Goal: Task Accomplishment & Management: Manage account settings

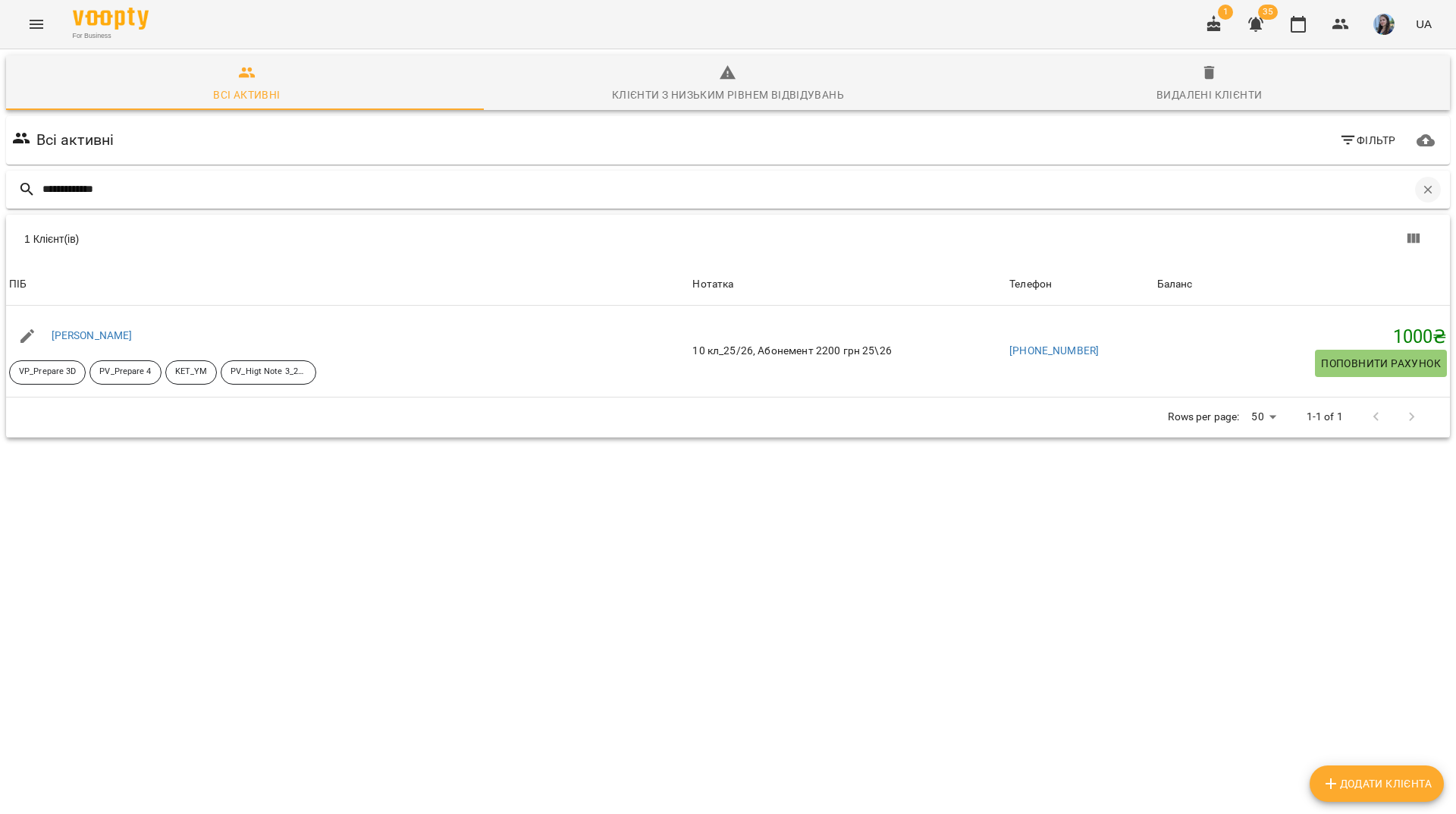
scroll to position [67, 0]
click at [1424, 185] on icon "button" at bounding box center [1428, 189] width 8 height 8
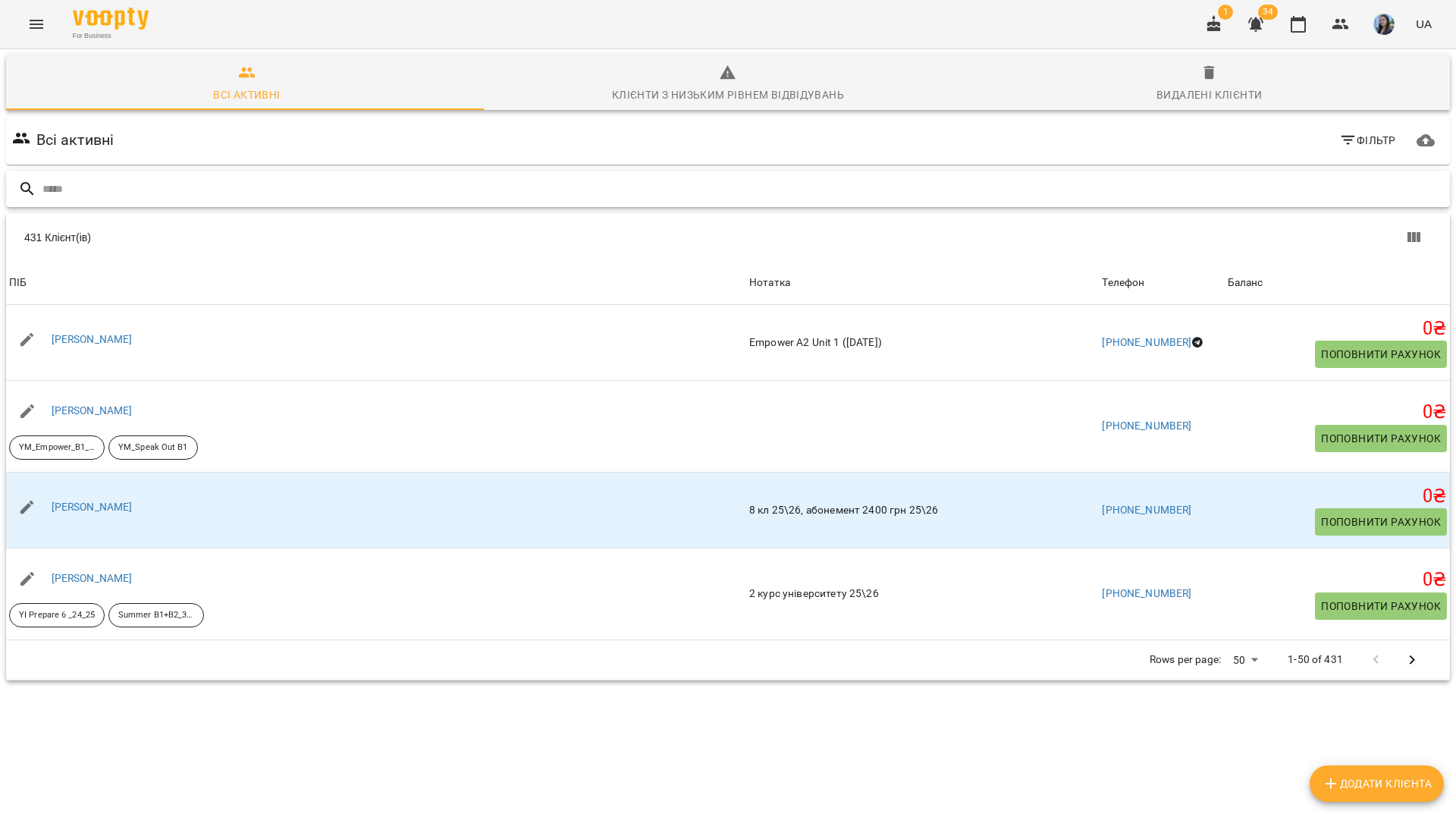
click at [1046, 177] on input "text" at bounding box center [743, 189] width 1402 height 25
paste input "**********"
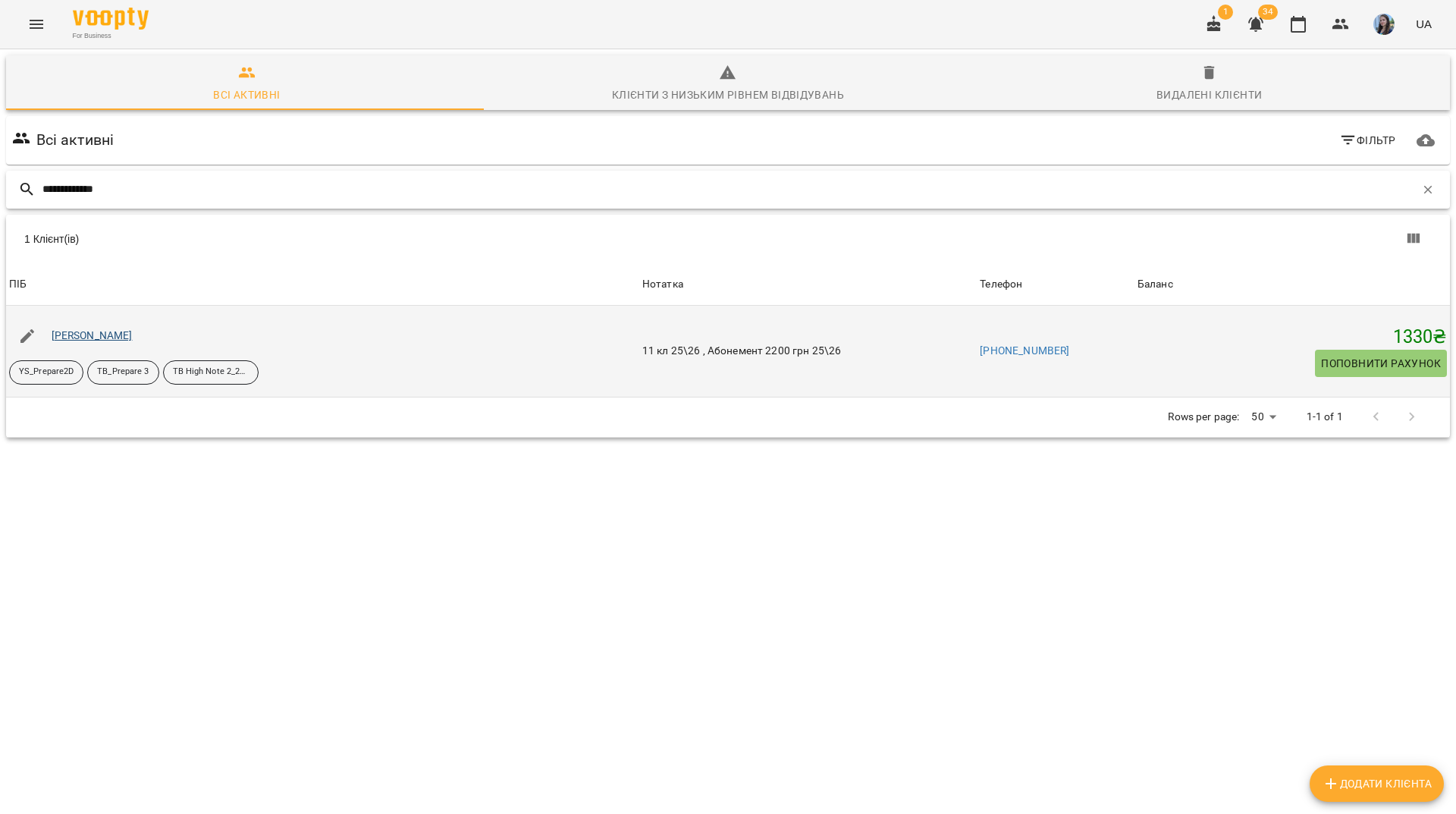
type input "**********"
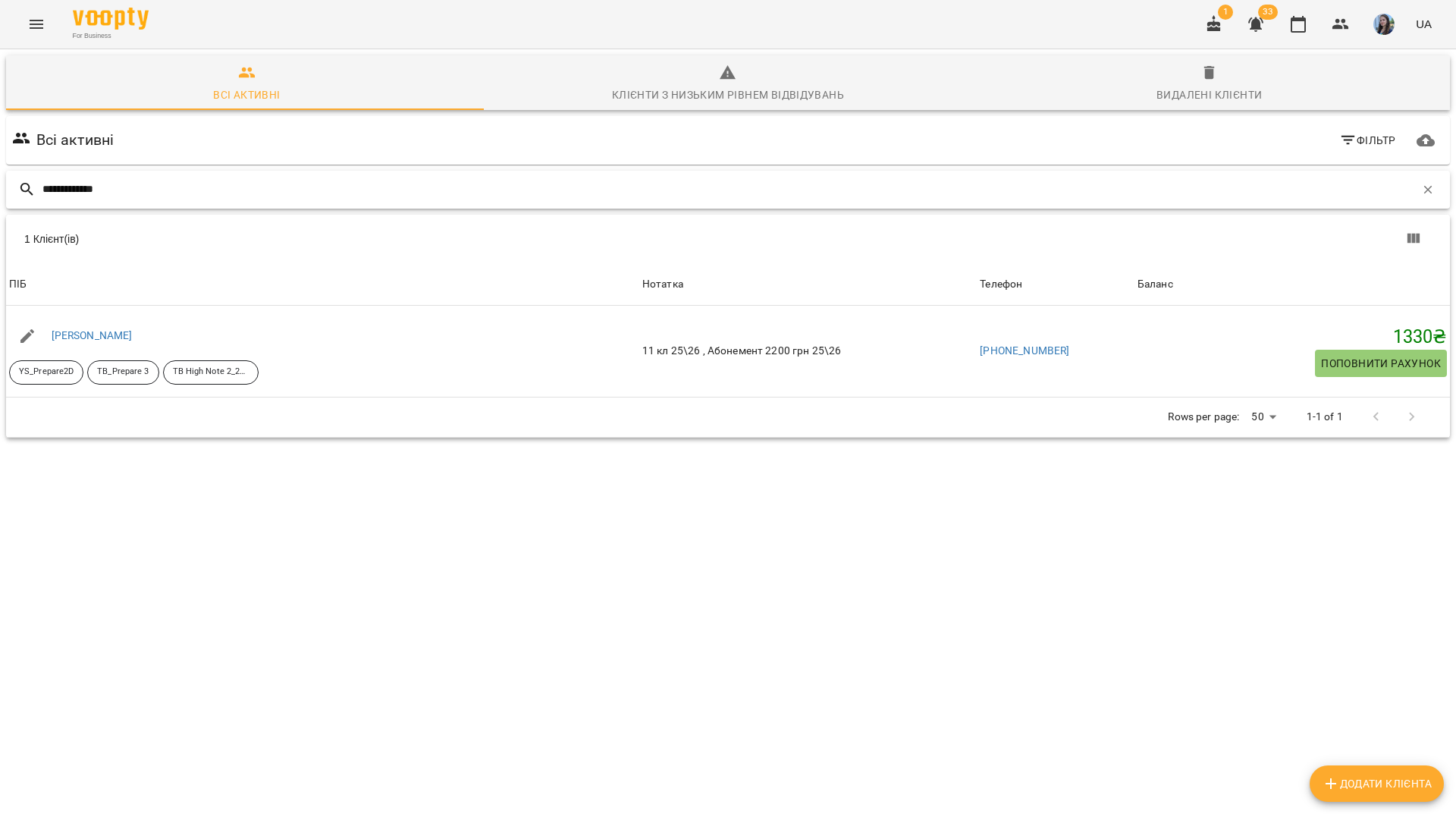
drag, startPoint x: 1410, startPoint y: 126, endPoint x: 1277, endPoint y: 99, distance: 135.7
click at [1422, 183] on icon "button" at bounding box center [1428, 189] width 14 height 14
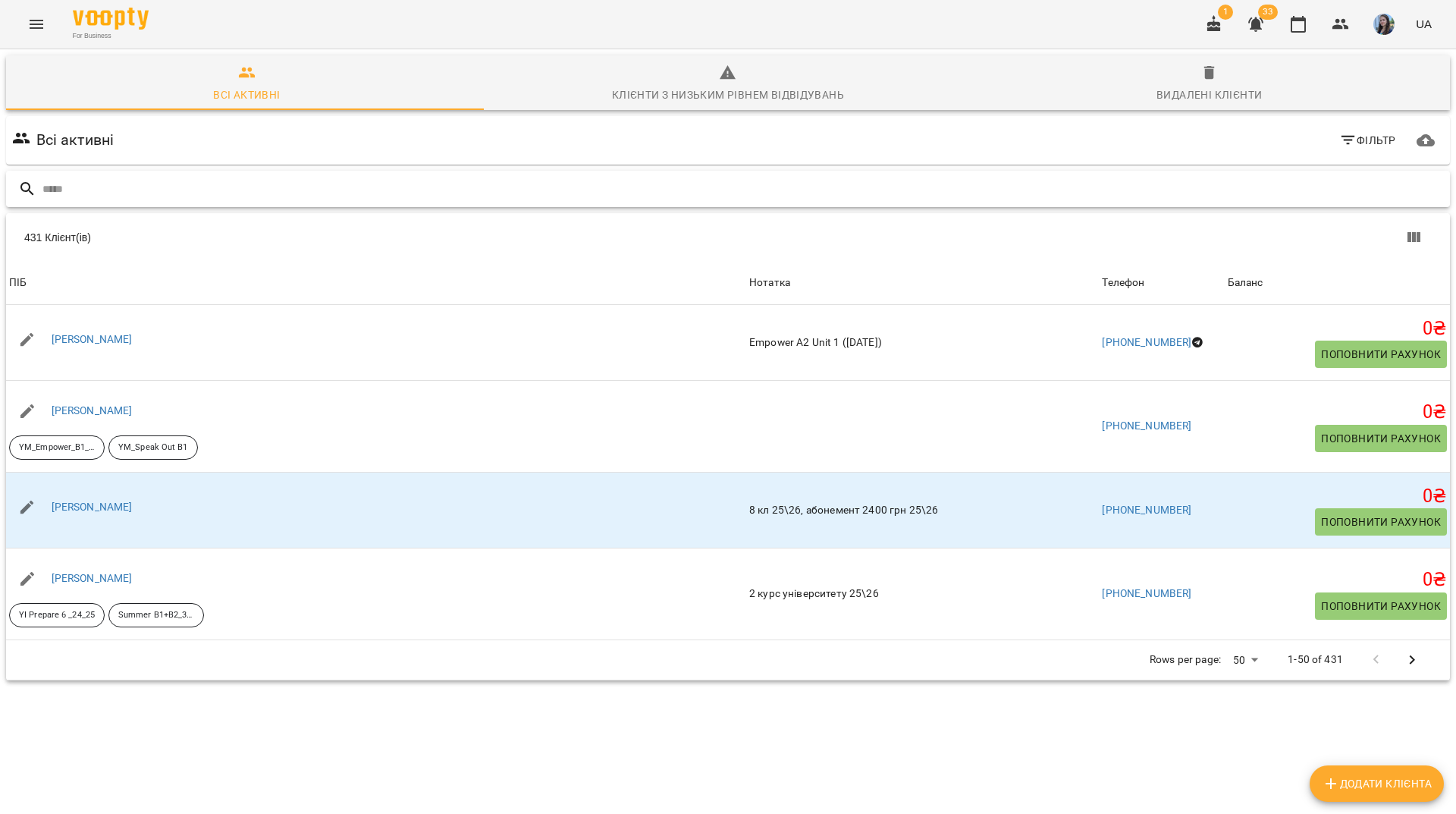
drag, startPoint x: 997, startPoint y: 118, endPoint x: 111, endPoint y: 114, distance: 886.0
click at [111, 177] on input "text" at bounding box center [743, 189] width 1402 height 25
paste input "**********"
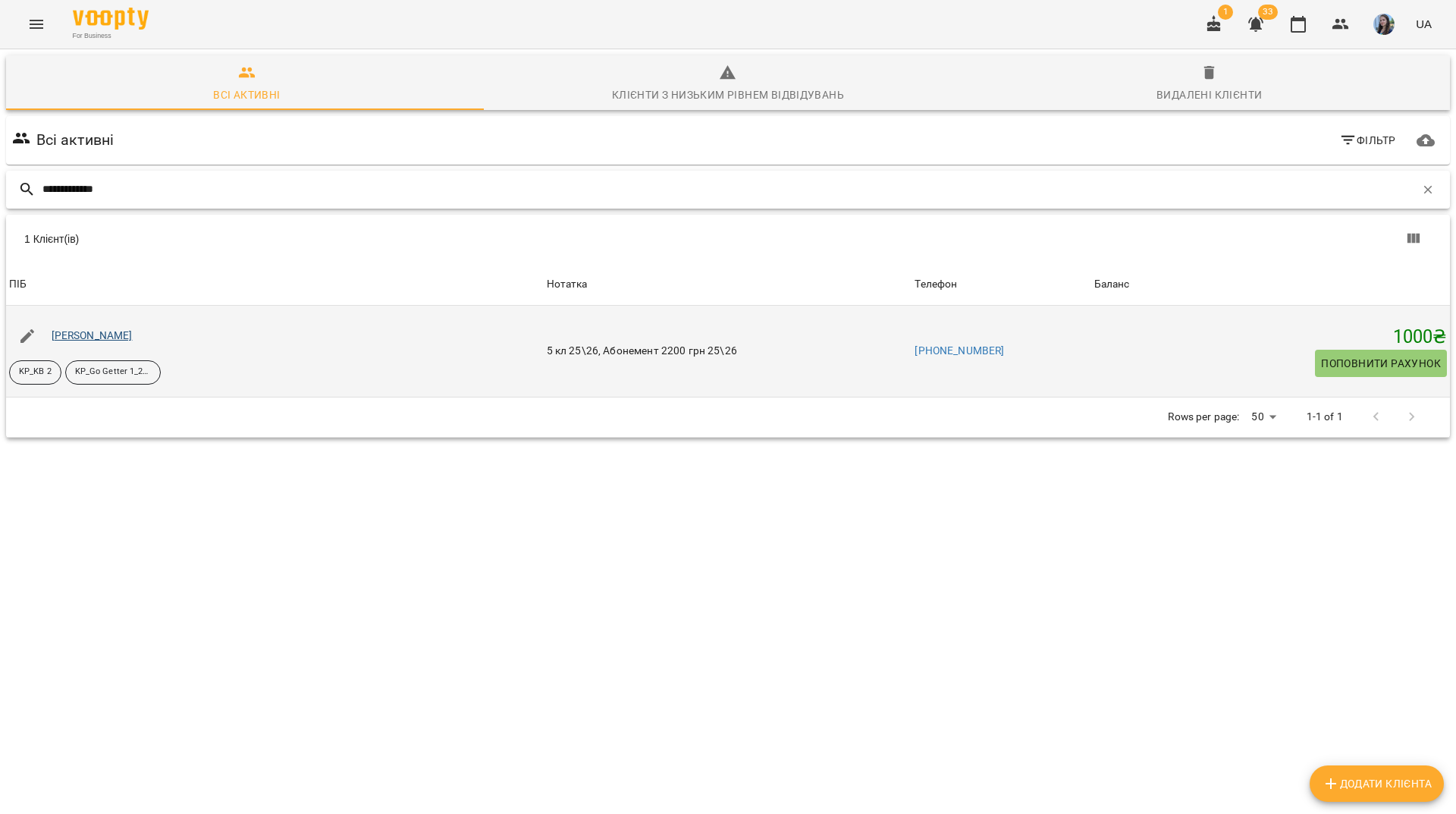
type input "**********"
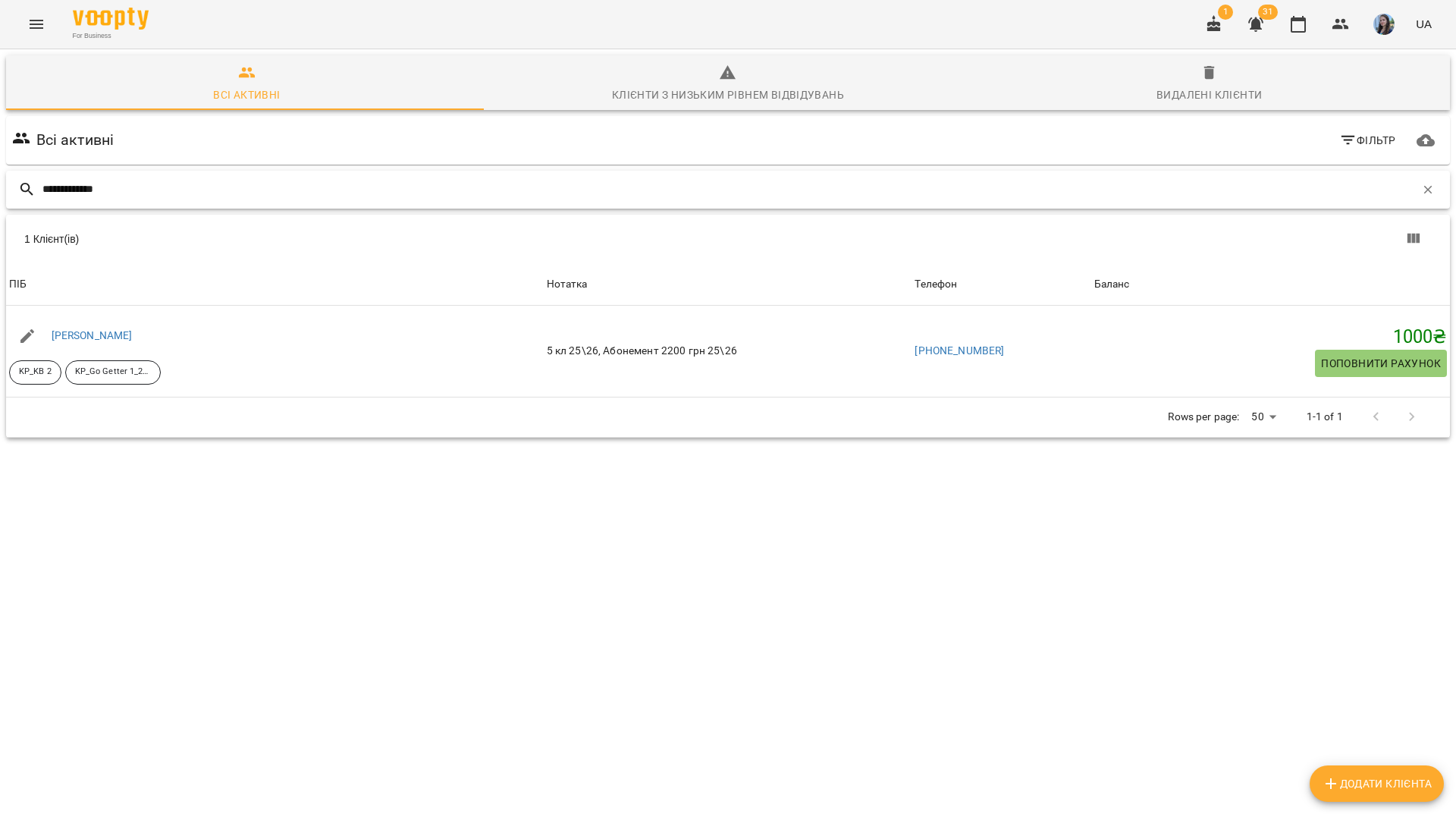
drag, startPoint x: 1417, startPoint y: 130, endPoint x: 1359, endPoint y: 123, distance: 58.4
click at [1417, 177] on button "button" at bounding box center [1428, 190] width 26 height 26
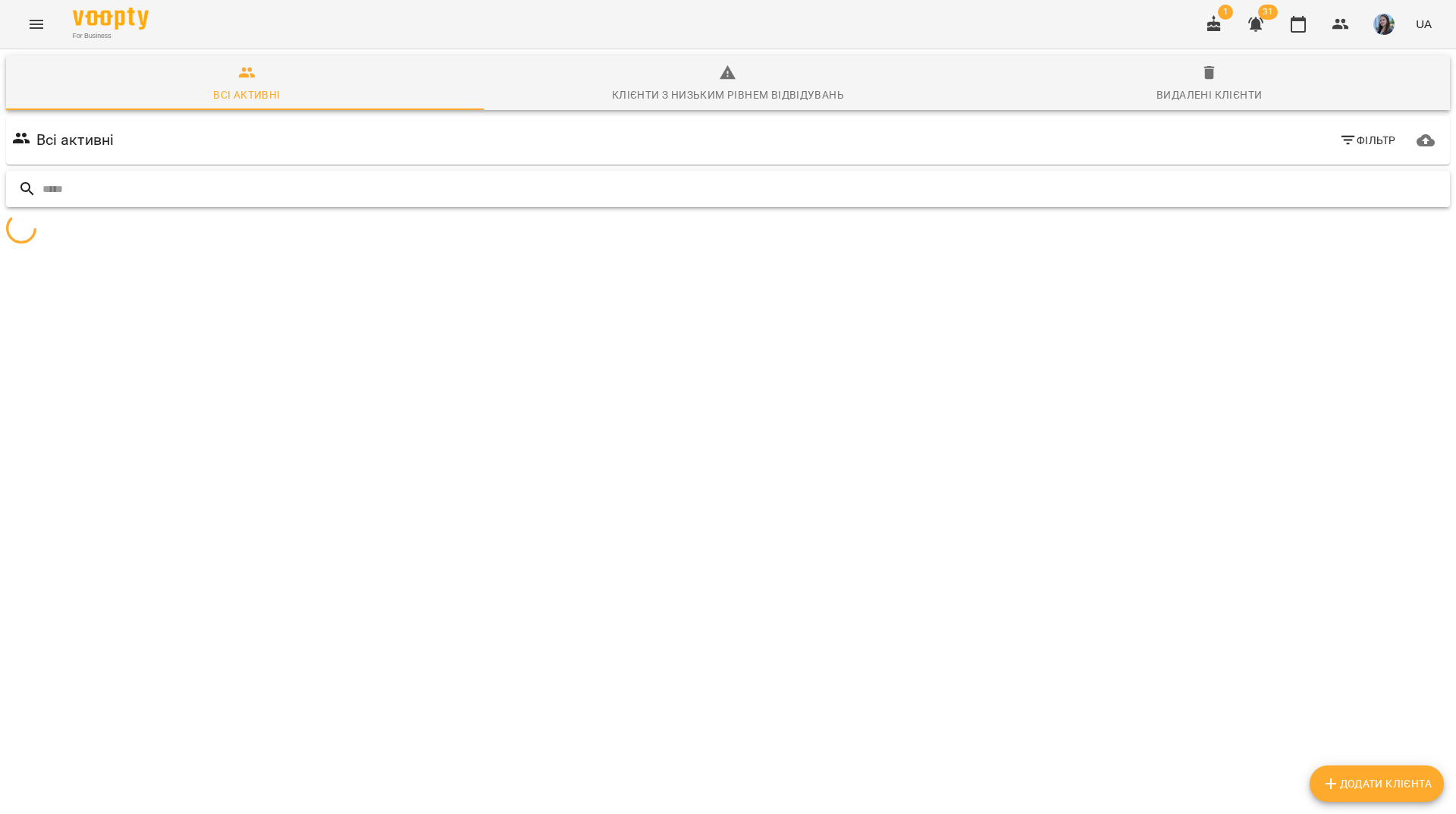
click at [1354, 177] on input "text" at bounding box center [743, 189] width 1402 height 25
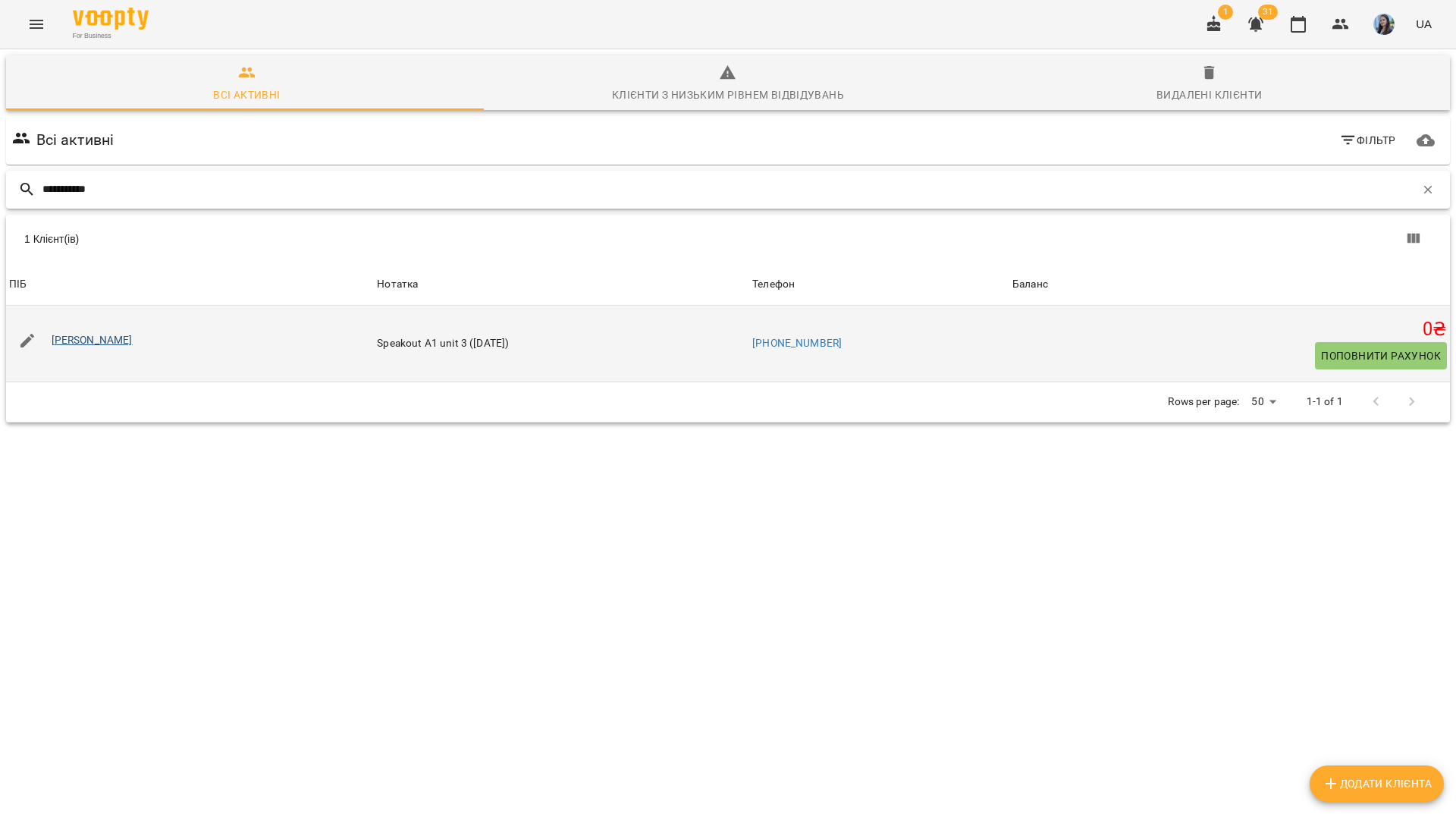
type input "**********"
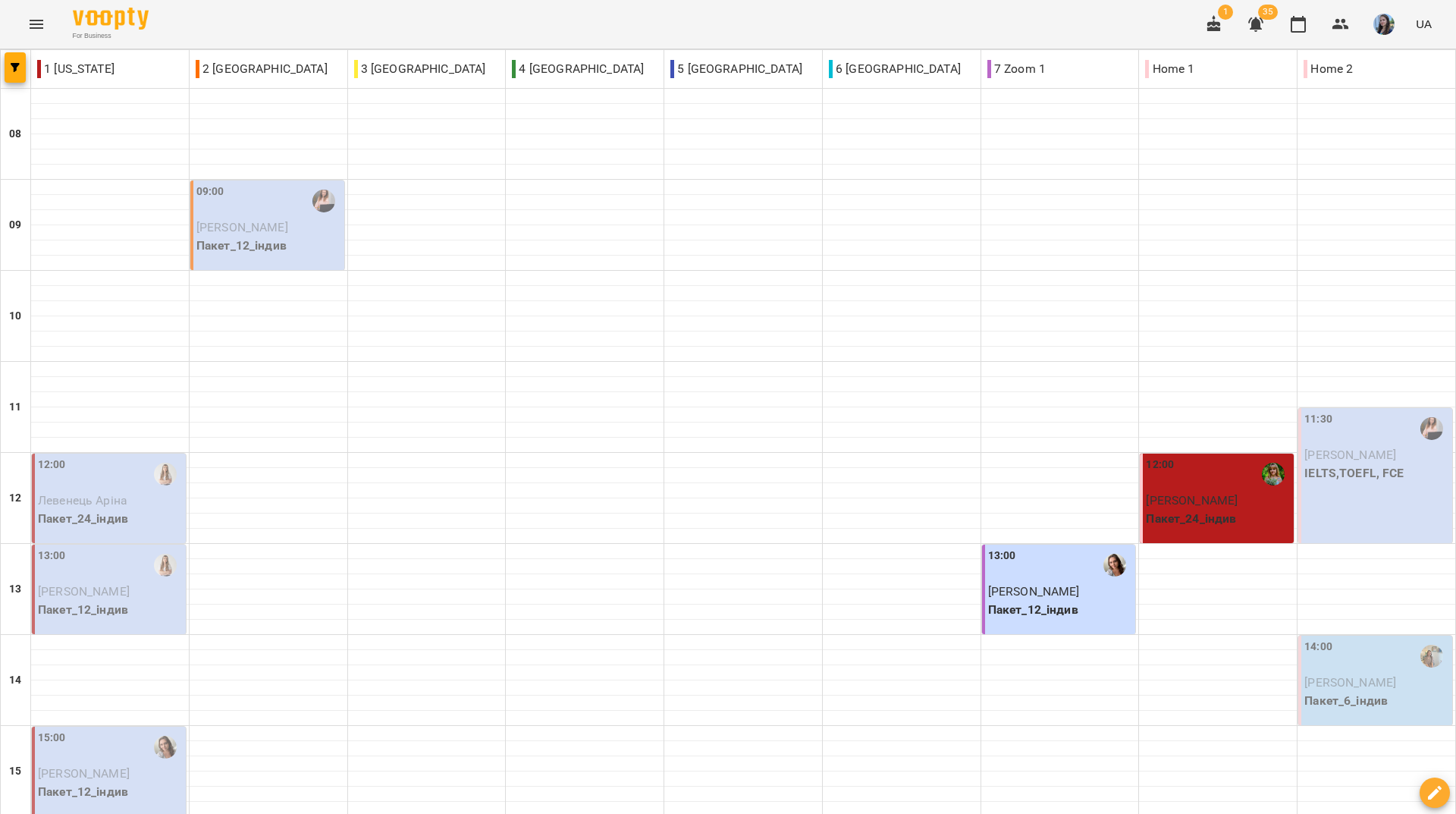
scroll to position [152, 0]
click at [670, 30] on div "For Business 1 31 UA" at bounding box center [728, 24] width 1456 height 49
click at [576, 11] on div "For Business 1 31 UA" at bounding box center [728, 24] width 1456 height 49
click at [469, 21] on div "For Business 1 31 UA" at bounding box center [728, 24] width 1456 height 49
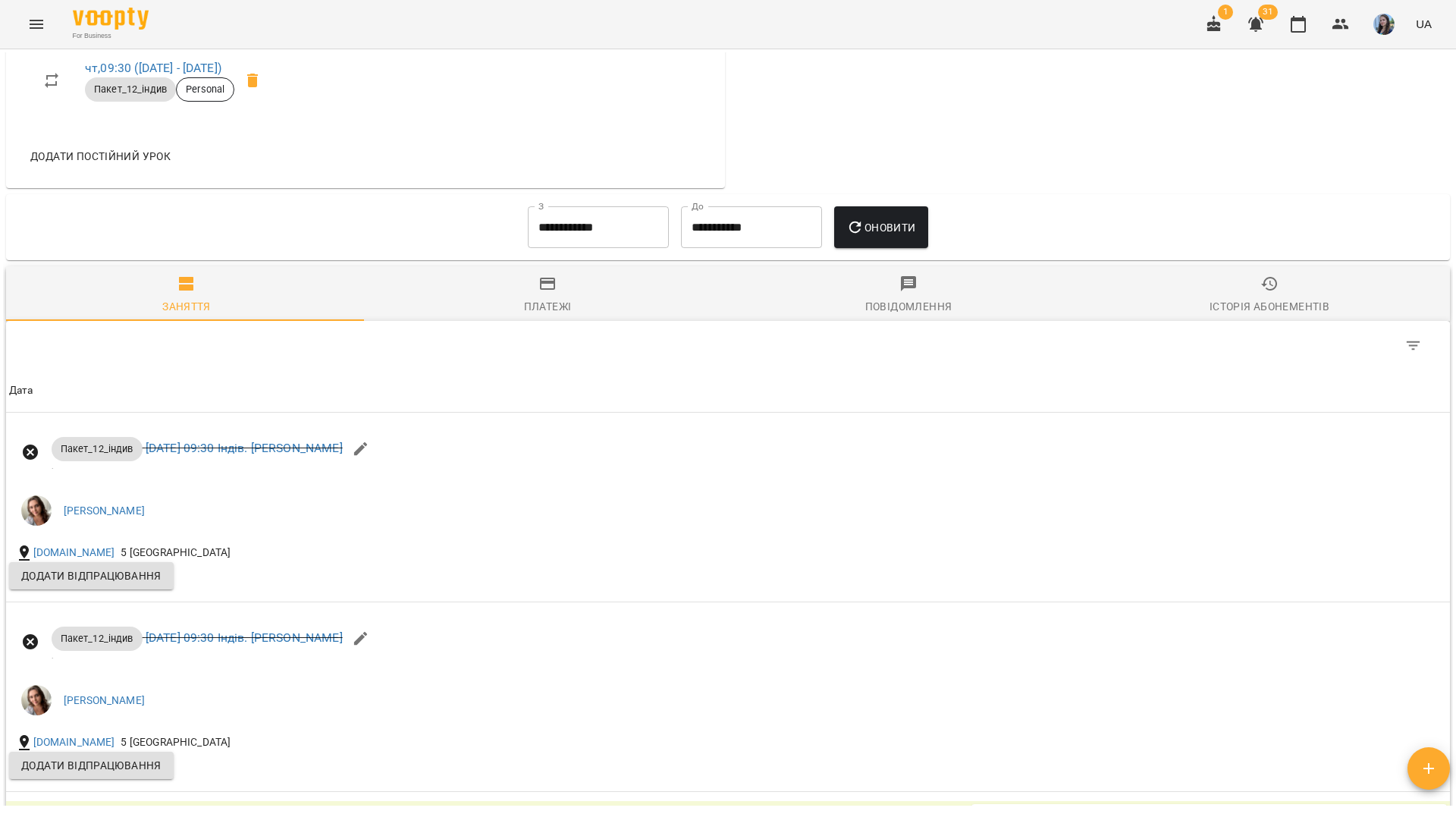
scroll to position [759, 0]
click at [578, 245] on input "**********" at bounding box center [599, 227] width 141 height 42
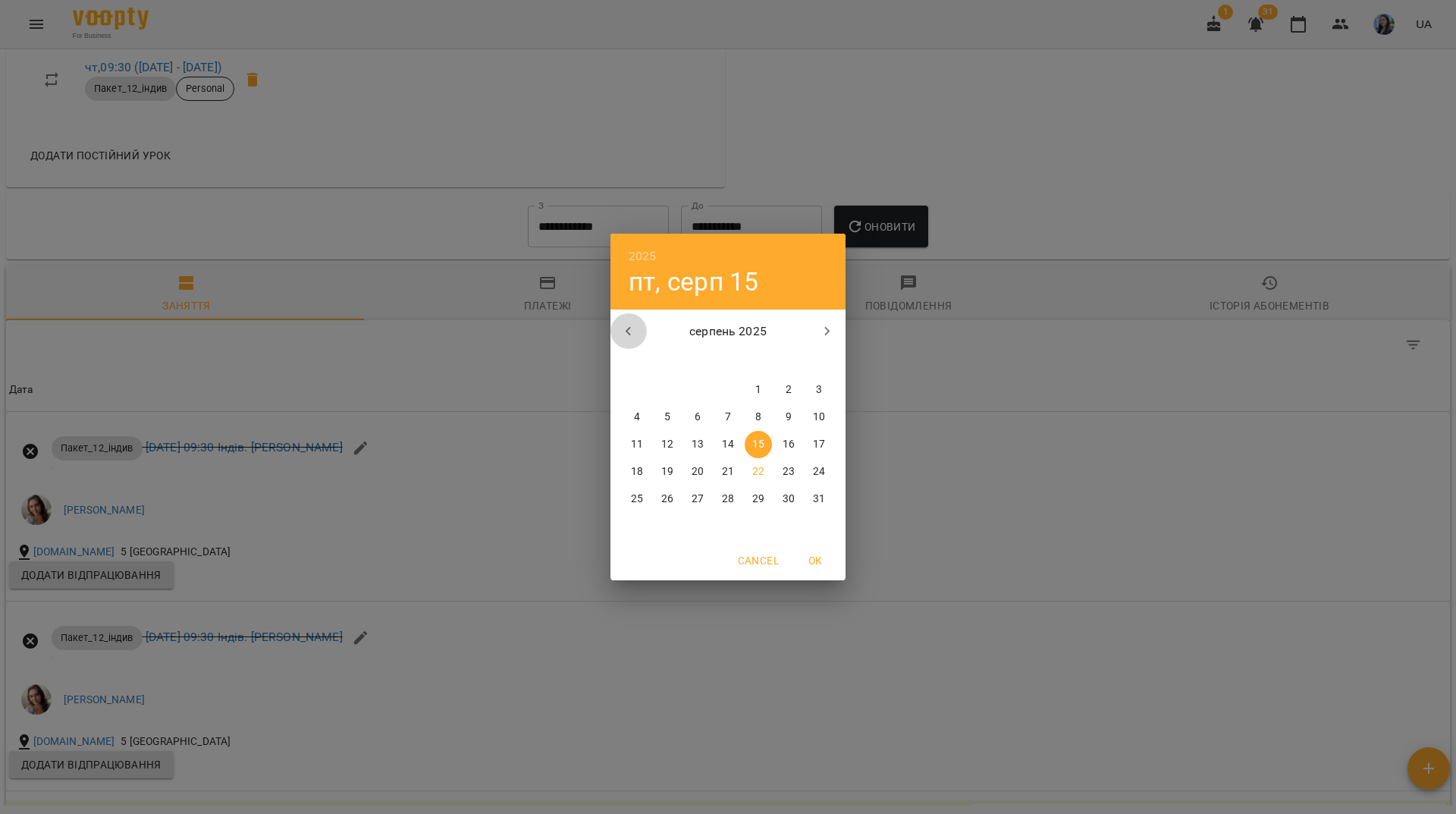
click at [630, 331] on icon "button" at bounding box center [629, 331] width 18 height 18
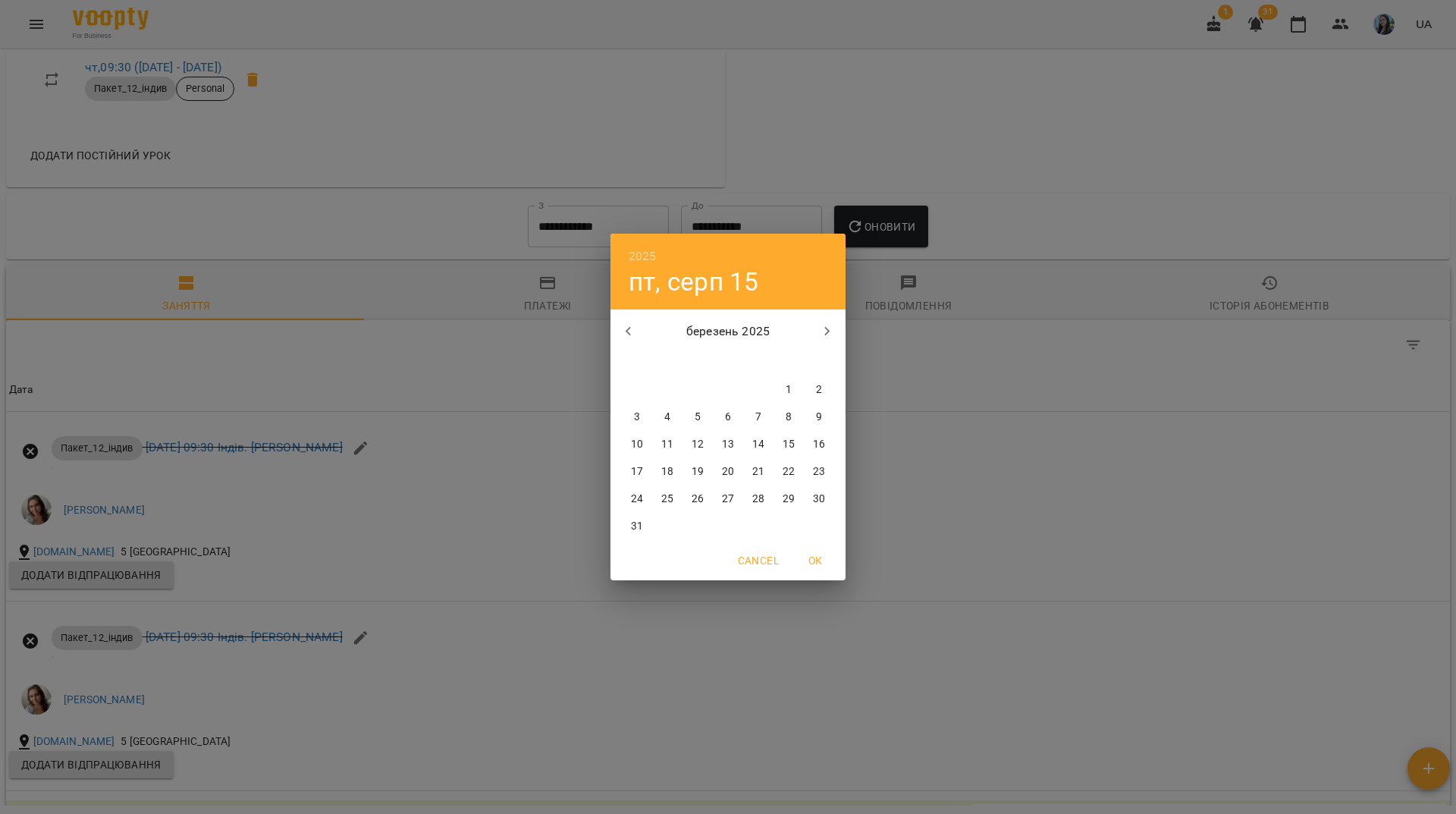
click at [630, 331] on icon "button" at bounding box center [629, 331] width 18 height 18
click at [794, 389] on span "1" at bounding box center [789, 390] width 28 height 15
type input "**********"
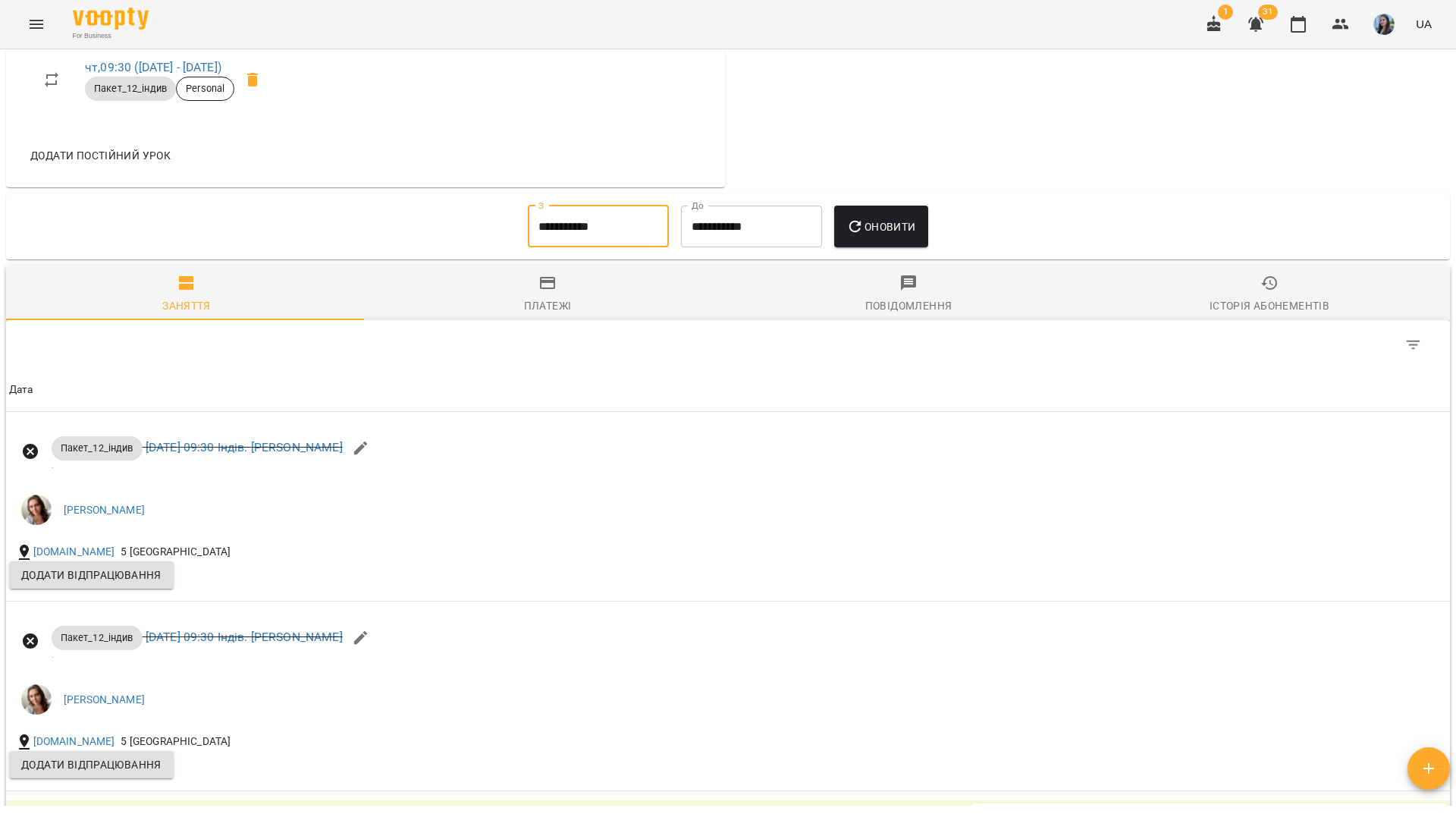
click at [883, 236] on span "Оновити" at bounding box center [881, 227] width 69 height 18
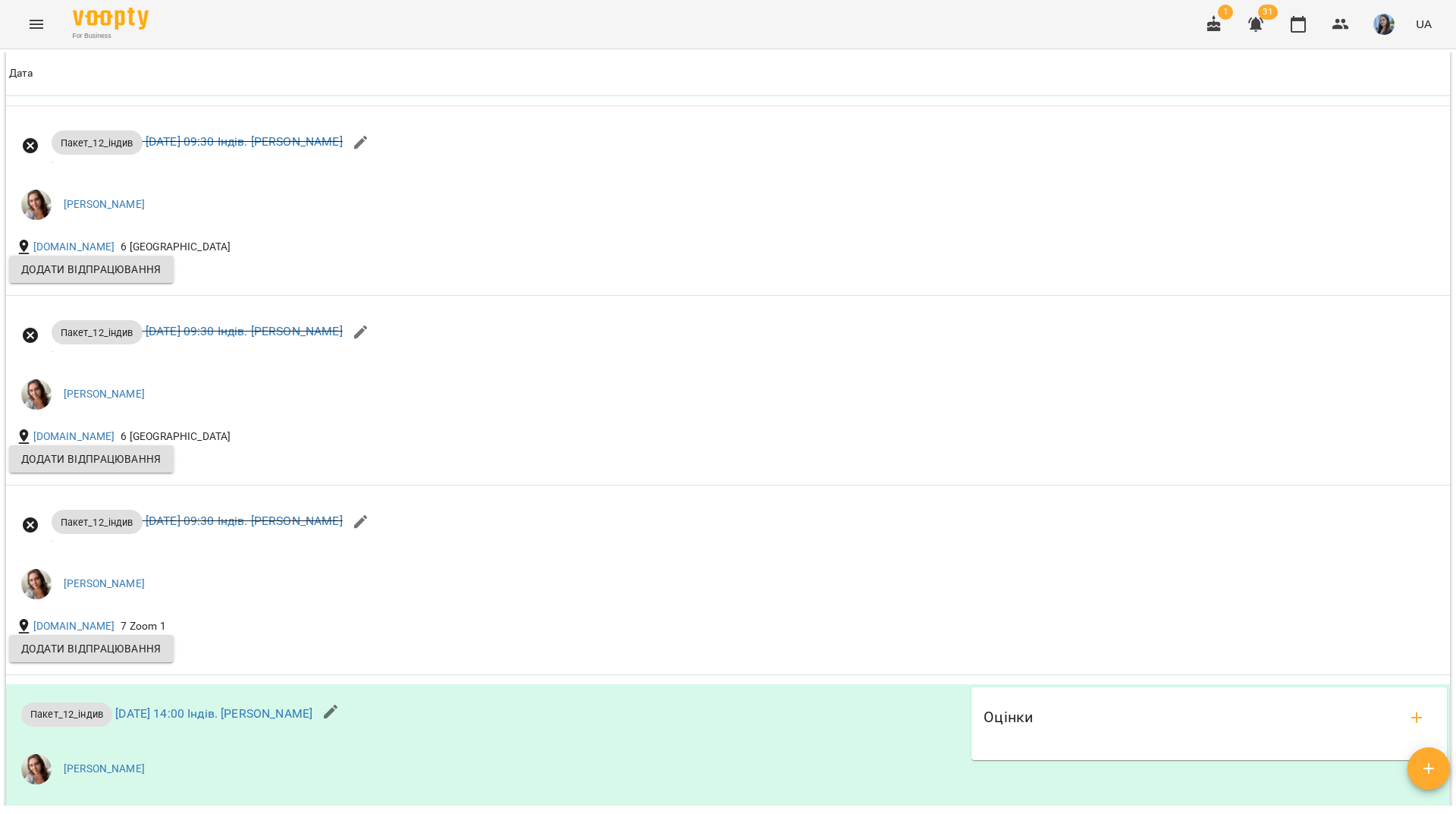
scroll to position [8058, 0]
drag, startPoint x: 576, startPoint y: 33, endPoint x: 569, endPoint y: 29, distance: 8.1
click at [576, 33] on div "For Business 1 31 UA" at bounding box center [728, 24] width 1456 height 49
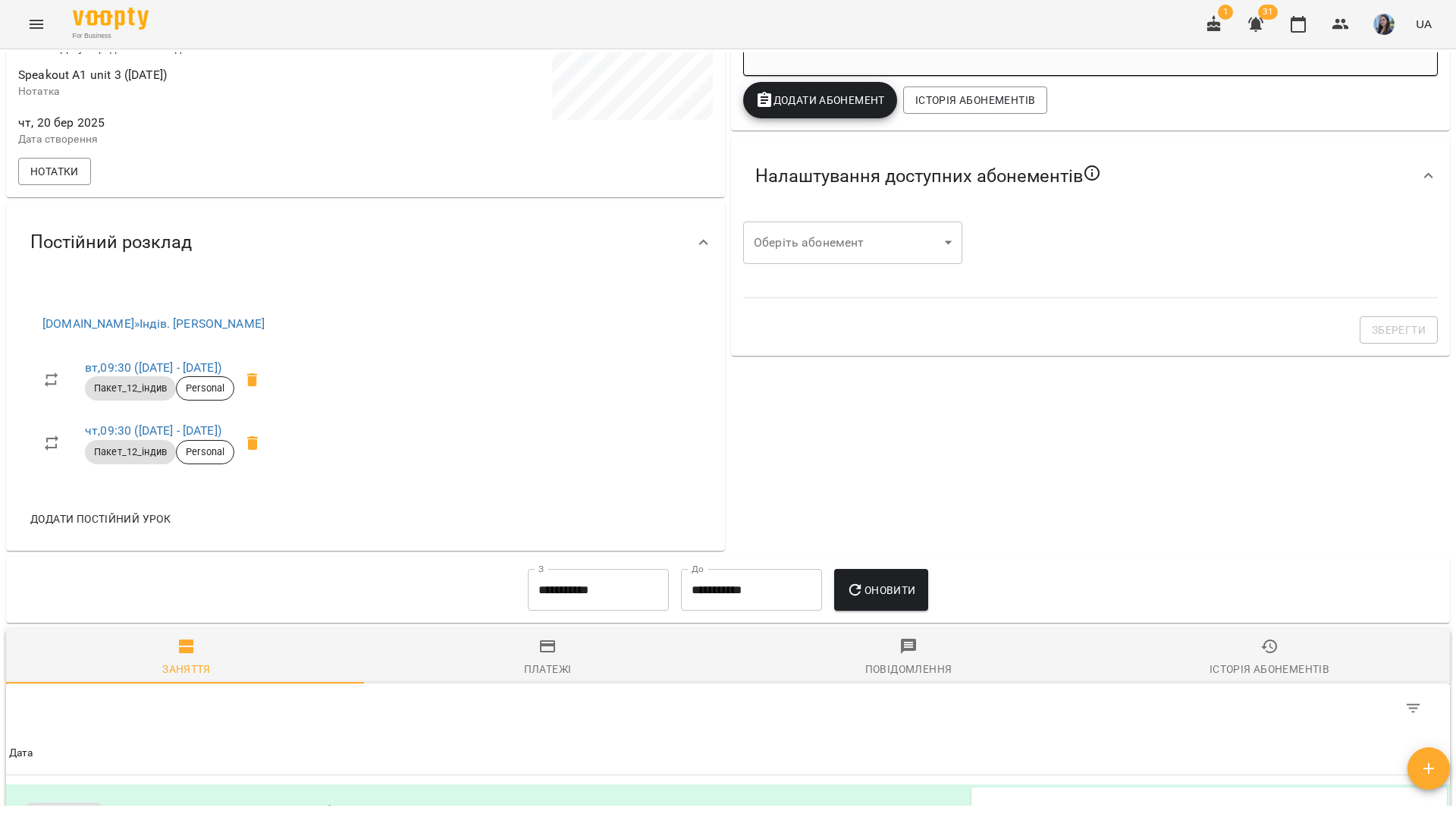
scroll to position [0, 0]
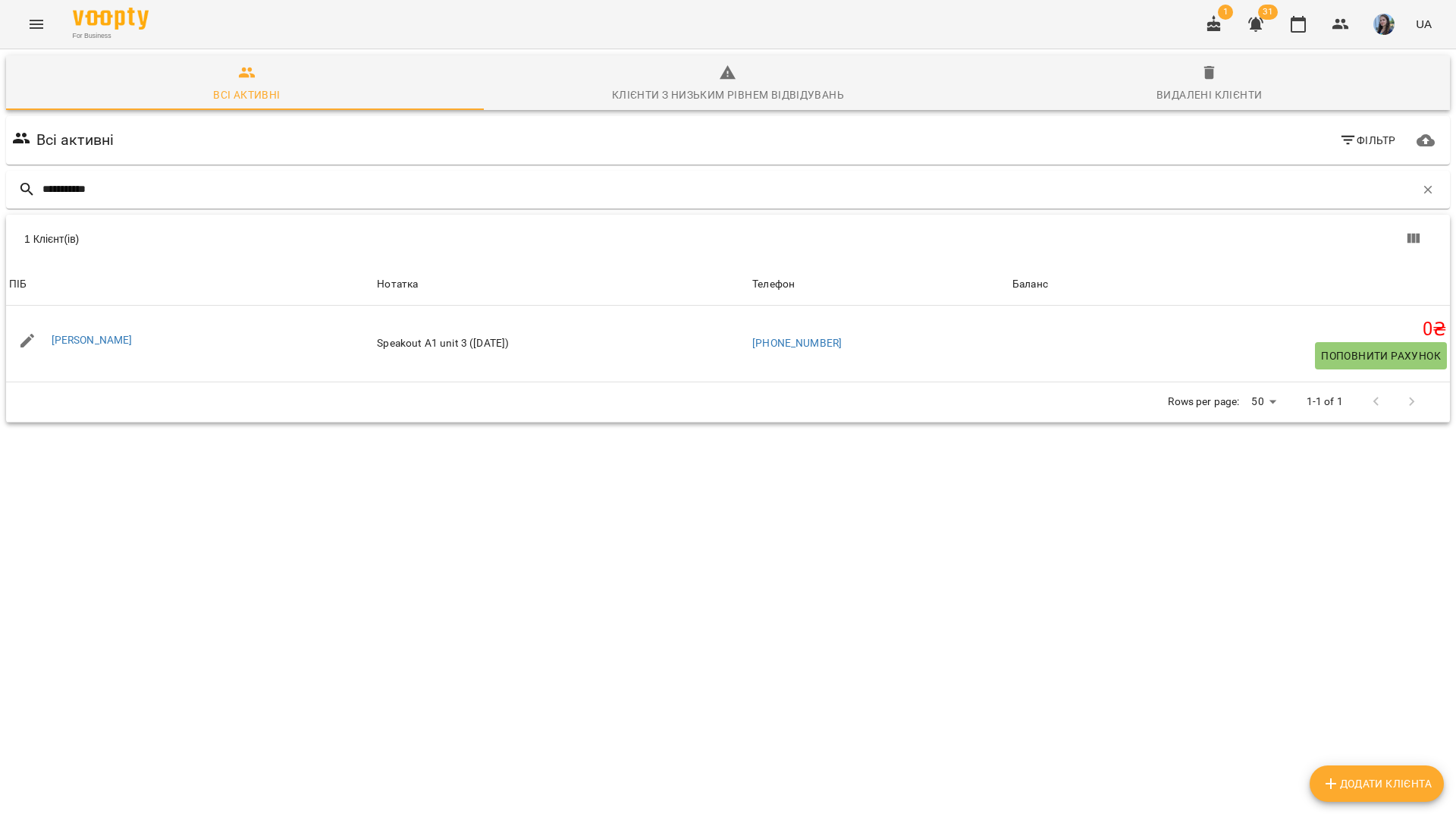
scroll to position [67, 0]
click at [1415, 177] on button "button" at bounding box center [1428, 190] width 26 height 26
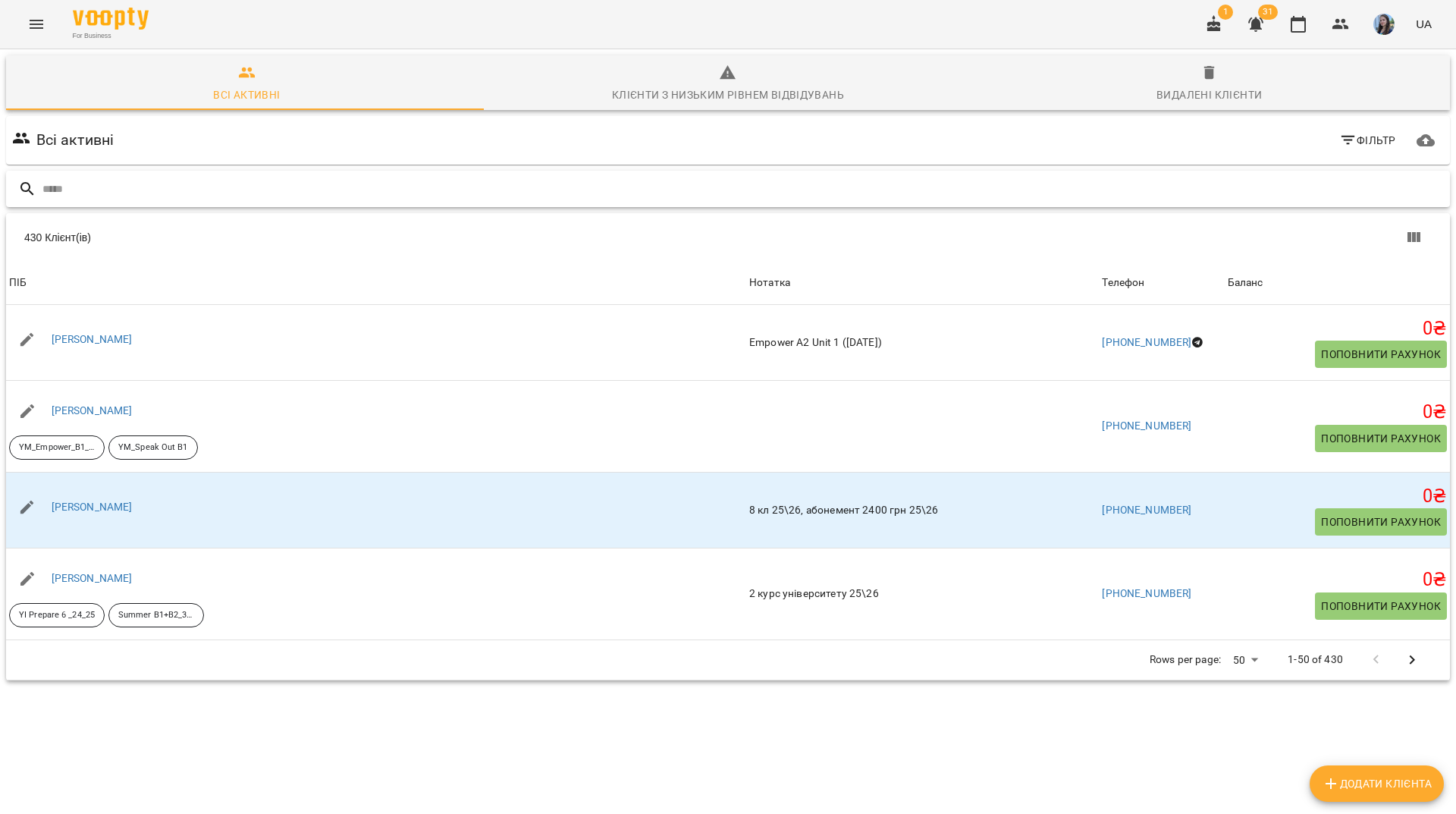
click at [495, 177] on input "text" at bounding box center [743, 189] width 1402 height 25
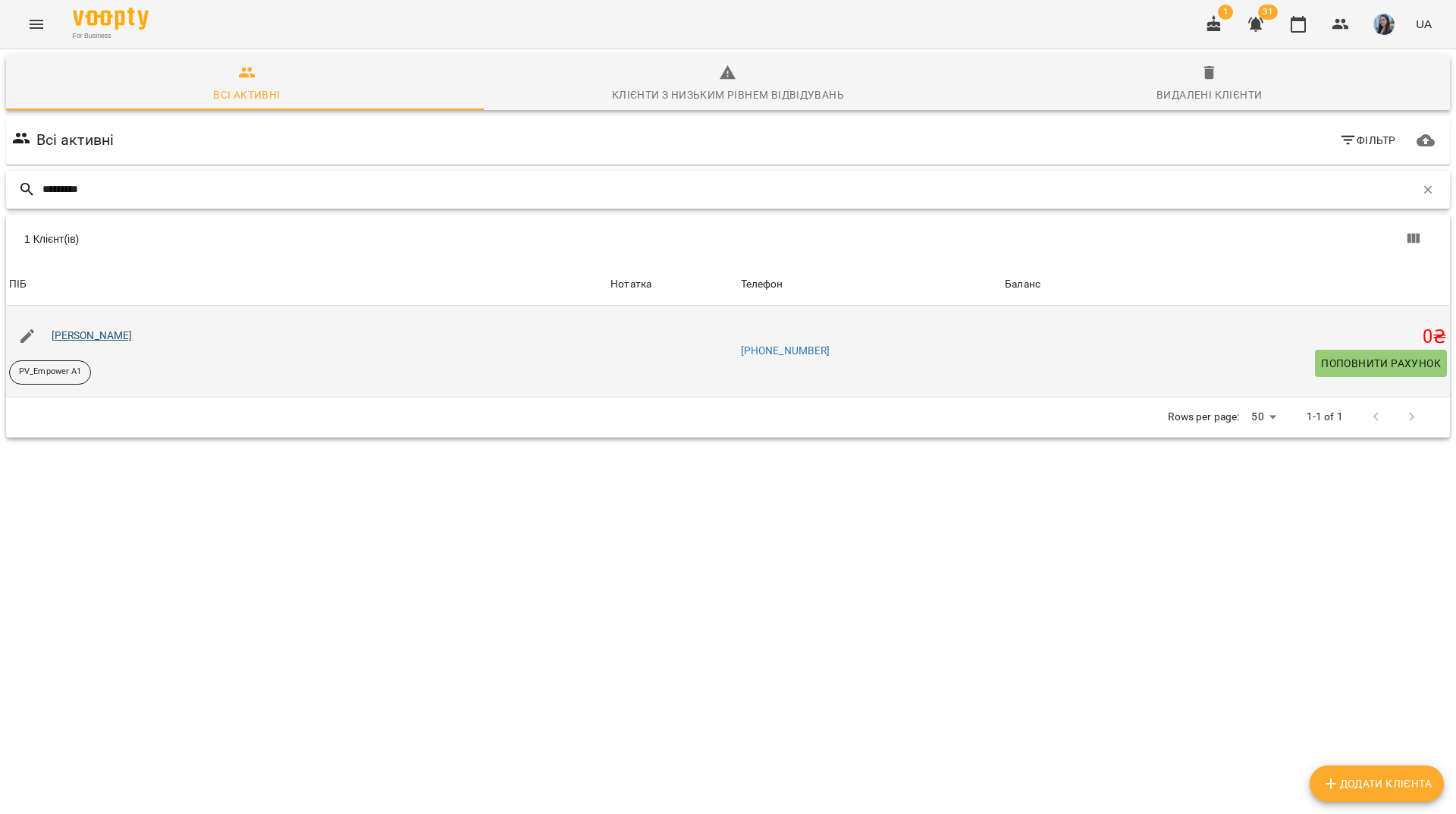
type input "*********"
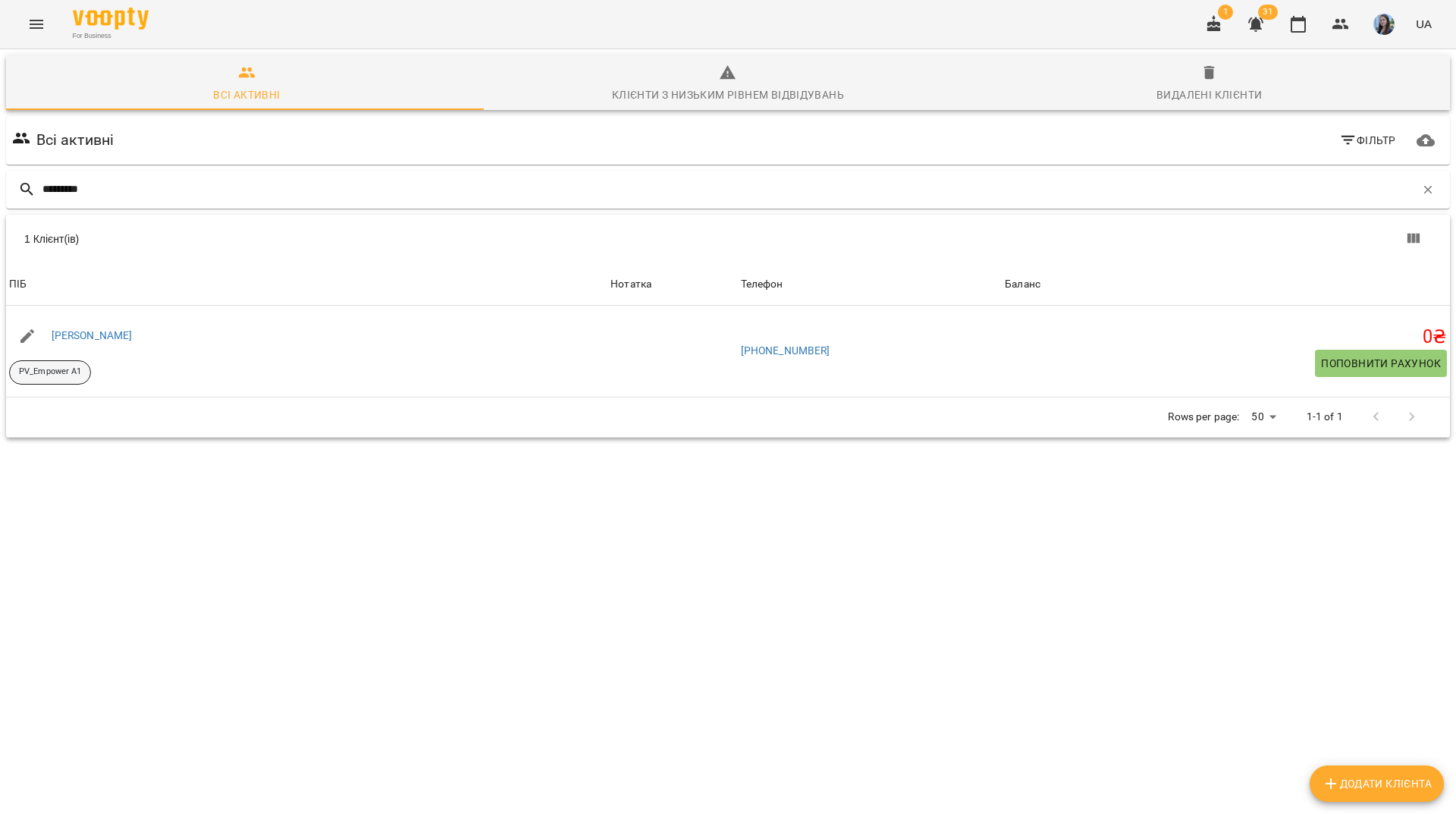
drag, startPoint x: 104, startPoint y: 267, endPoint x: 67, endPoint y: 305, distance: 53.0
click at [67, 366] on p "PV_Empower A1" at bounding box center [50, 372] width 63 height 13
click at [1422, 183] on icon "button" at bounding box center [1428, 189] width 14 height 14
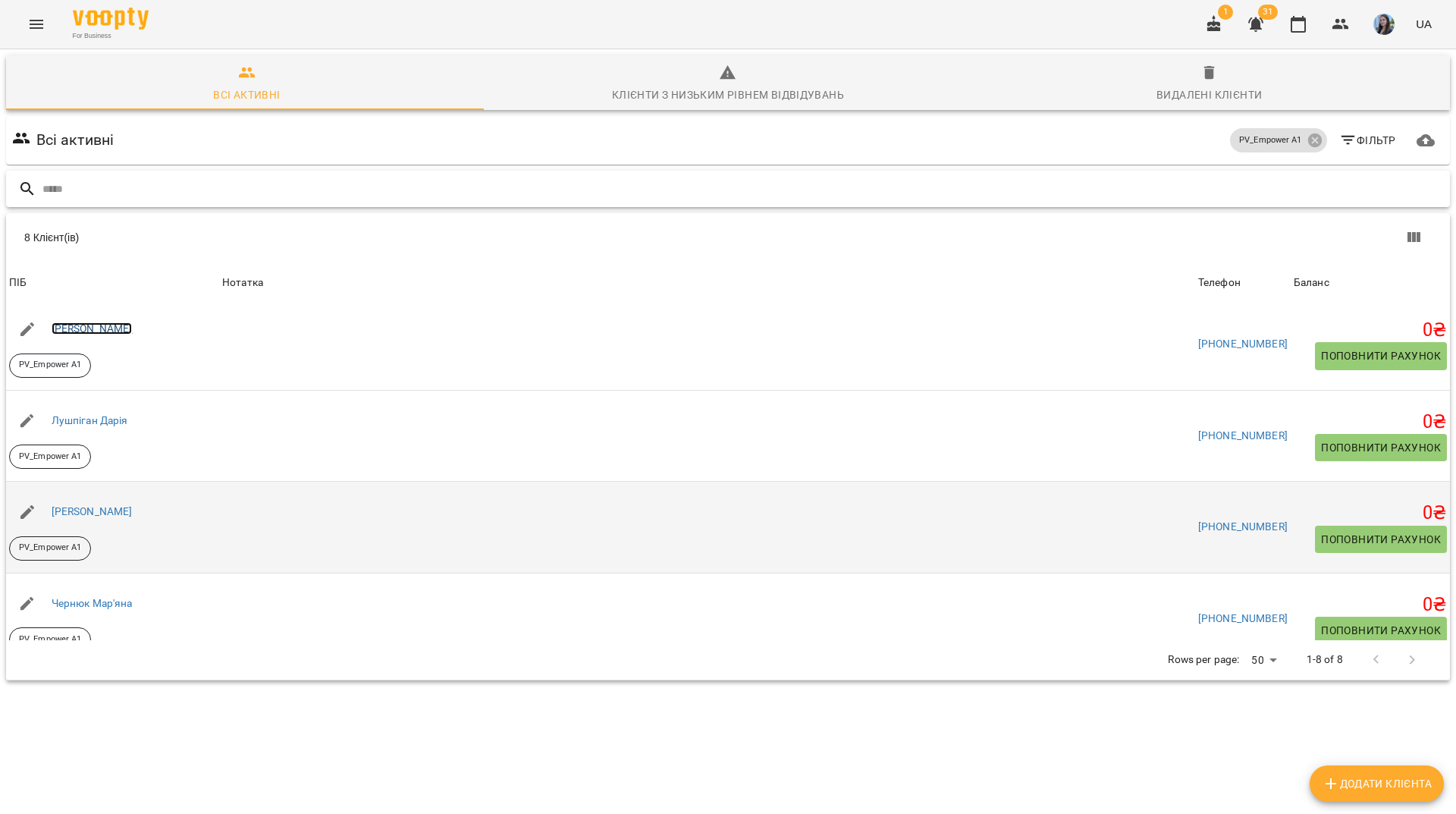
scroll to position [396, 0]
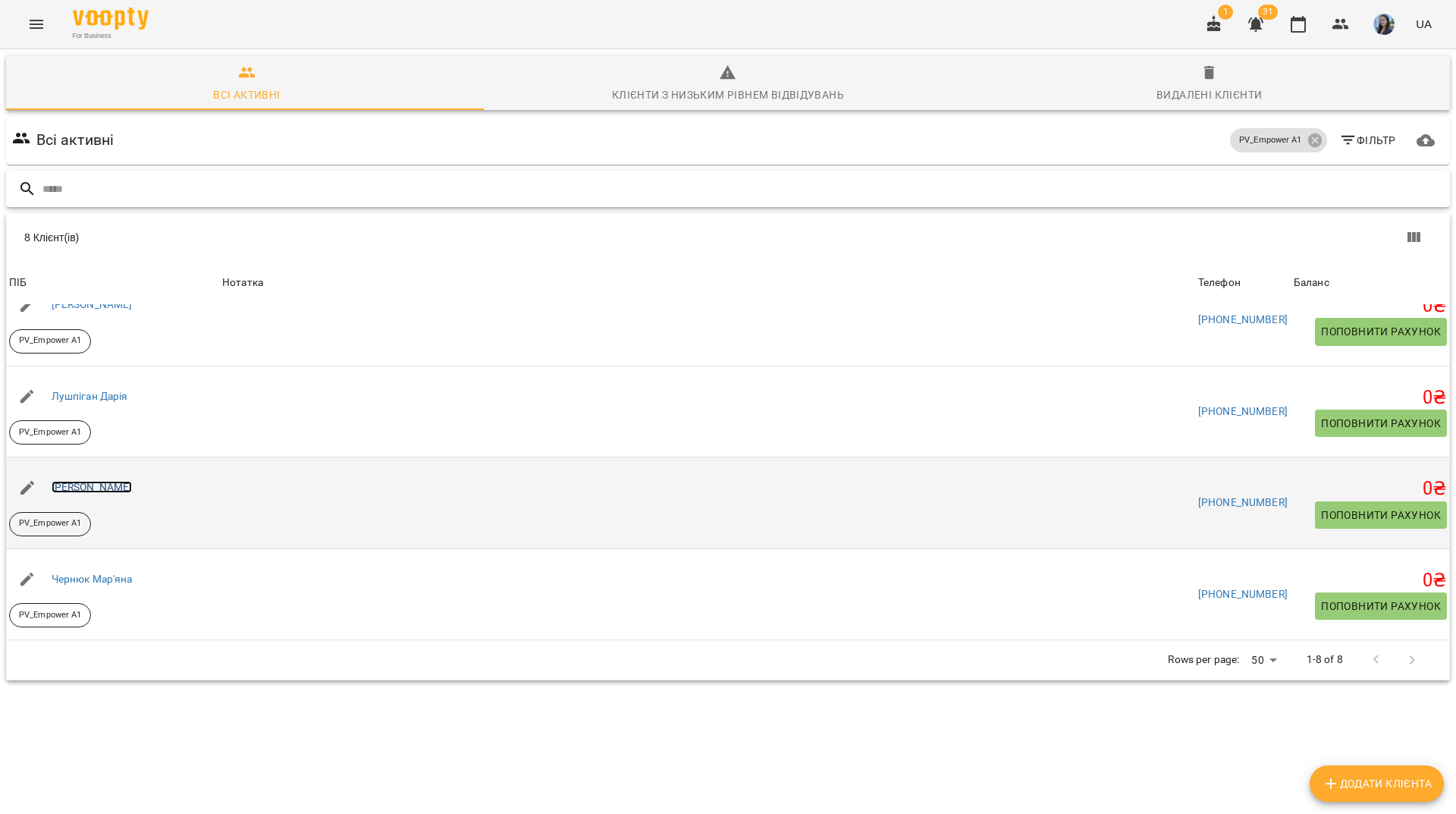
drag, startPoint x: 111, startPoint y: 428, endPoint x: 107, endPoint y: 418, distance: 10.8
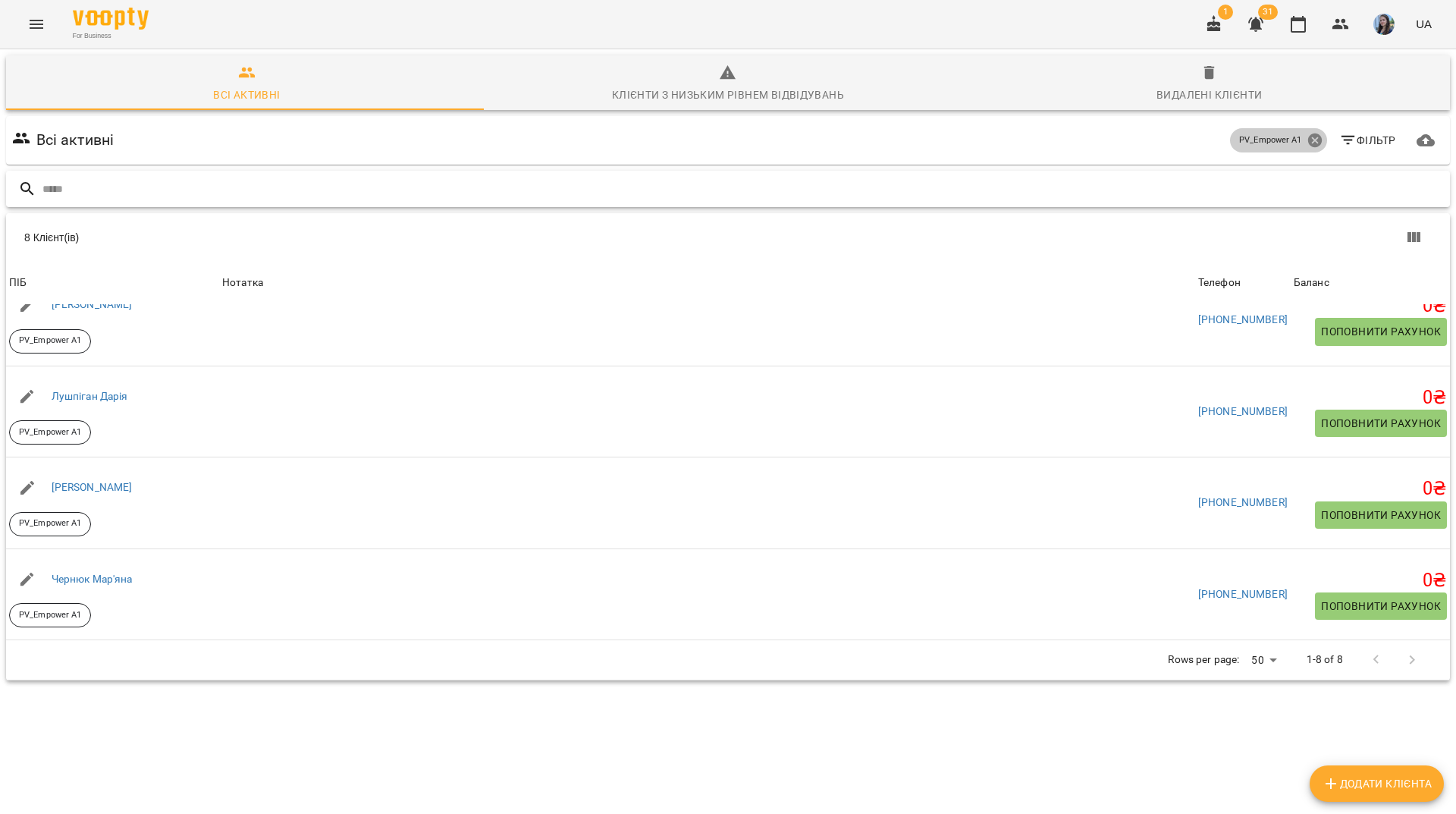
click at [1307, 133] on icon at bounding box center [1314, 140] width 14 height 14
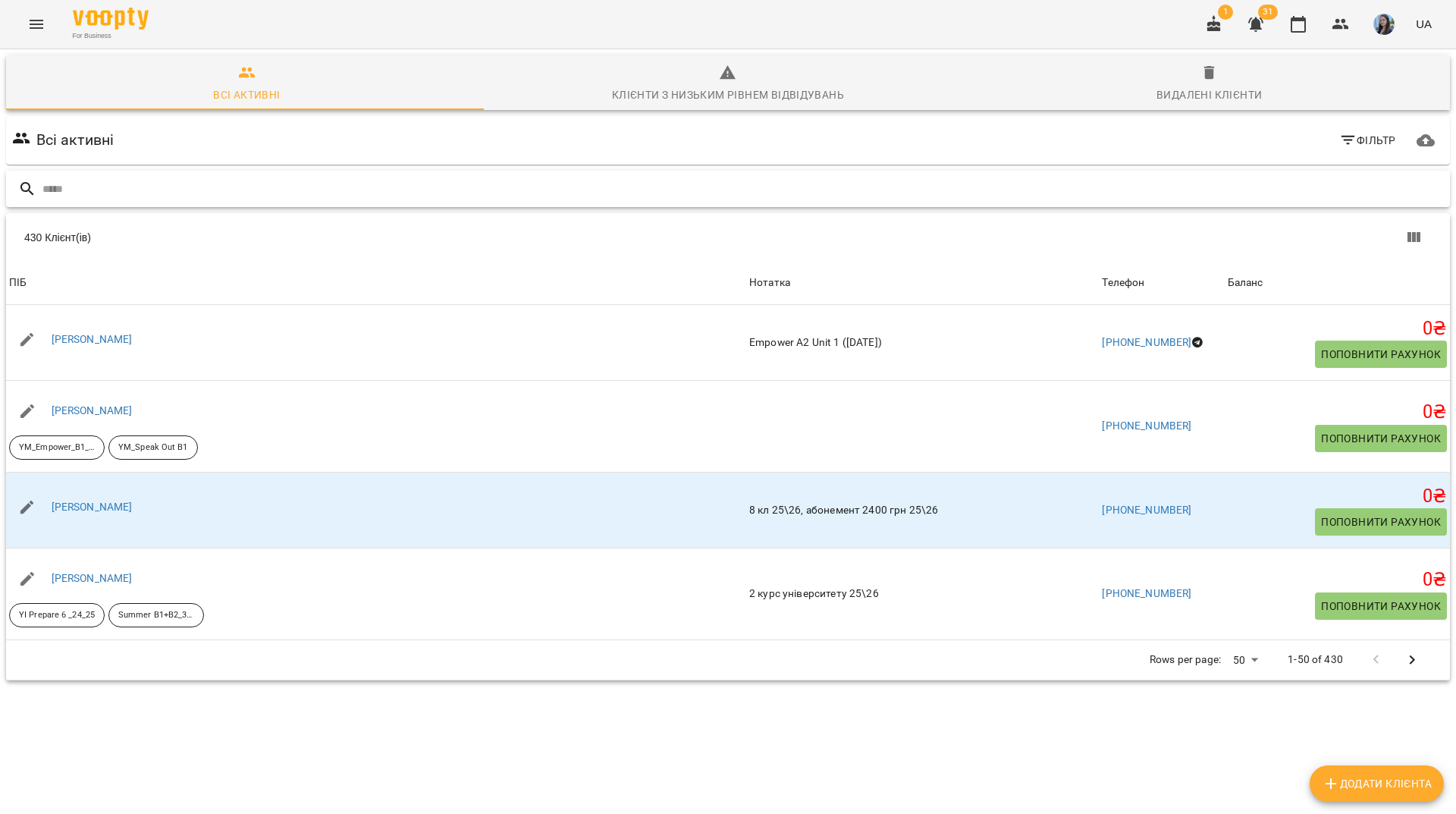
click at [504, 23] on div "For Business 1 31 UA" at bounding box center [728, 24] width 1456 height 49
click at [530, 177] on input "text" at bounding box center [743, 189] width 1402 height 25
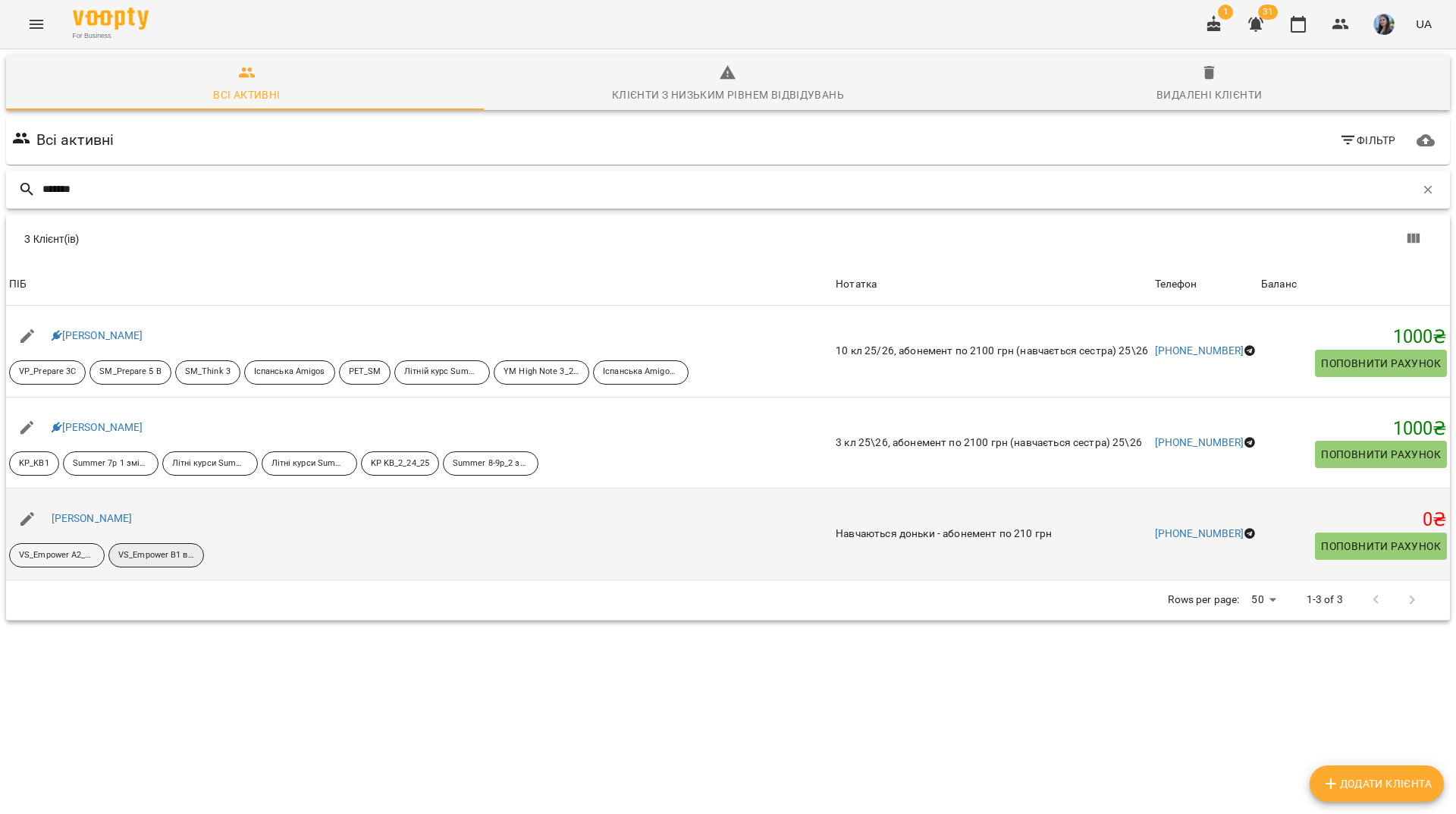
type input "******"
click at [154, 549] on p "VS_Empower B1 вечір" at bounding box center [156, 556] width 76 height 13
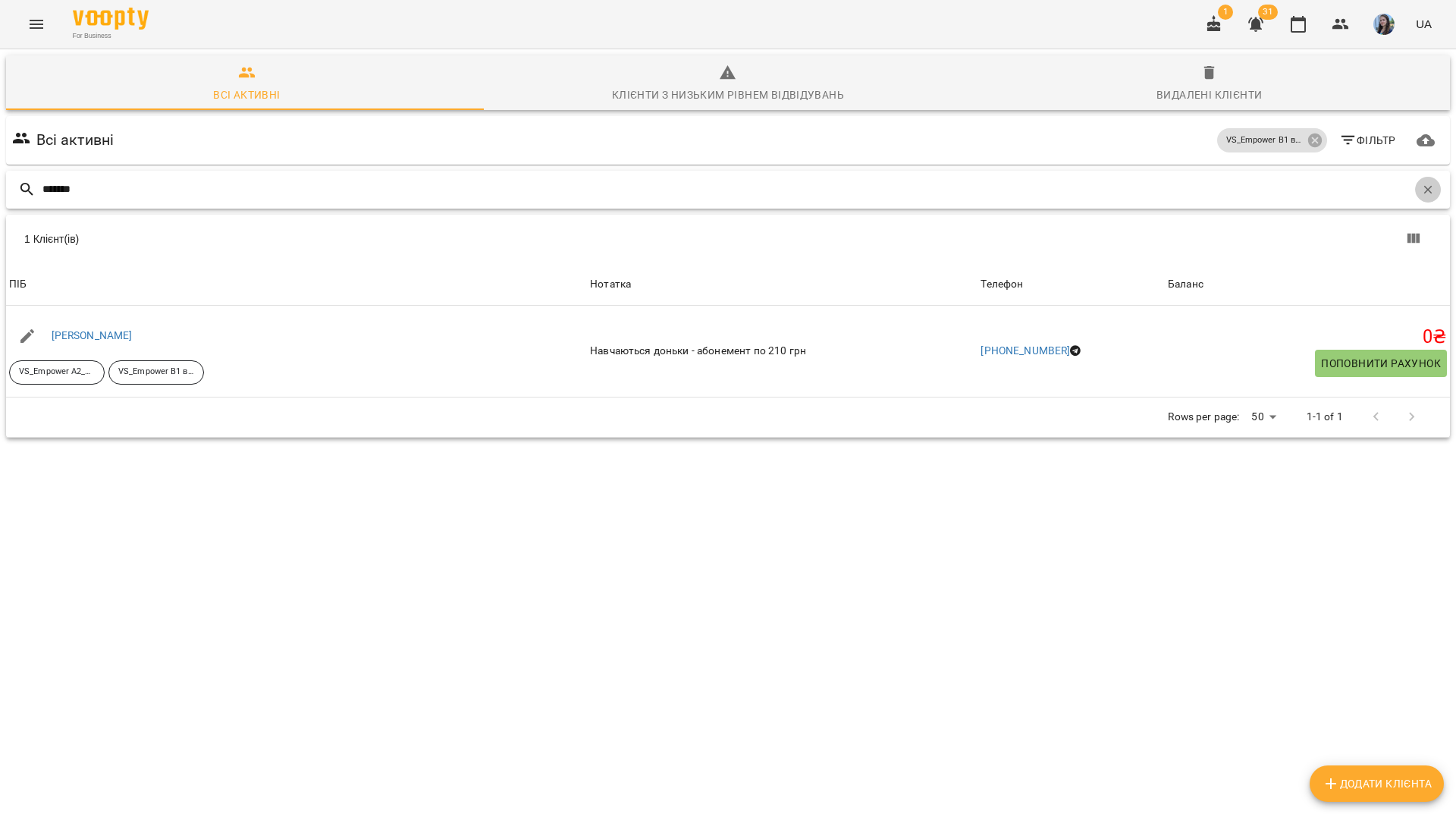
click at [1415, 177] on button "button" at bounding box center [1428, 190] width 26 height 26
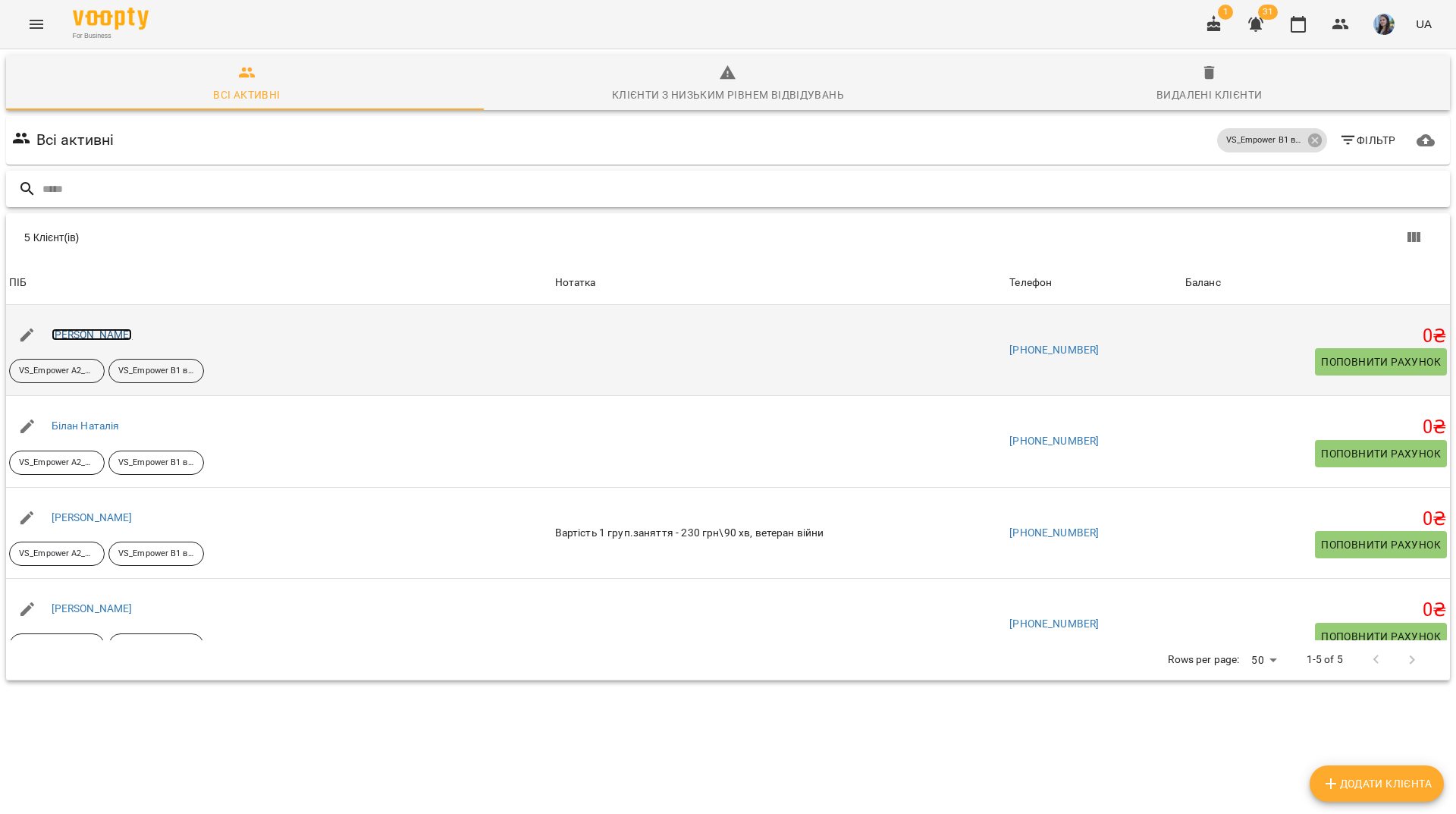
drag, startPoint x: 106, startPoint y: 259, endPoint x: 85, endPoint y: 268, distance: 22.8
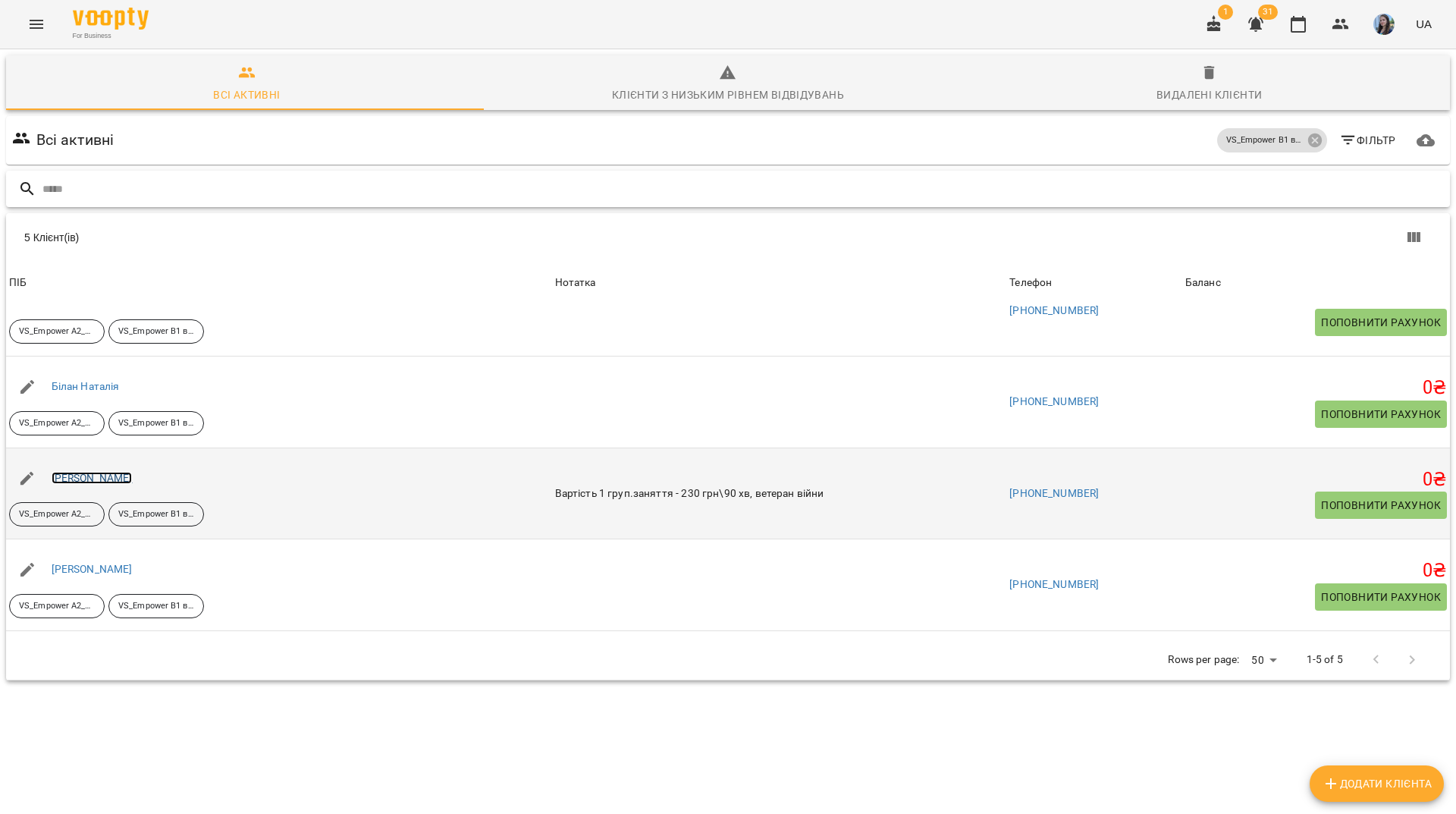
scroll to position [121, 0]
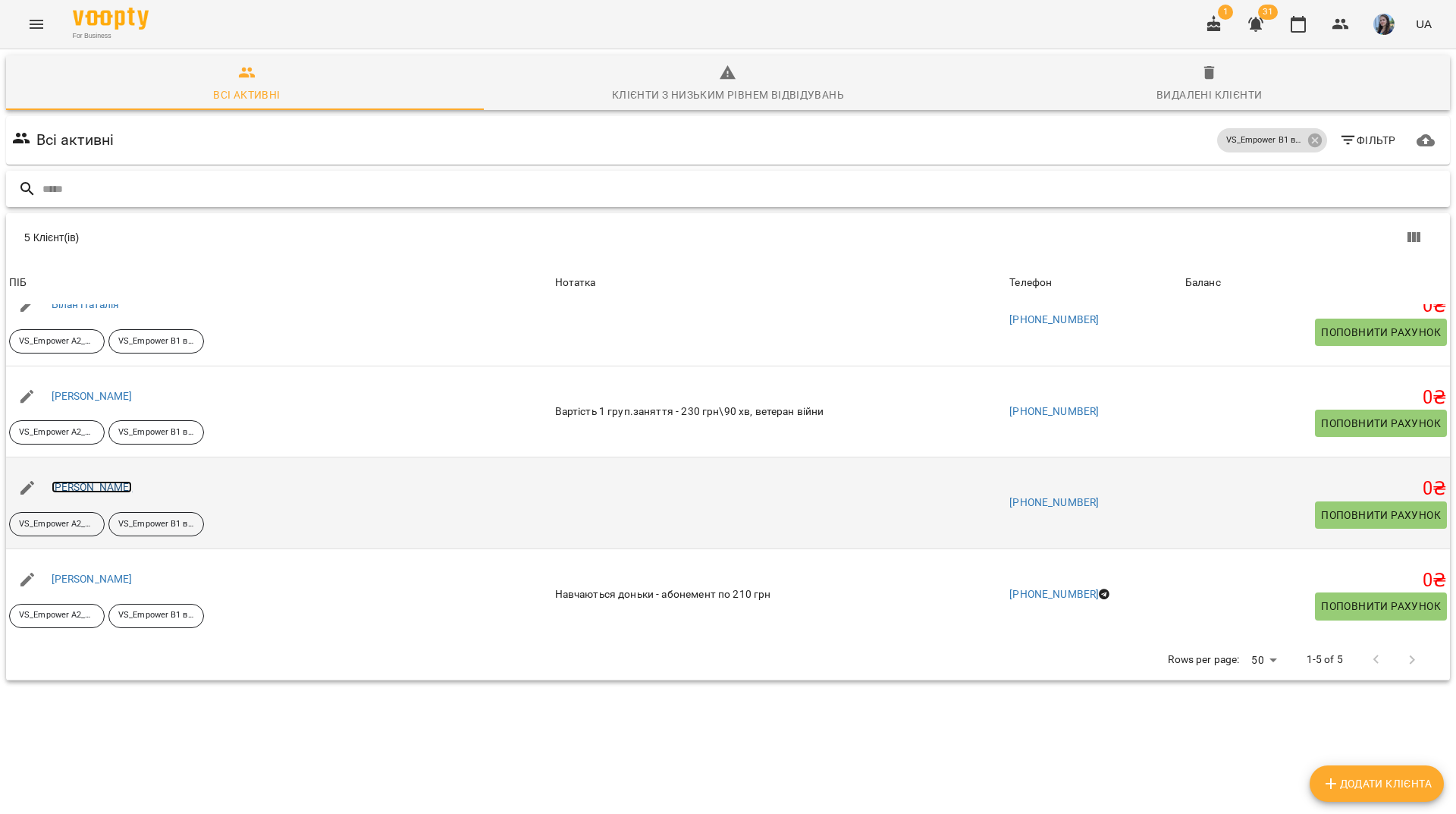
drag, startPoint x: 130, startPoint y: 427, endPoint x: 121, endPoint y: 419, distance: 12.0
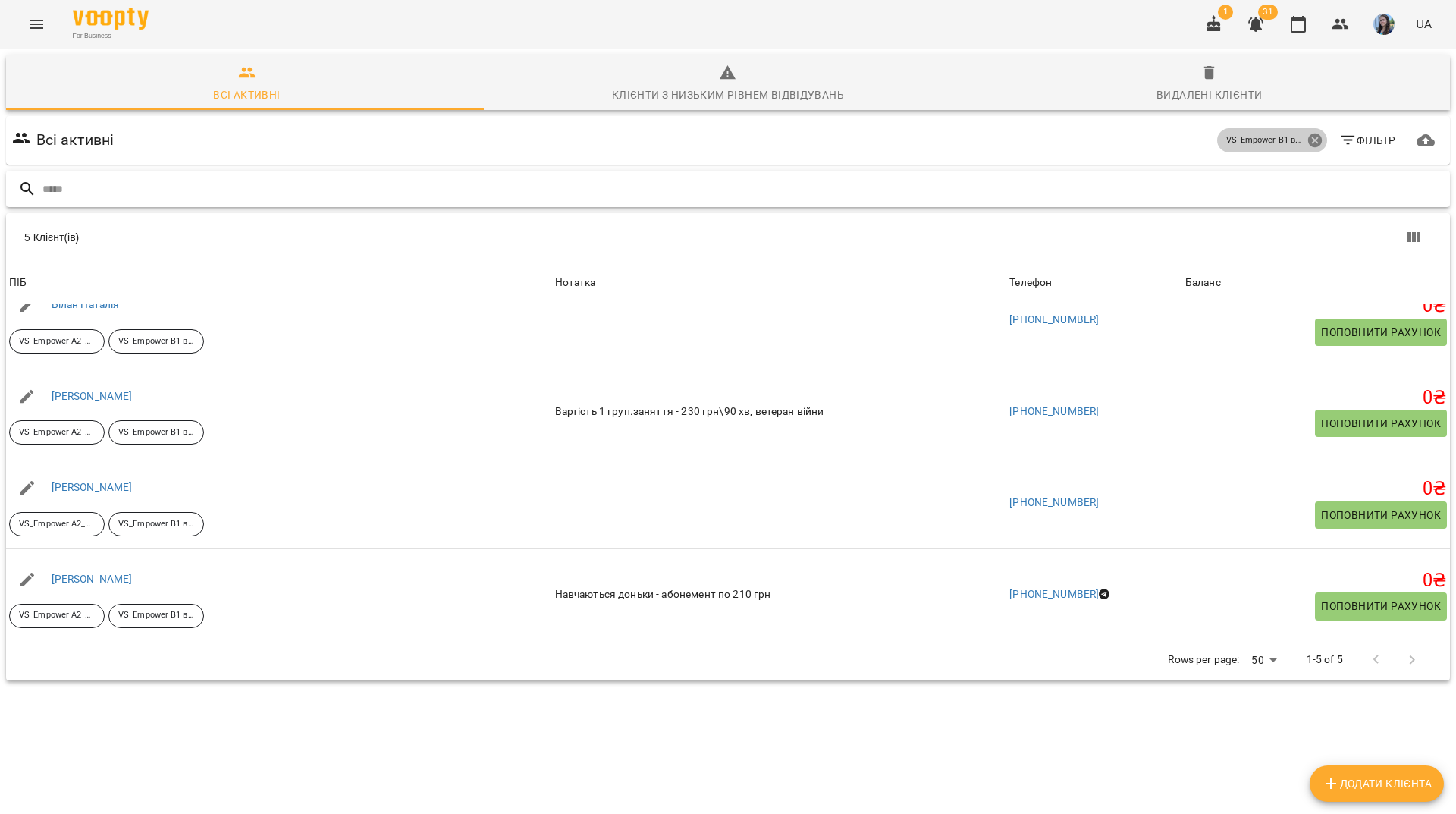
click at [1311, 132] on icon at bounding box center [1315, 140] width 17 height 17
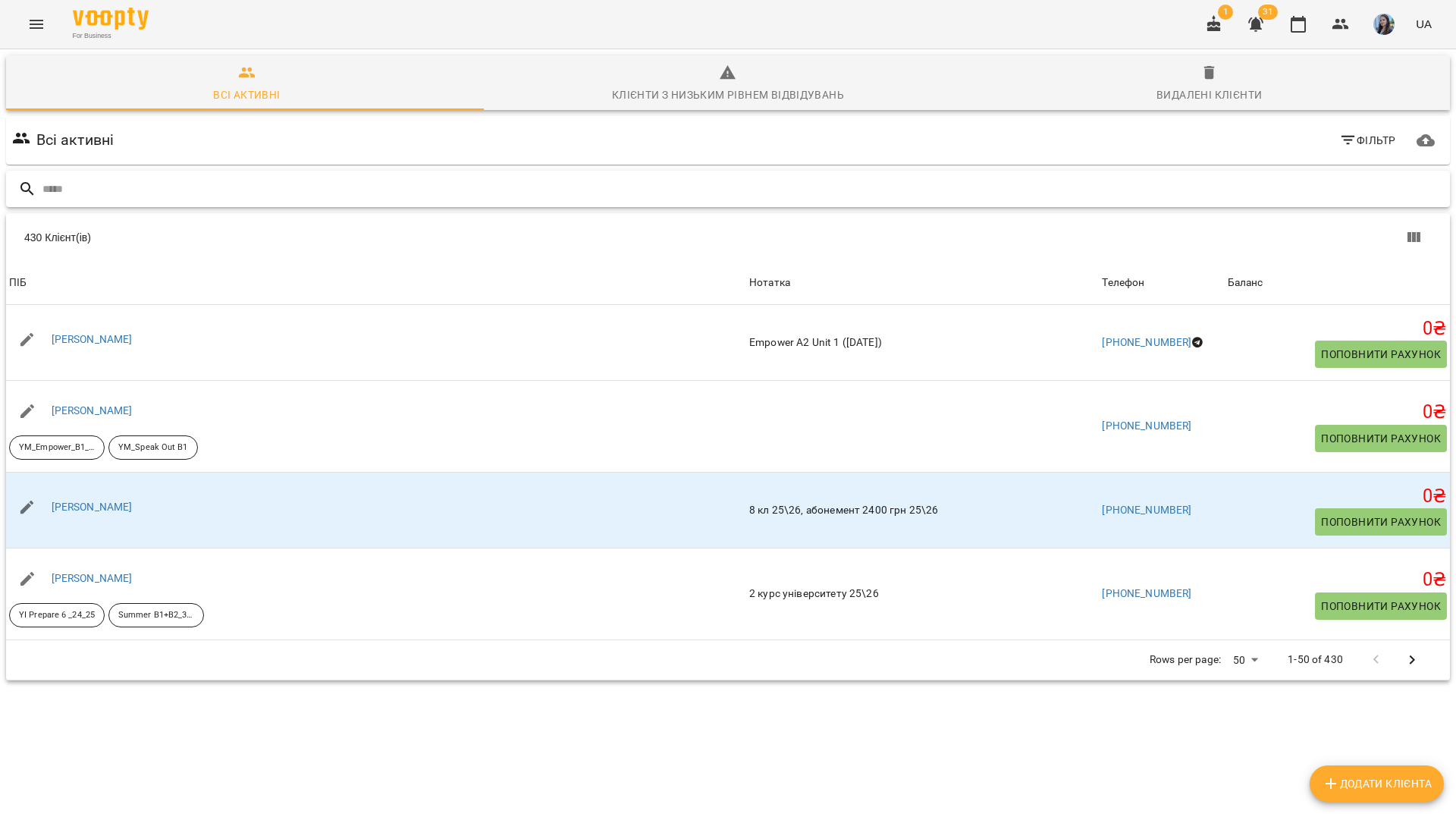
click at [501, 43] on div "For Business 1 31 UA" at bounding box center [728, 24] width 1456 height 49
click at [488, 177] on input "text" at bounding box center [743, 189] width 1402 height 25
click at [367, 177] on input "text" at bounding box center [743, 189] width 1402 height 25
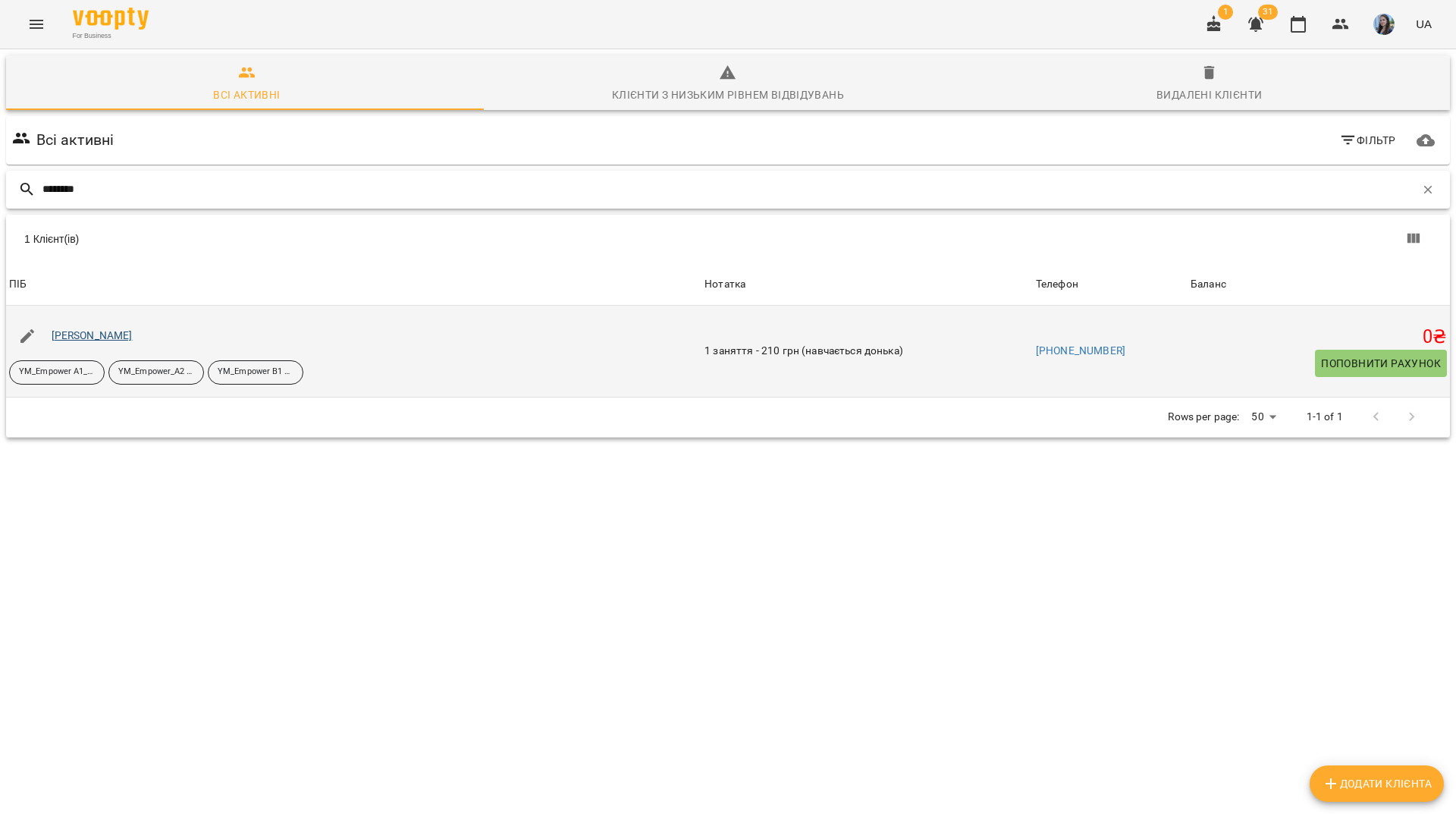
type input "*******"
click at [263, 366] on p "YM_Empower B1 вт_чт" at bounding box center [255, 372] width 76 height 13
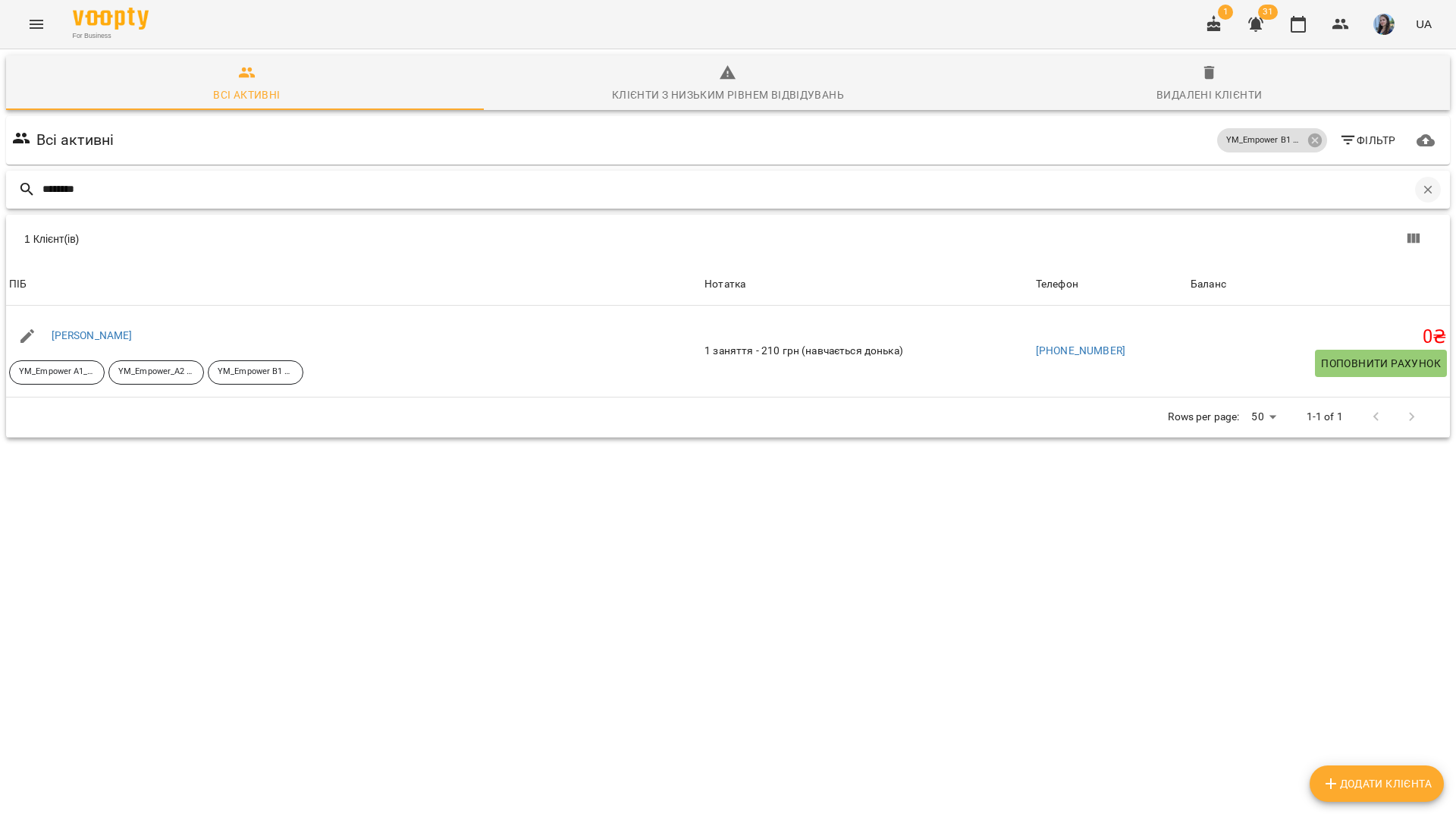
click at [1428, 177] on button "button" at bounding box center [1428, 190] width 26 height 26
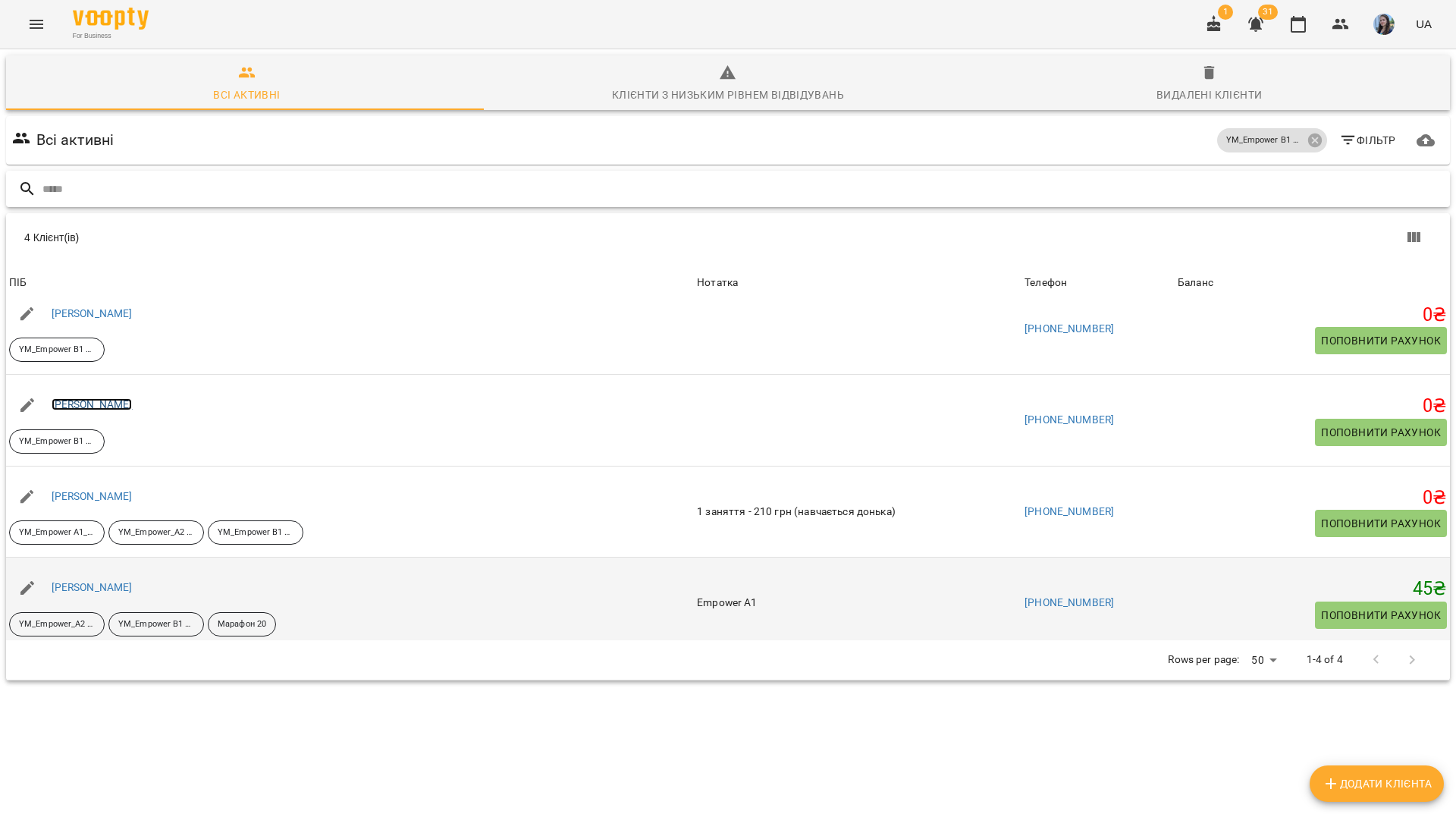
scroll to position [30, 0]
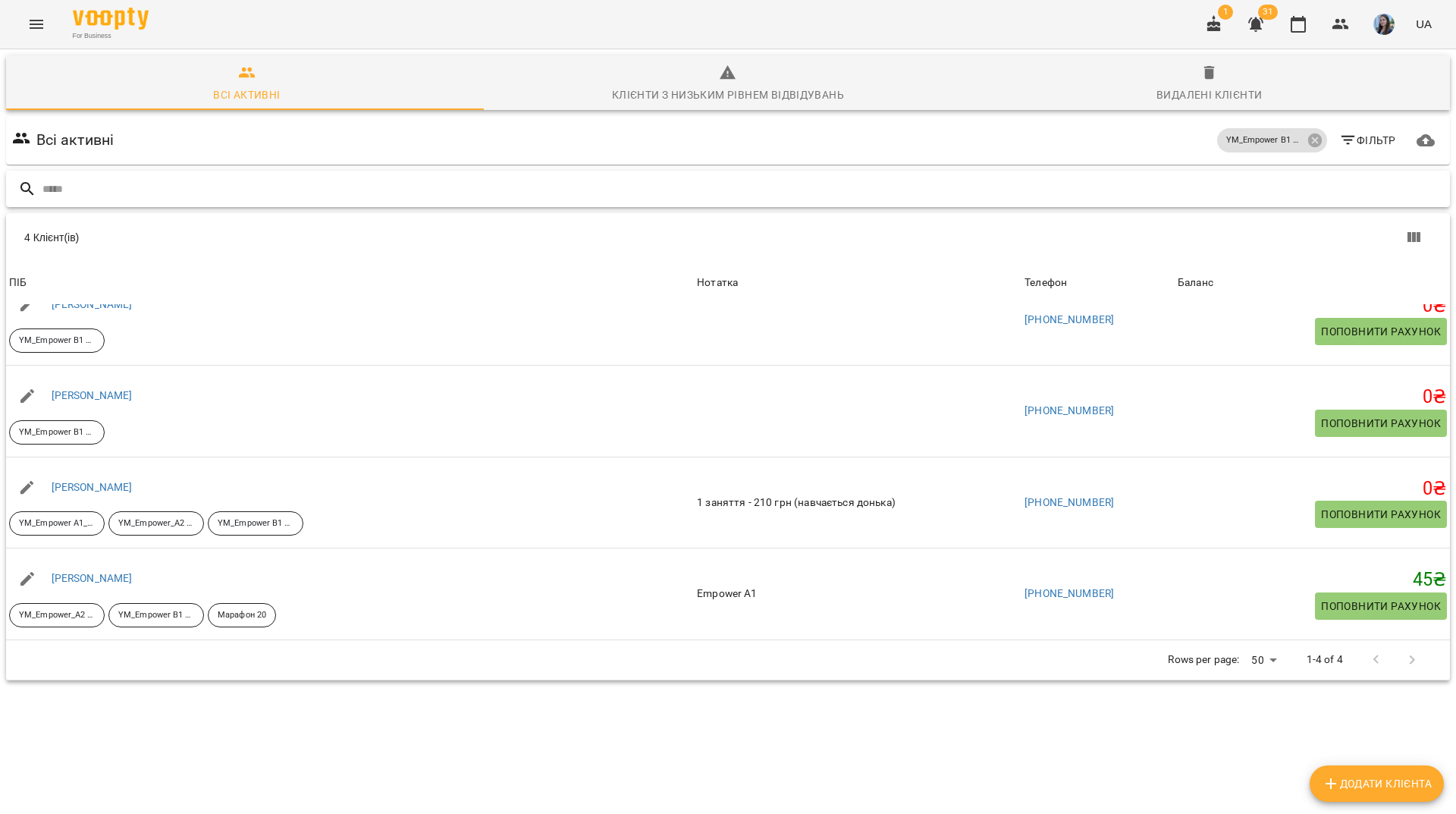
drag, startPoint x: 440, startPoint y: 131, endPoint x: 726, endPoint y: 174, distance: 289.2
click at [447, 177] on input "text" at bounding box center [743, 189] width 1402 height 25
click at [1308, 133] on icon at bounding box center [1314, 140] width 14 height 14
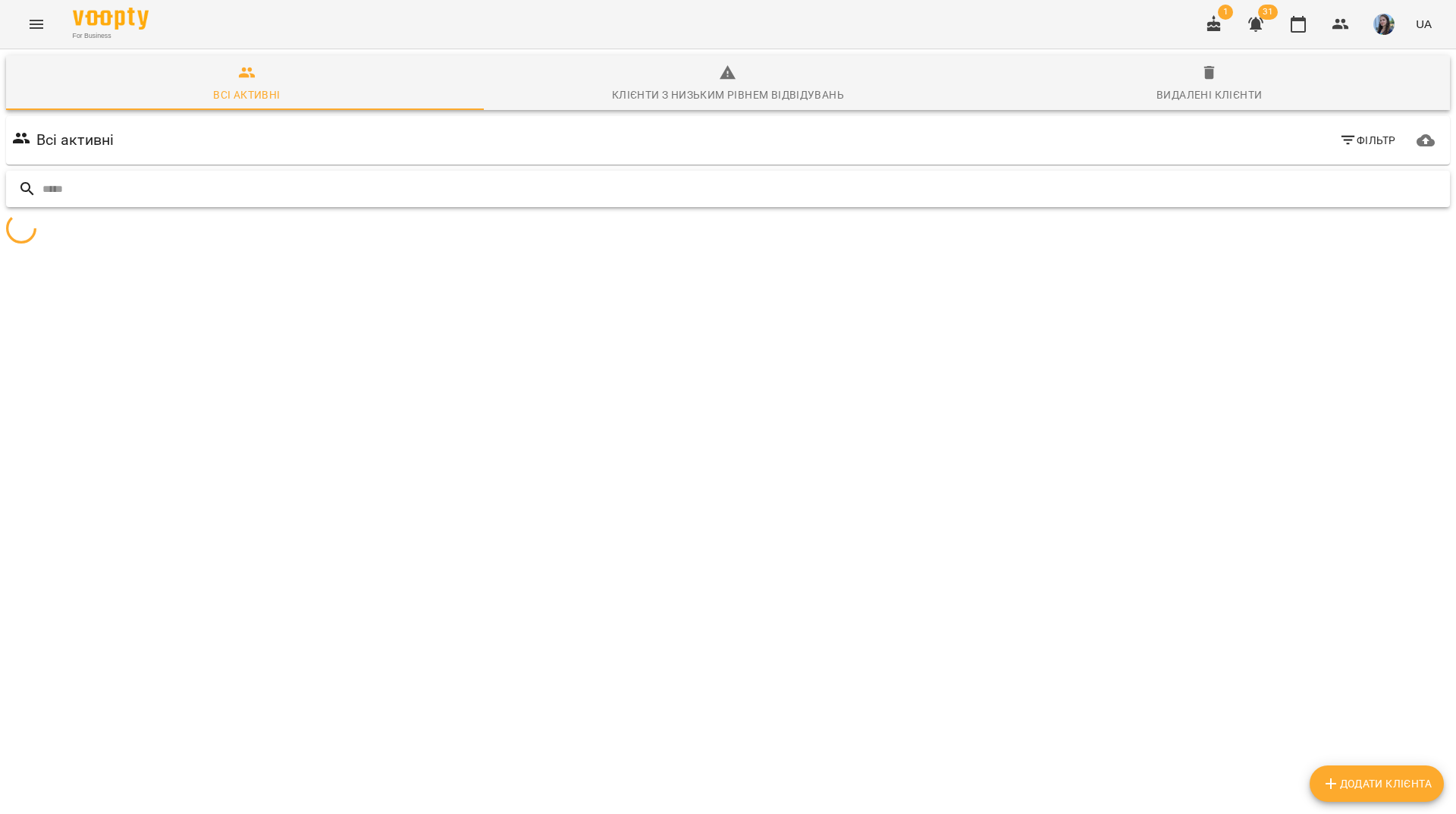
click at [1297, 177] on input "text" at bounding box center [743, 189] width 1402 height 25
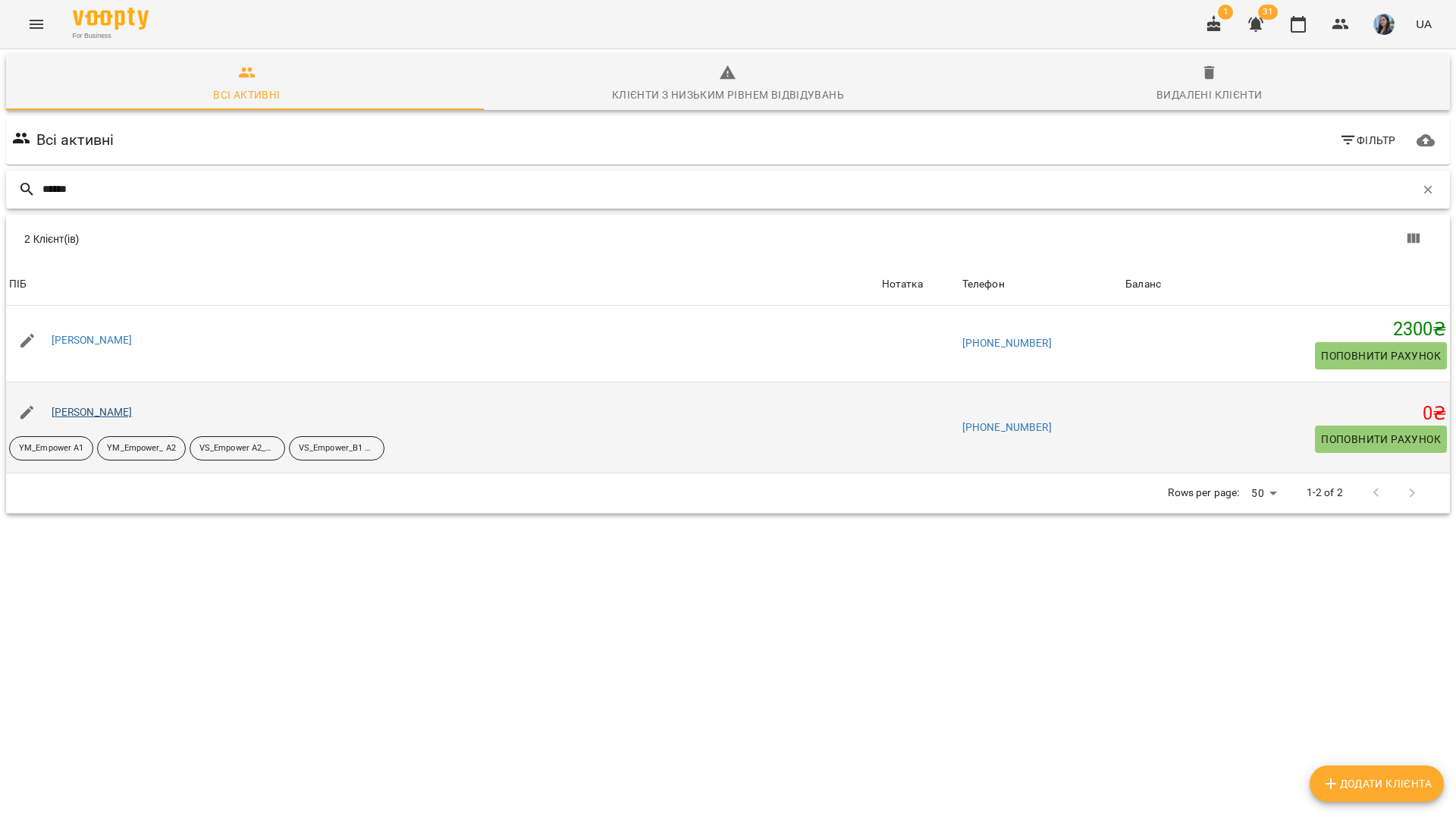
type input "******"
click at [341, 436] on div "VS_Empower_B1 ранок" at bounding box center [337, 448] width 96 height 24
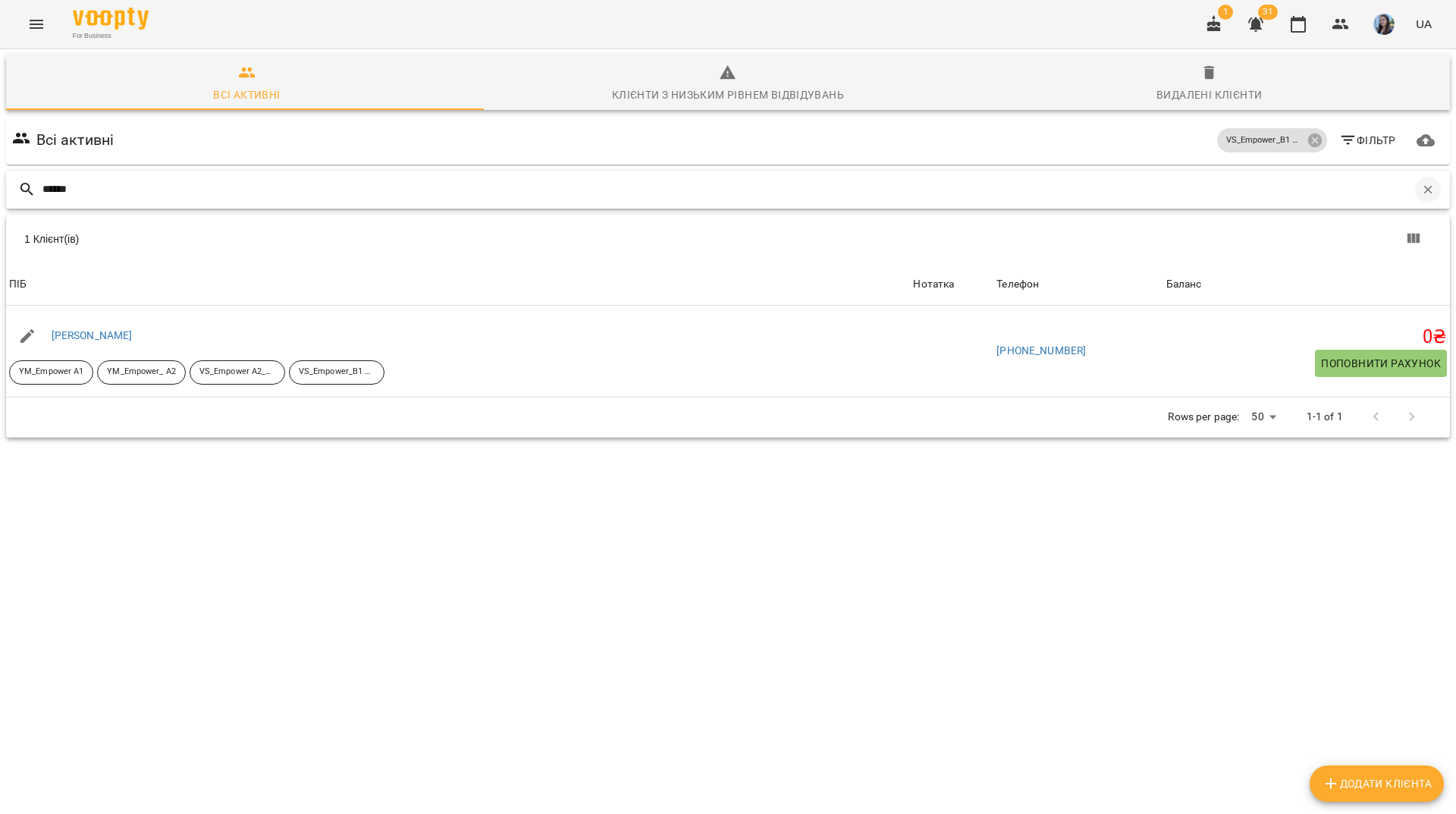
click at [1424, 185] on icon "button" at bounding box center [1428, 189] width 8 height 8
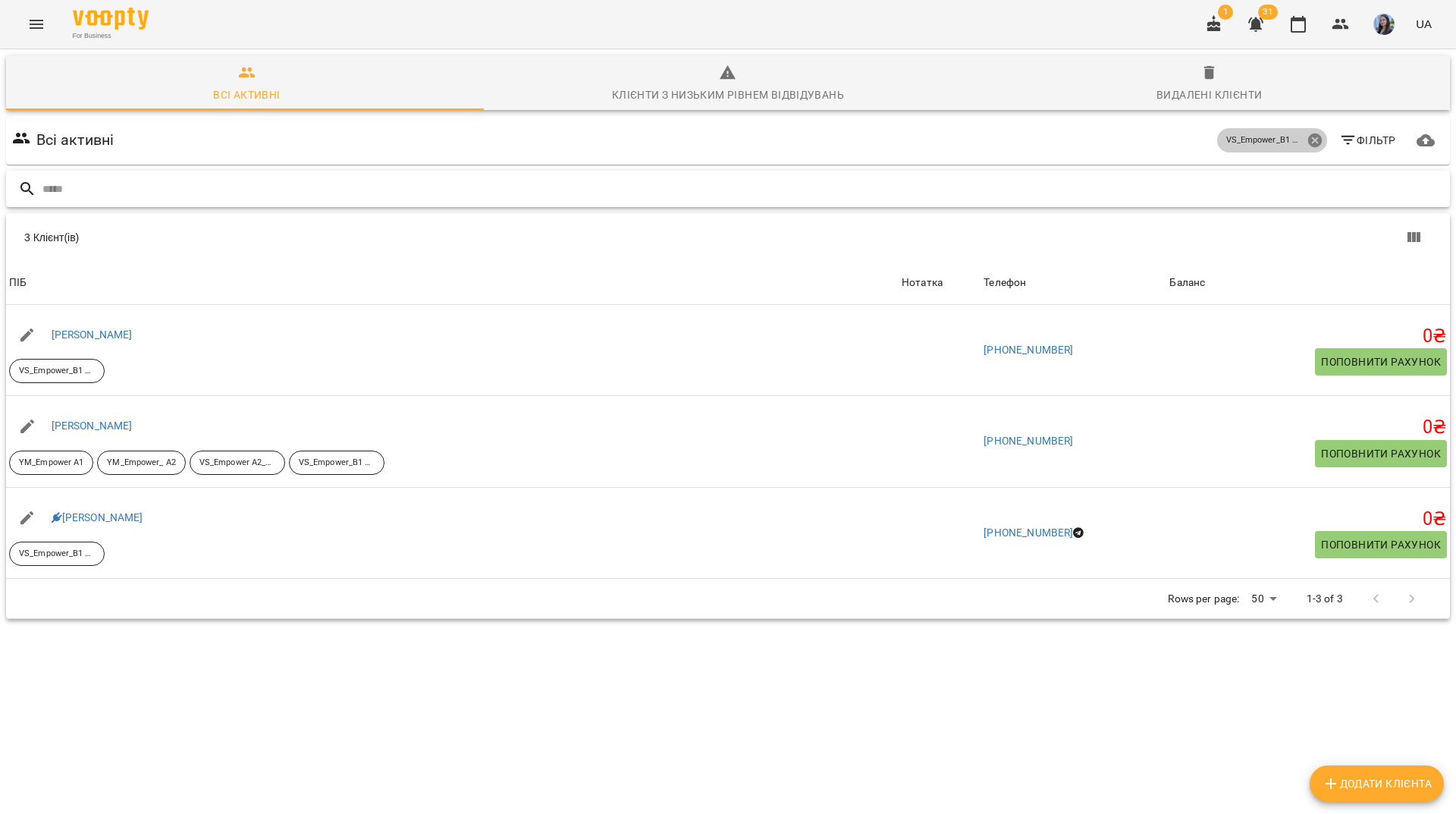
click at [1307, 133] on icon at bounding box center [1314, 140] width 14 height 14
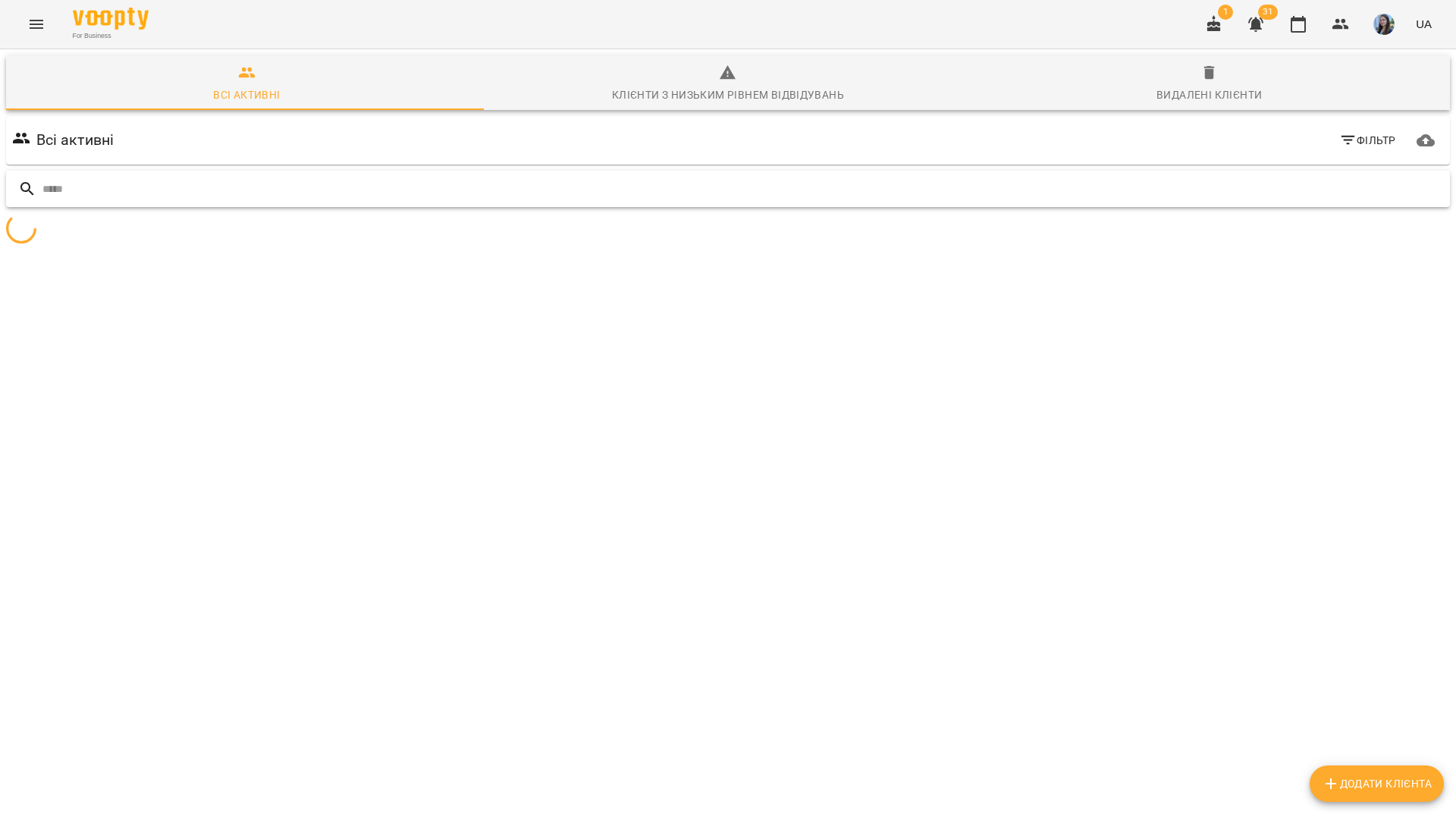
click at [1286, 177] on input "text" at bounding box center [743, 189] width 1402 height 25
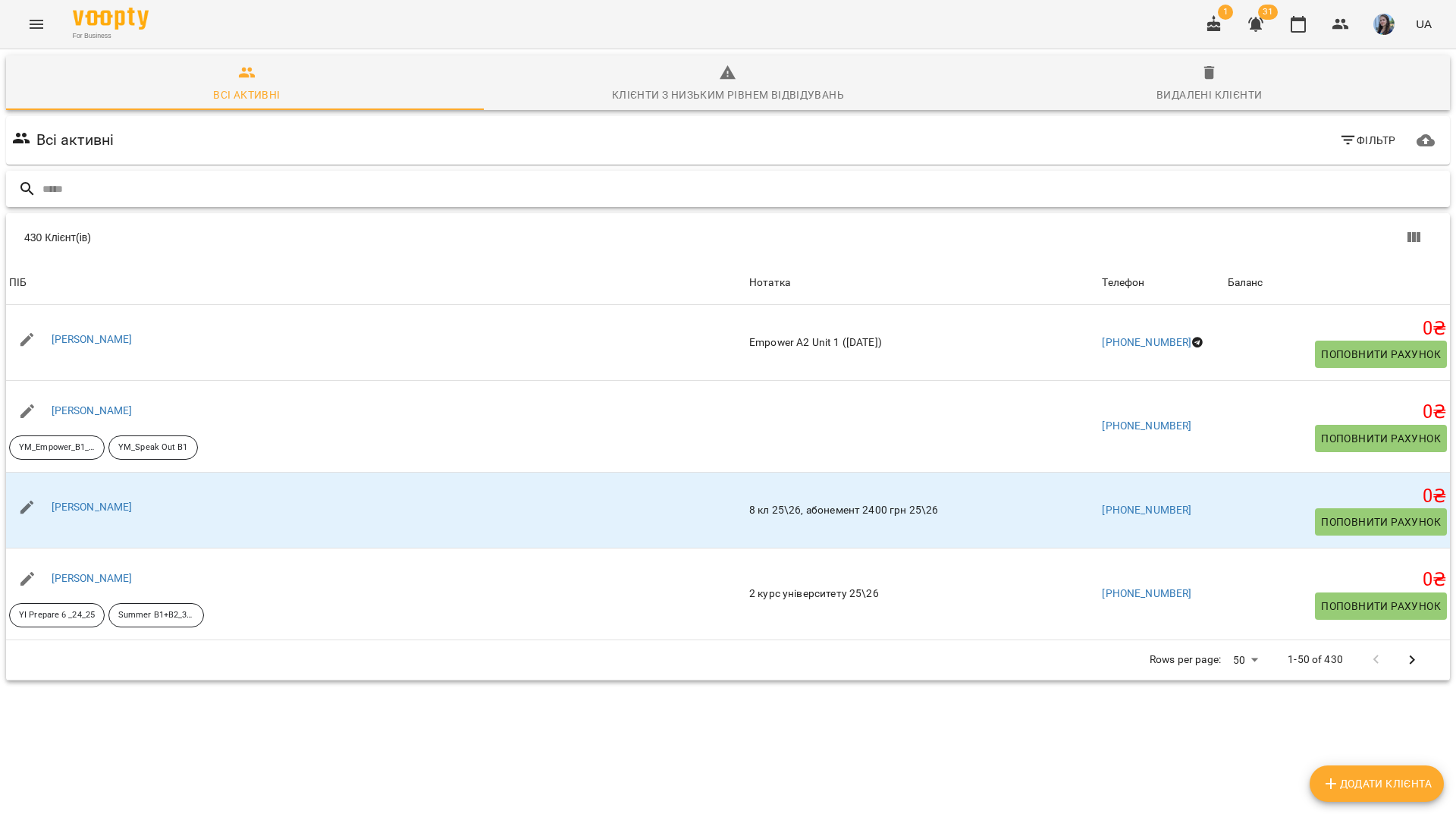
click at [909, 177] on input "text" at bounding box center [743, 189] width 1402 height 25
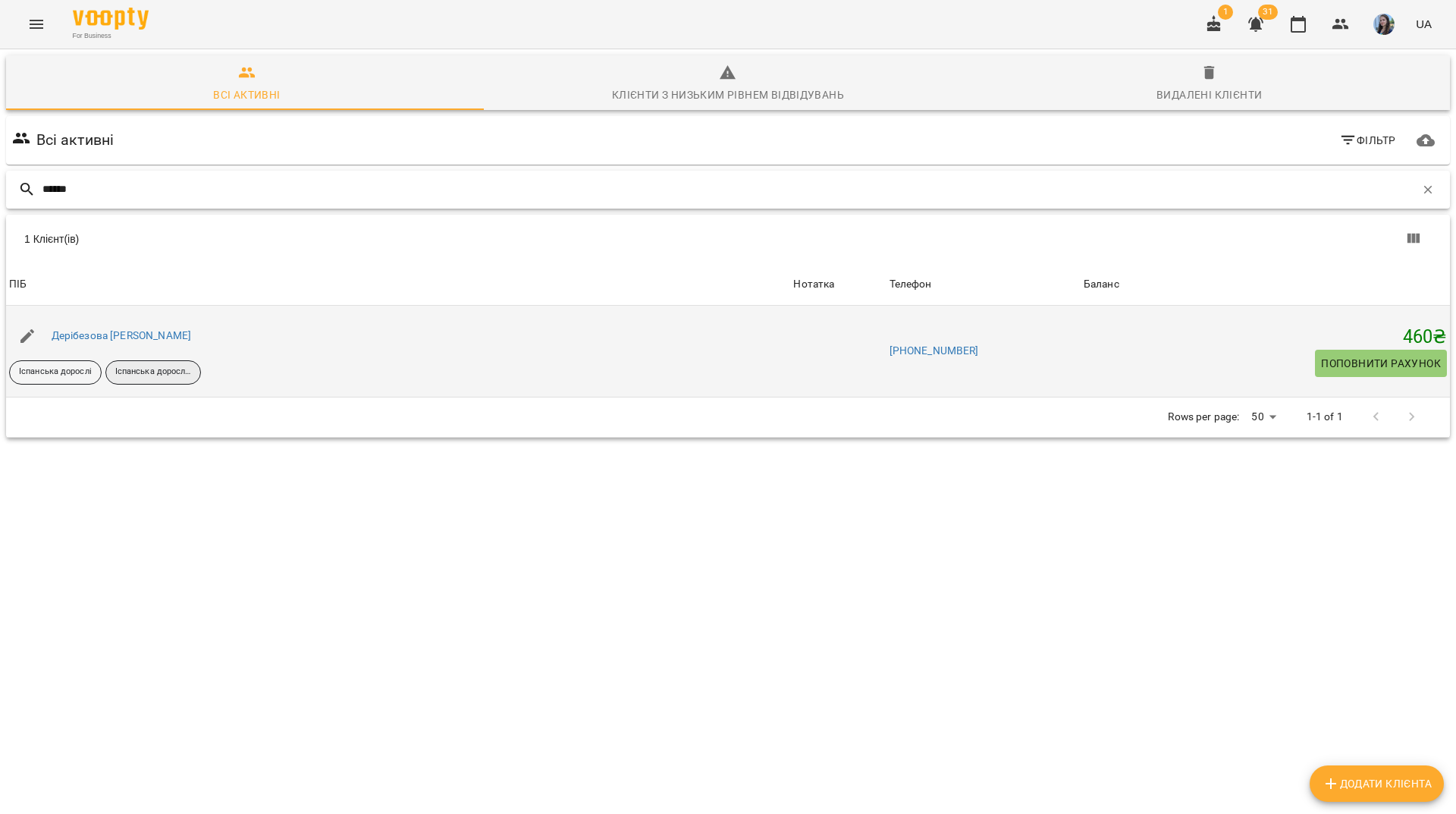
type input "******"
click at [154, 366] on p "Іспанська дорослі А2" at bounding box center [153, 372] width 76 height 13
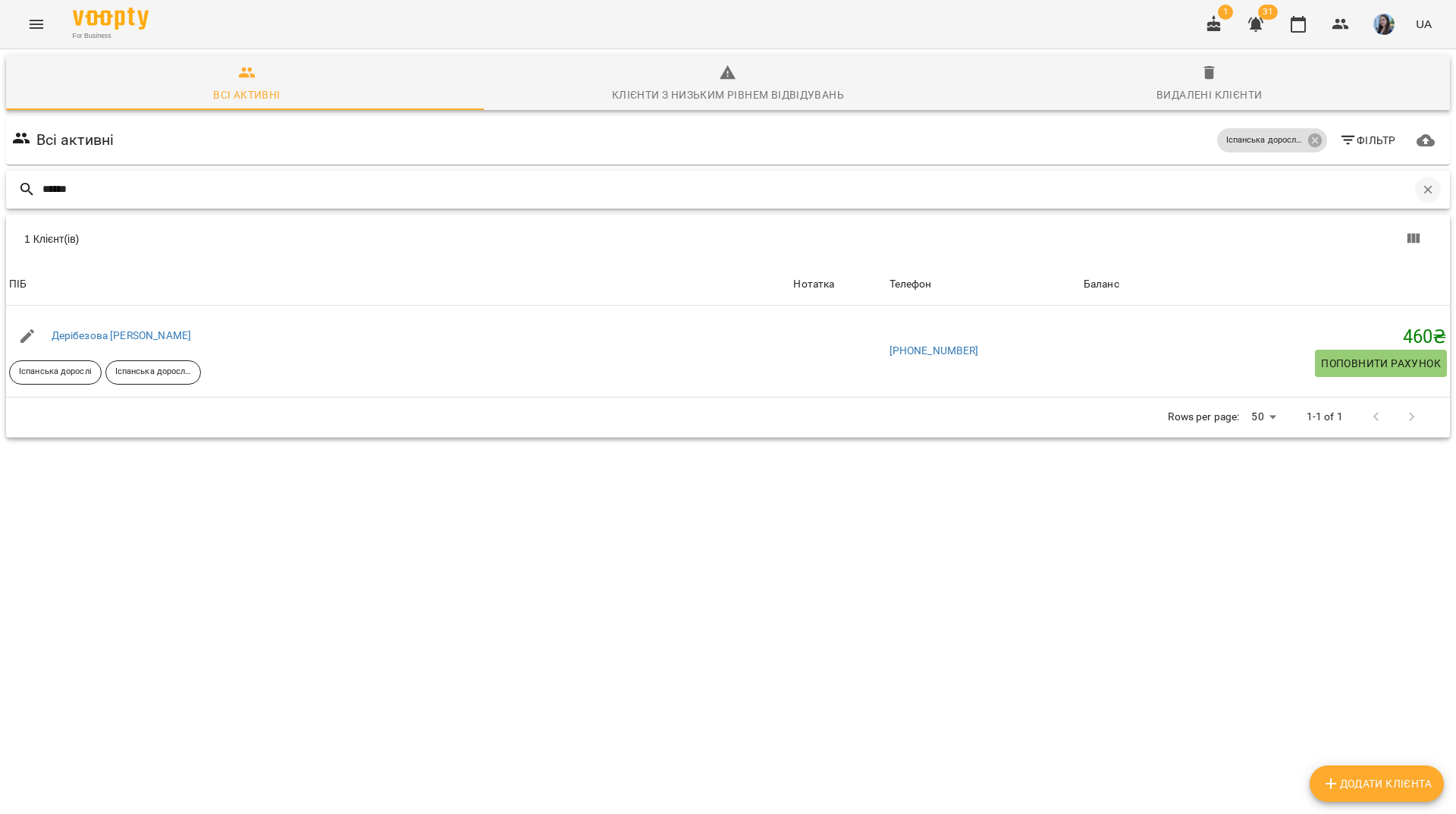
click at [1422, 183] on icon "button" at bounding box center [1428, 189] width 14 height 14
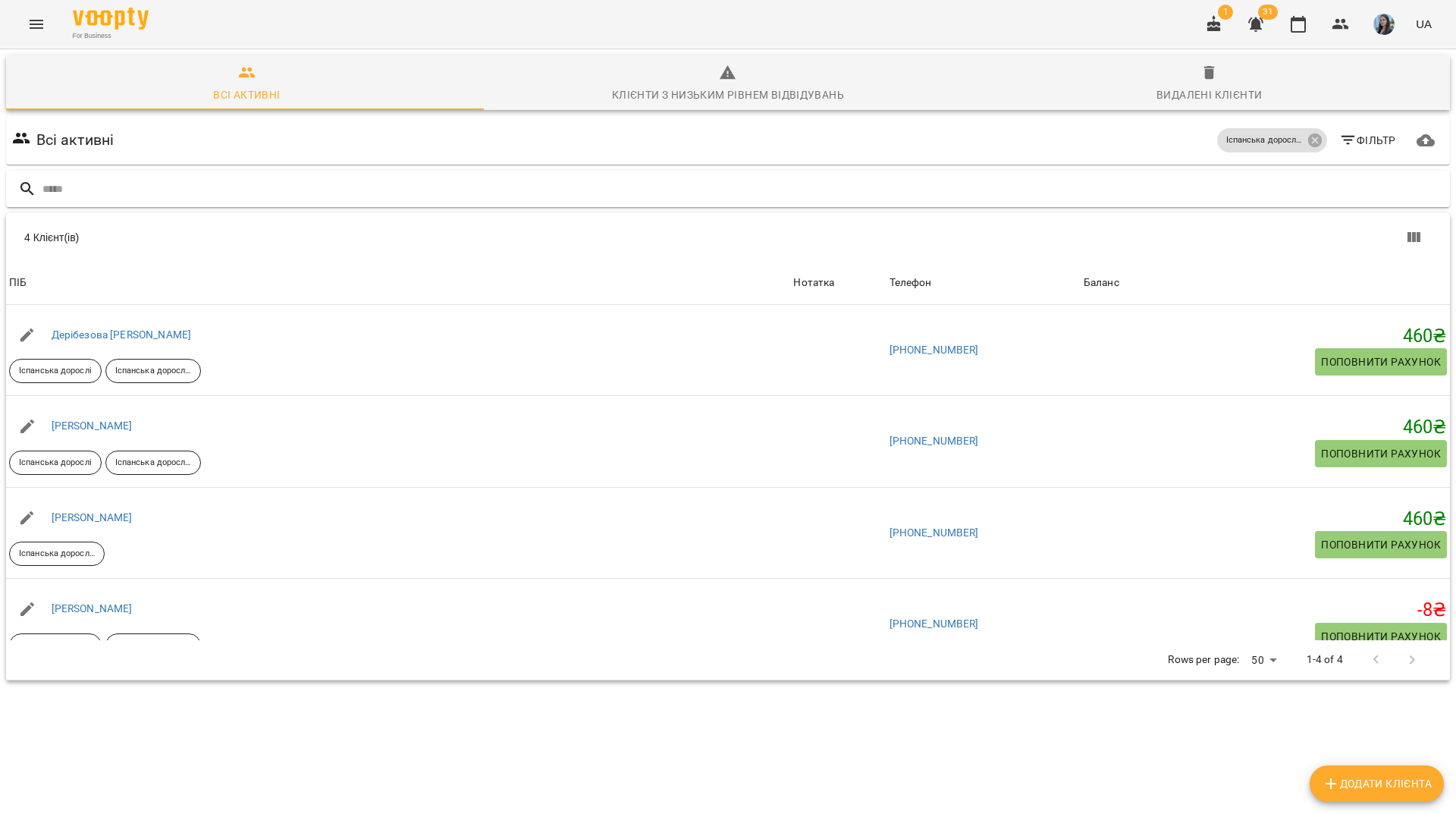
drag, startPoint x: 108, startPoint y: 539, endPoint x: 323, endPoint y: 71, distance: 515.0
click at [323, 119] on div "Всі активні Іспанська дорослі А2 Фільтр" at bounding box center [728, 141] width 1438 height 42
click at [1307, 133] on icon at bounding box center [1314, 140] width 14 height 14
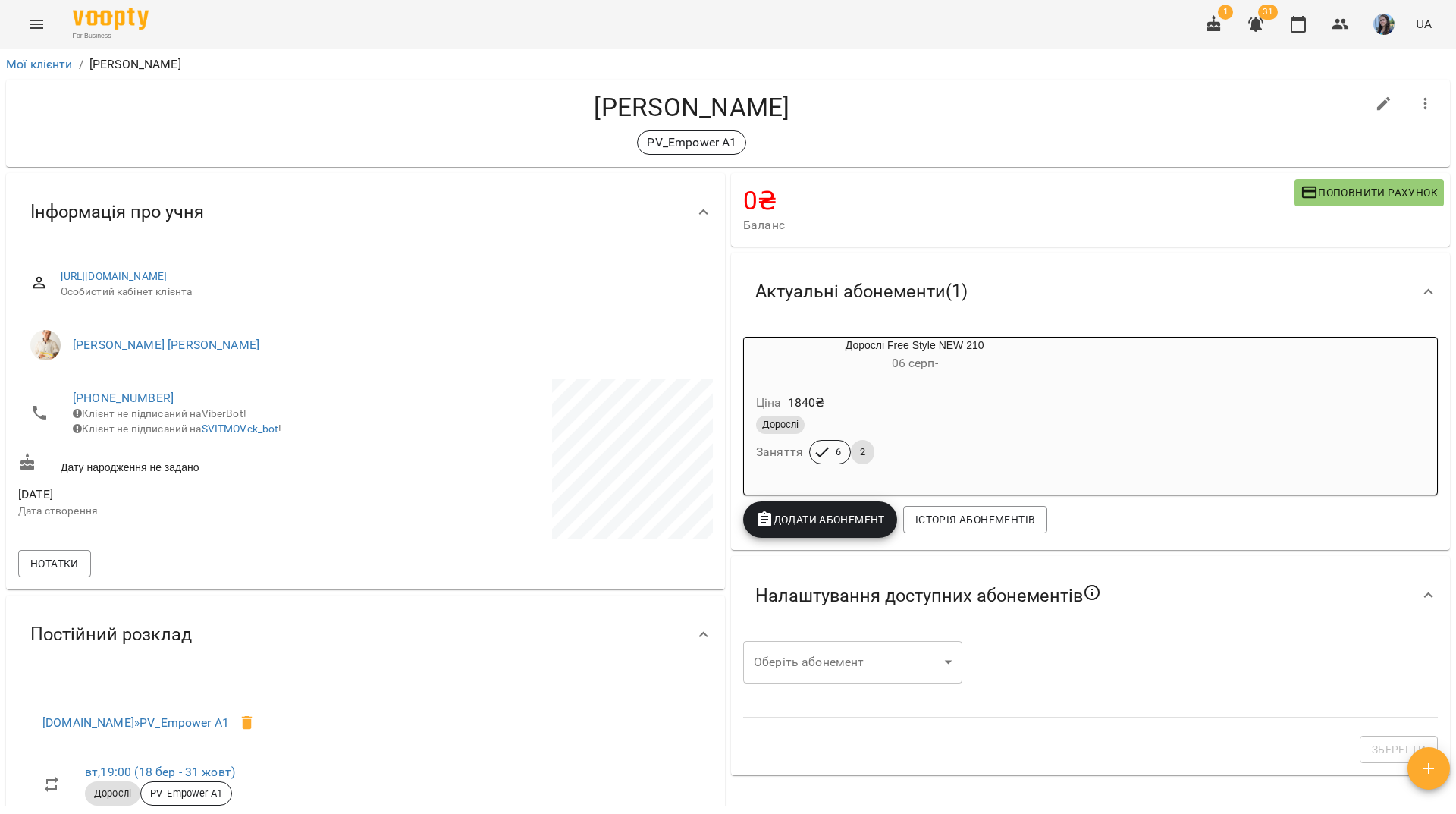
click at [336, 25] on div "For Business 1 31 UA" at bounding box center [728, 24] width 1456 height 49
click at [147, 395] on link "[PHONE_NUMBER]" at bounding box center [124, 398] width 101 height 15
click at [186, 417] on img at bounding box center [185, 427] width 23 height 23
click at [162, 158] on div "Буша Діана PV_Empower A1" at bounding box center [728, 123] width 1445 height 87
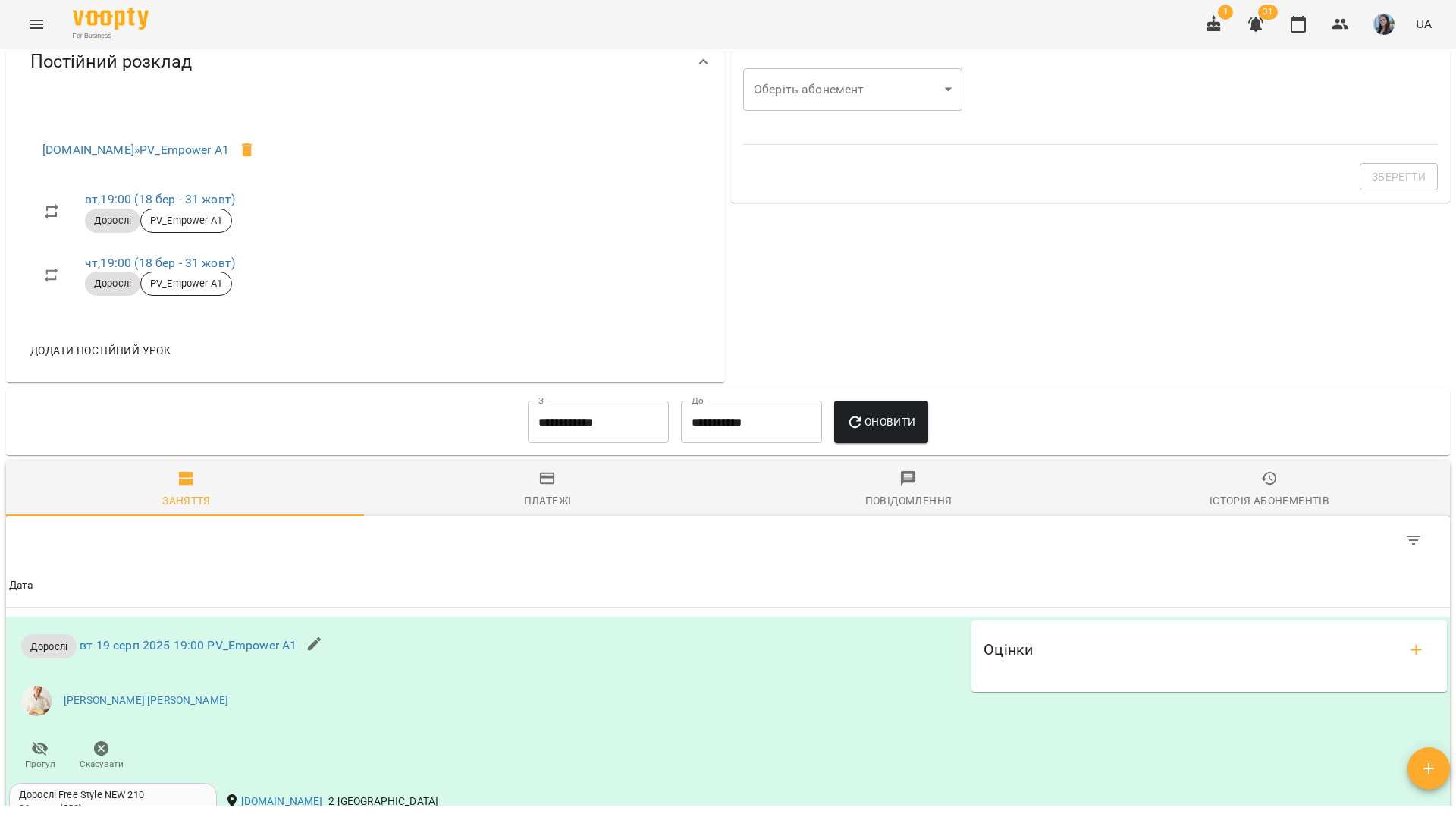
scroll to position [759, 0]
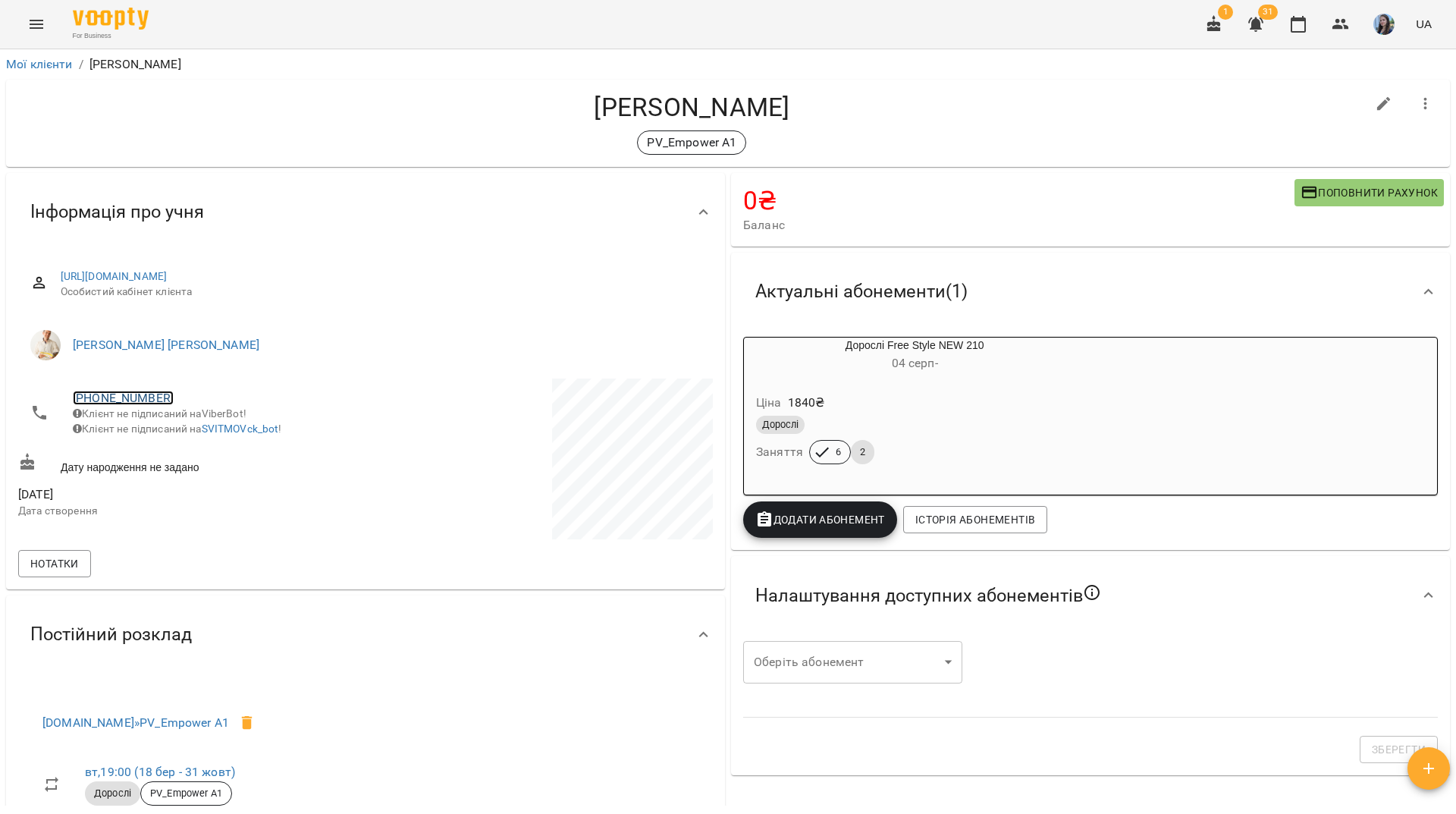
click at [140, 392] on link "[PHONE_NUMBER]" at bounding box center [124, 398] width 101 height 15
click at [194, 429] on img at bounding box center [185, 427] width 23 height 23
click at [151, 391] on link "+380639741078" at bounding box center [124, 398] width 101 height 15
click at [375, 28] on div at bounding box center [728, 407] width 1456 height 814
click at [154, 395] on link "+380639741078" at bounding box center [124, 398] width 101 height 15
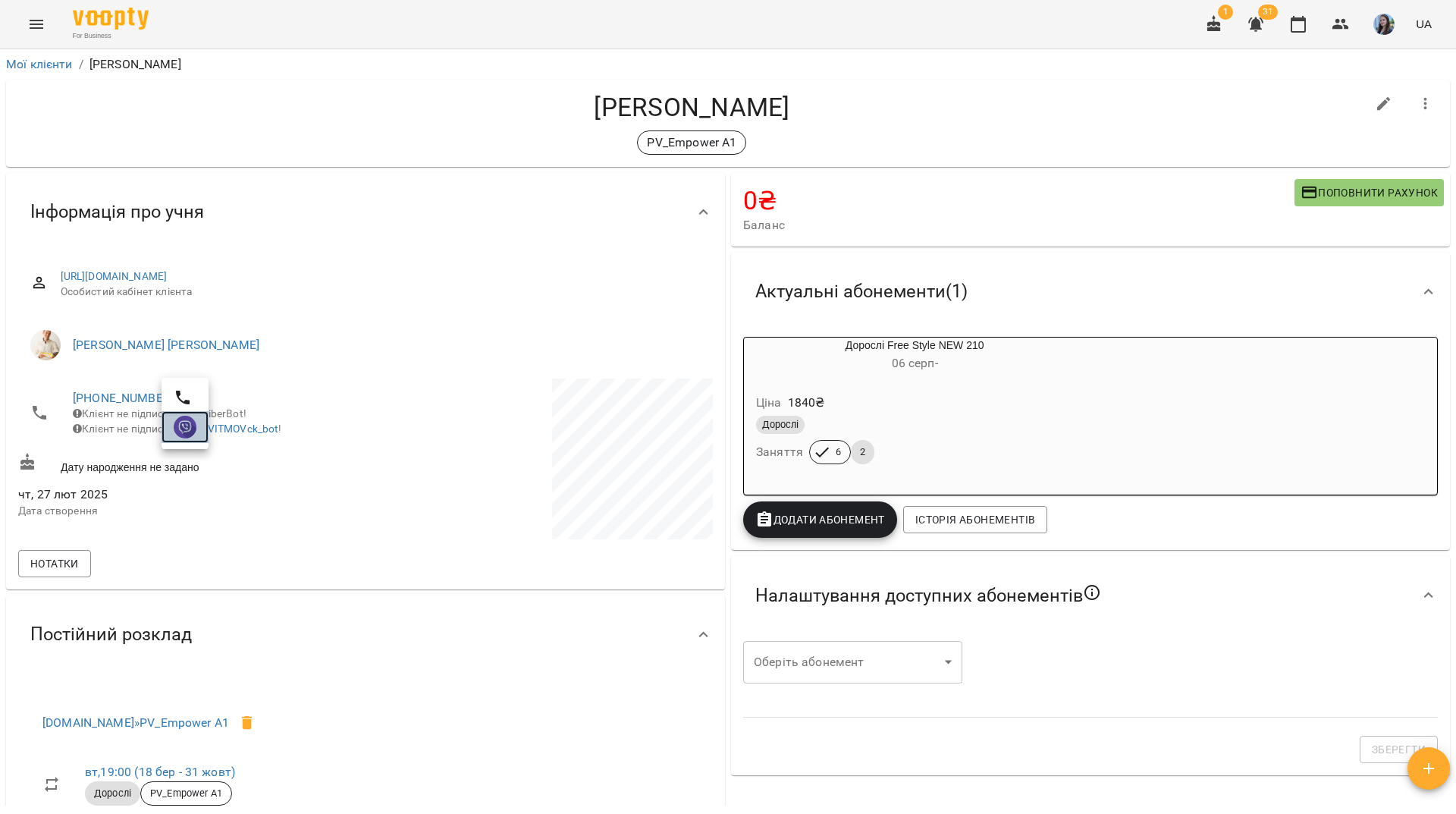
click at [192, 435] on img at bounding box center [185, 427] width 23 height 23
click at [158, 393] on link "+380639741078" at bounding box center [124, 398] width 101 height 15
click at [188, 431] on img at bounding box center [185, 427] width 23 height 23
click at [259, 19] on div "For Business 1 31 UA" at bounding box center [728, 24] width 1456 height 49
click at [134, 401] on link "+380639741078" at bounding box center [124, 398] width 101 height 15
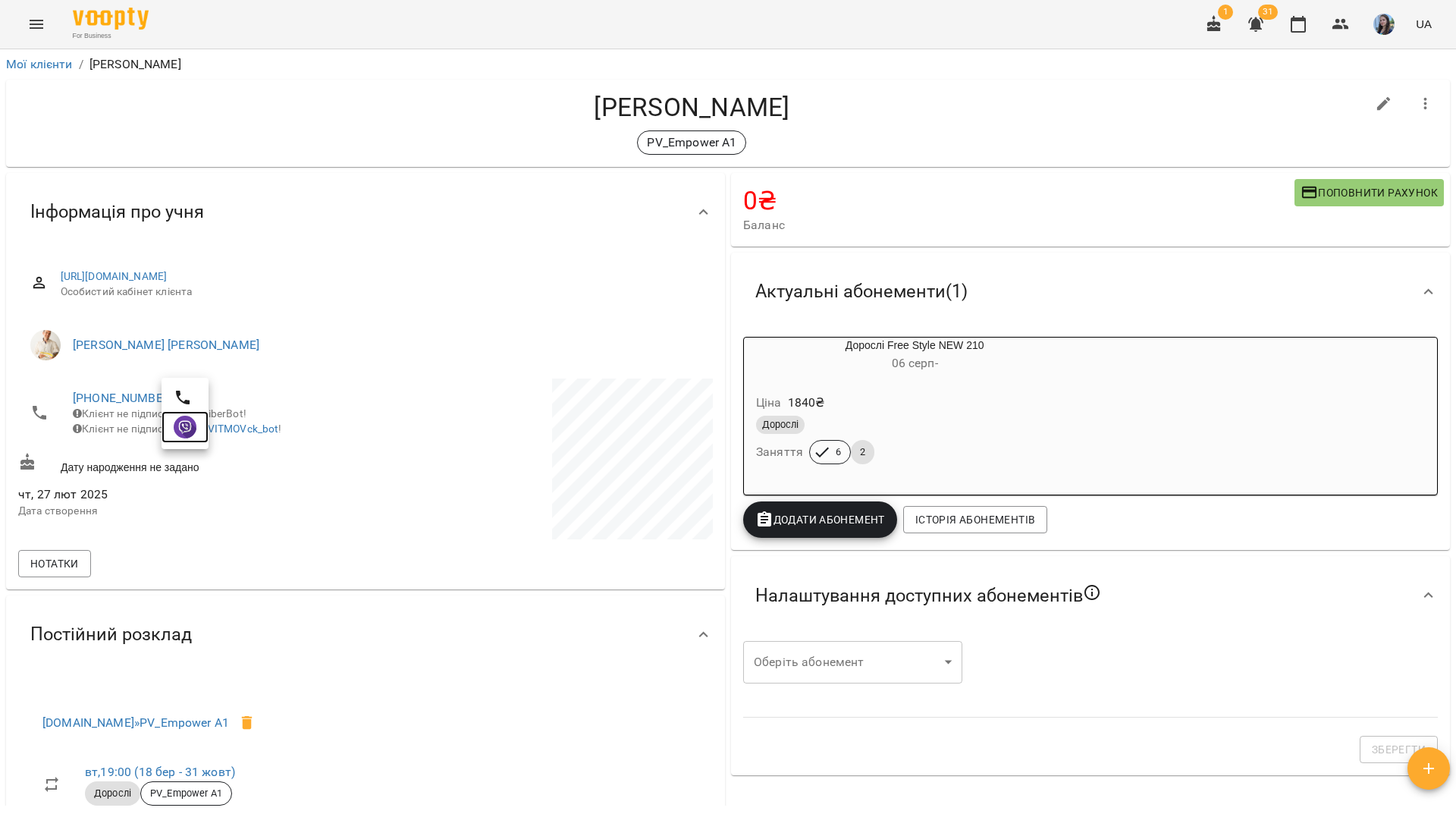
click at [179, 428] on img at bounding box center [185, 427] width 23 height 23
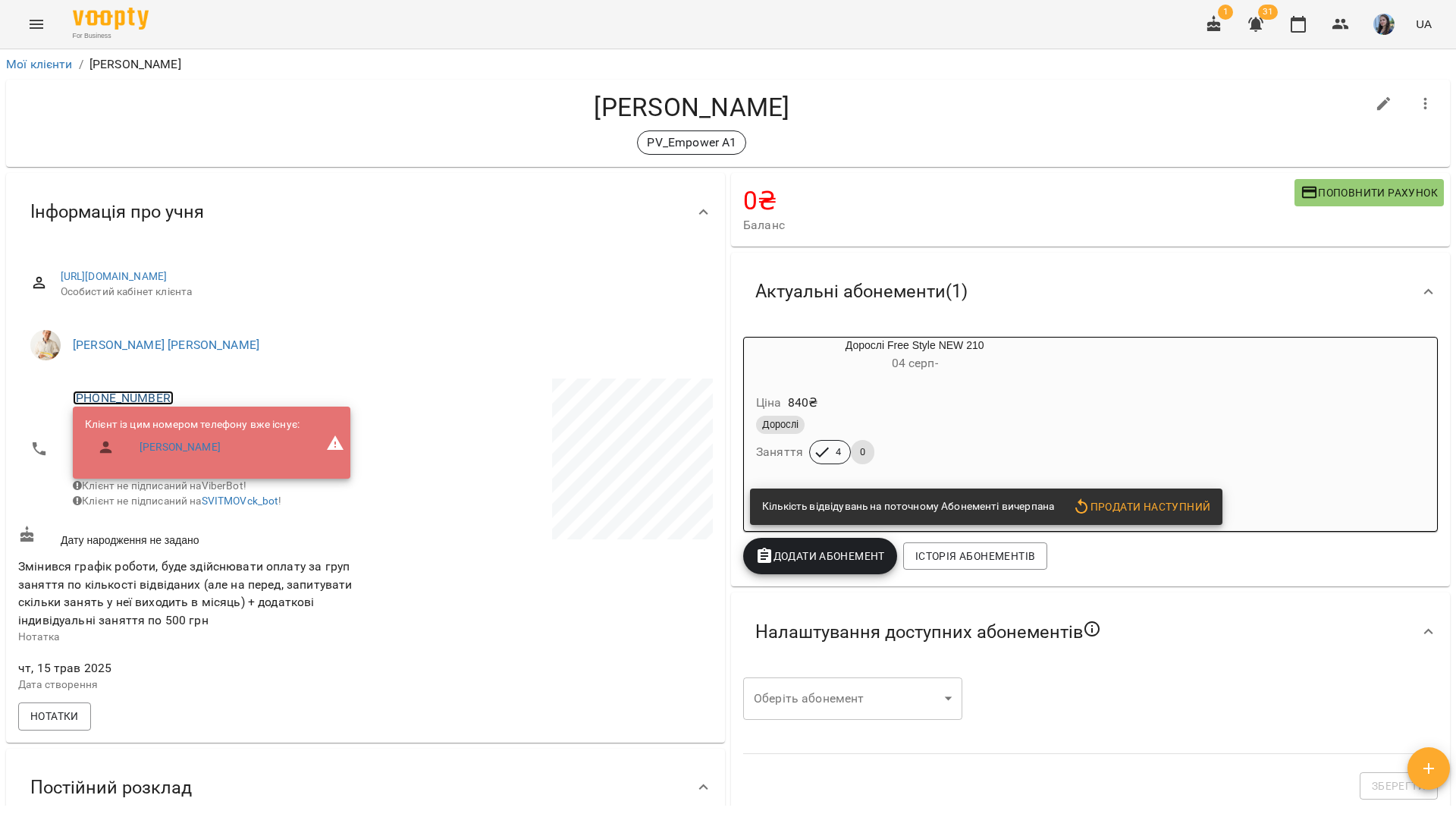
click at [141, 392] on link "+380994414566" at bounding box center [124, 398] width 101 height 15
click at [189, 431] on img at bounding box center [185, 427] width 23 height 23
drag, startPoint x: 303, startPoint y: 147, endPoint x: 304, endPoint y: 156, distance: 9.1
click at [303, 147] on div "PV_Empower A1" at bounding box center [691, 143] width 1348 height 24
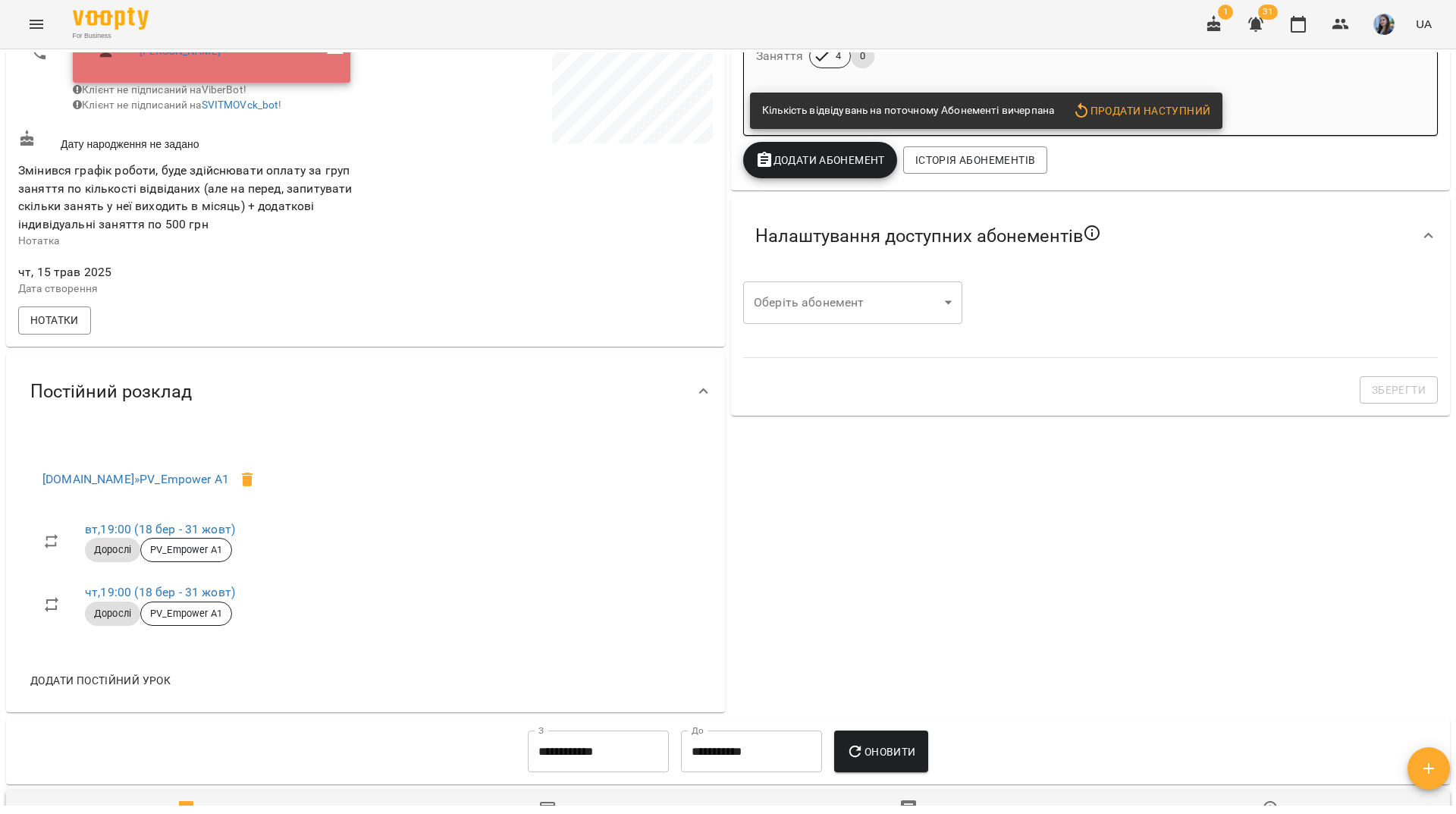
scroll to position [230, 0]
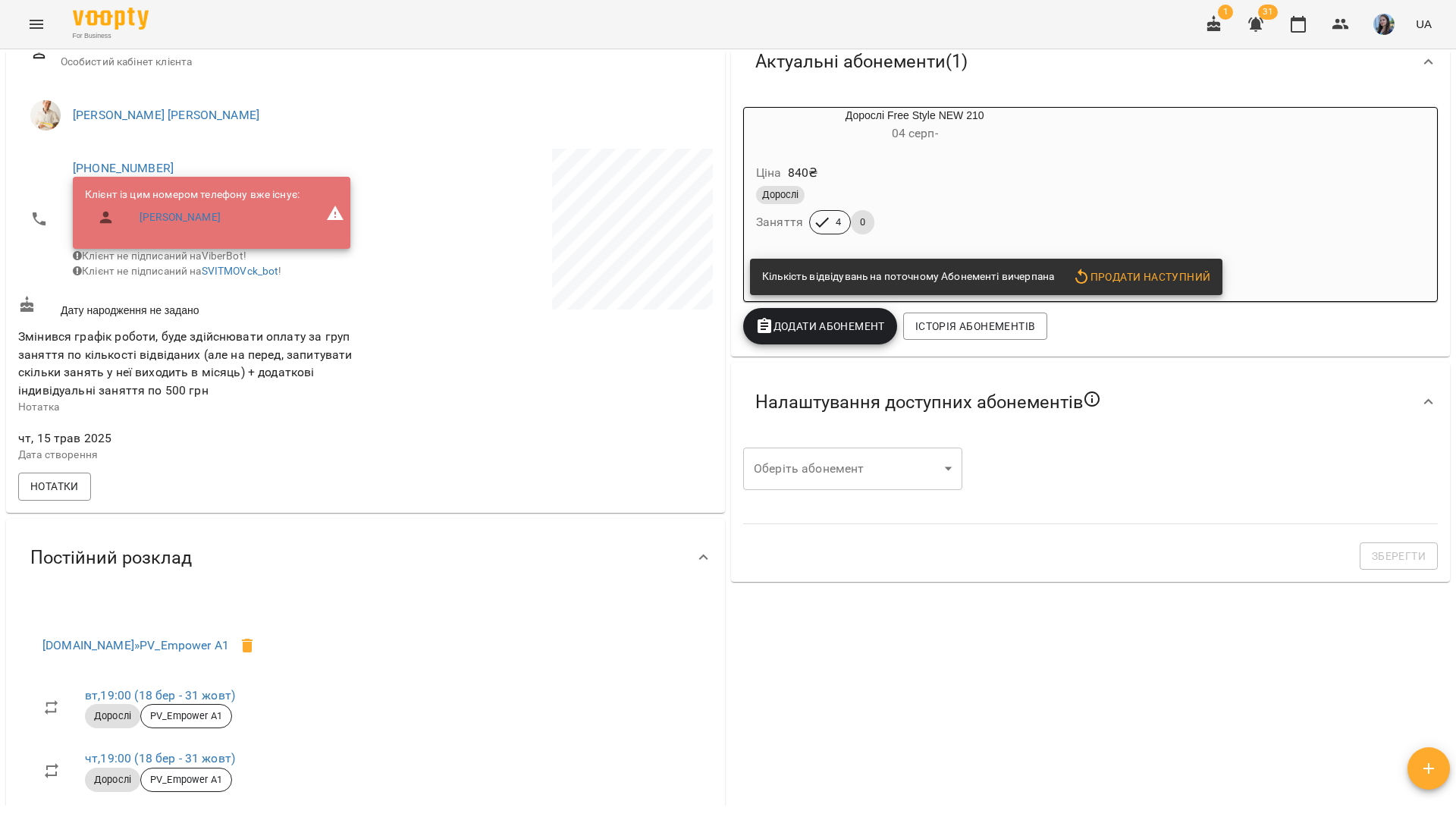
click at [474, 17] on div "For Business 1 31 UA" at bounding box center [728, 24] width 1456 height 49
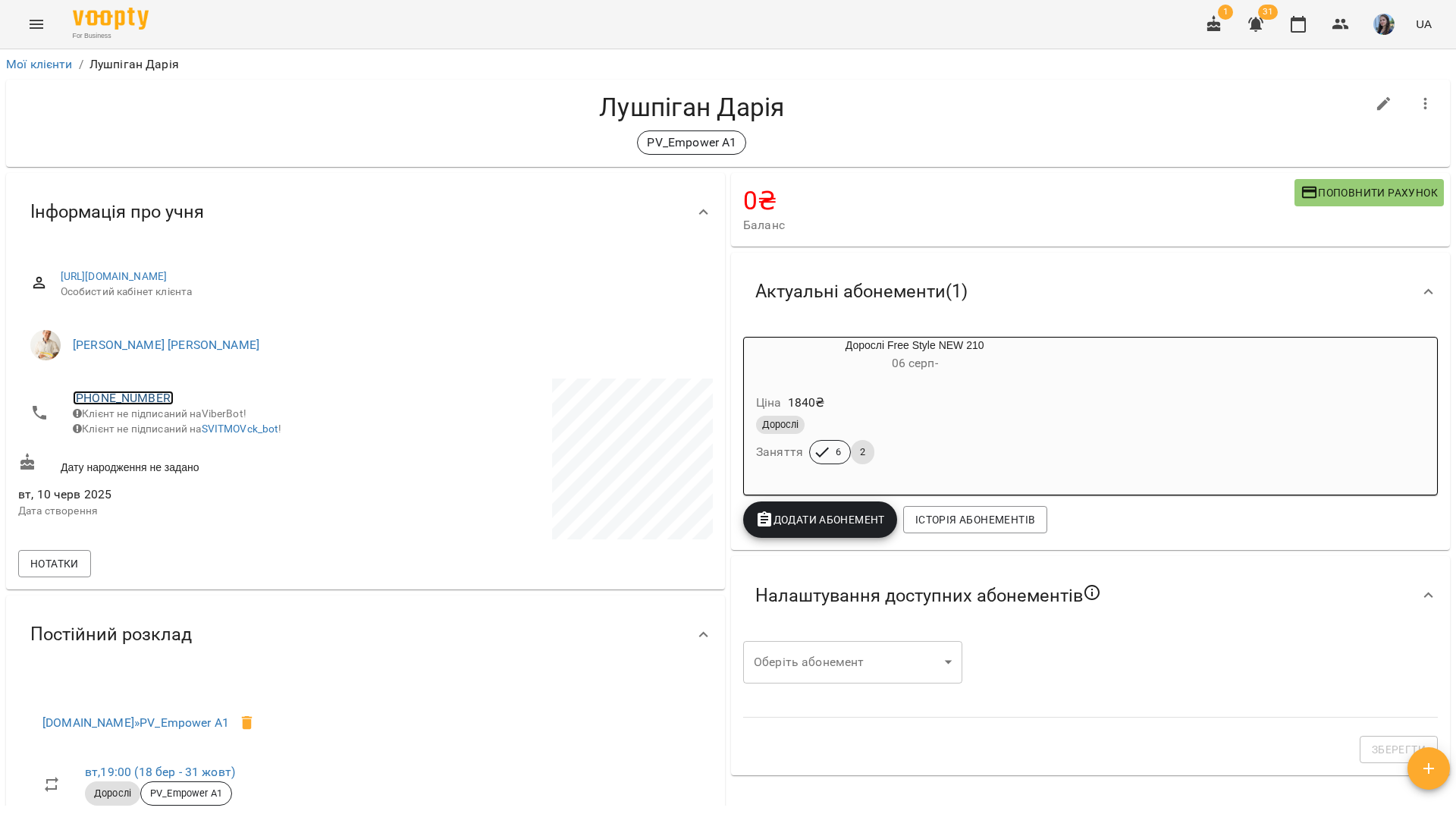
click at [128, 401] on link "+380505461067" at bounding box center [124, 398] width 101 height 15
click at [186, 435] on img at bounding box center [185, 427] width 23 height 23
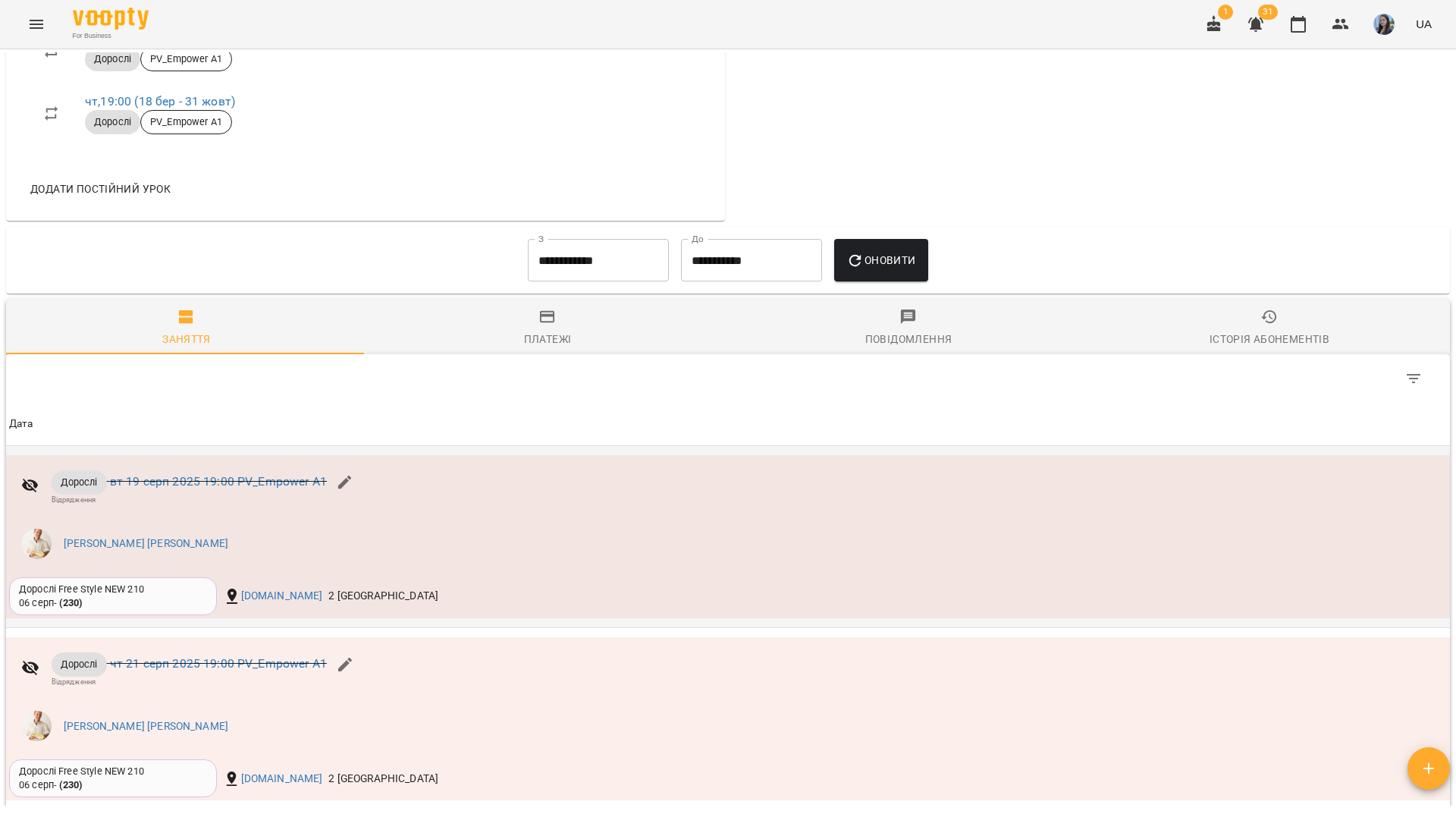
scroll to position [621, 0]
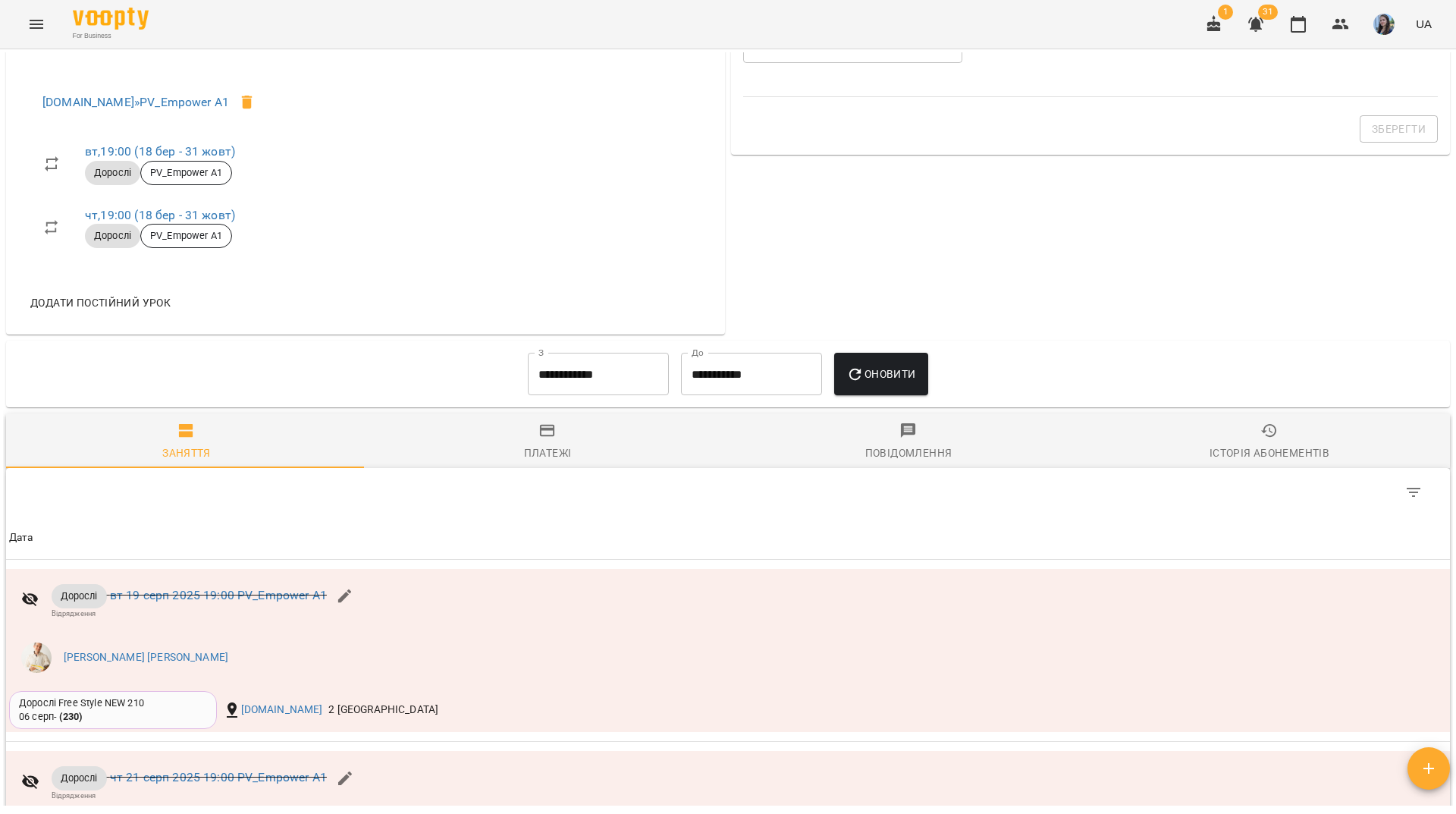
click at [284, 17] on div "For Business 1 31 UA" at bounding box center [728, 24] width 1456 height 49
click at [617, 373] on input "**********" at bounding box center [599, 374] width 141 height 42
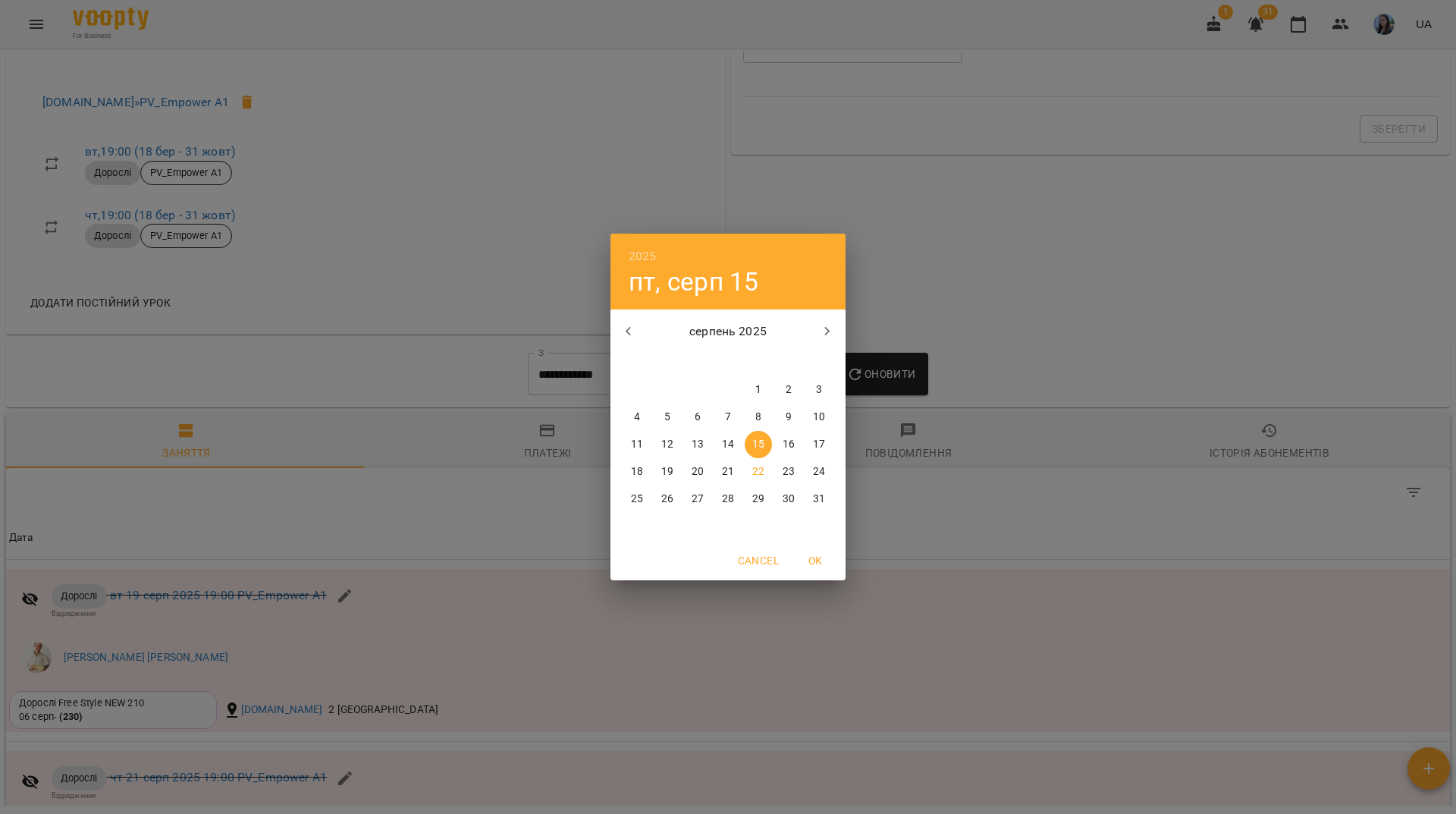
click at [762, 393] on span "1" at bounding box center [759, 390] width 28 height 15
type input "**********"
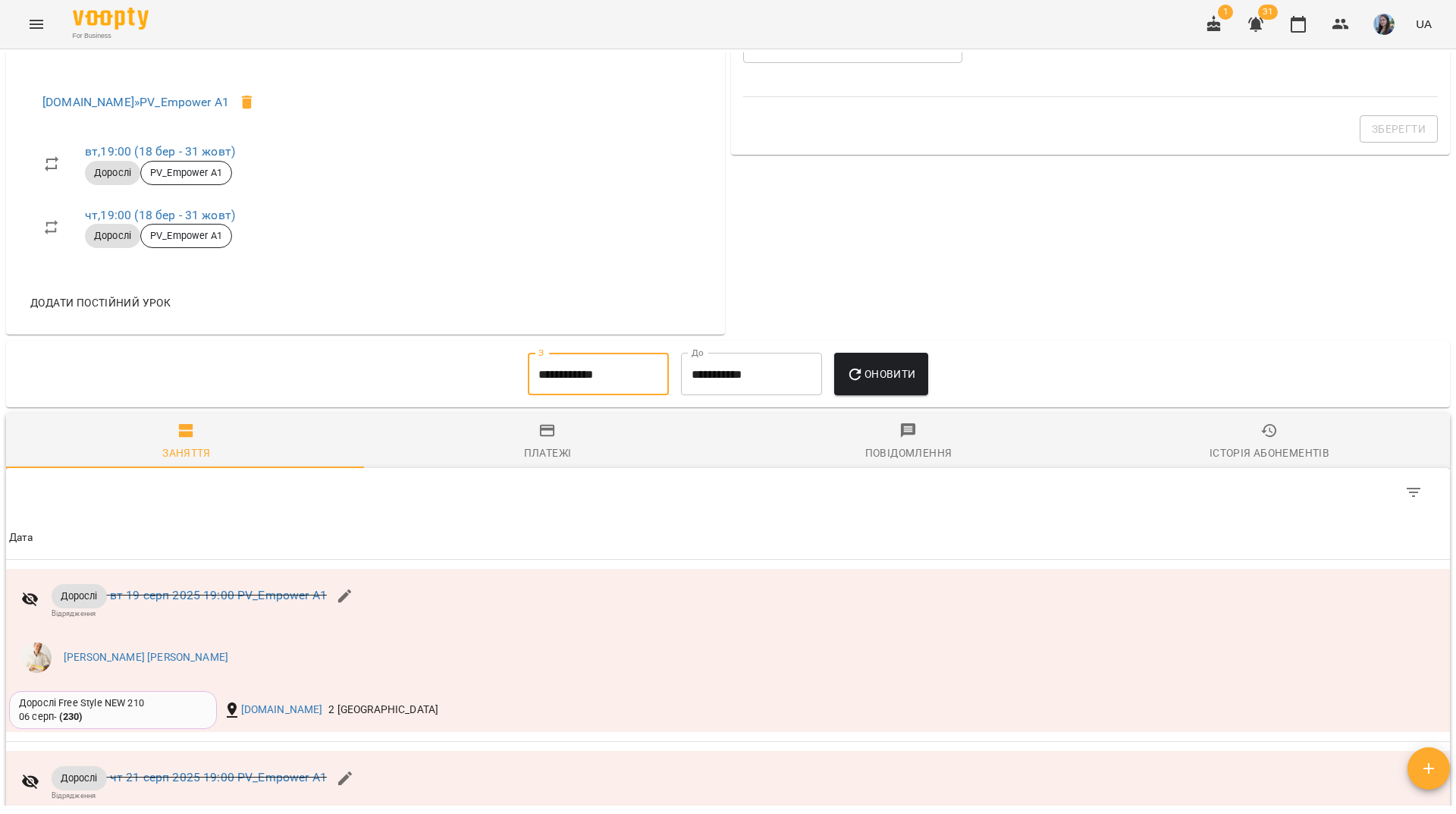
click at [885, 377] on span "Оновити" at bounding box center [881, 374] width 69 height 18
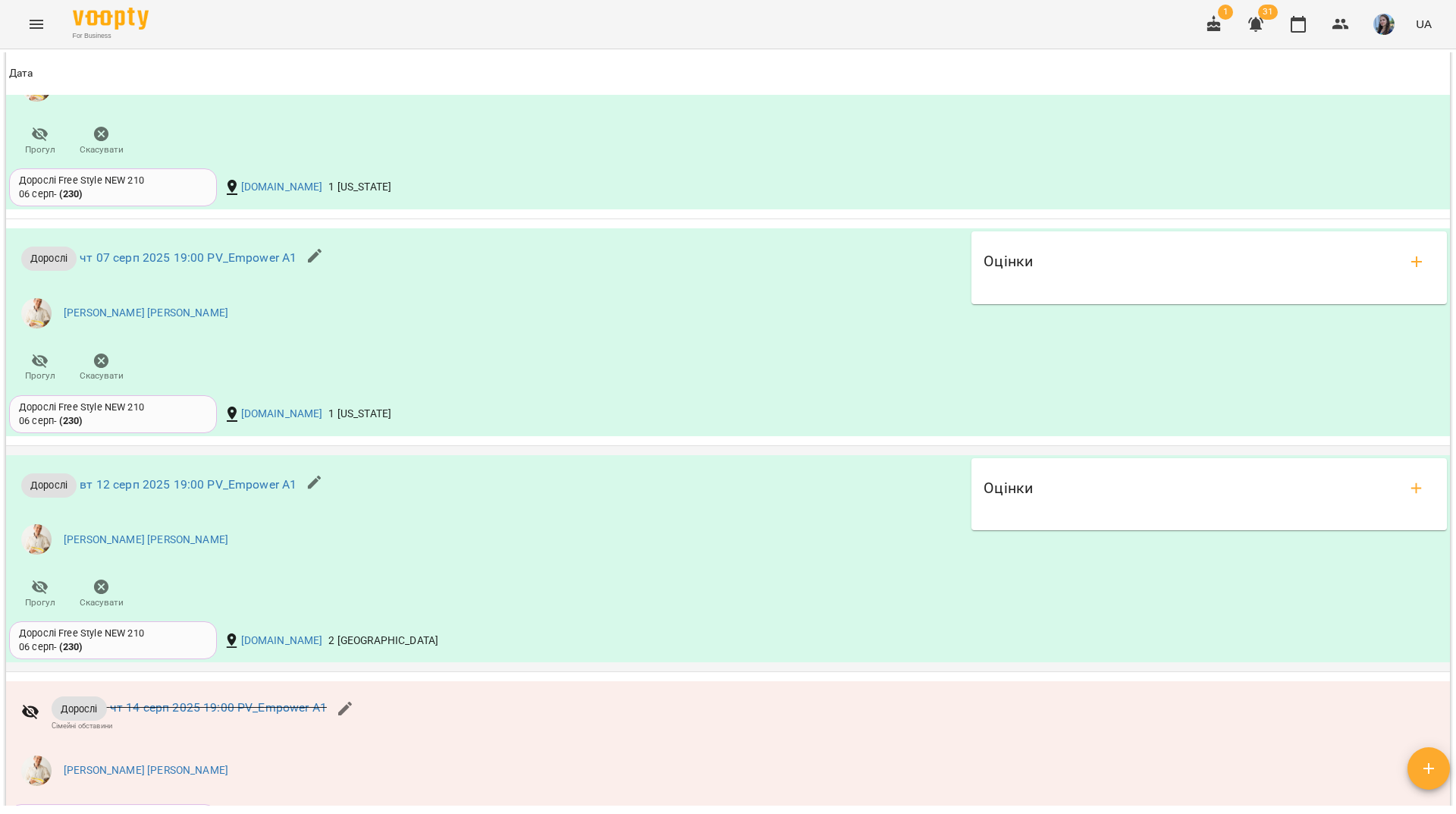
scroll to position [1027, 0]
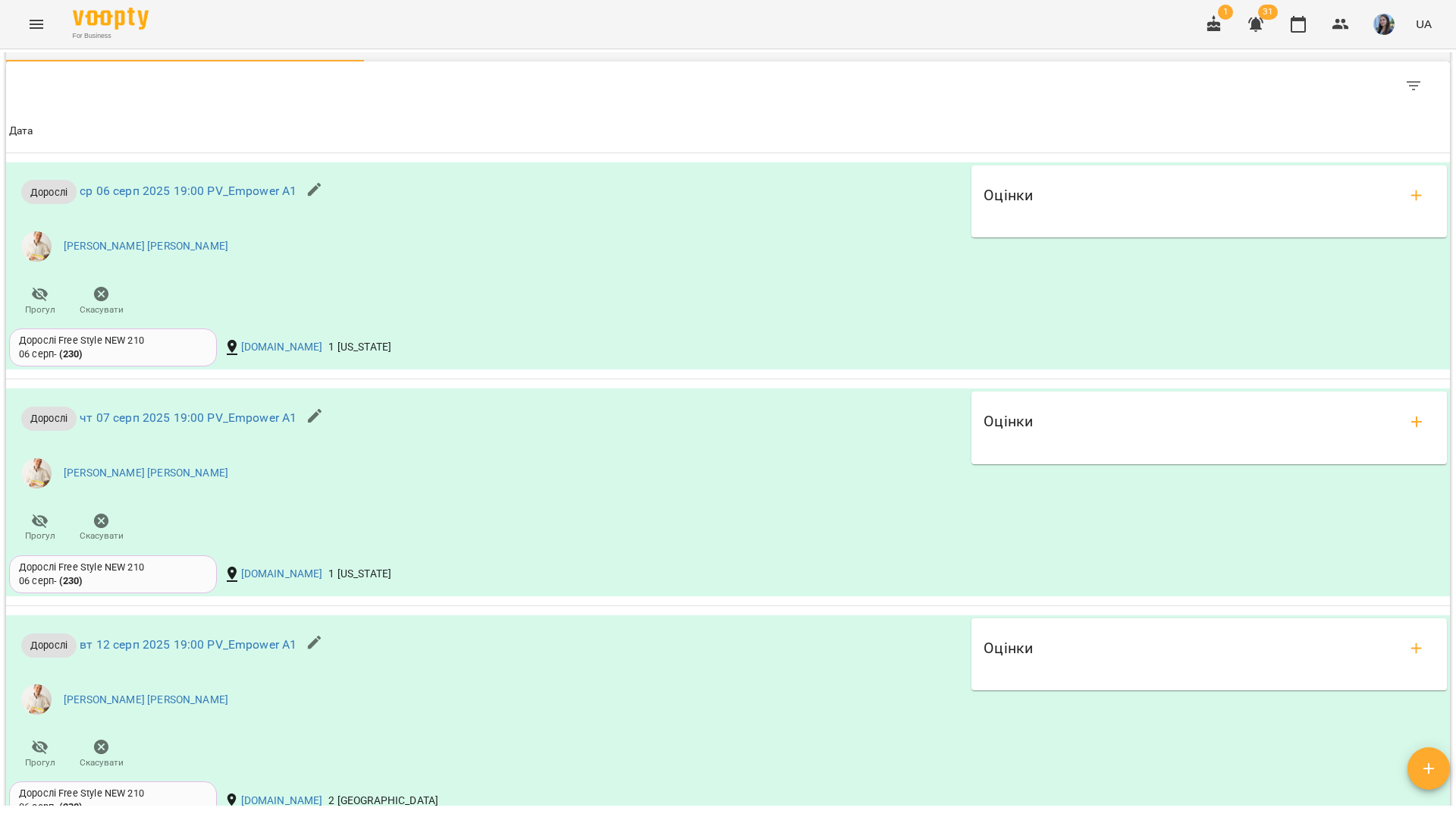
click at [466, 17] on div "For Business 1 31 UA" at bounding box center [728, 24] width 1456 height 49
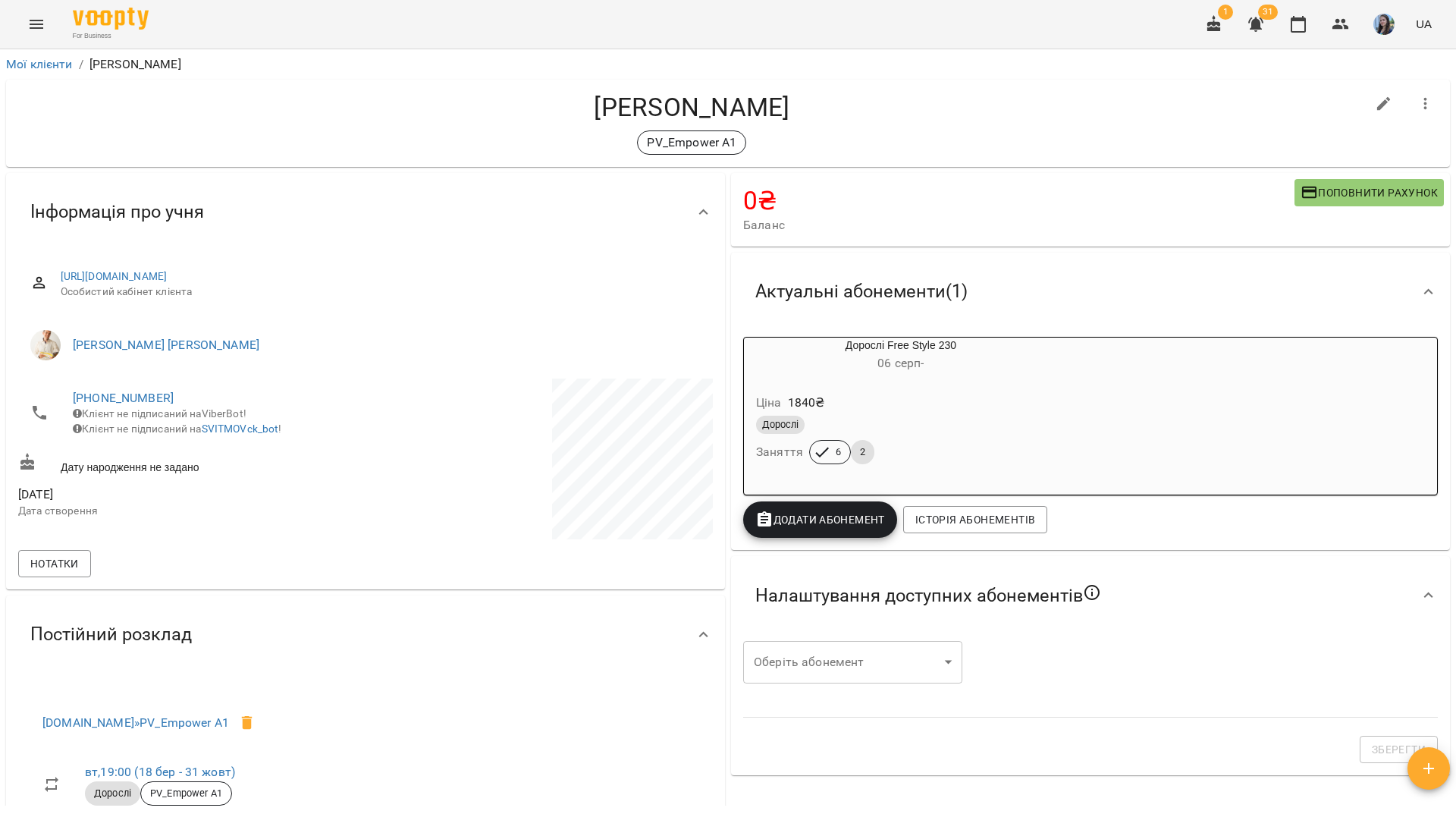
click at [147, 383] on li "[PHONE_NUMBER] Клієнт не підписаний на ViberBot! Клієнт не підписаний на SVITMO…" at bounding box center [190, 413] width 344 height 69
click at [147, 401] on link "[PHONE_NUMBER]" at bounding box center [124, 398] width 101 height 15
click at [199, 433] on link at bounding box center [185, 426] width 47 height 32
click at [136, 404] on link "[PHONE_NUMBER]" at bounding box center [124, 398] width 101 height 15
click at [181, 432] on img at bounding box center [185, 427] width 23 height 23
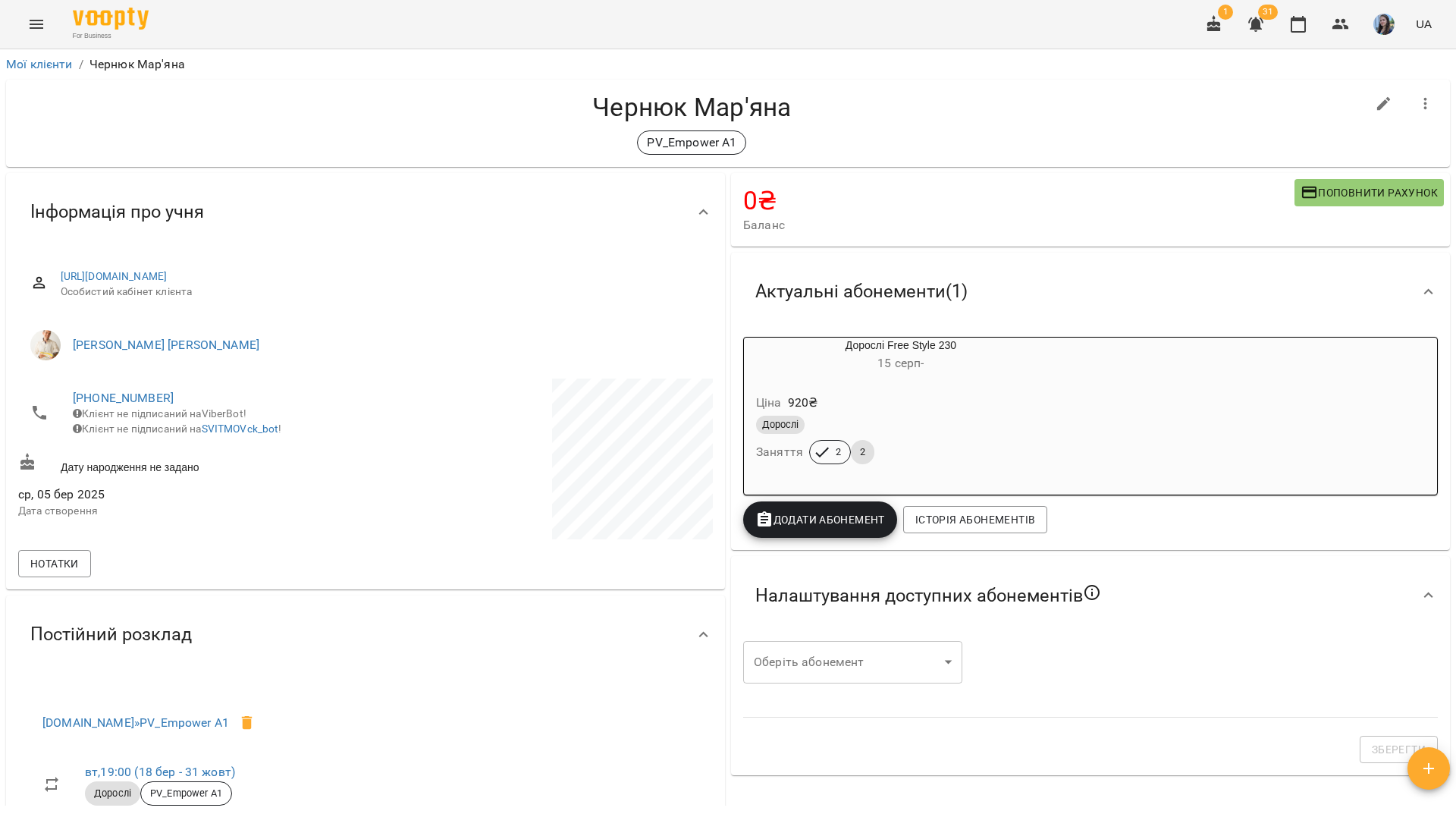
click at [394, 24] on div "For Business 1 31 UA" at bounding box center [728, 24] width 1456 height 49
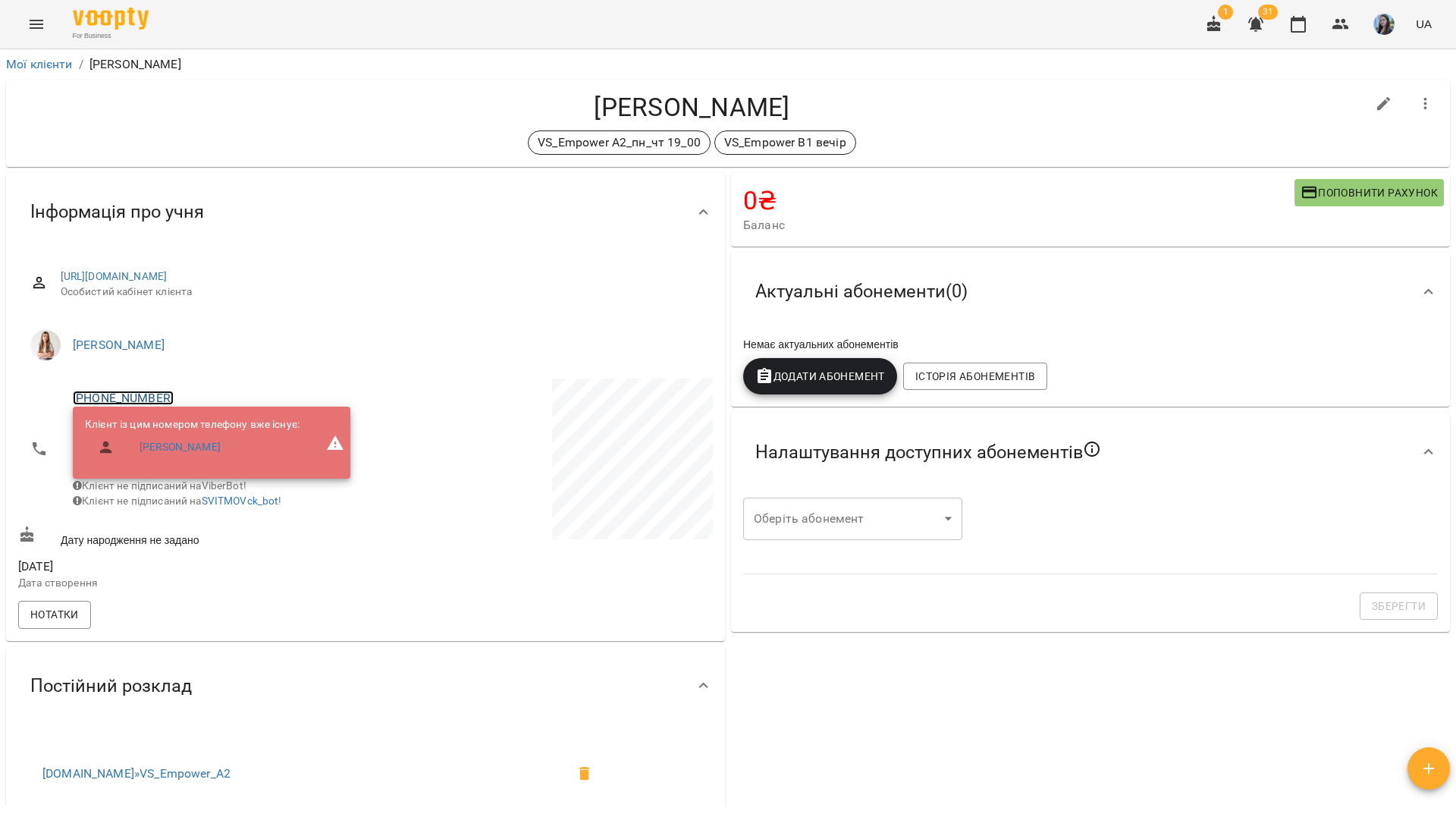
click at [148, 397] on link "[PHONE_NUMBER]" at bounding box center [124, 398] width 101 height 15
click at [203, 434] on link at bounding box center [185, 426] width 47 height 32
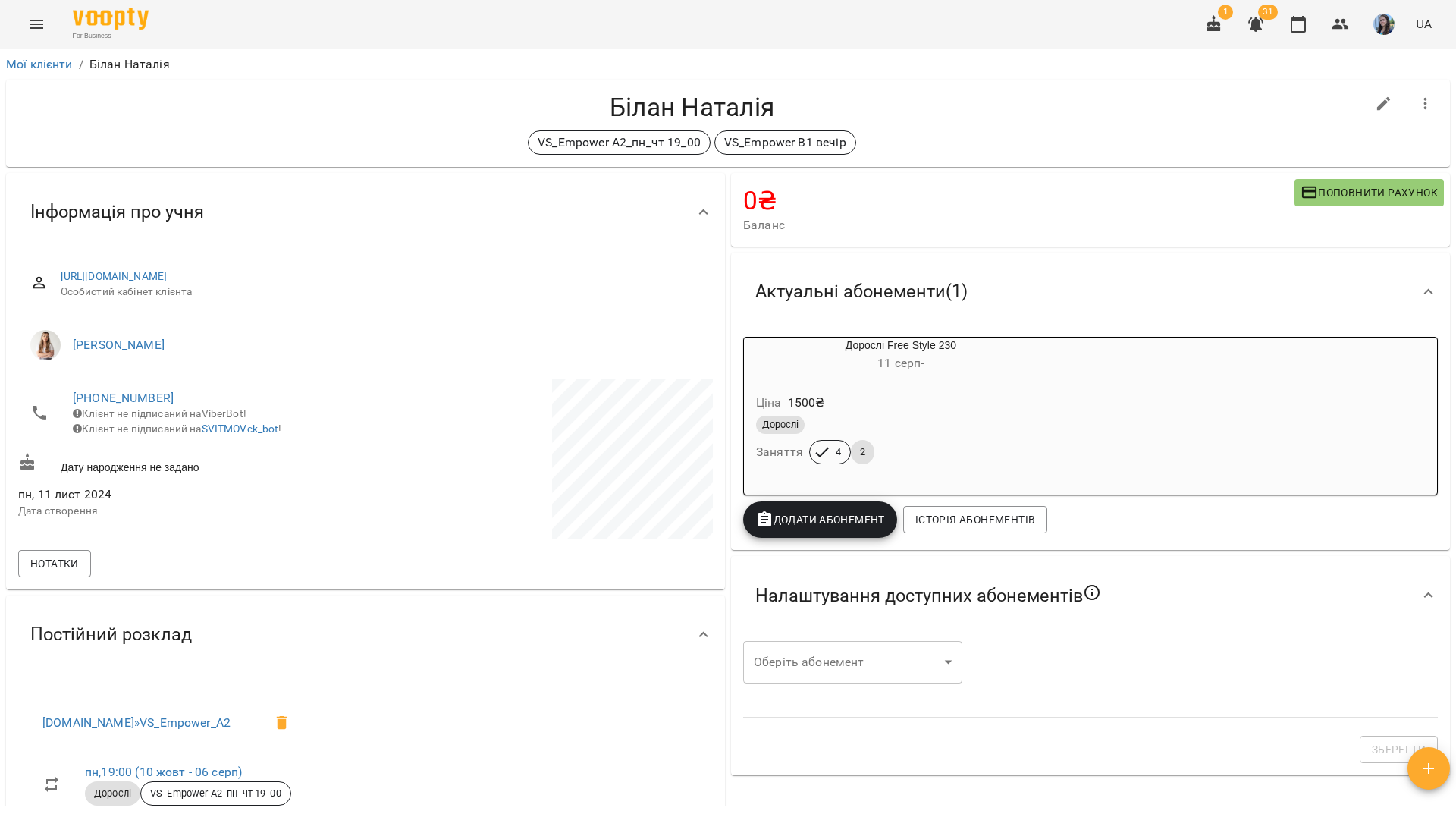
click at [162, 397] on span "[PHONE_NUMBER]" at bounding box center [212, 398] width 278 height 18
click at [154, 396] on link "[PHONE_NUMBER]" at bounding box center [124, 398] width 101 height 15
click at [194, 428] on img at bounding box center [185, 427] width 23 height 23
click at [448, 29] on div "For Business 1 31 UA" at bounding box center [728, 24] width 1456 height 49
drag, startPoint x: 996, startPoint y: 27, endPoint x: 862, endPoint y: 251, distance: 261.0
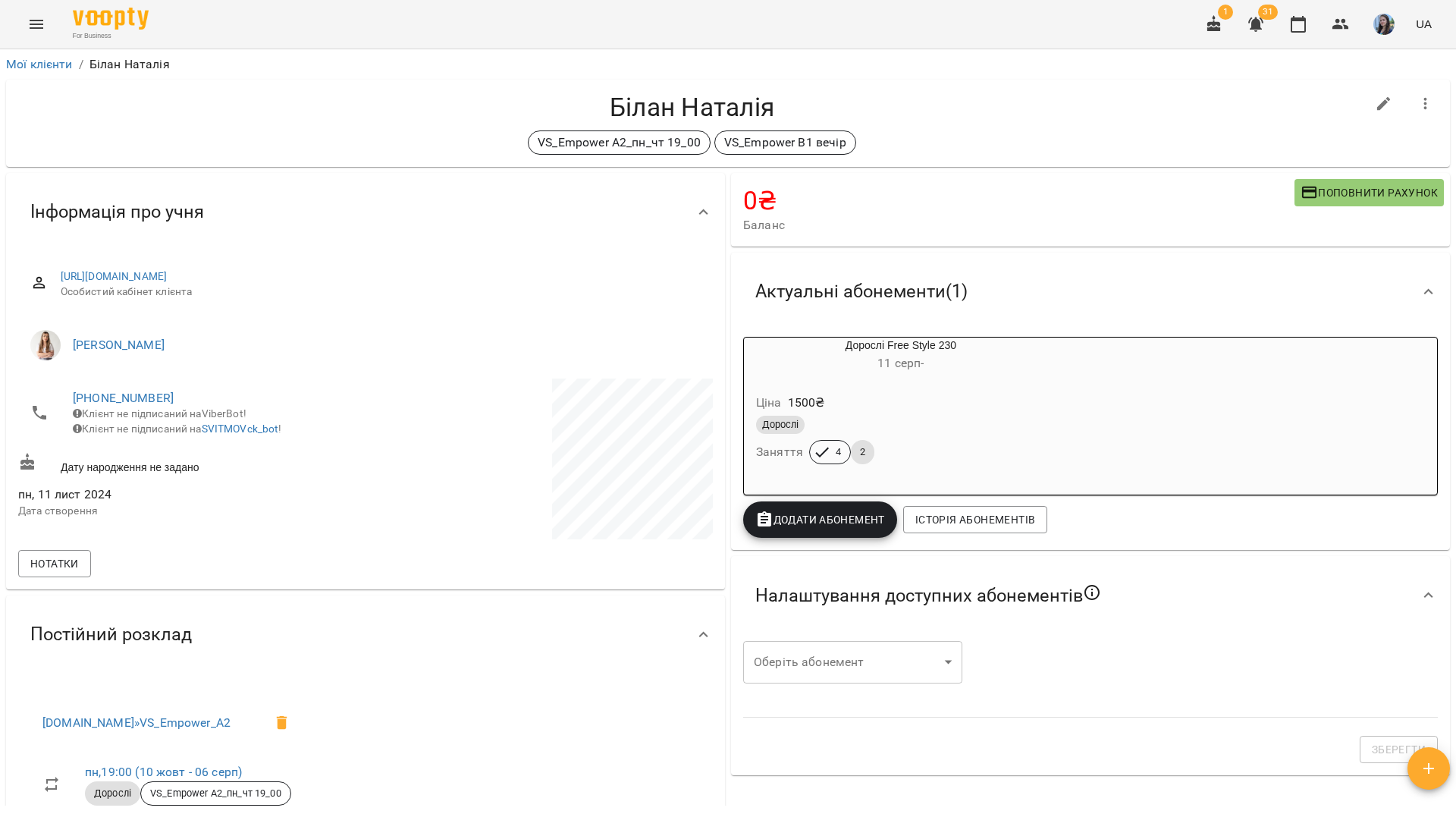
click at [996, 27] on div "For Business 1 31 UA" at bounding box center [728, 24] width 1456 height 49
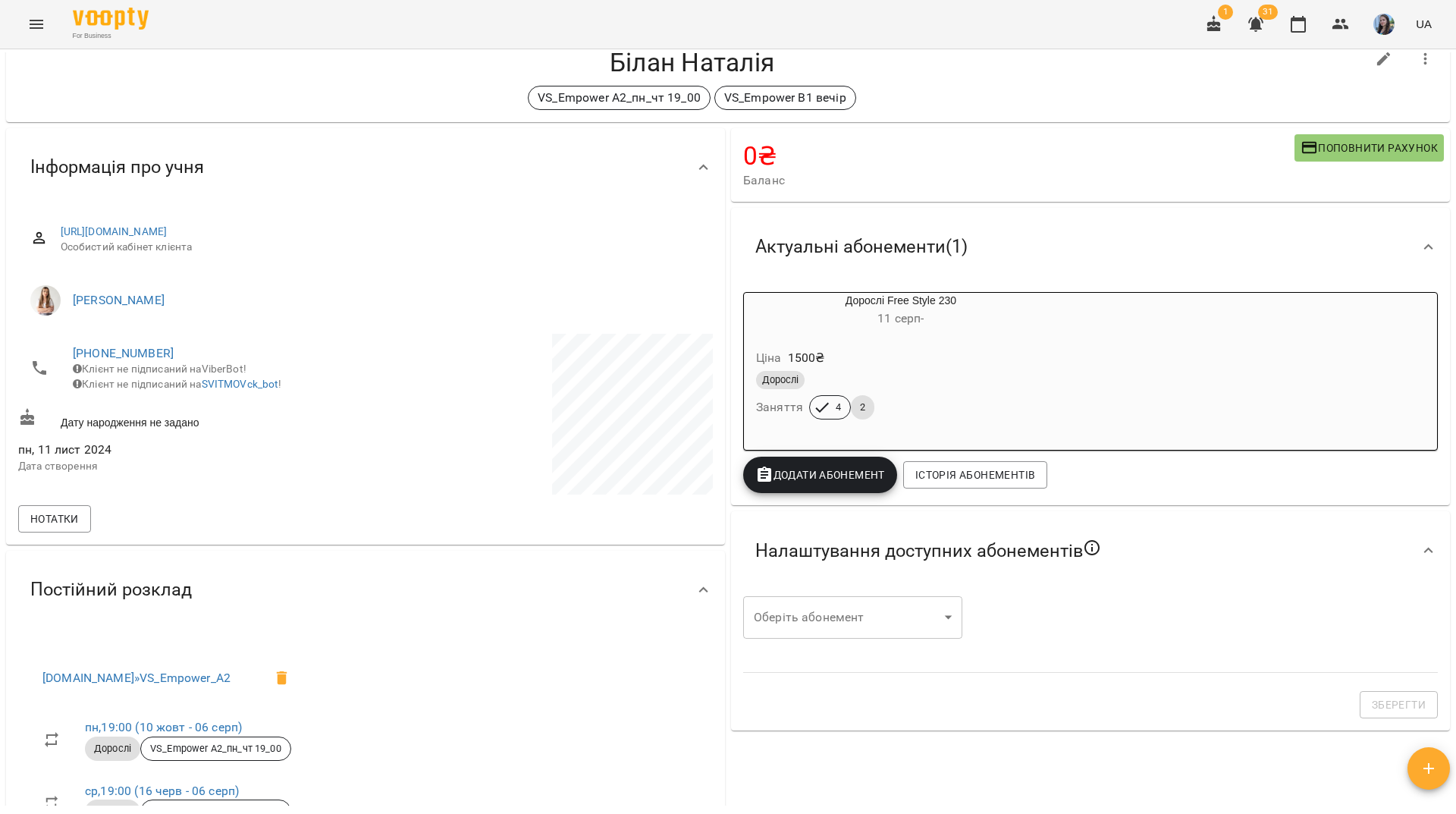
scroll to position [76, 0]
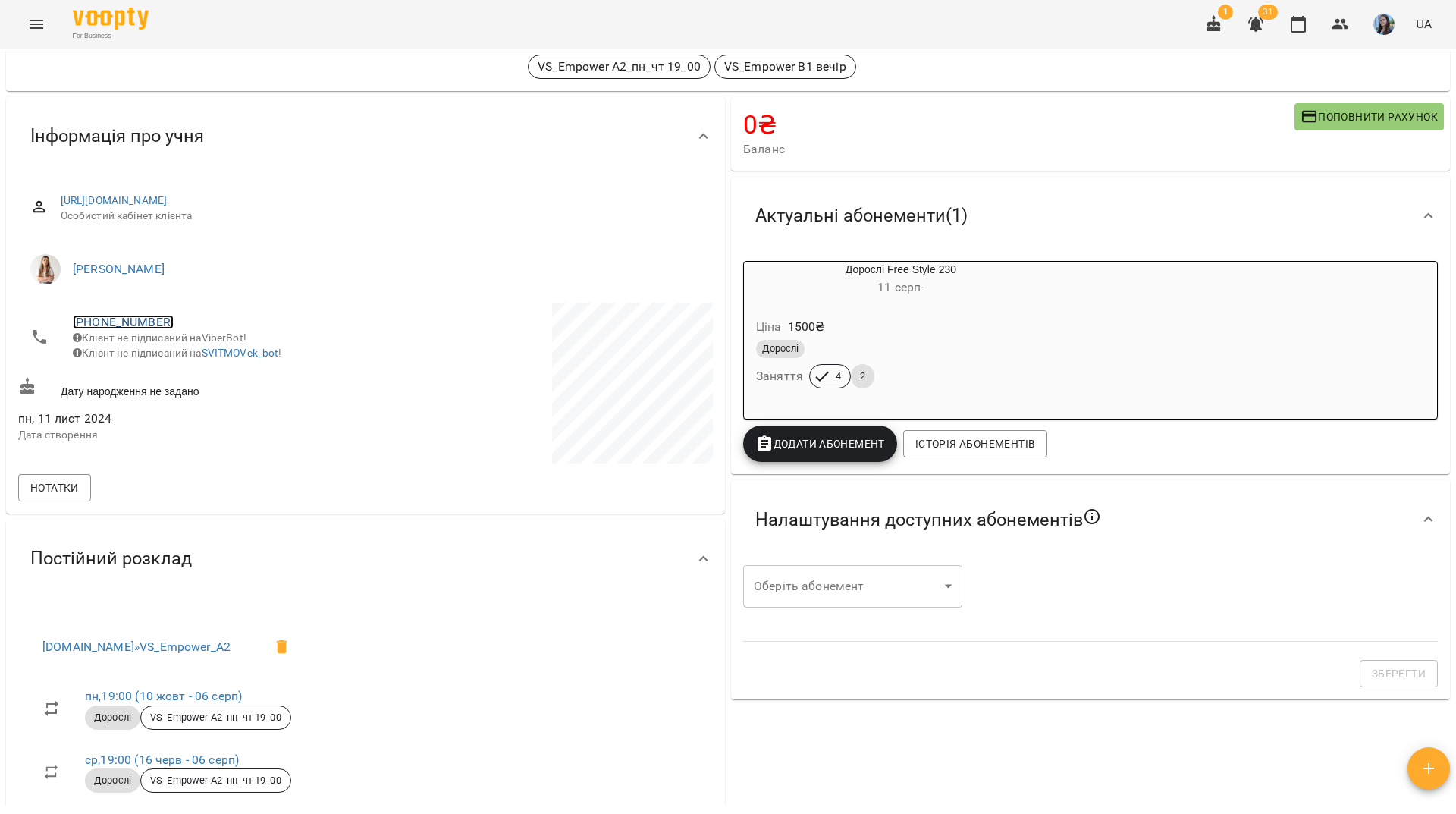
click at [146, 323] on link "+380967551902" at bounding box center [124, 322] width 101 height 15
click at [196, 354] on img at bounding box center [185, 351] width 23 height 23
drag, startPoint x: 390, startPoint y: 34, endPoint x: 411, endPoint y: 25, distance: 22.8
click at [390, 34] on div "For Business 1 31 UA" at bounding box center [728, 24] width 1456 height 49
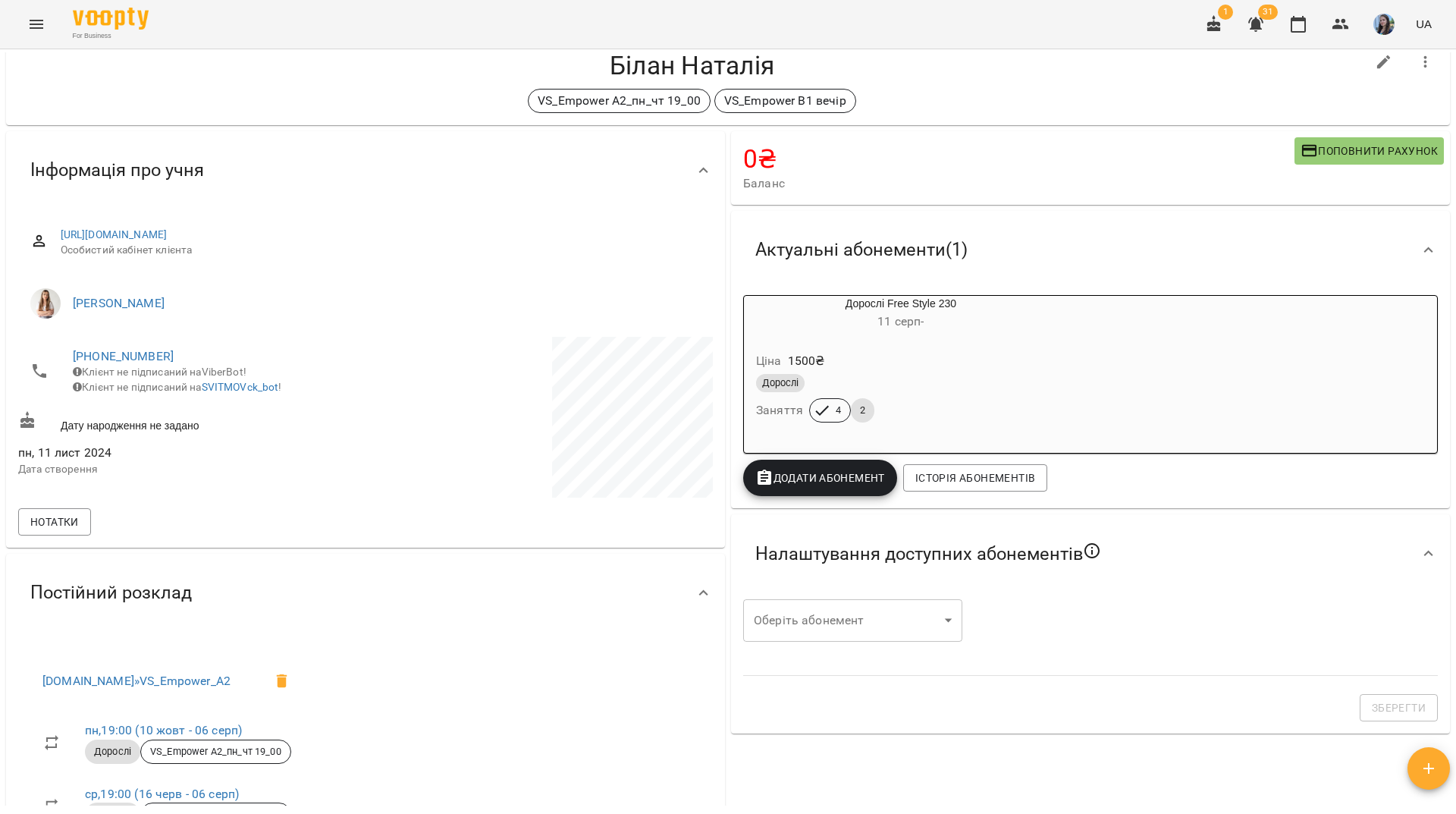
scroll to position [0, 0]
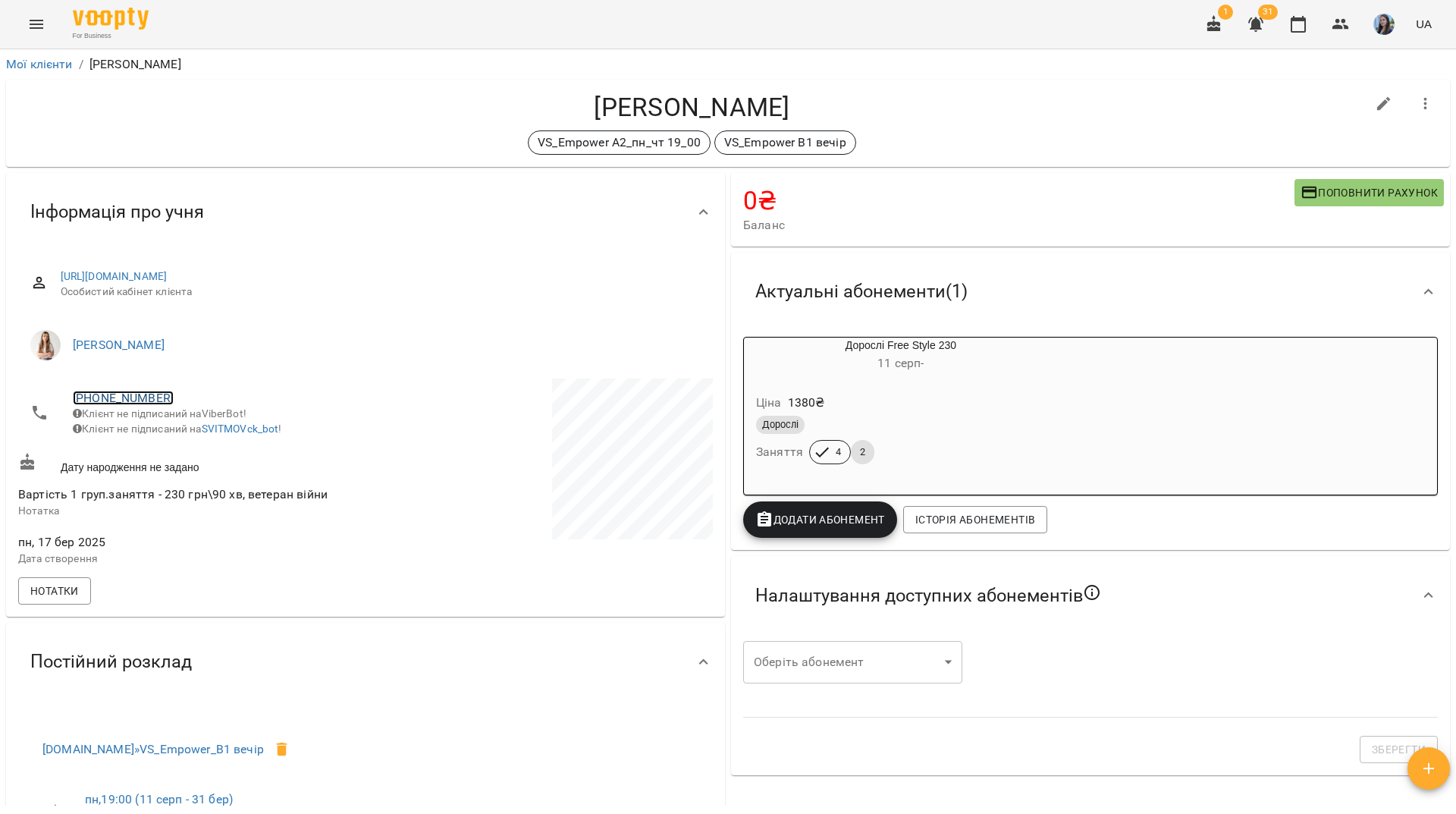
click at [147, 395] on link "[PHONE_NUMBER]" at bounding box center [124, 398] width 101 height 15
click at [188, 435] on img at bounding box center [185, 427] width 23 height 23
click at [371, 17] on div "For Business 1 31 UA" at bounding box center [728, 24] width 1456 height 49
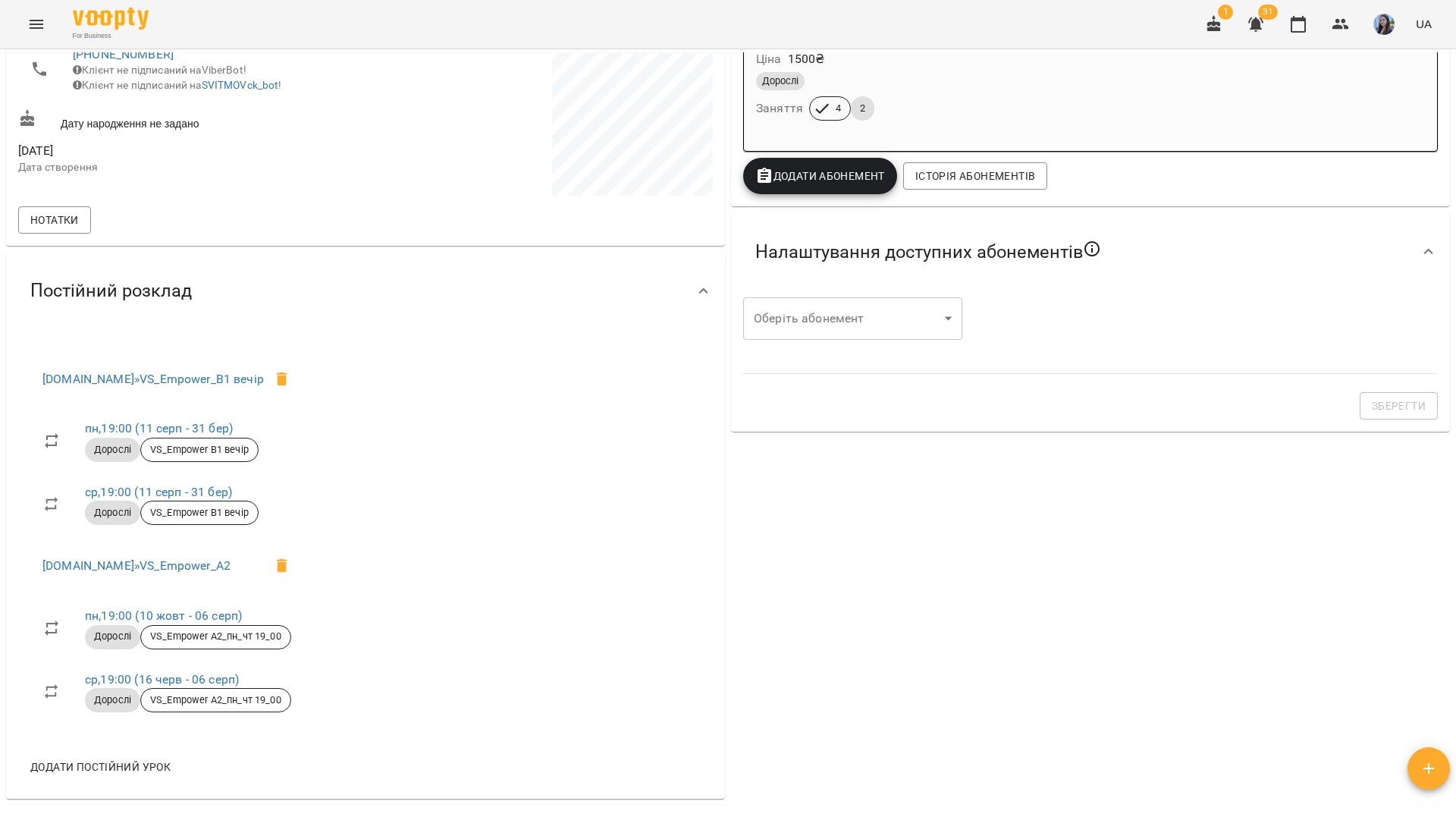
scroll to position [214, 0]
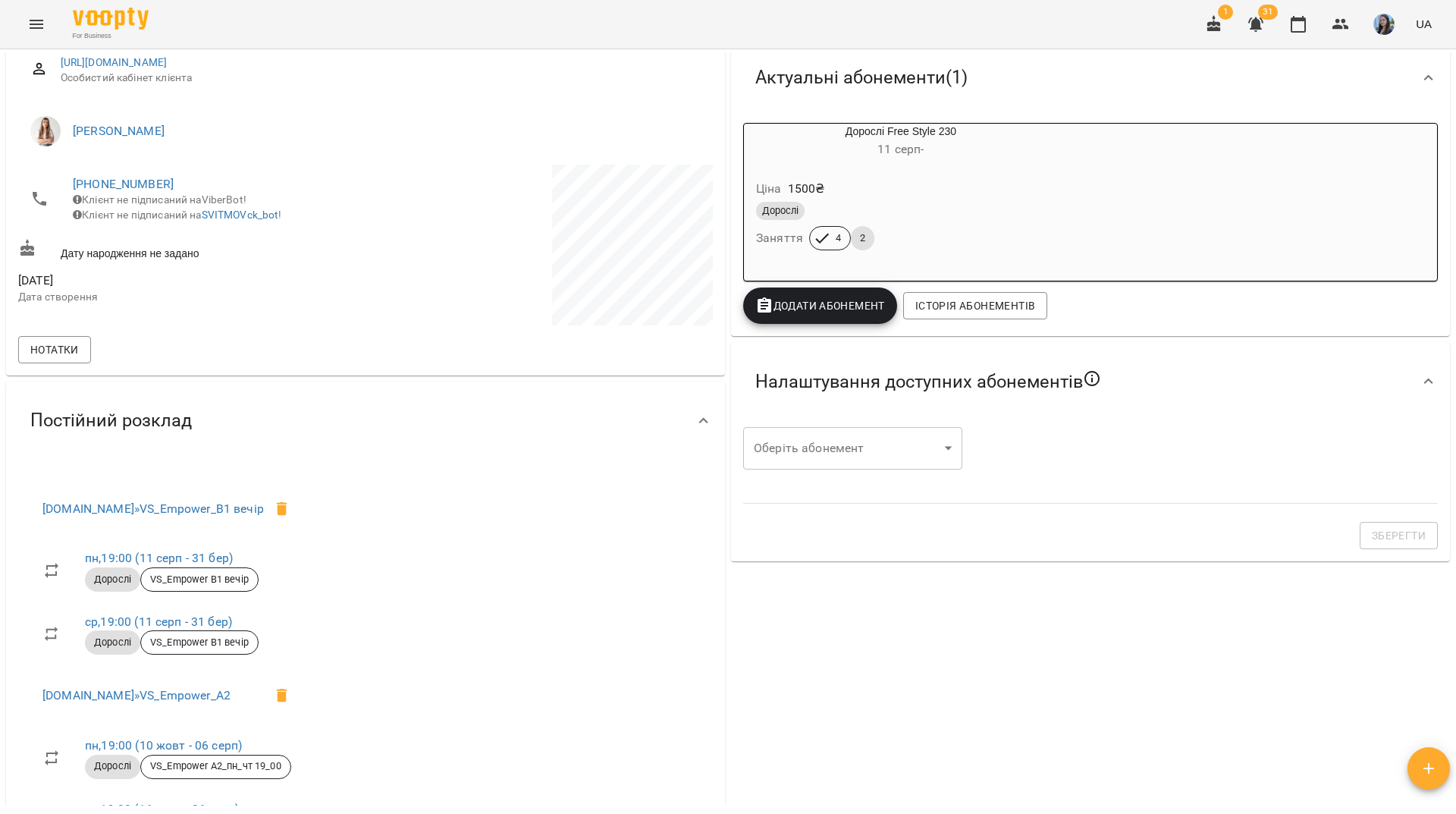
click at [422, 20] on div "For Business 1 31 UA" at bounding box center [728, 24] width 1456 height 49
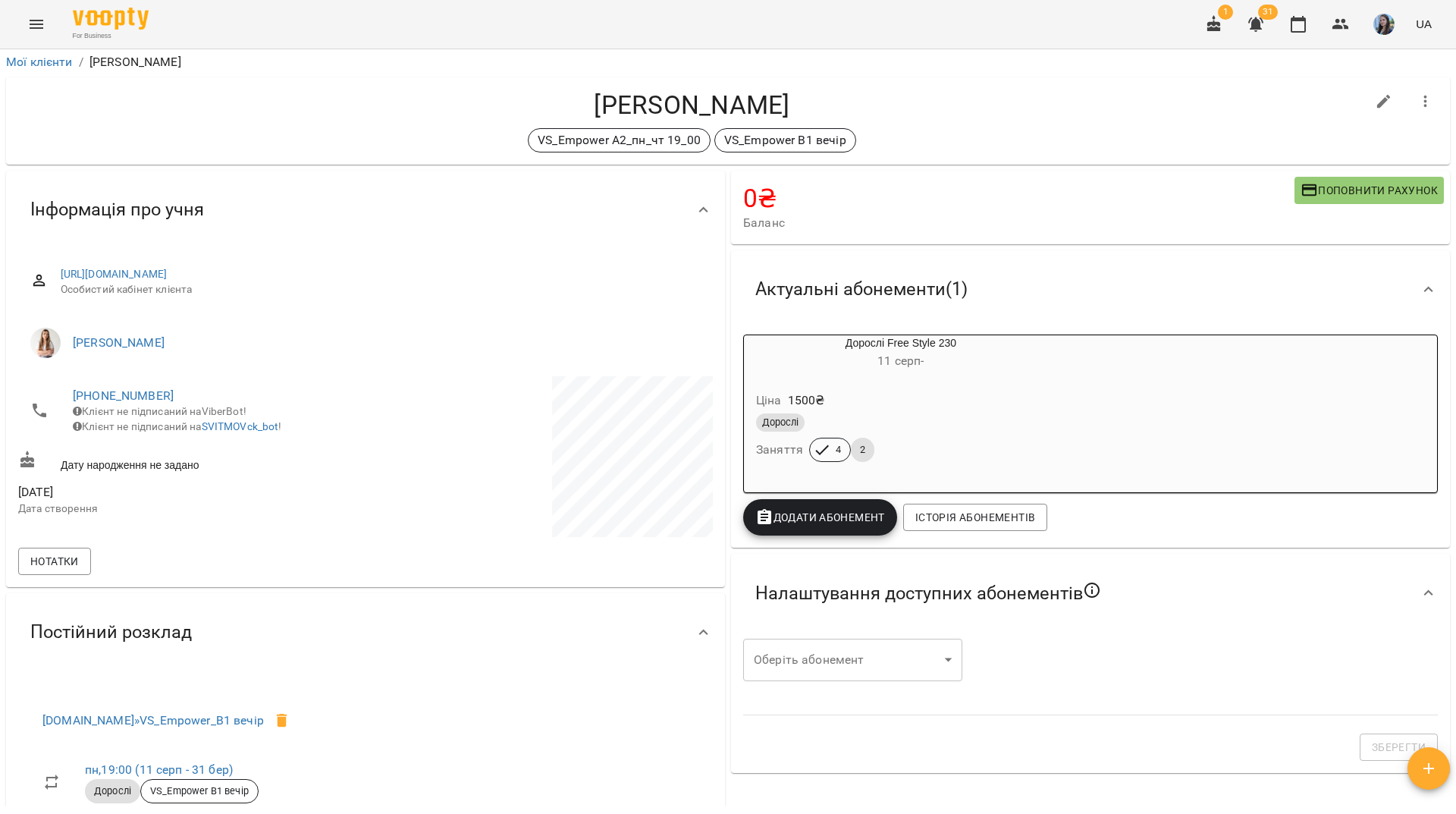
scroll to position [0, 0]
click at [147, 389] on span "+380673162252" at bounding box center [212, 398] width 278 height 18
click at [154, 392] on link "+380673162252" at bounding box center [124, 398] width 101 height 15
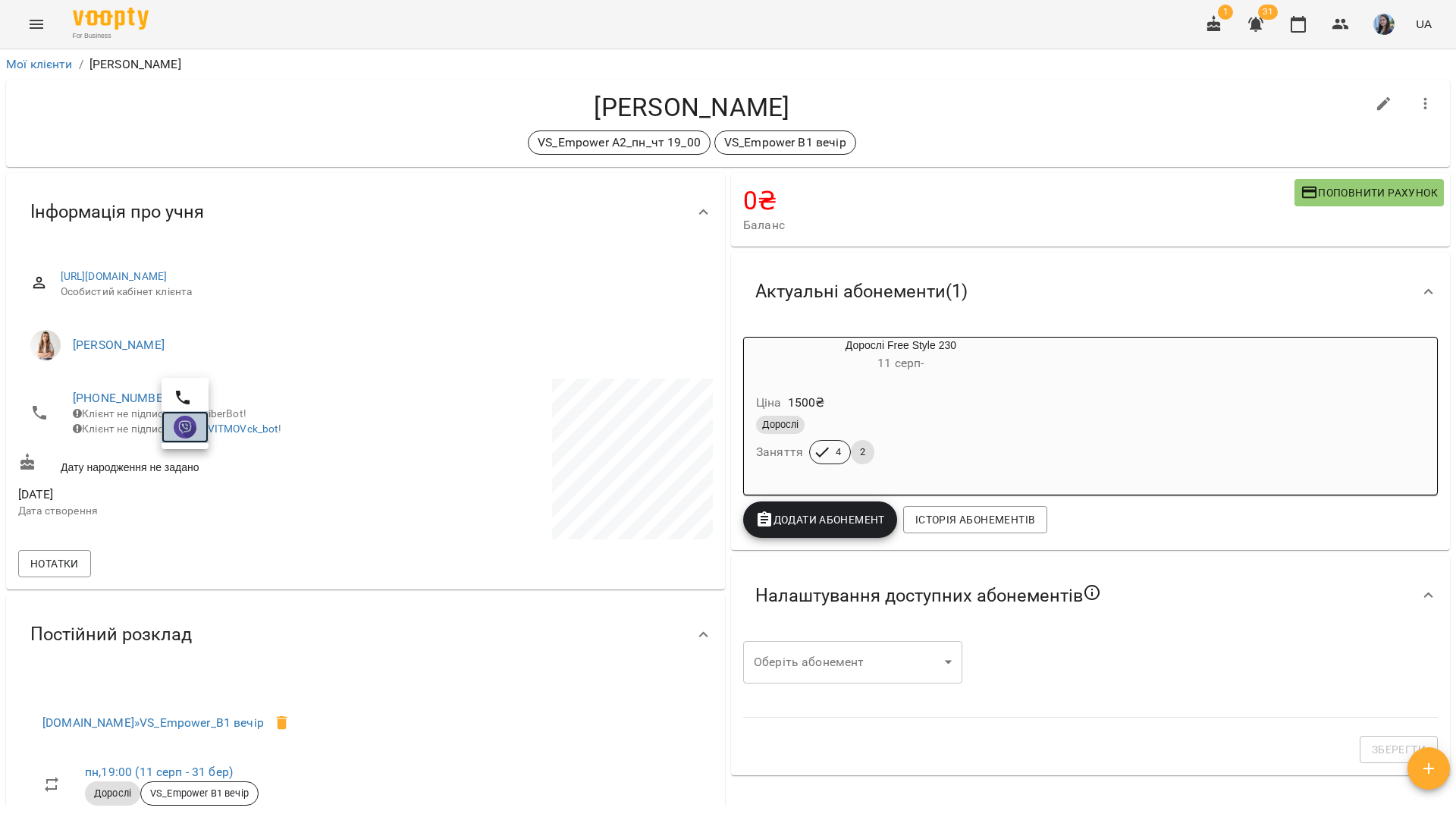
click at [189, 431] on img at bounding box center [185, 427] width 23 height 23
drag, startPoint x: 228, startPoint y: 99, endPoint x: 263, endPoint y: 202, distance: 108.8
click at [228, 99] on h4 "[PERSON_NAME]" at bounding box center [691, 107] width 1348 height 31
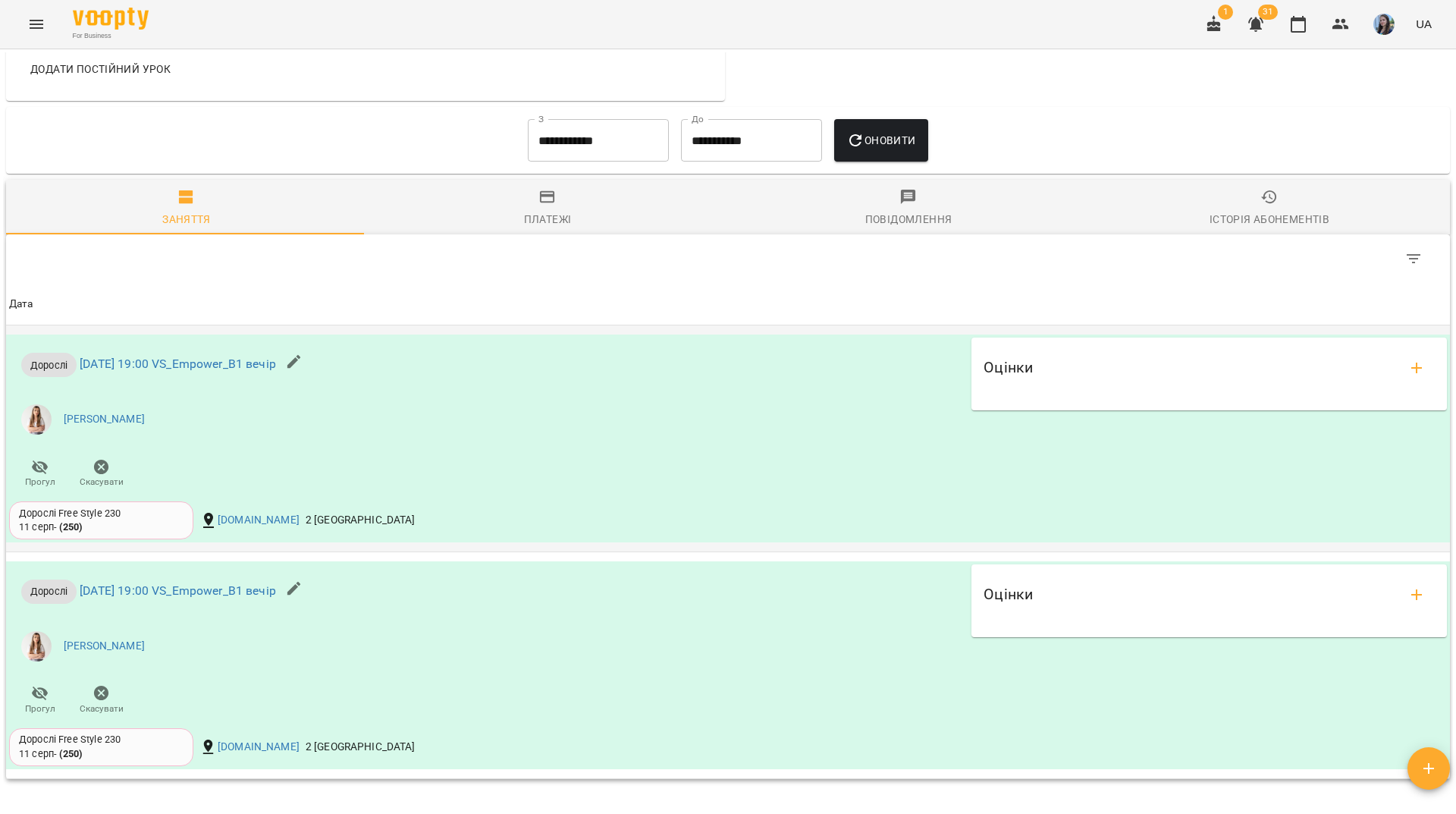
scroll to position [1200, 0]
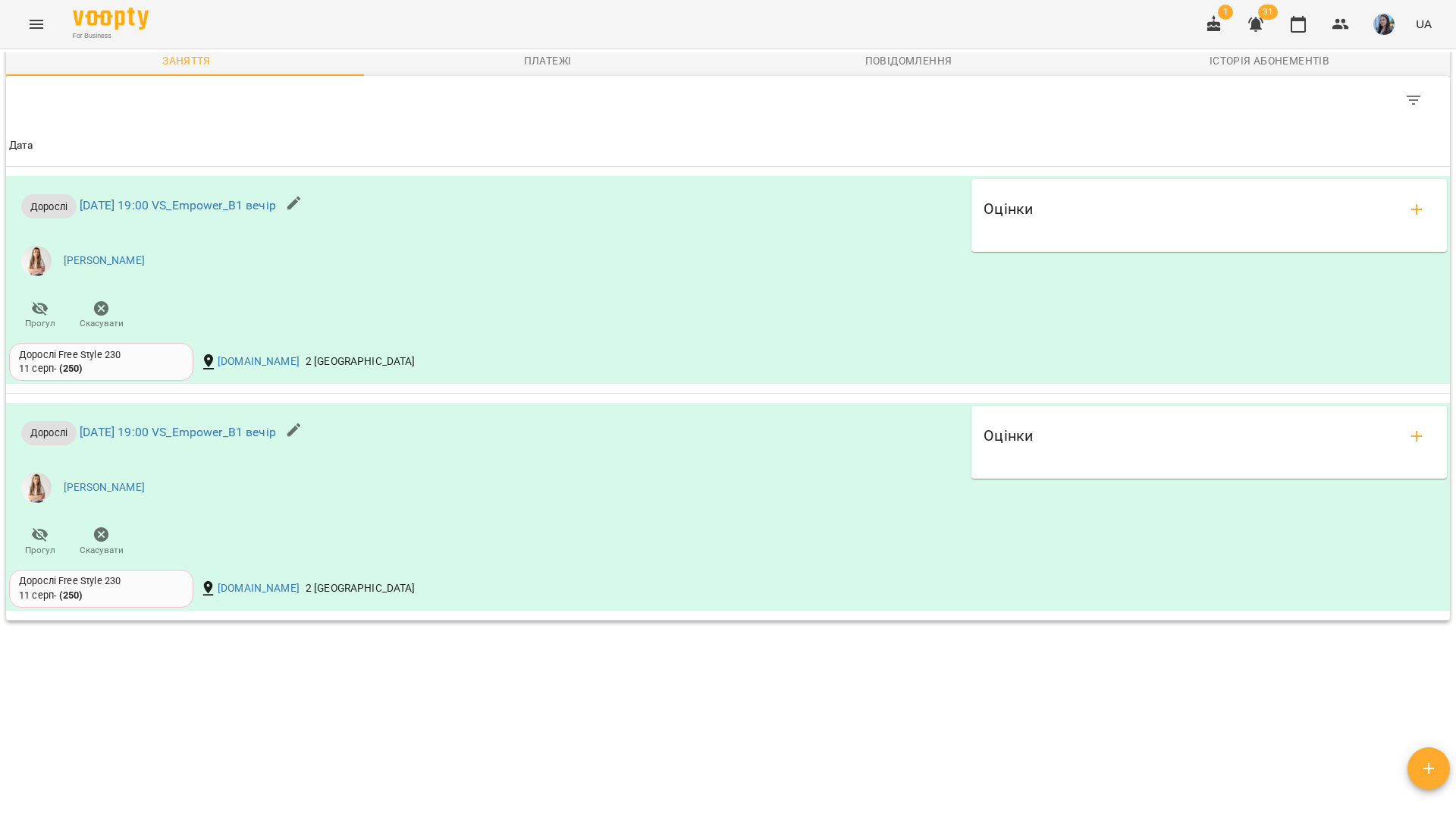
click at [442, 28] on div "For Business 1 31 UA" at bounding box center [728, 24] width 1456 height 49
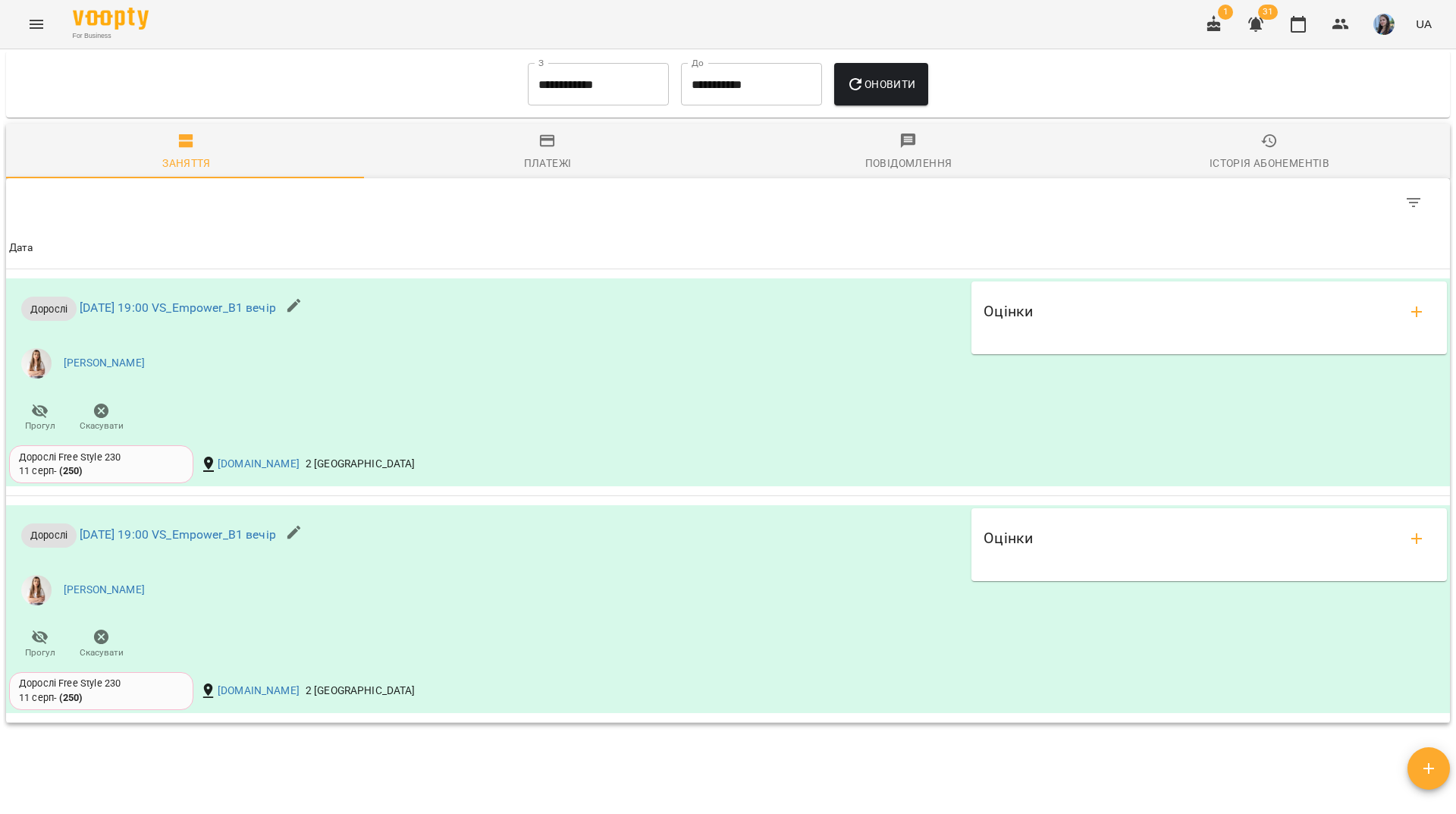
scroll to position [820, 0]
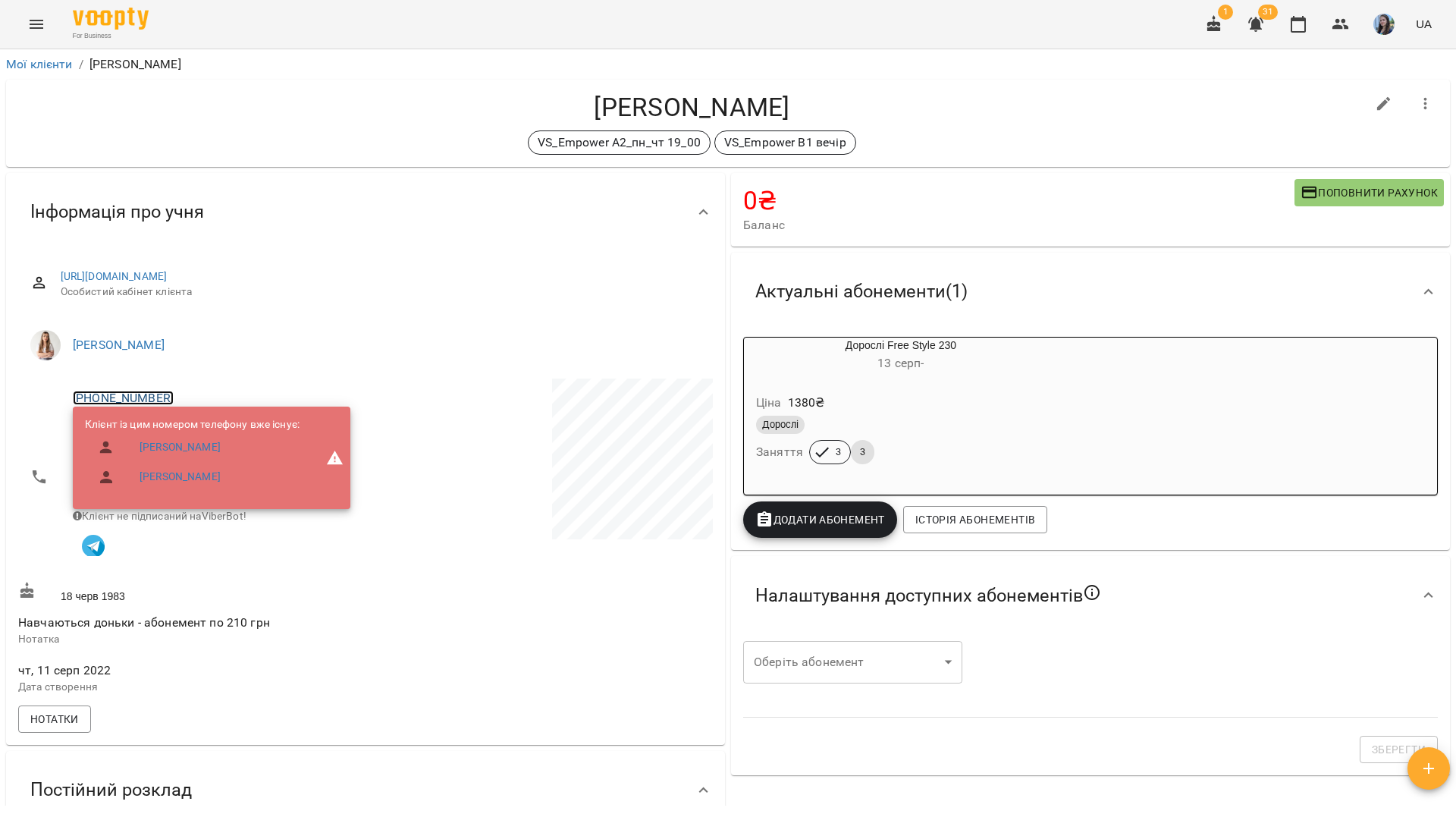
click at [151, 398] on link "[PHONE_NUMBER]" at bounding box center [124, 398] width 101 height 15
click at [176, 434] on img at bounding box center [185, 427] width 23 height 23
click at [550, 38] on div "For Business 1 31 UA" at bounding box center [728, 24] width 1456 height 49
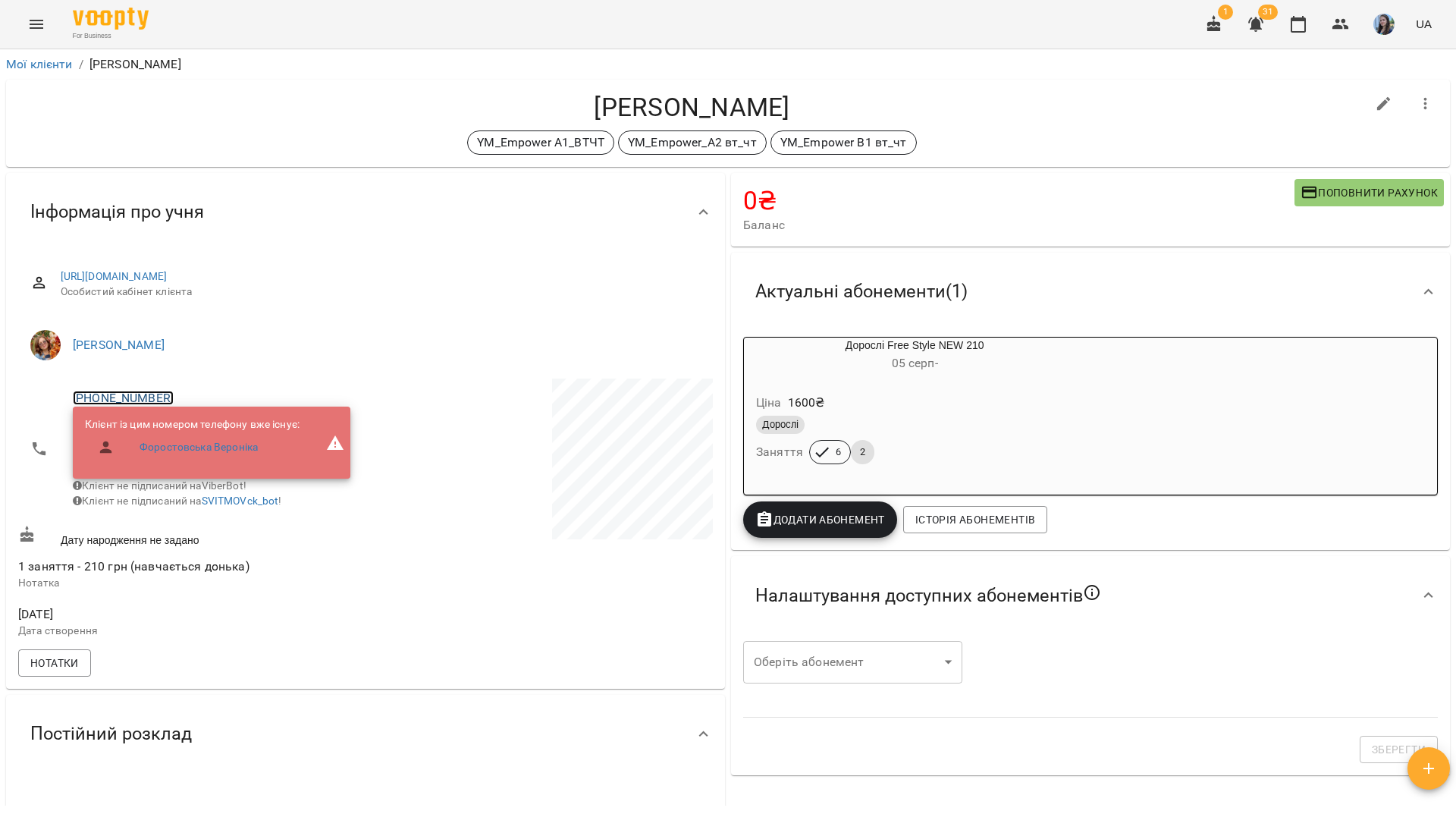
click at [147, 392] on link "[PHONE_NUMBER]" at bounding box center [124, 398] width 101 height 15
click at [194, 429] on img at bounding box center [185, 427] width 23 height 23
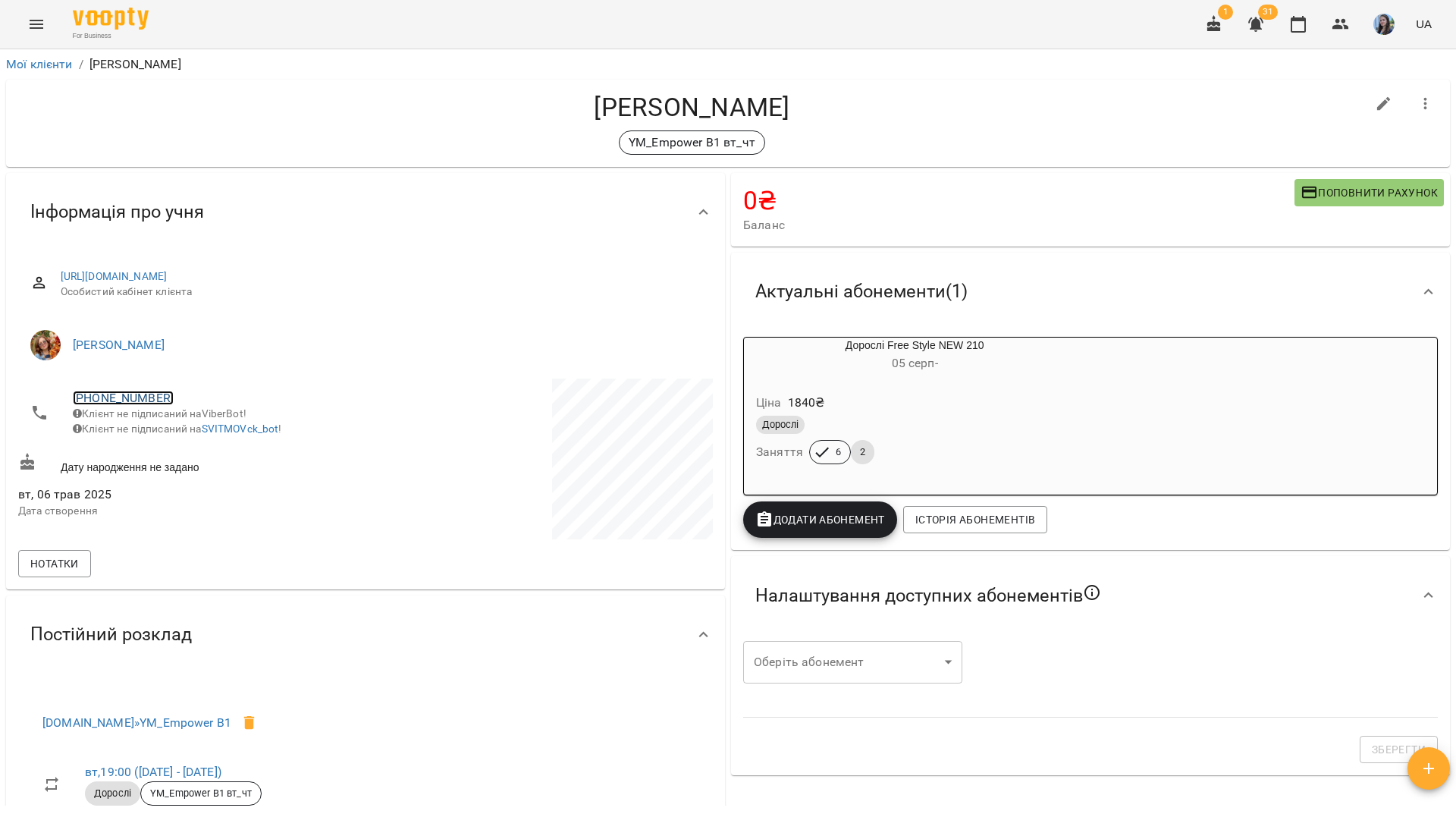
click at [144, 401] on link "[PHONE_NUMBER]" at bounding box center [124, 398] width 101 height 15
click at [184, 440] on link at bounding box center [185, 426] width 47 height 32
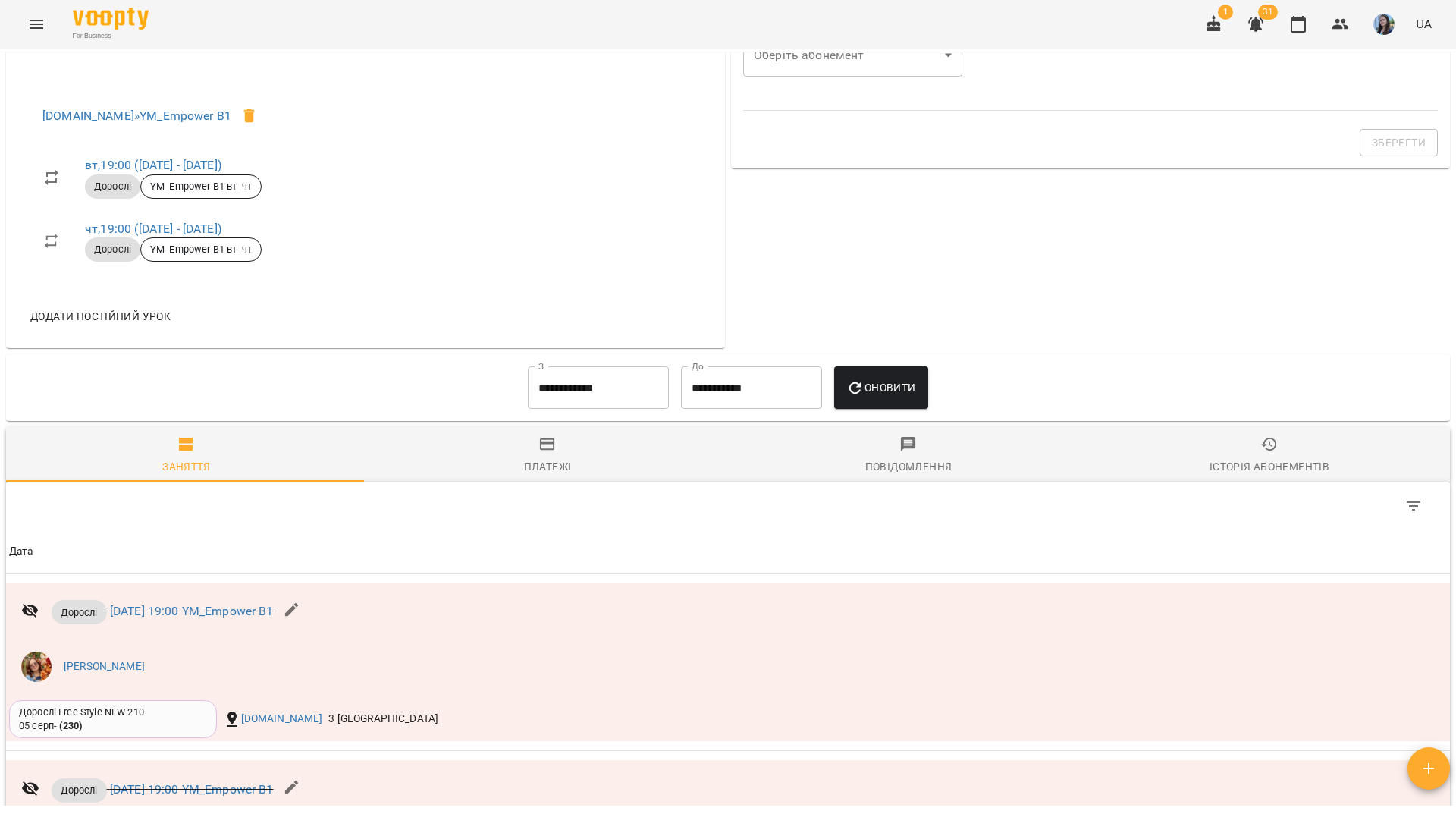
scroll to position [1062, 0]
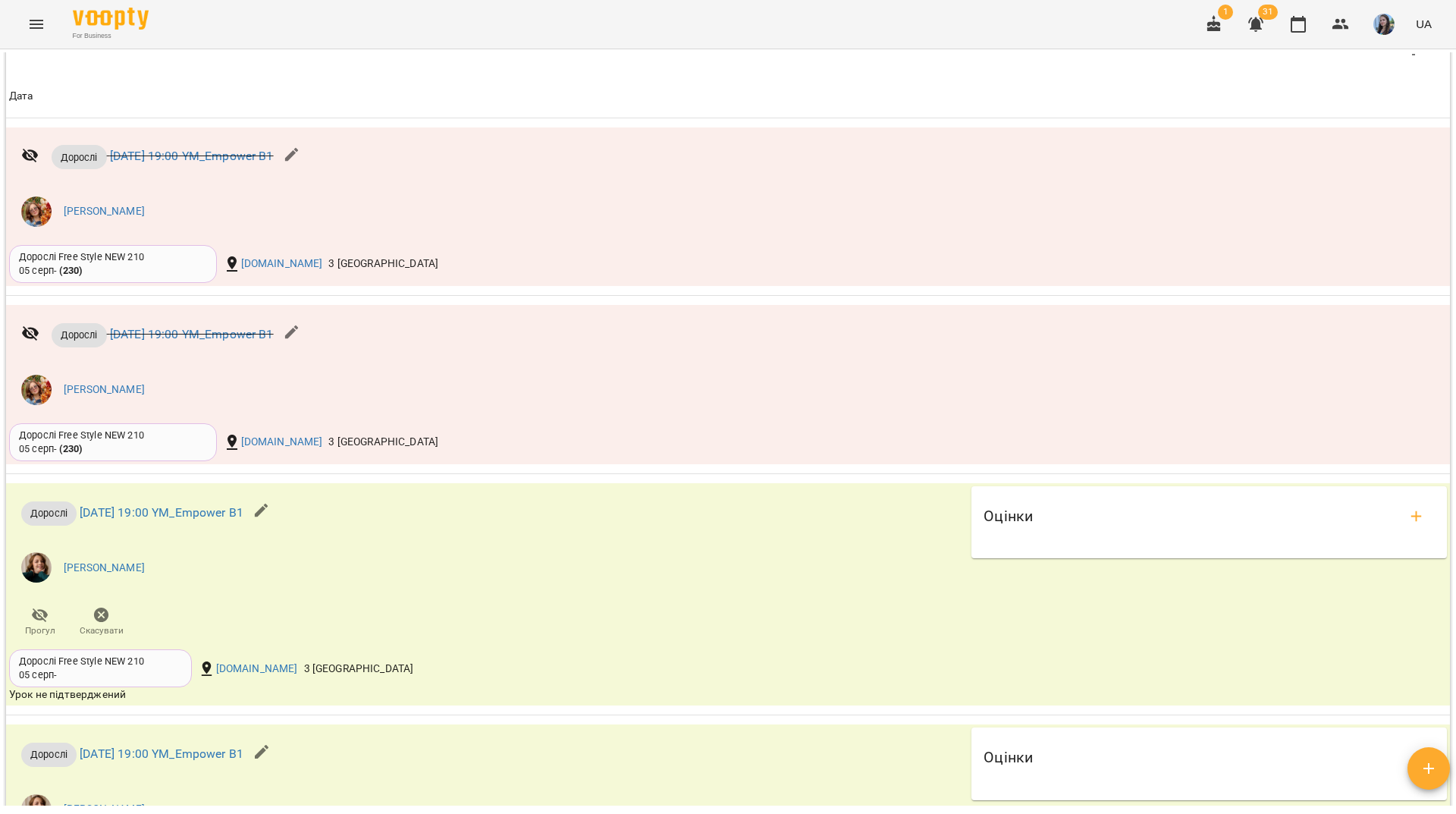
click at [287, 24] on div "For Business 1 31 UA" at bounding box center [728, 24] width 1456 height 49
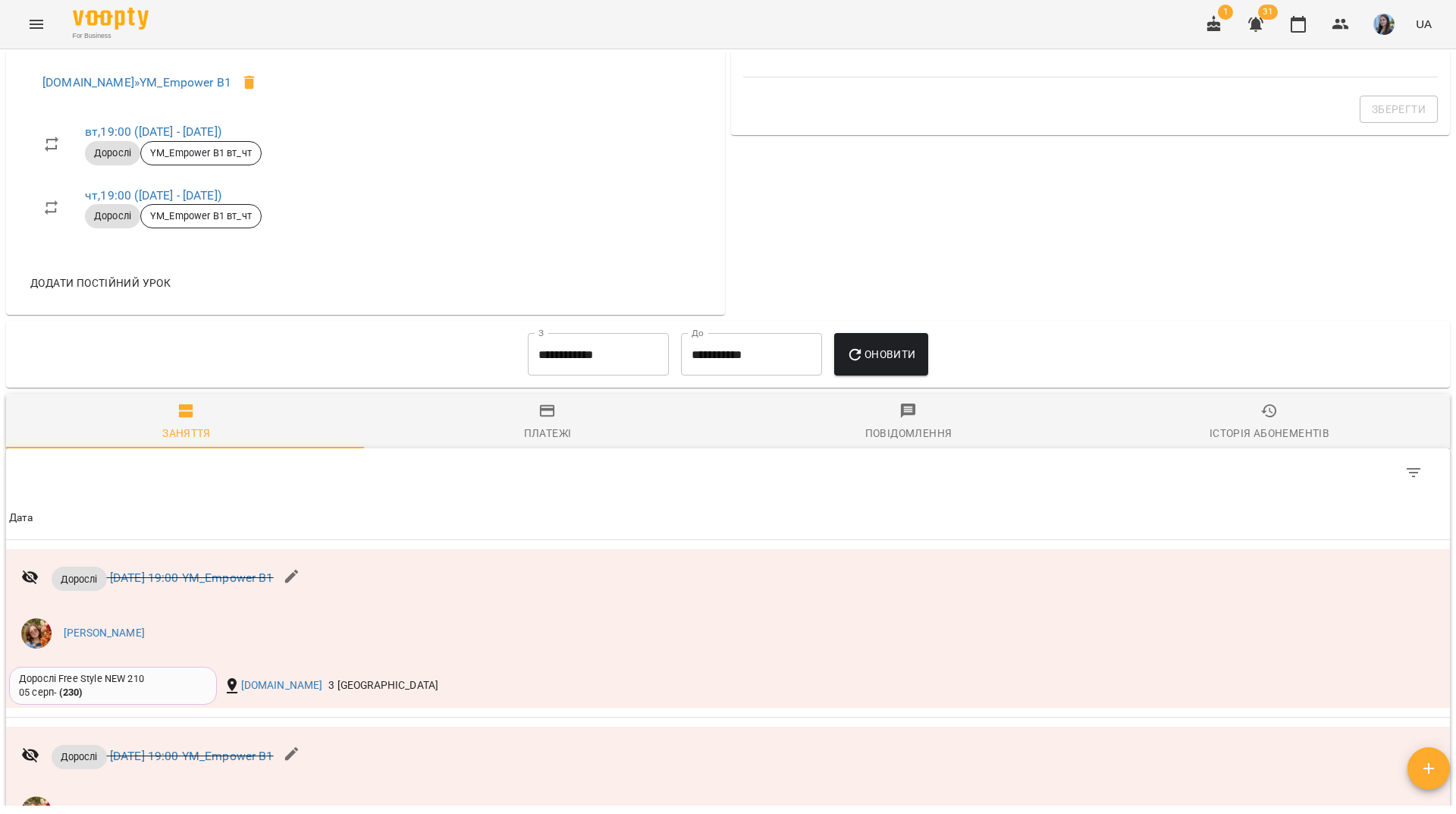
scroll to position [607, 0]
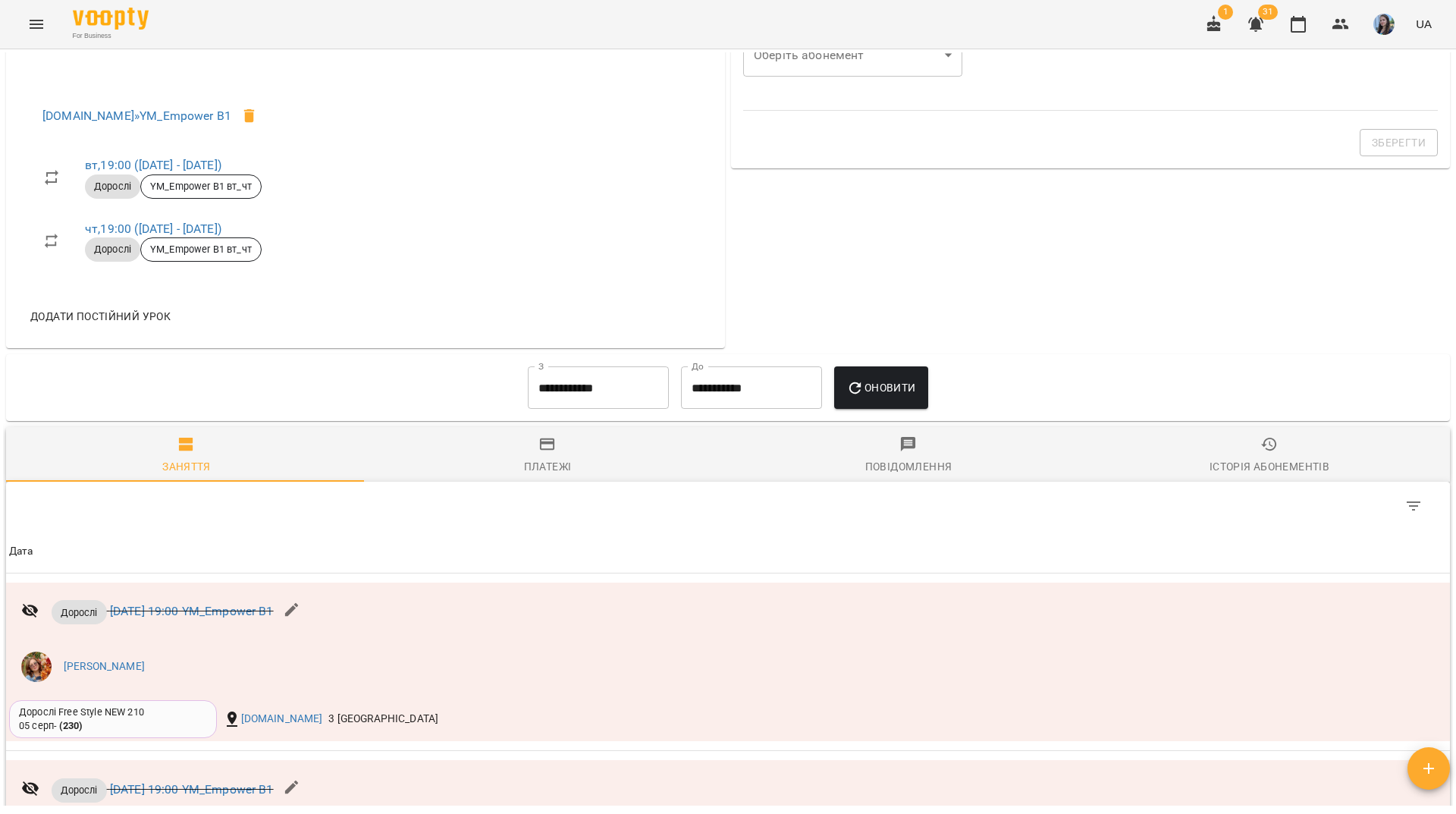
click at [611, 376] on input "**********" at bounding box center [599, 388] width 141 height 42
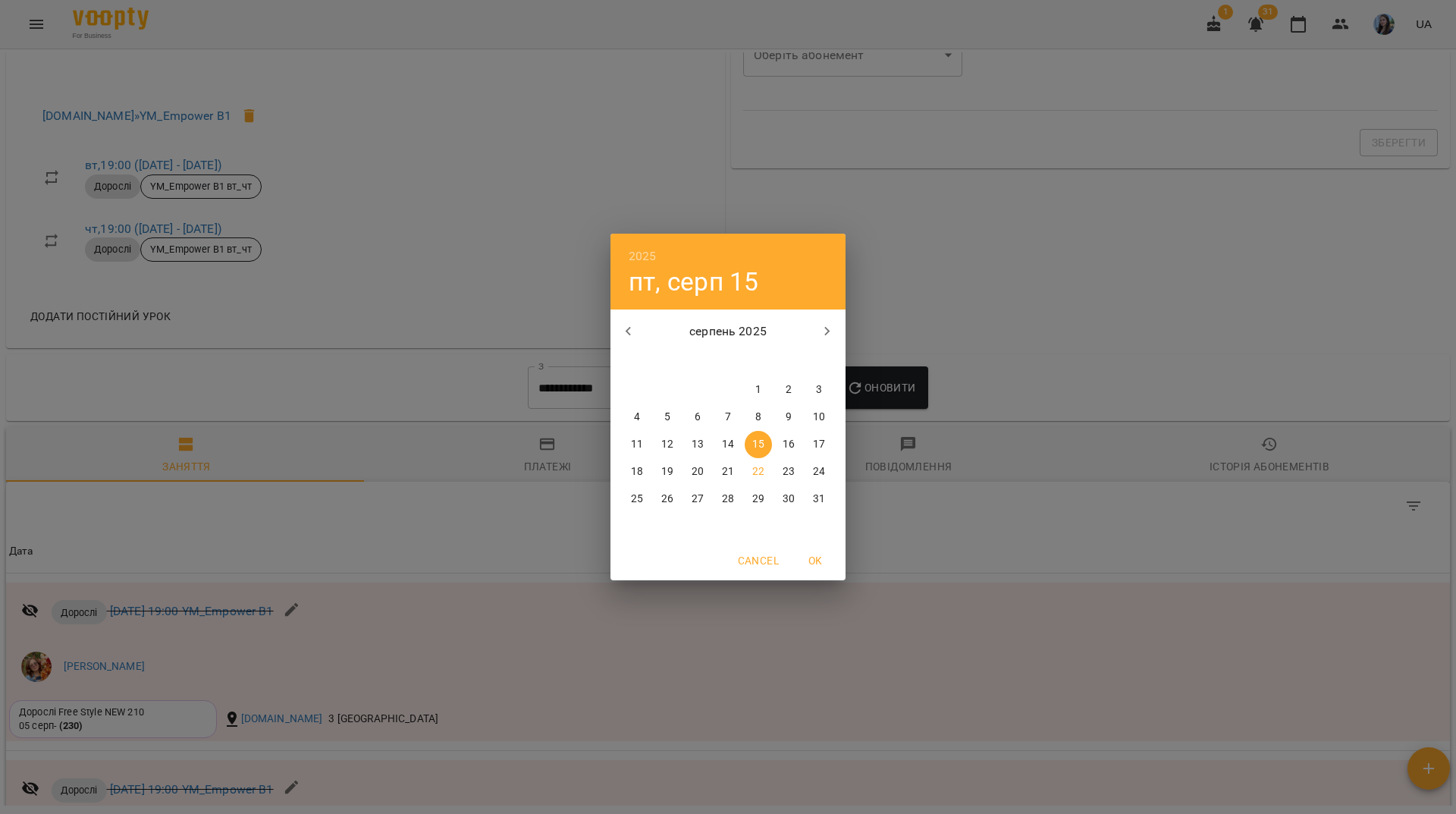
click at [756, 384] on p "1" at bounding box center [758, 390] width 6 height 15
type input "**********"
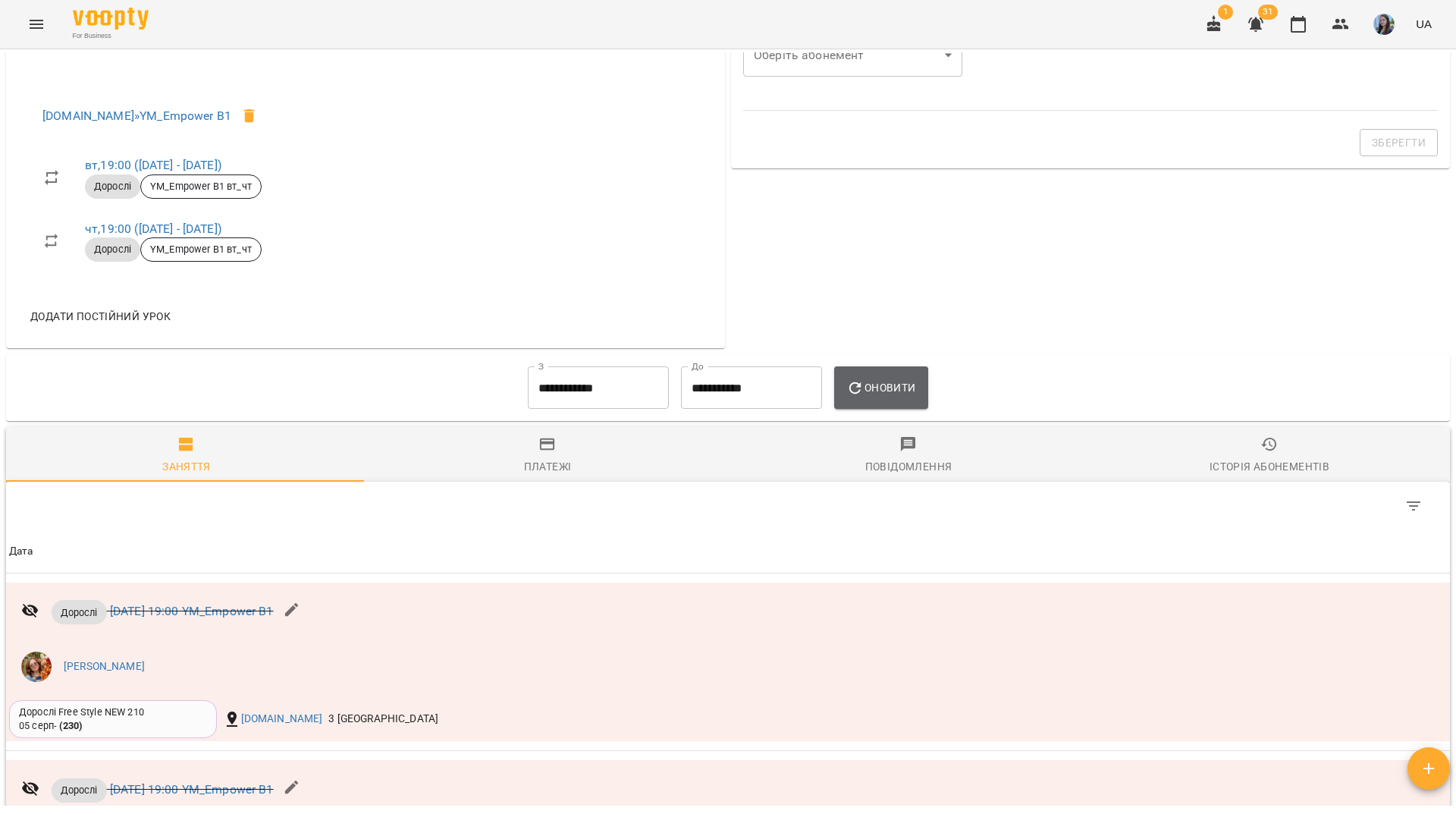
click at [862, 393] on icon "button" at bounding box center [856, 388] width 12 height 12
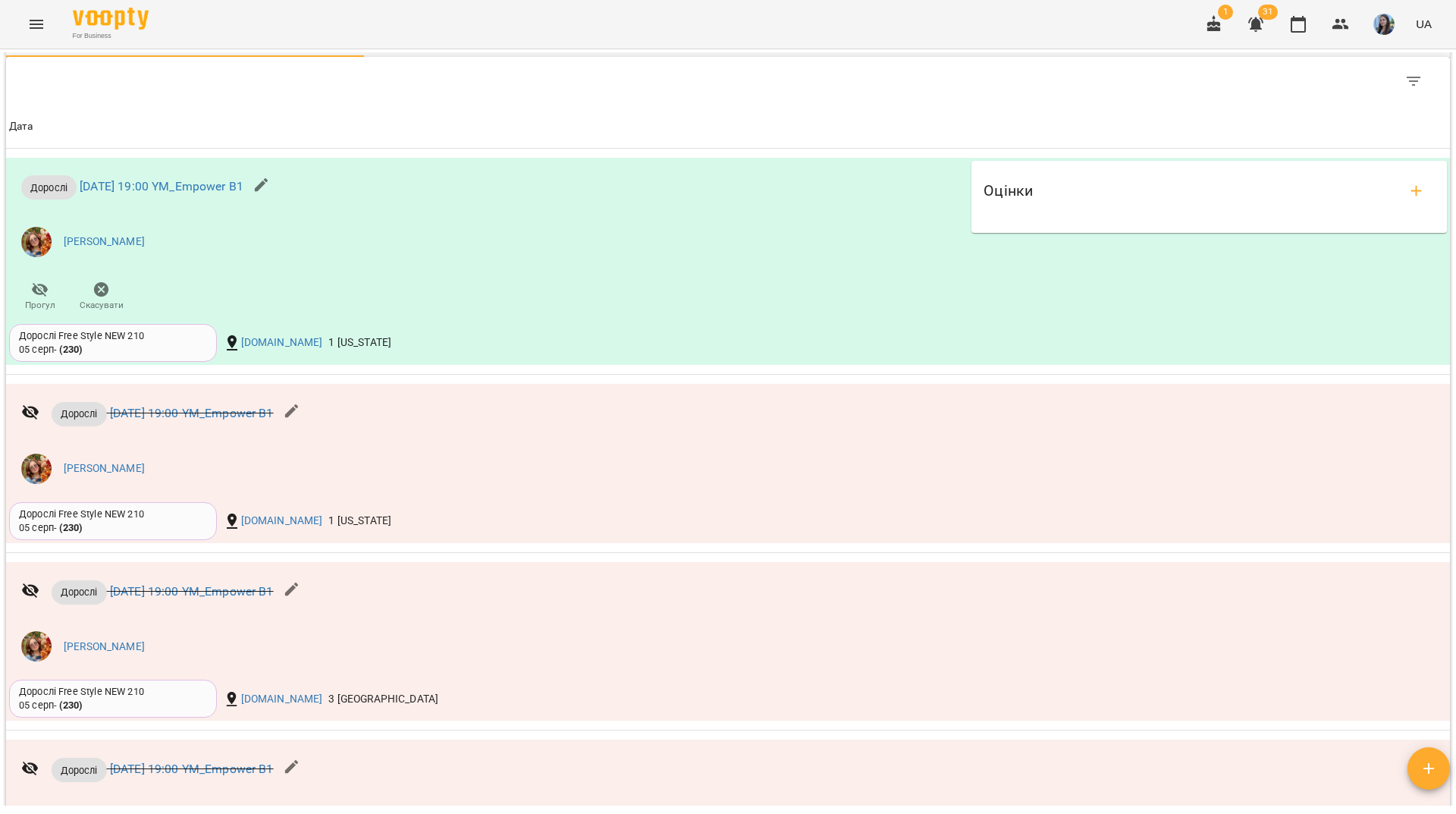
scroll to position [1137, 0]
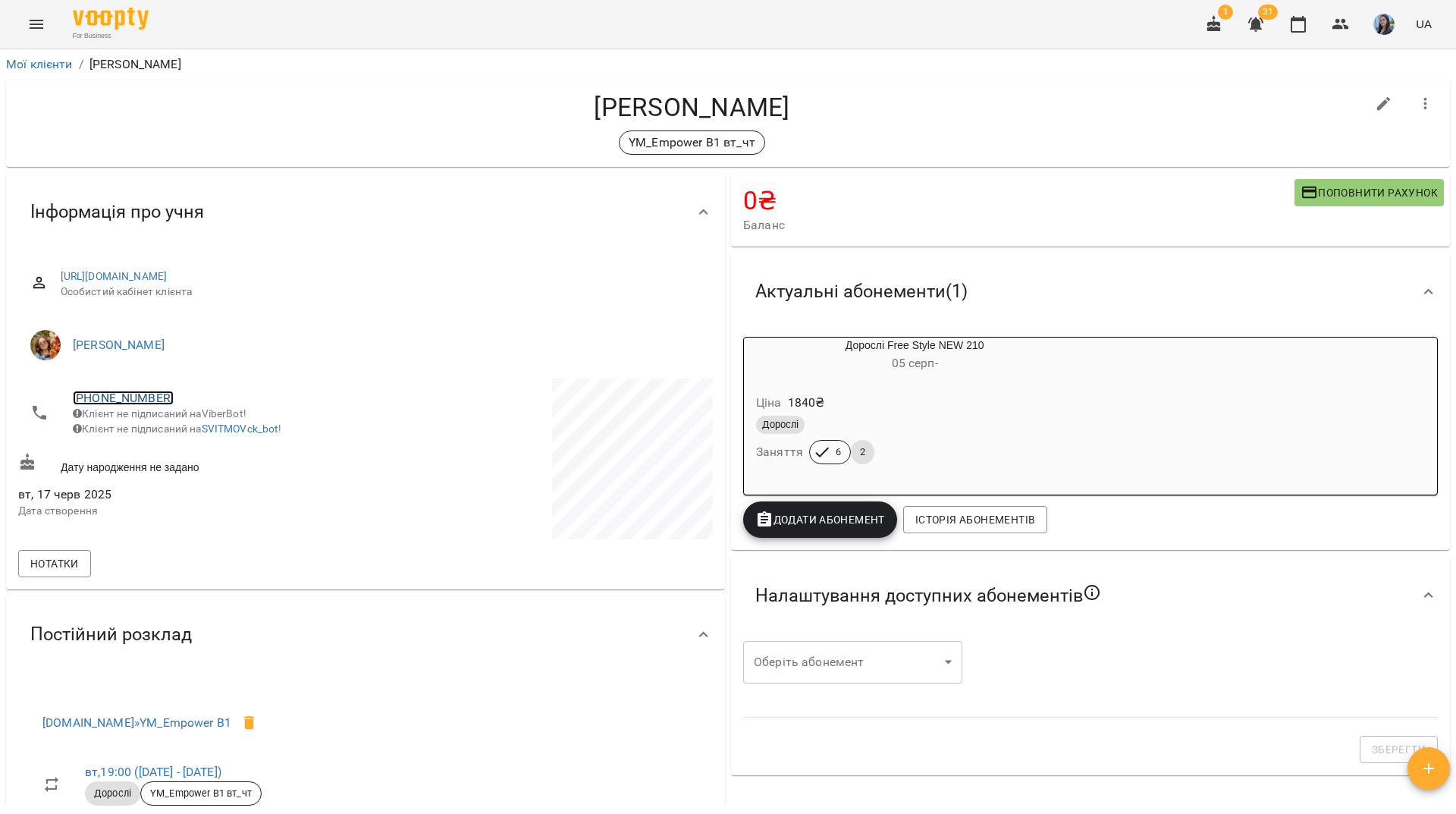
click at [125, 396] on link "+380931486977" at bounding box center [124, 398] width 101 height 15
click at [193, 433] on img at bounding box center [185, 427] width 23 height 23
click at [281, 121] on h4 "Садовнича Світлана" at bounding box center [691, 107] width 1348 height 31
drag, startPoint x: 314, startPoint y: 119, endPoint x: 310, endPoint y: 205, distance: 86.1
click at [314, 119] on h4 "Садовнича Світлана" at bounding box center [691, 107] width 1348 height 31
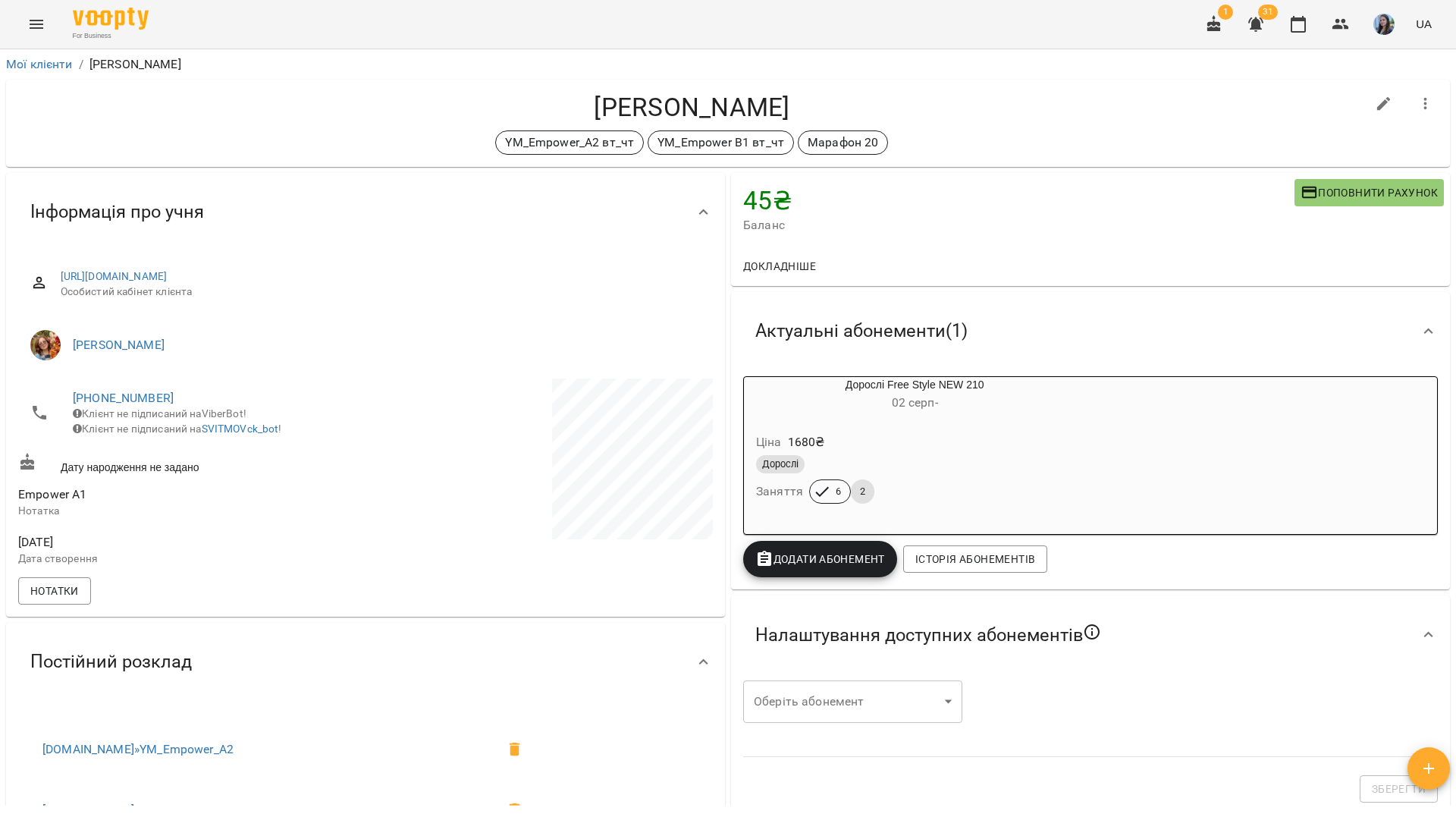
drag, startPoint x: 492, startPoint y: 34, endPoint x: 483, endPoint y: 350, distance: 316.1
click at [492, 34] on div "For Business 1 31 UA" at bounding box center [728, 24] width 1456 height 49
click at [158, 397] on link "[PHONE_NUMBER]" at bounding box center [124, 398] width 101 height 15
click at [196, 428] on img at bounding box center [185, 427] width 23 height 23
click at [783, 36] on div "For Business 1 31 UA" at bounding box center [728, 24] width 1456 height 49
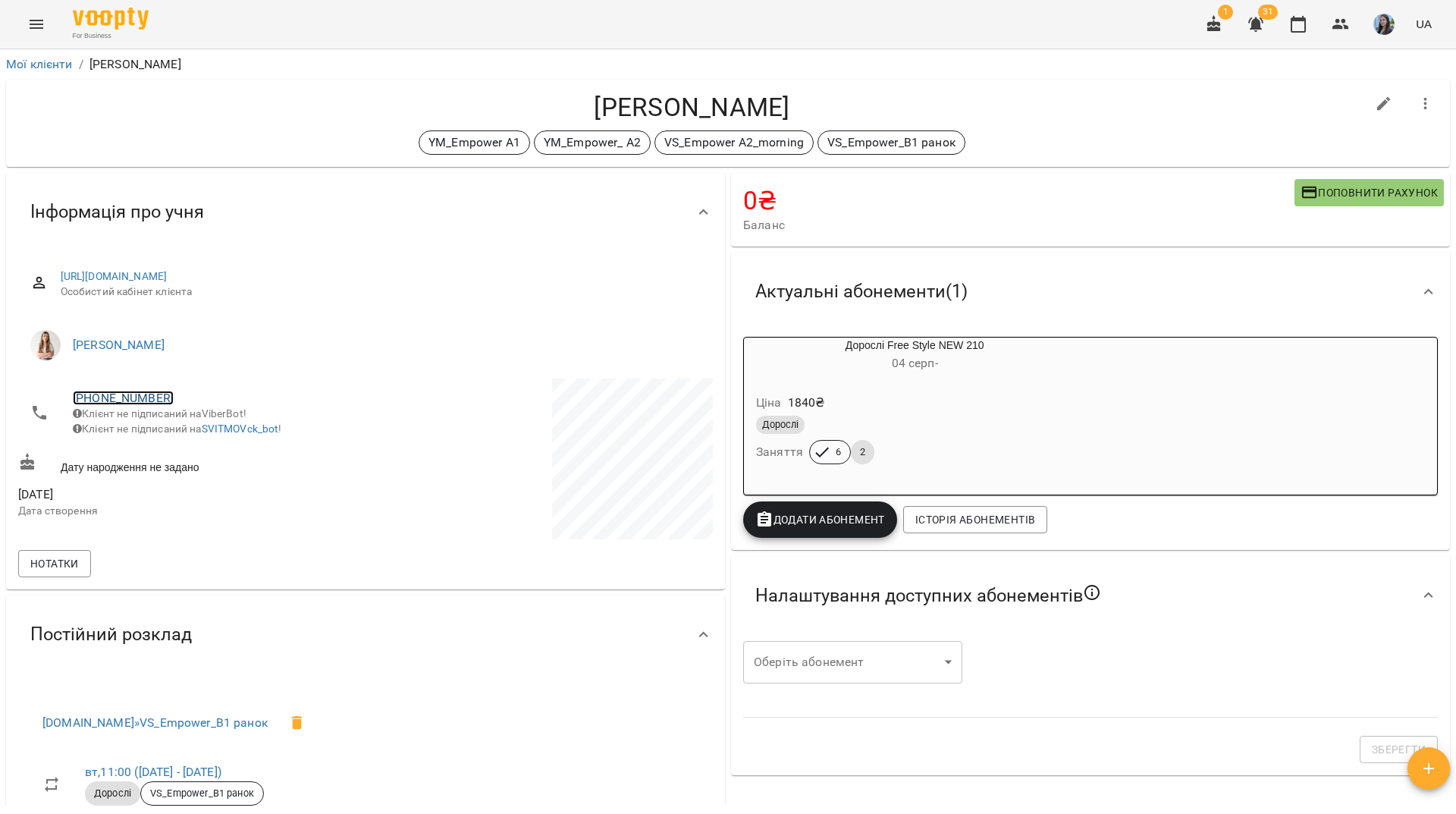
click at [128, 397] on link "[PHONE_NUMBER]" at bounding box center [124, 398] width 101 height 15
click at [178, 430] on img at bounding box center [185, 427] width 23 height 23
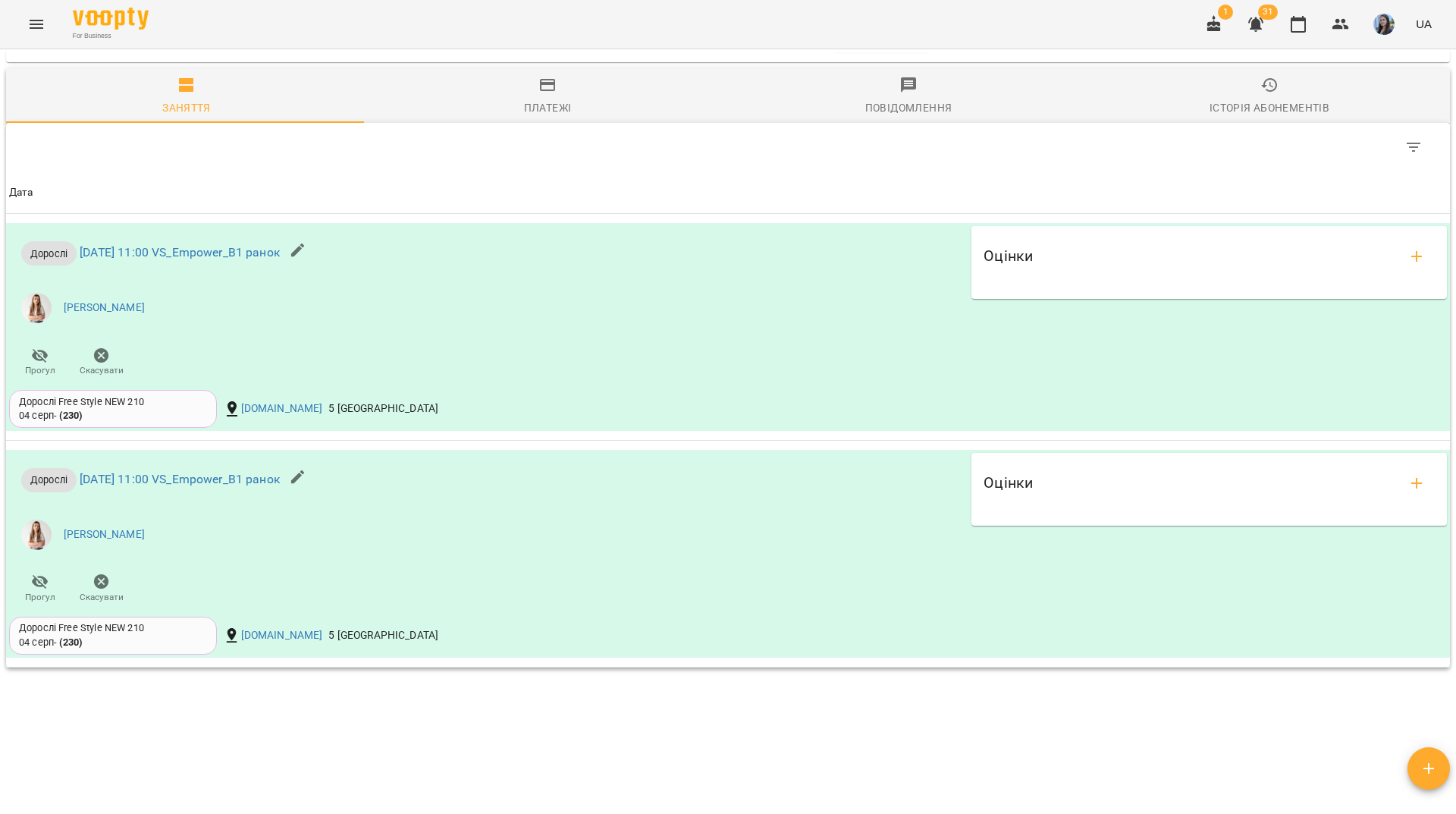
scroll to position [1193, 0]
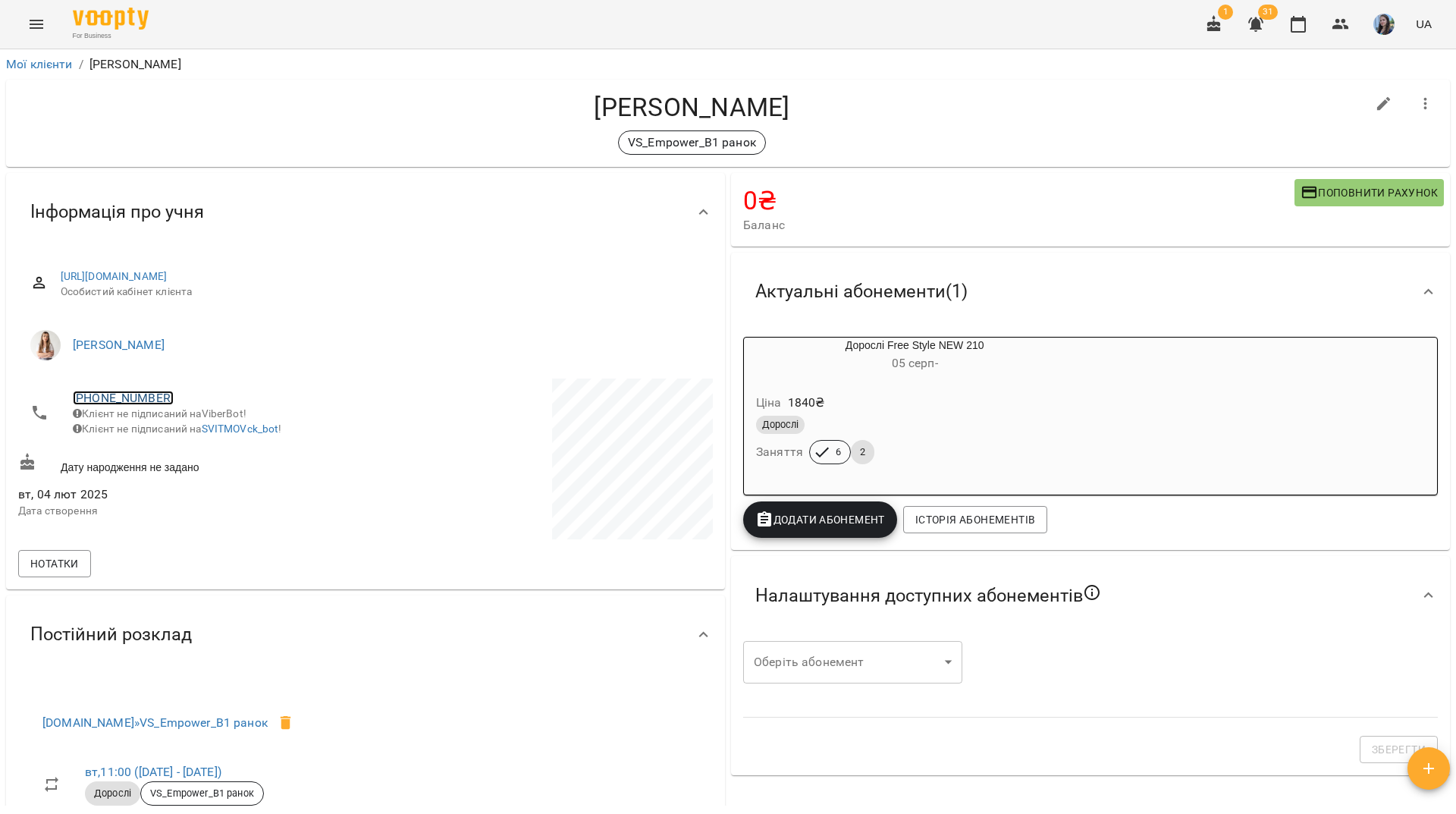
click at [158, 398] on link "[PHONE_NUMBER]" at bounding box center [124, 398] width 101 height 15
click at [194, 429] on img at bounding box center [185, 427] width 23 height 23
click at [260, 132] on div "VS_Empower_B1 ранок" at bounding box center [691, 143] width 1348 height 24
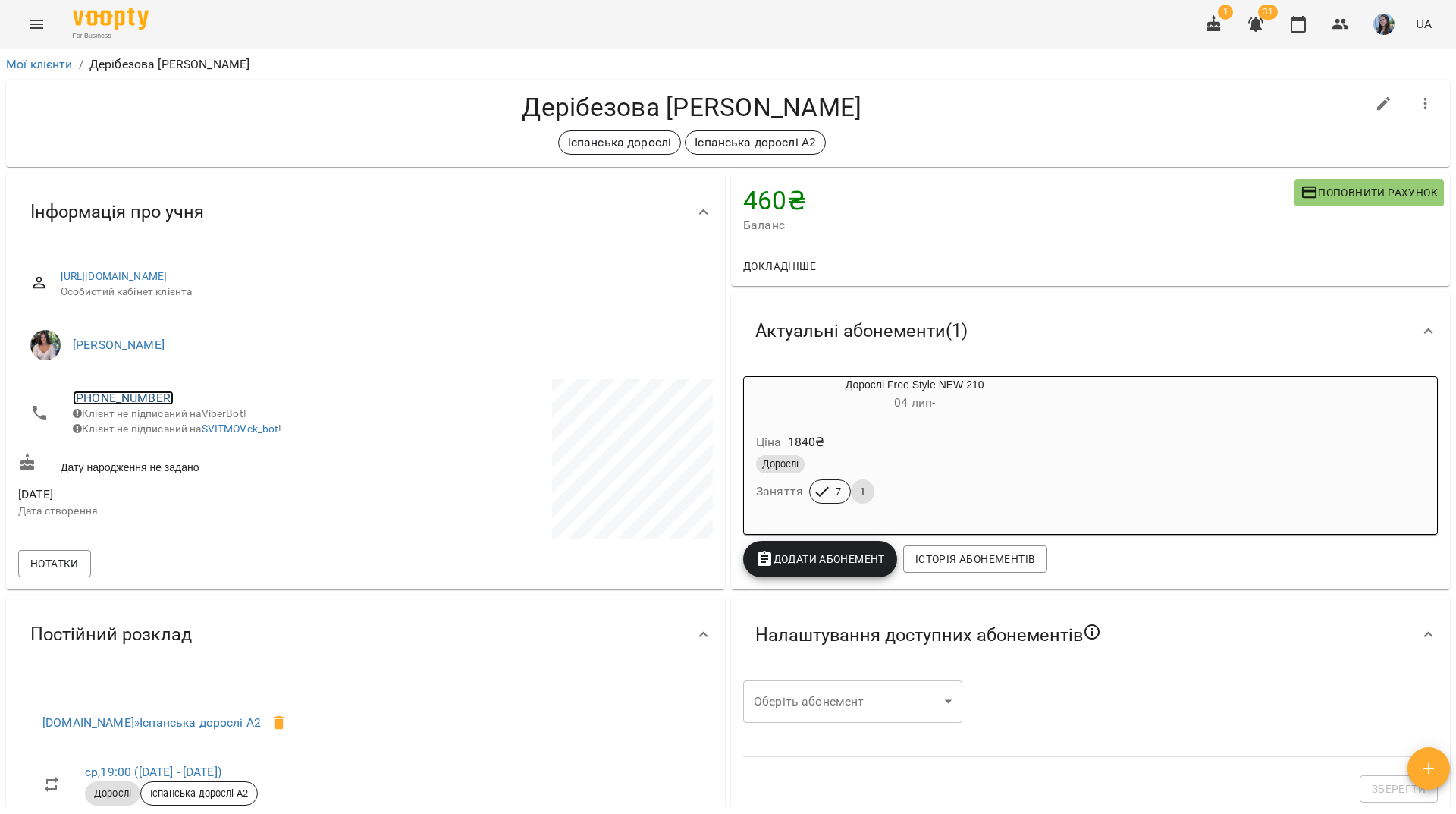
click at [128, 395] on link "[PHONE_NUMBER]" at bounding box center [124, 398] width 101 height 15
click at [178, 431] on img at bounding box center [185, 427] width 23 height 23
click at [176, 132] on div "Іспанська дорослі Іспанська дорослі А2" at bounding box center [691, 143] width 1348 height 24
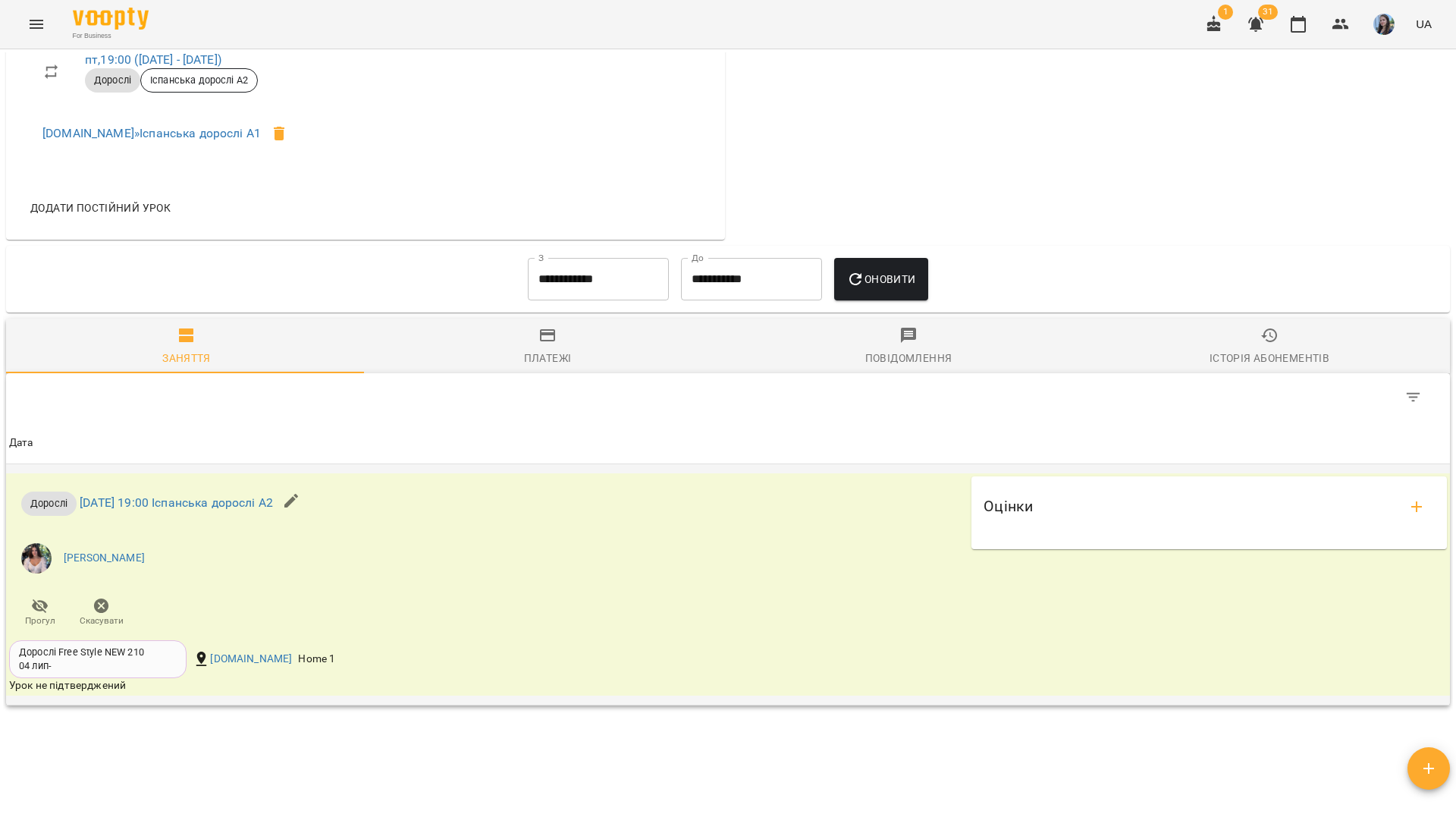
scroll to position [709, 0]
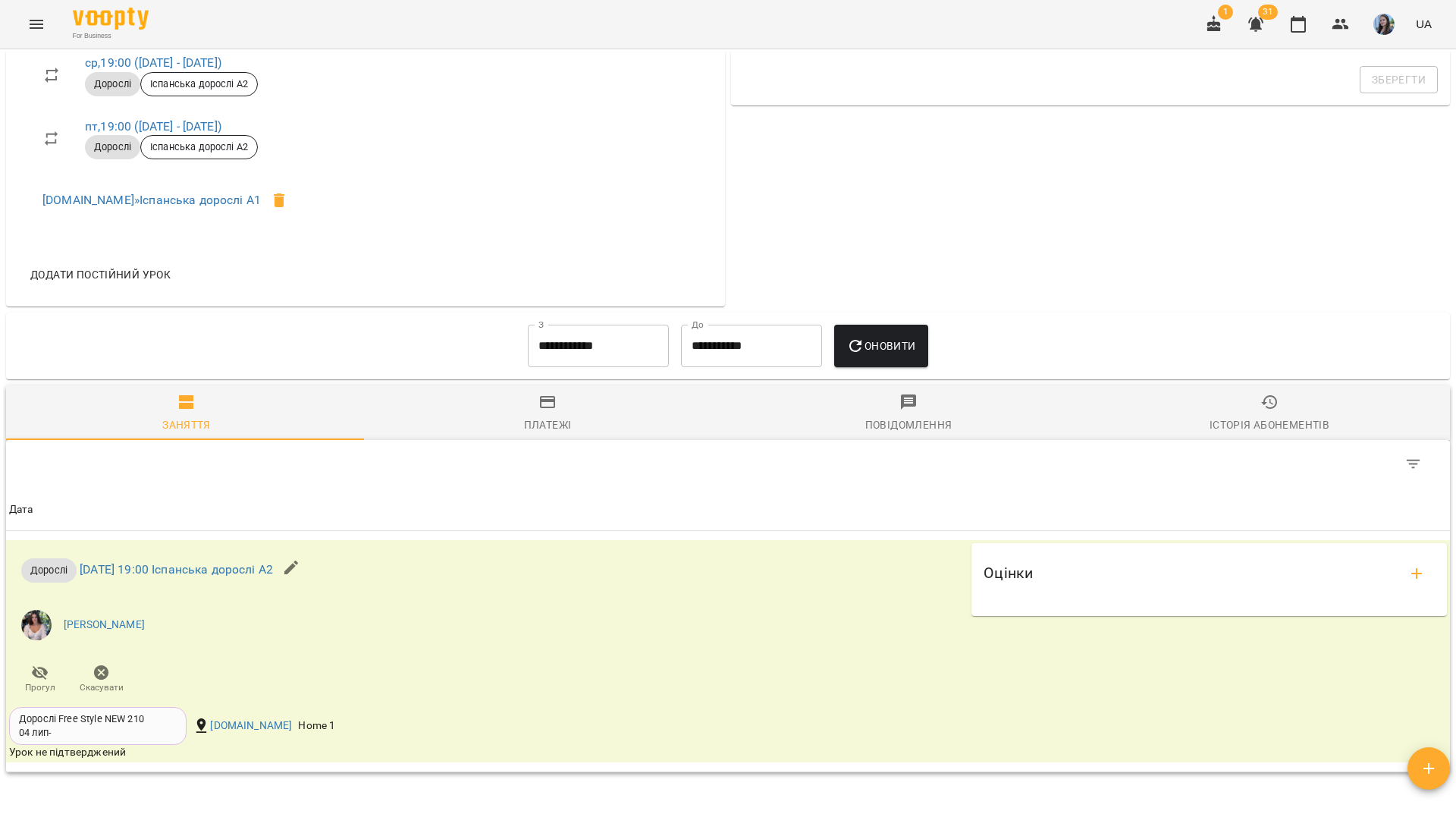
click at [593, 353] on input "**********" at bounding box center [599, 346] width 141 height 42
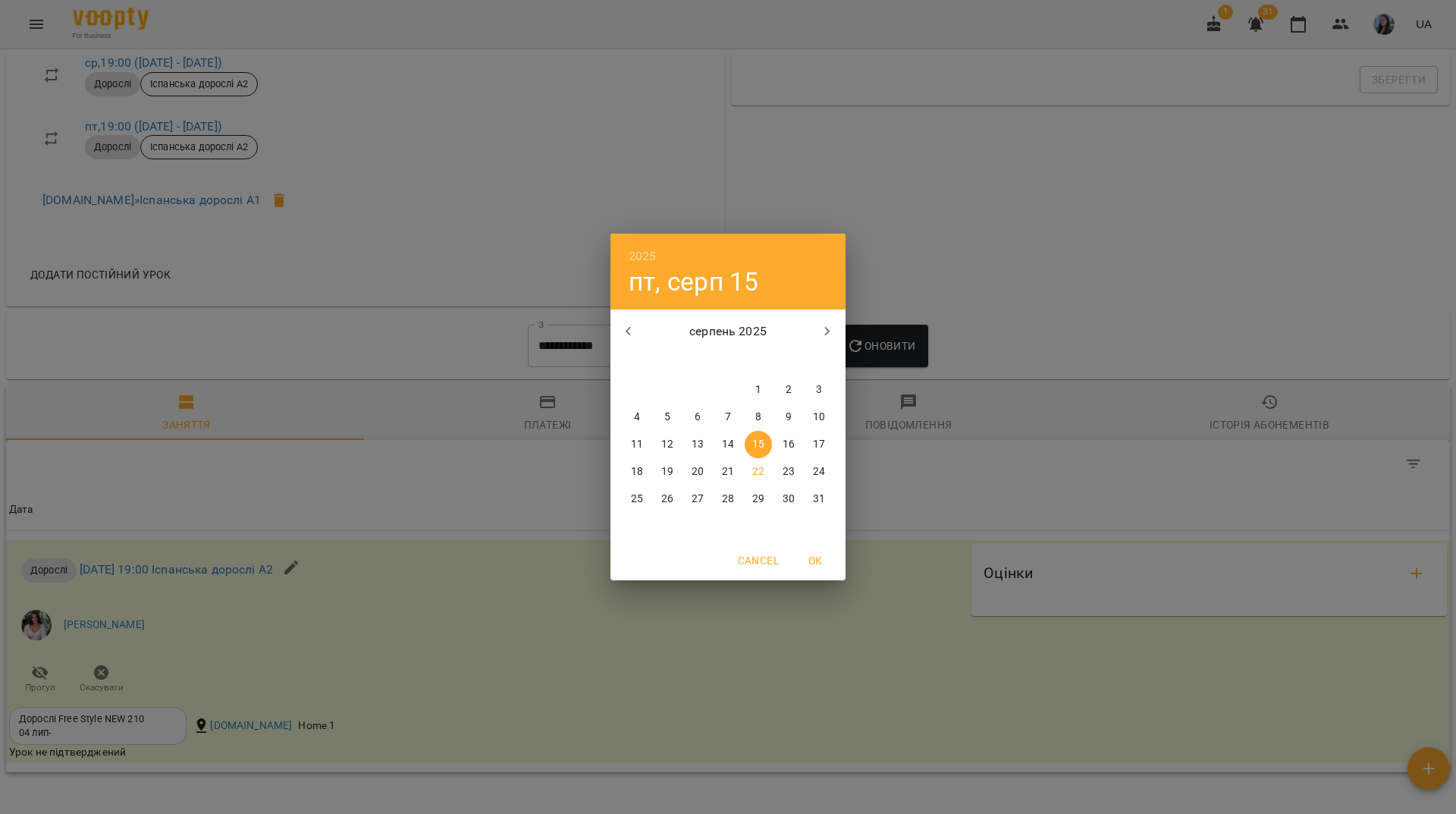
click at [759, 391] on p "1" at bounding box center [758, 390] width 6 height 15
type input "**********"
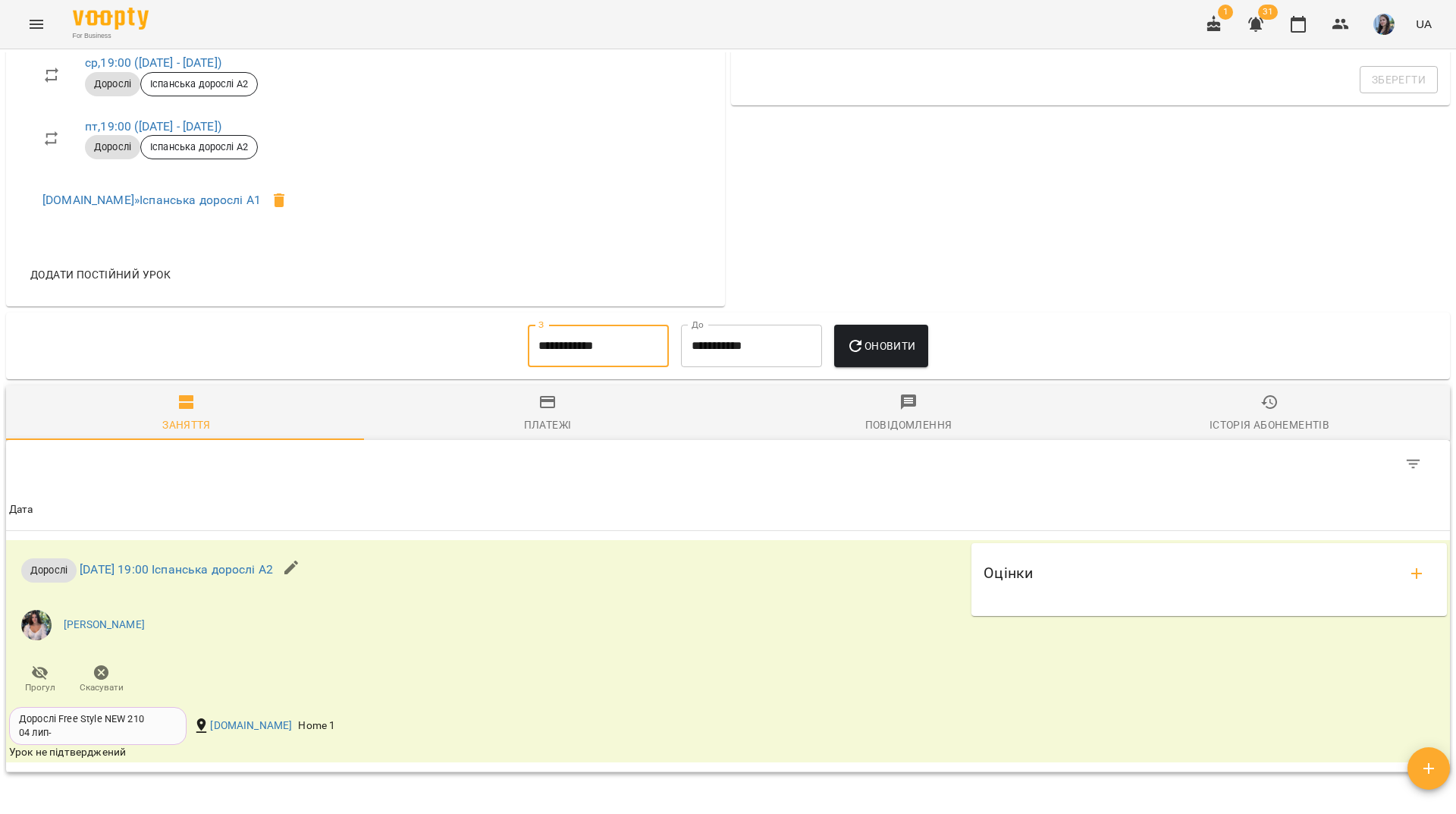
click at [870, 335] on button "Оновити" at bounding box center [881, 346] width 93 height 42
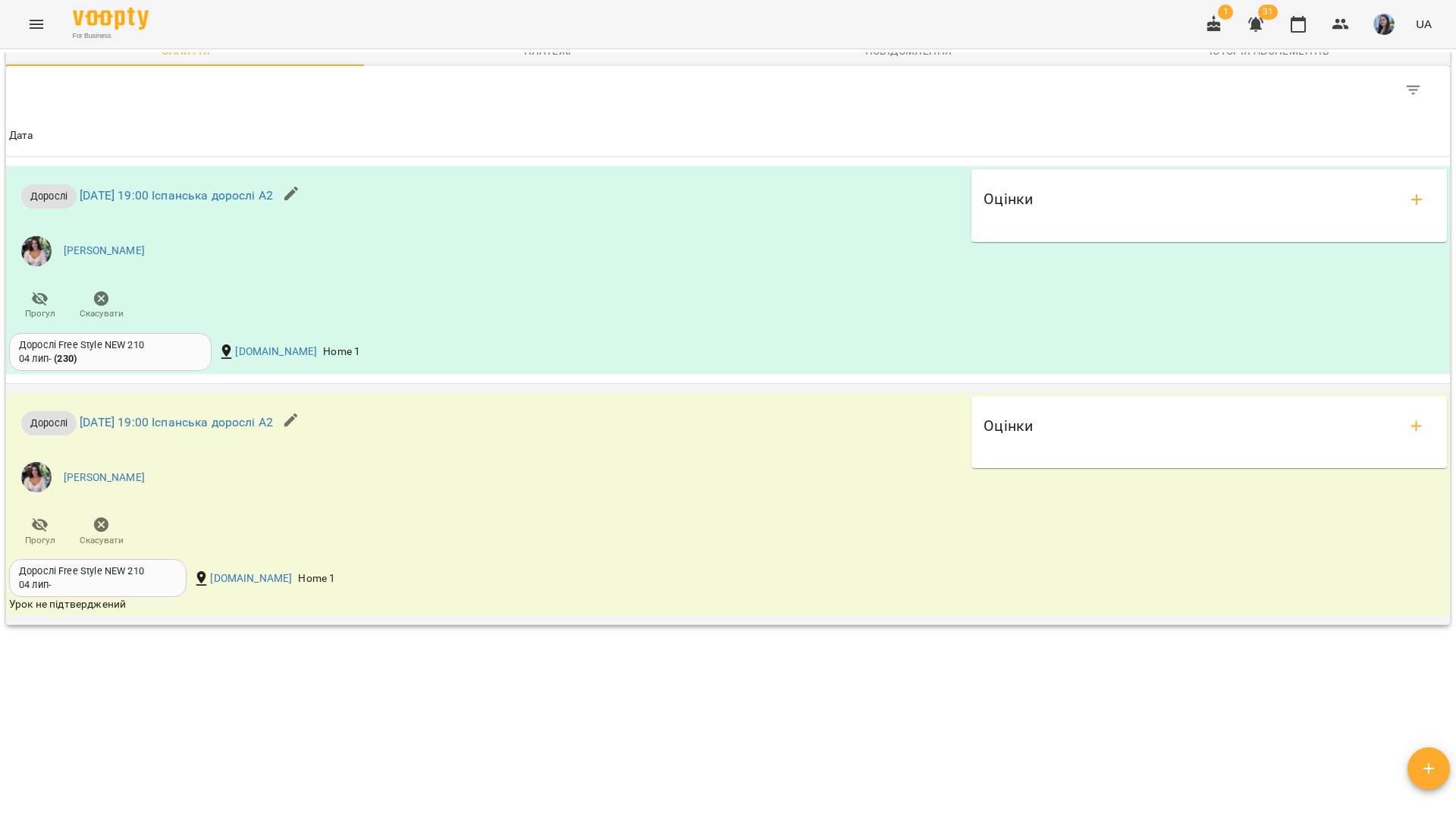
scroll to position [1088, 0]
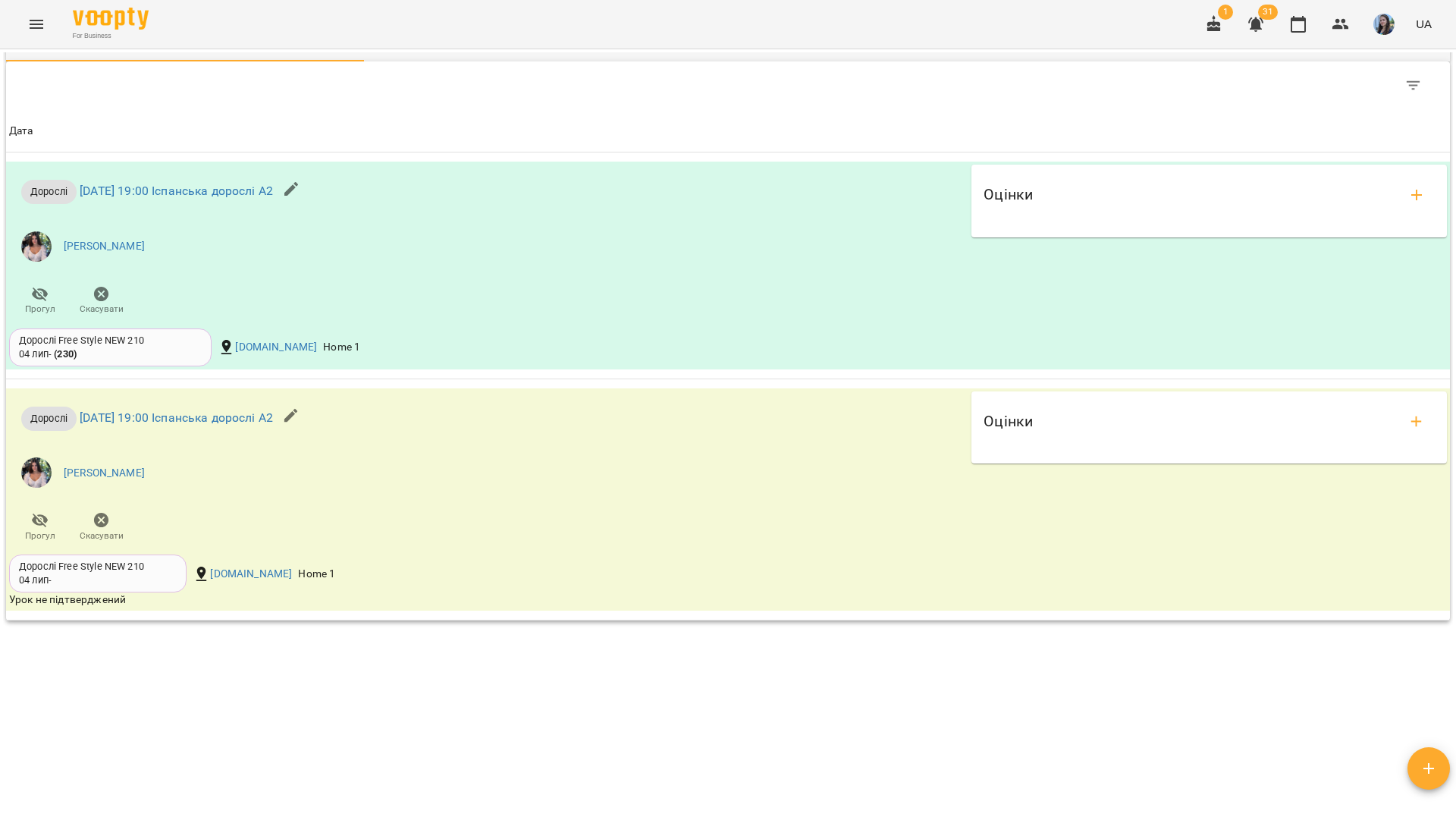
click at [593, 35] on div "For Business 1 31 UA" at bounding box center [728, 24] width 1456 height 49
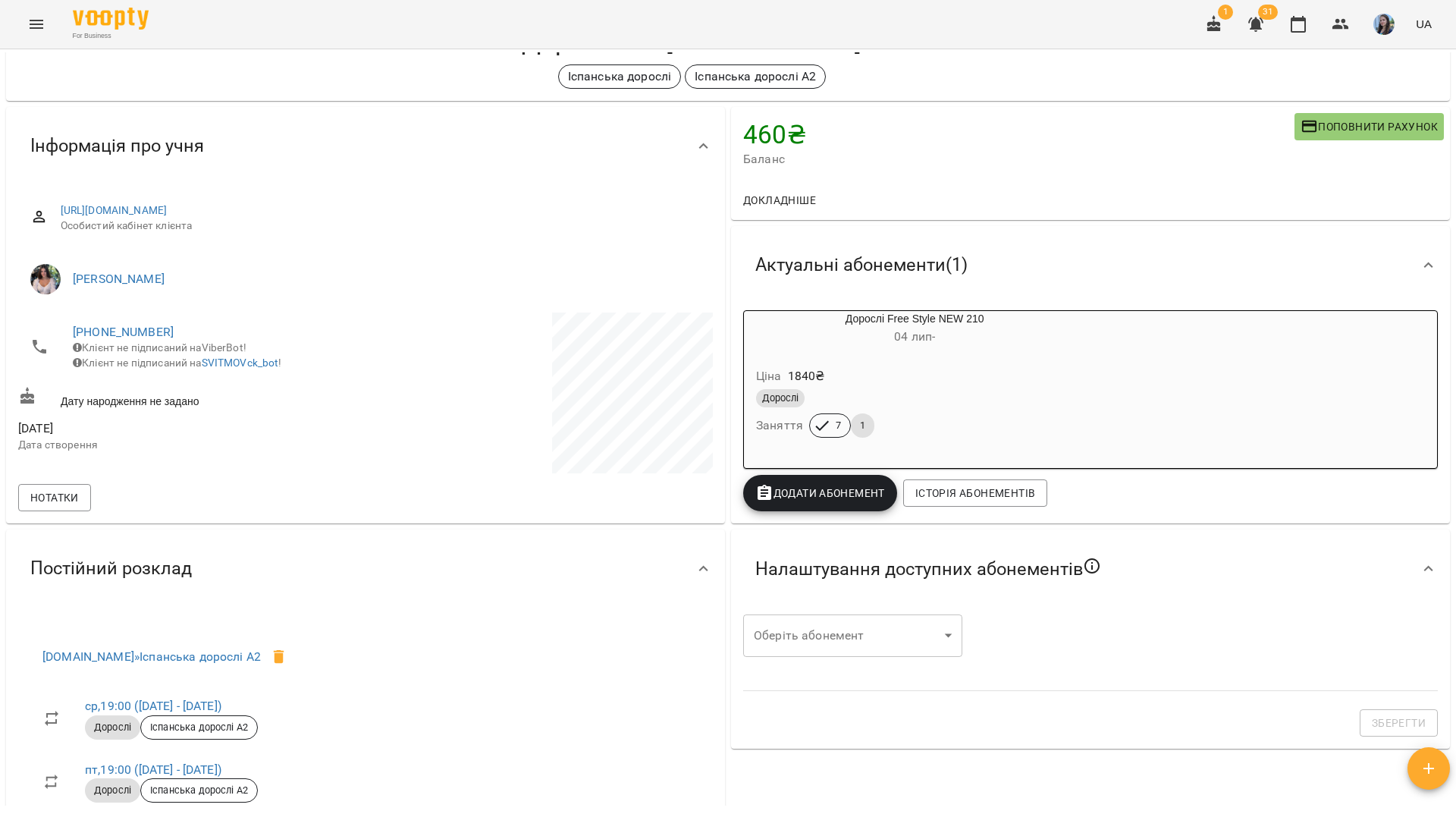
scroll to position [0, 0]
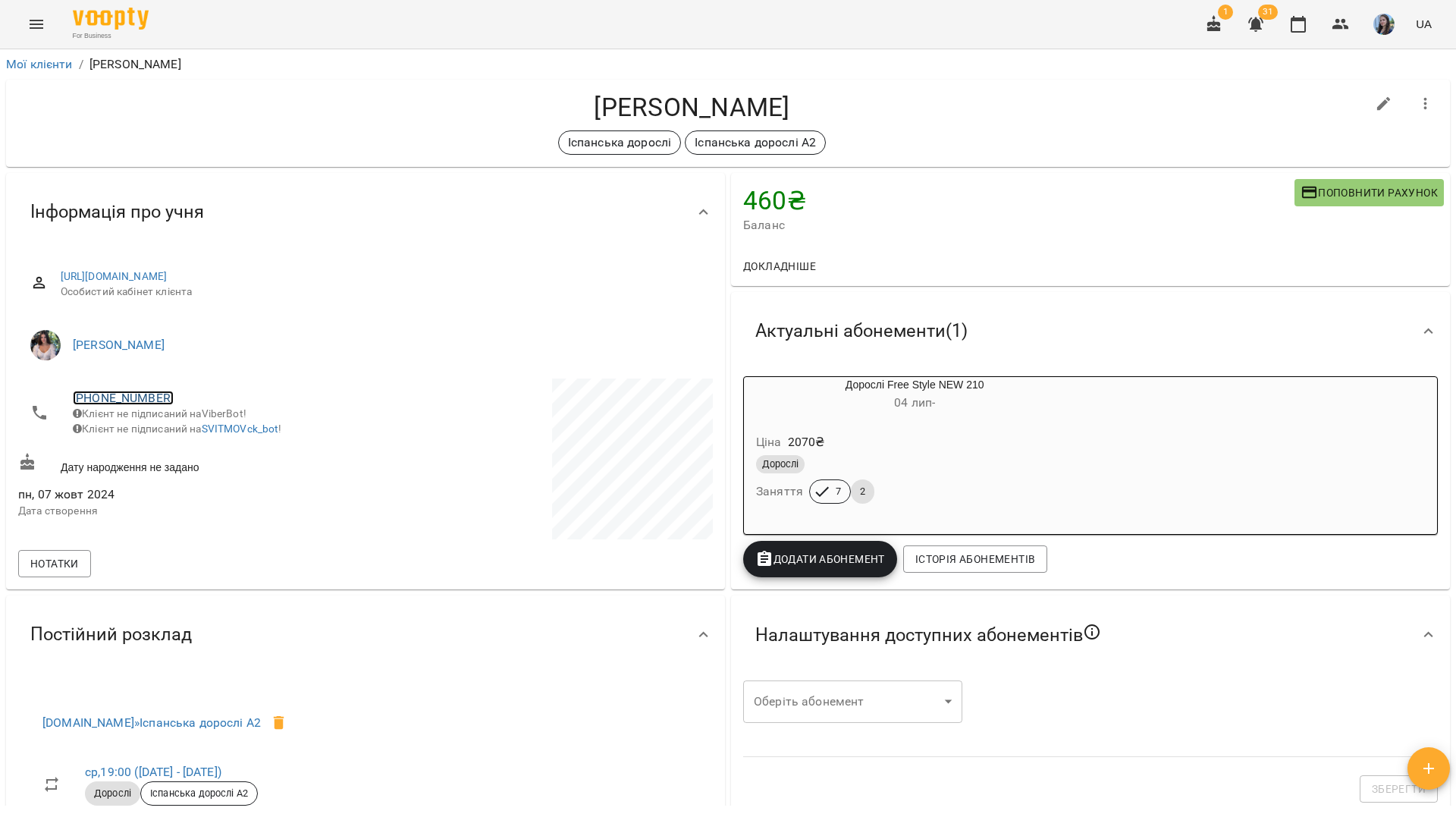
click at [115, 397] on link "[PHONE_NUMBER]" at bounding box center [124, 398] width 101 height 15
click at [186, 425] on img at bounding box center [185, 427] width 23 height 23
click at [511, 11] on div "For Business 1 31 UA" at bounding box center [728, 24] width 1456 height 49
click at [254, 142] on div "Іспанська дорослі А2" at bounding box center [691, 143] width 1348 height 24
click at [125, 401] on link "+380636570103" at bounding box center [124, 398] width 101 height 15
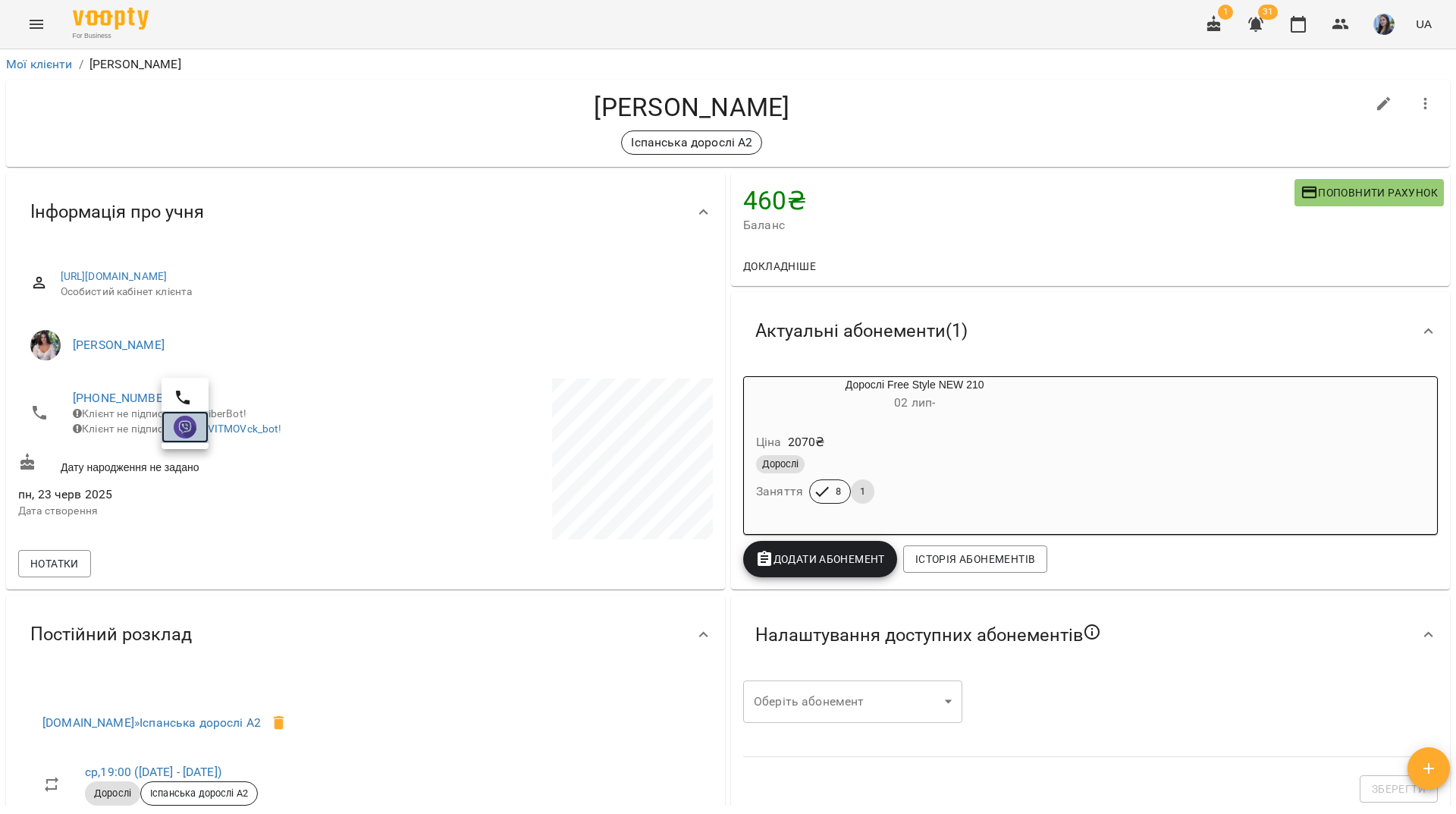
click at [193, 441] on link at bounding box center [185, 426] width 47 height 32
drag, startPoint x: 272, startPoint y: 159, endPoint x: 284, endPoint y: 222, distance: 64.1
click at [272, 159] on div "Матусевич Наташа Іспанська дорослі А2" at bounding box center [728, 123] width 1445 height 87
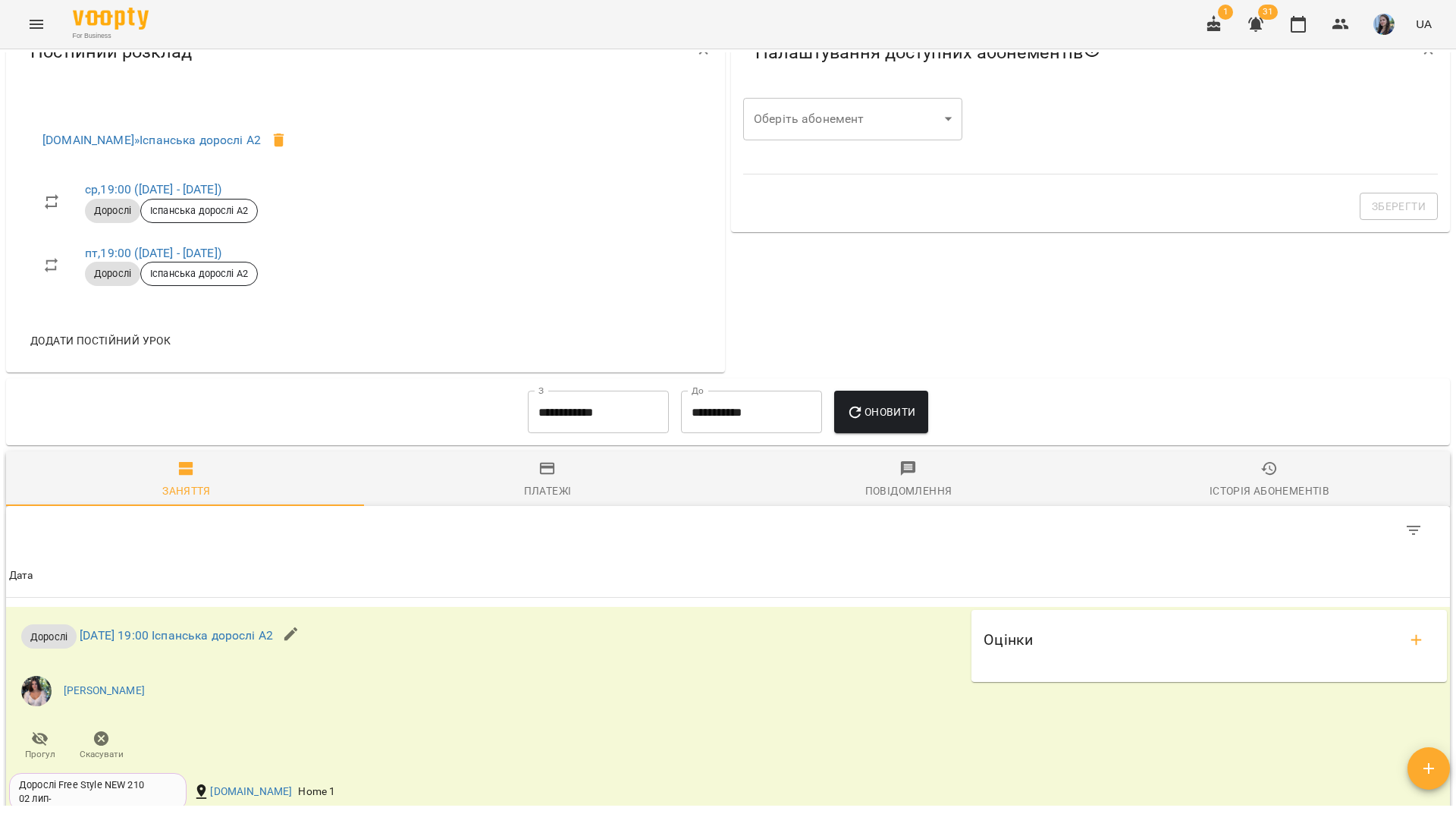
scroll to position [422, 0]
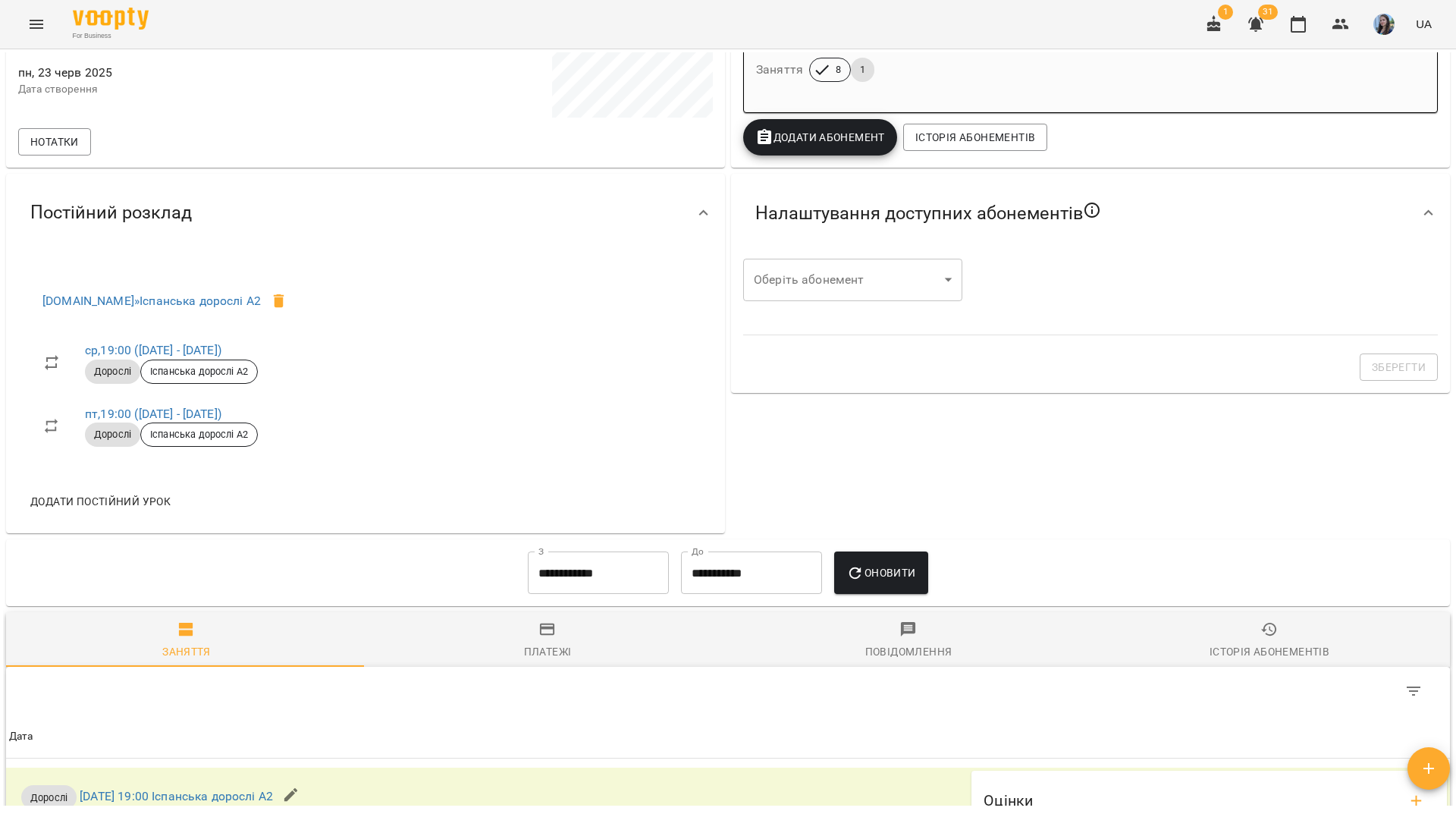
click at [596, 565] on input "**********" at bounding box center [599, 573] width 141 height 42
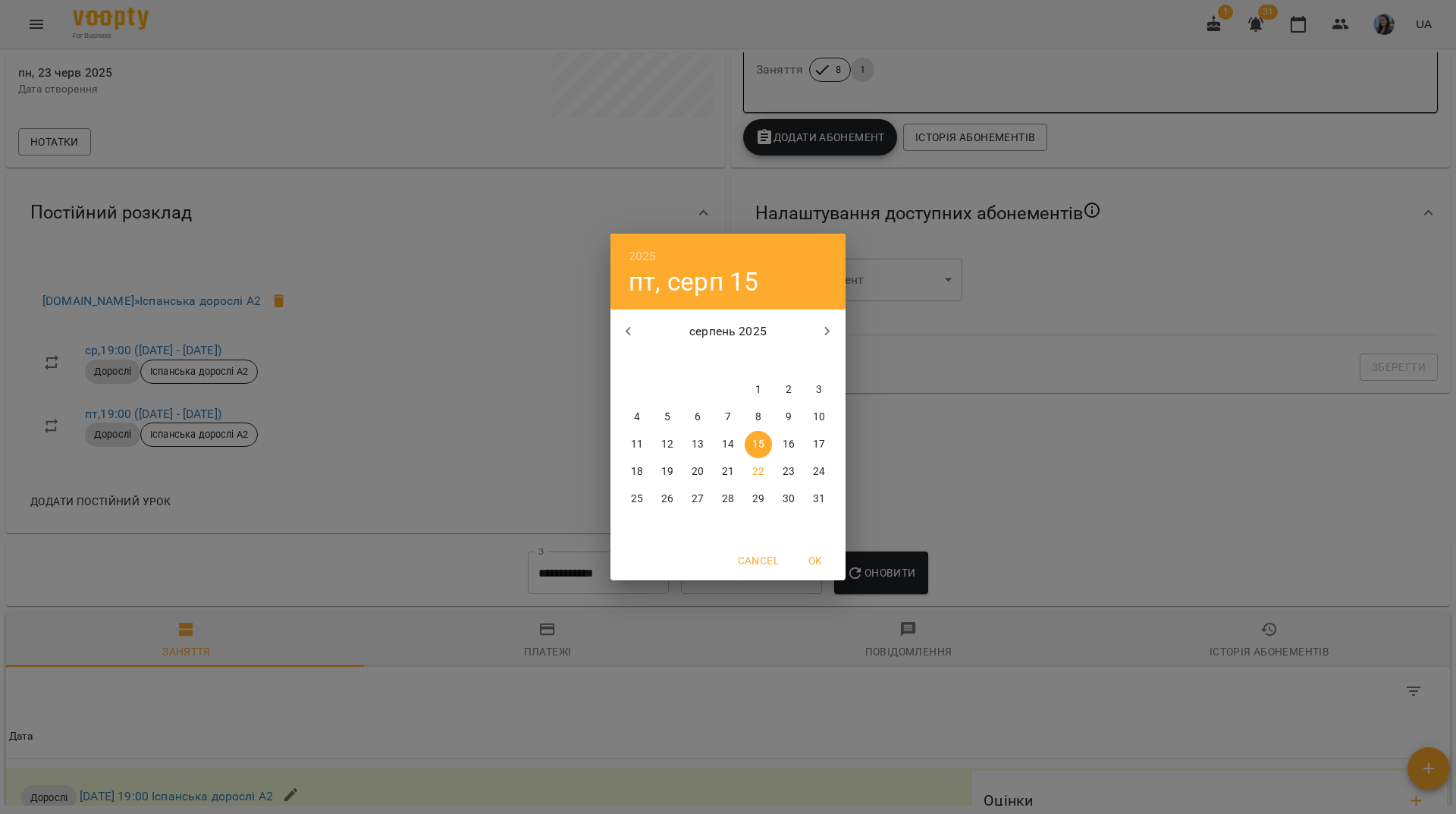
click at [752, 384] on span "1" at bounding box center [759, 390] width 28 height 15
type input "**********"
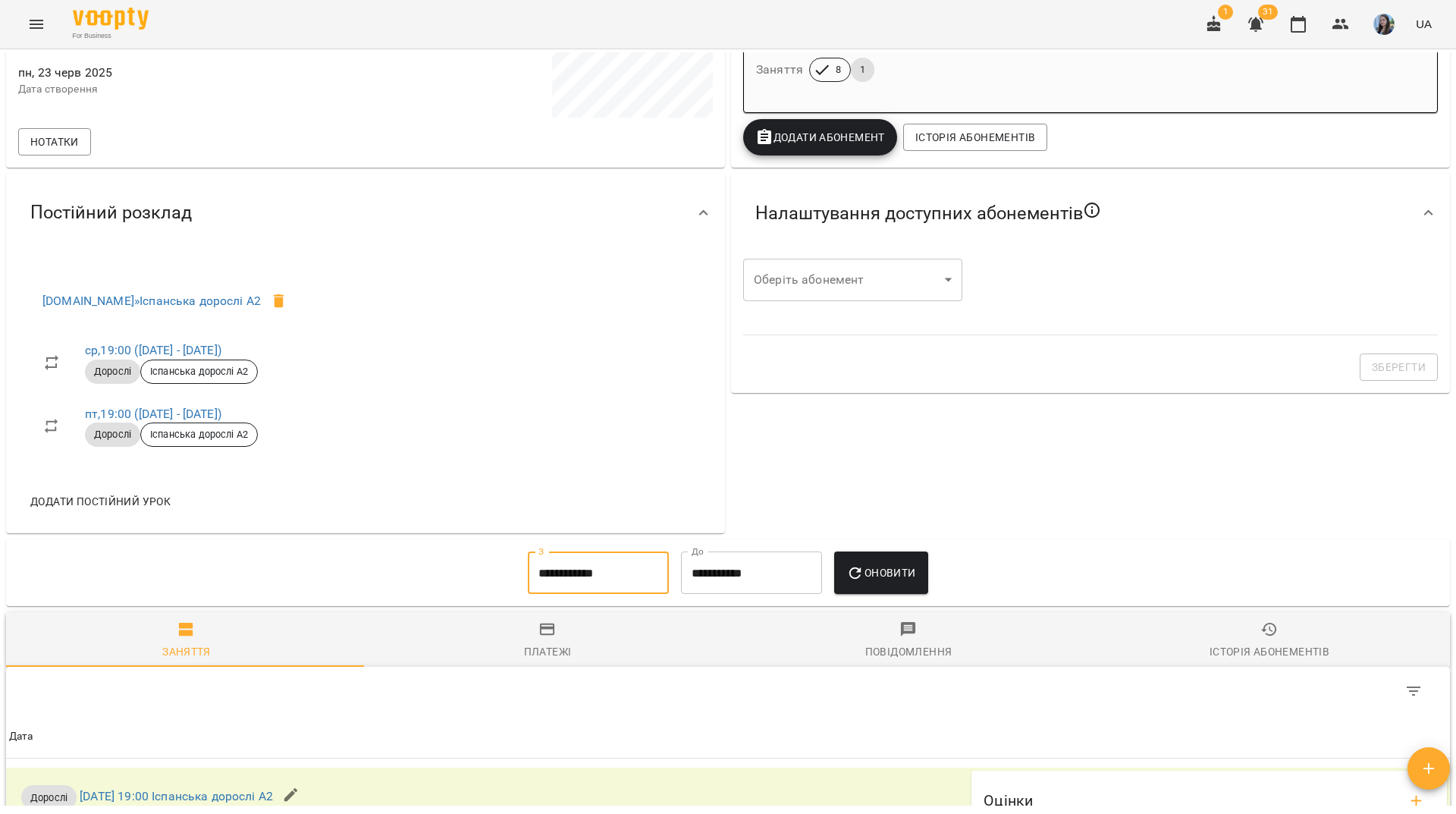
click at [860, 554] on button "Оновити" at bounding box center [881, 573] width 93 height 42
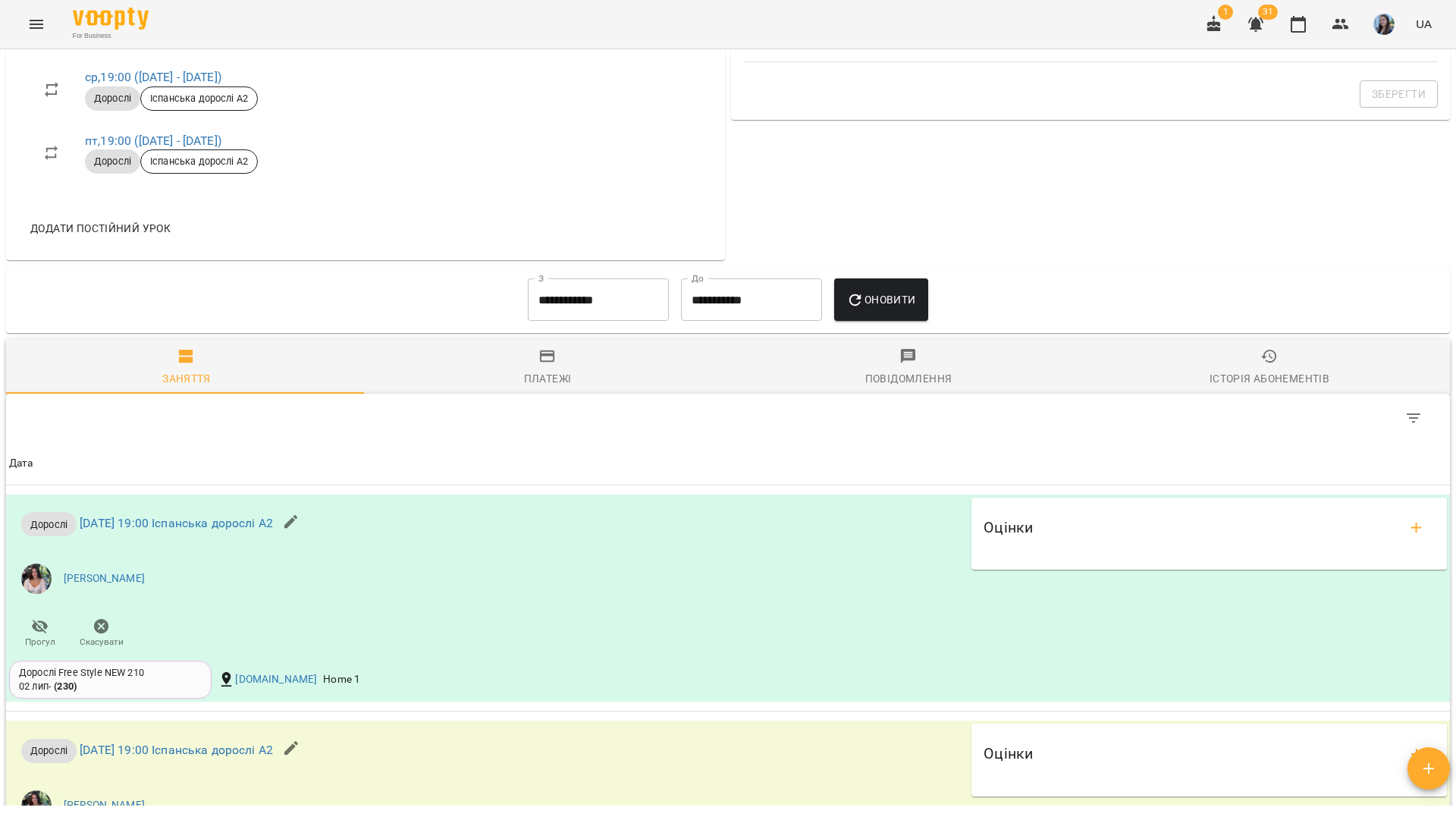
scroll to position [731, 0]
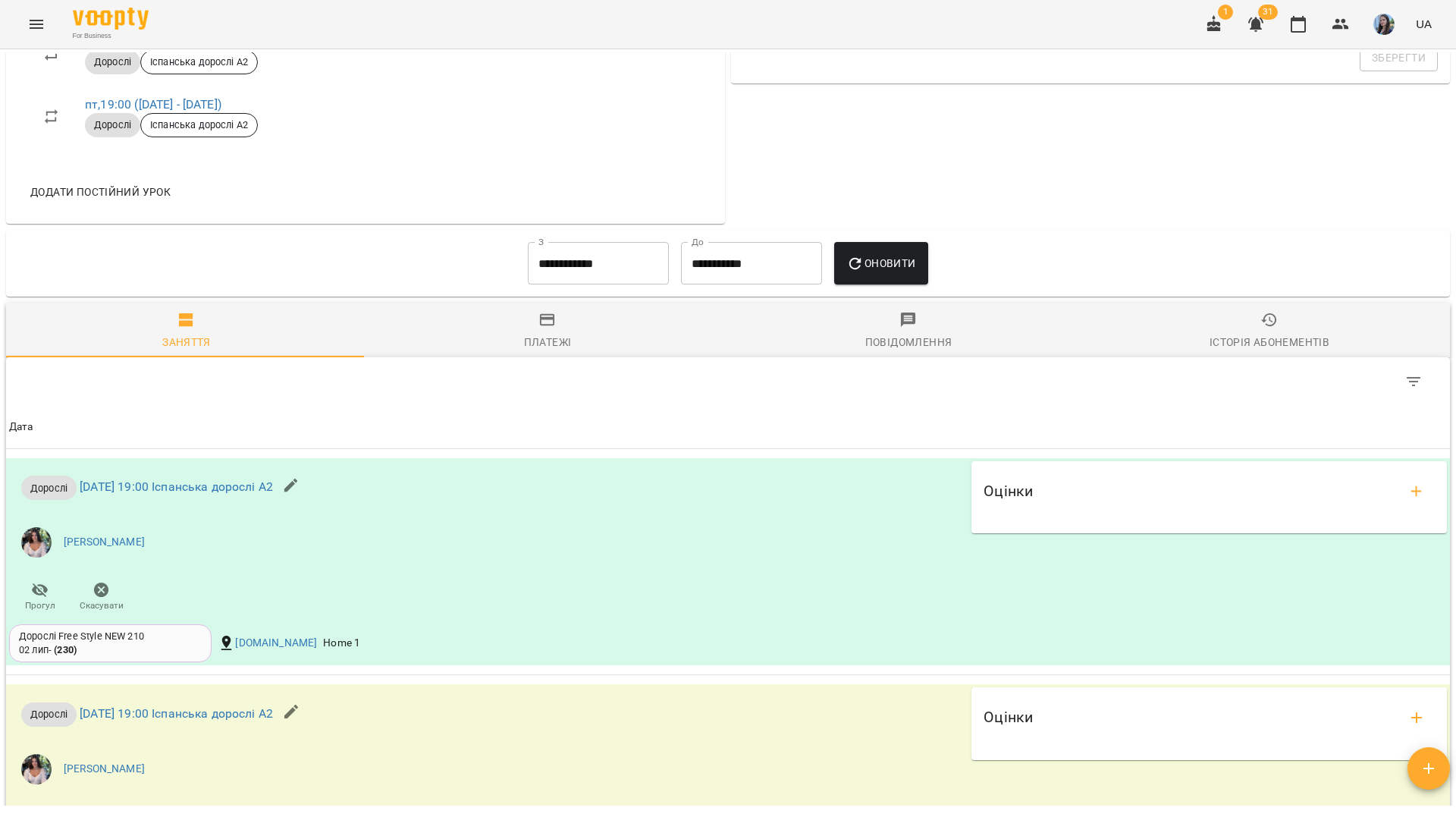
click at [551, 20] on div "For Business 1 31 UA" at bounding box center [728, 24] width 1456 height 49
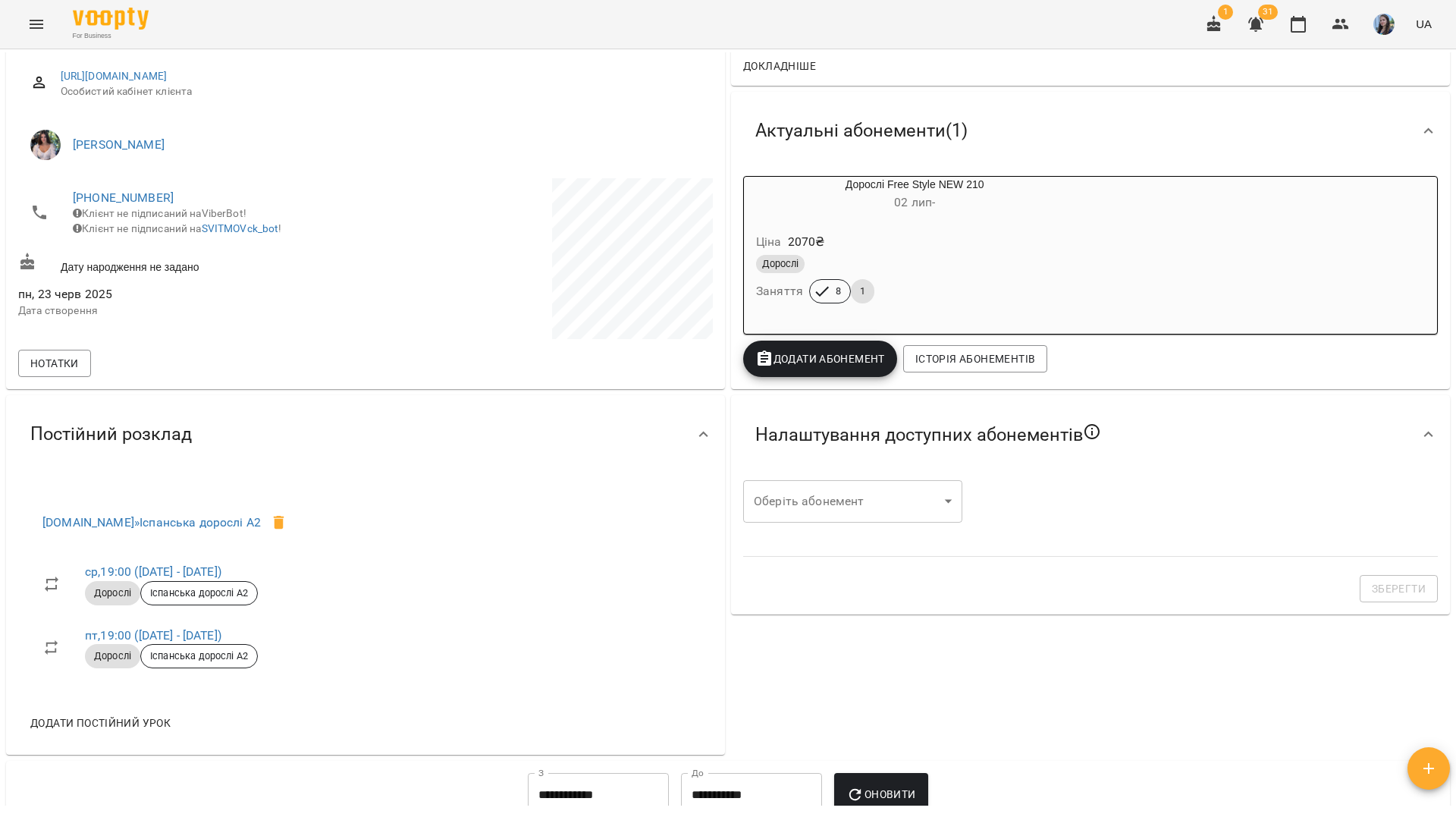
scroll to position [0, 0]
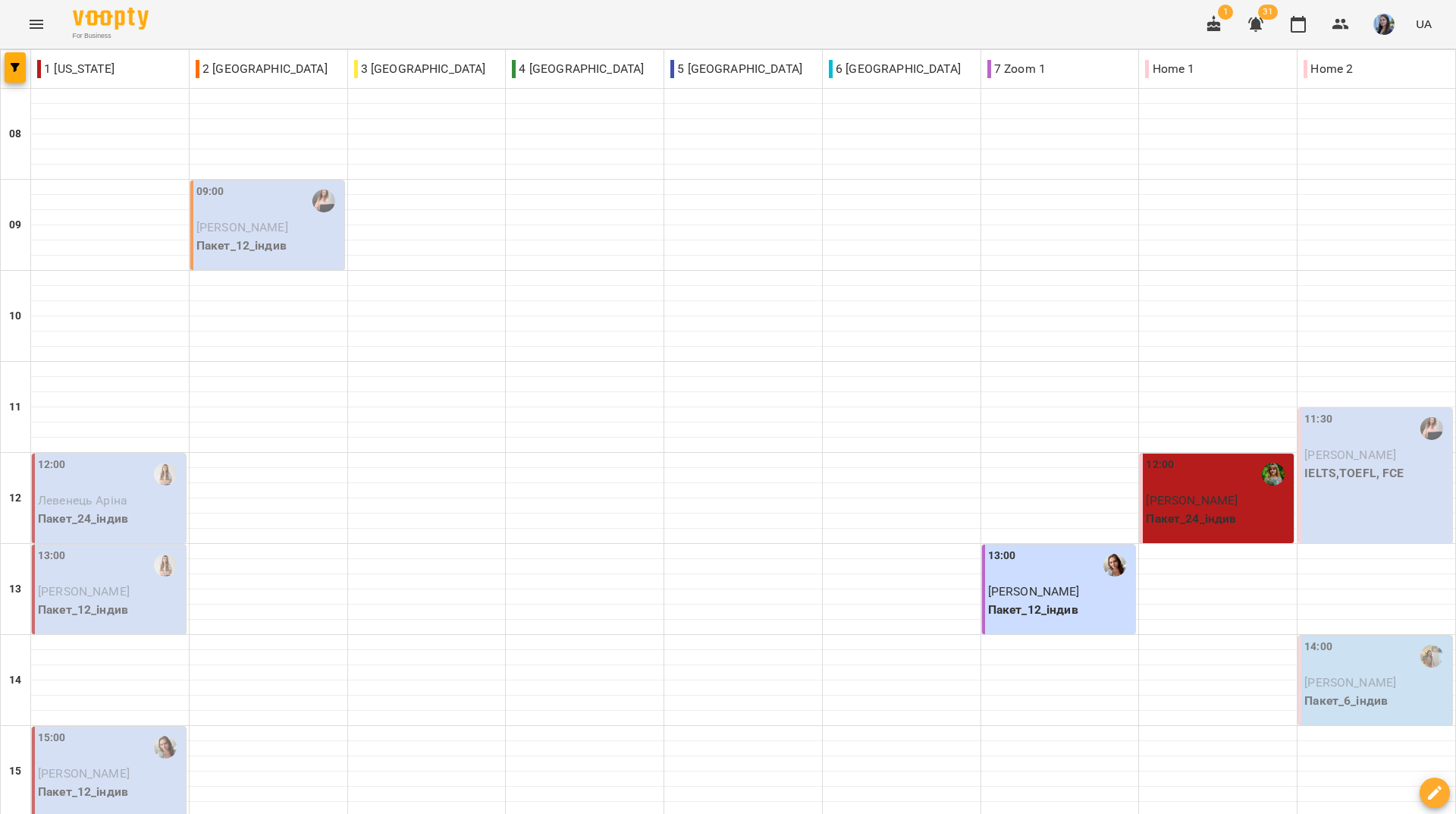
scroll to position [152, 0]
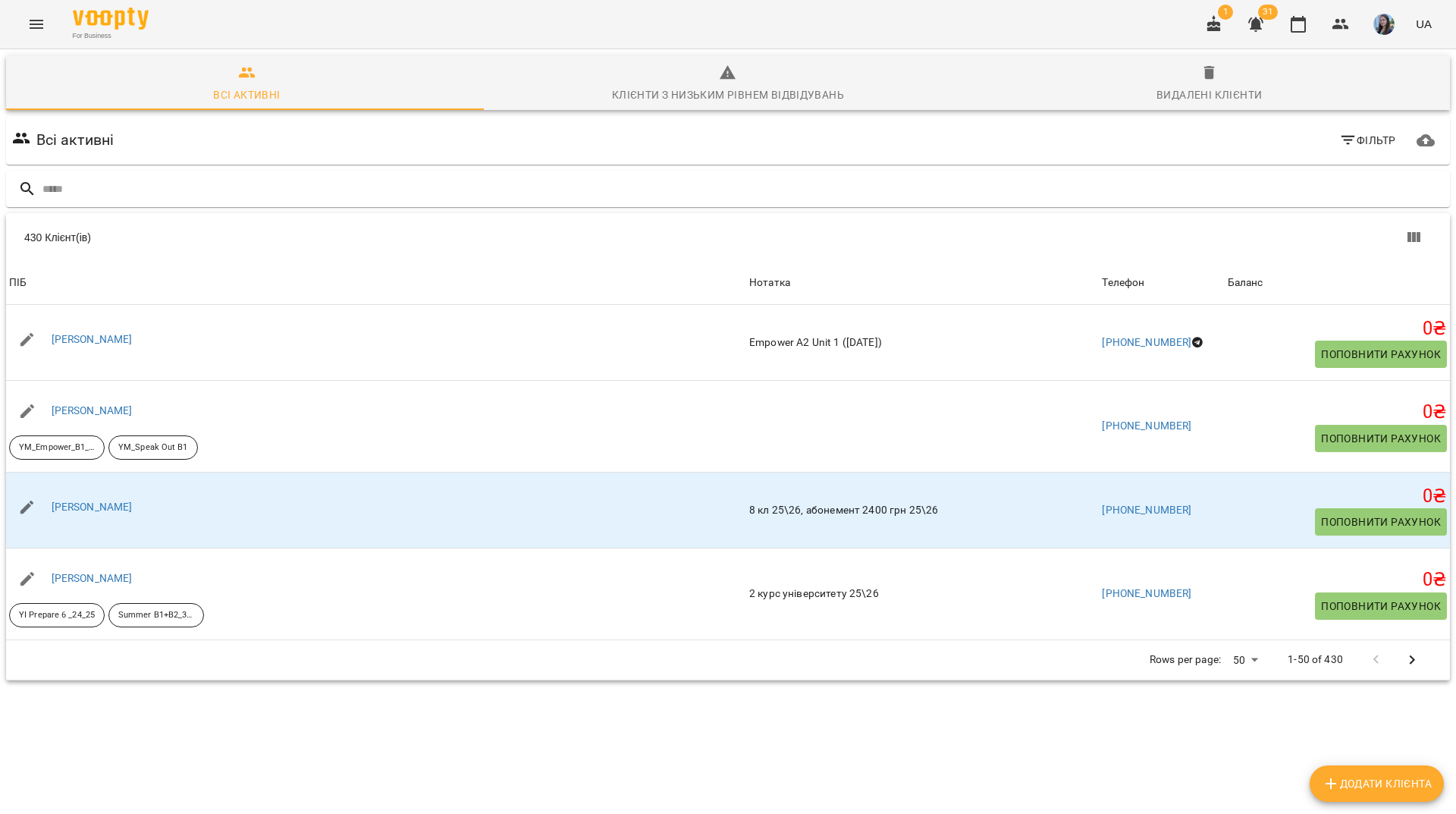
scroll to position [67, 0]
click at [399, 177] on input "text" at bounding box center [743, 189] width 1402 height 25
click at [631, 177] on input "text" at bounding box center [743, 189] width 1402 height 25
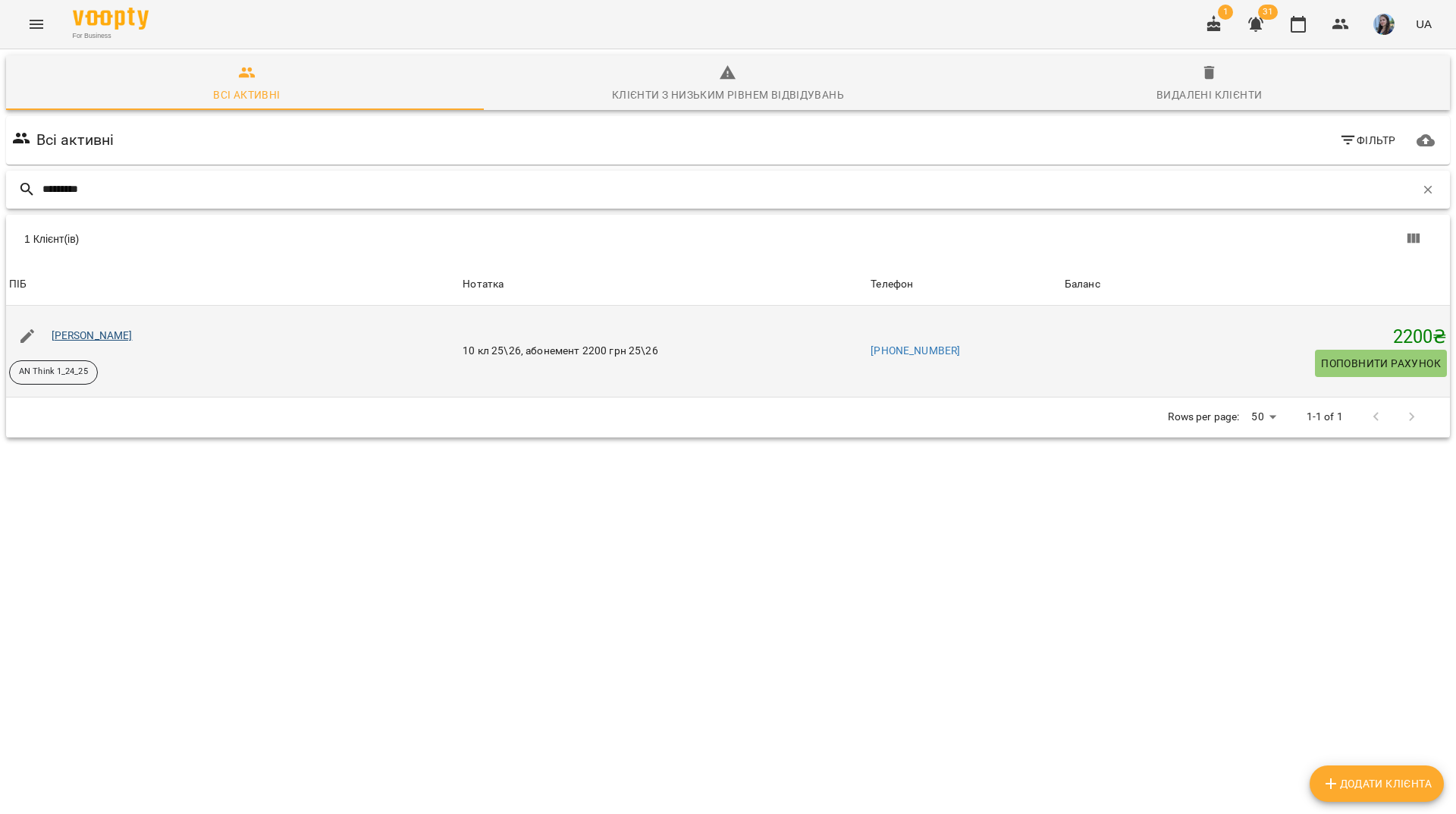
type input "********"
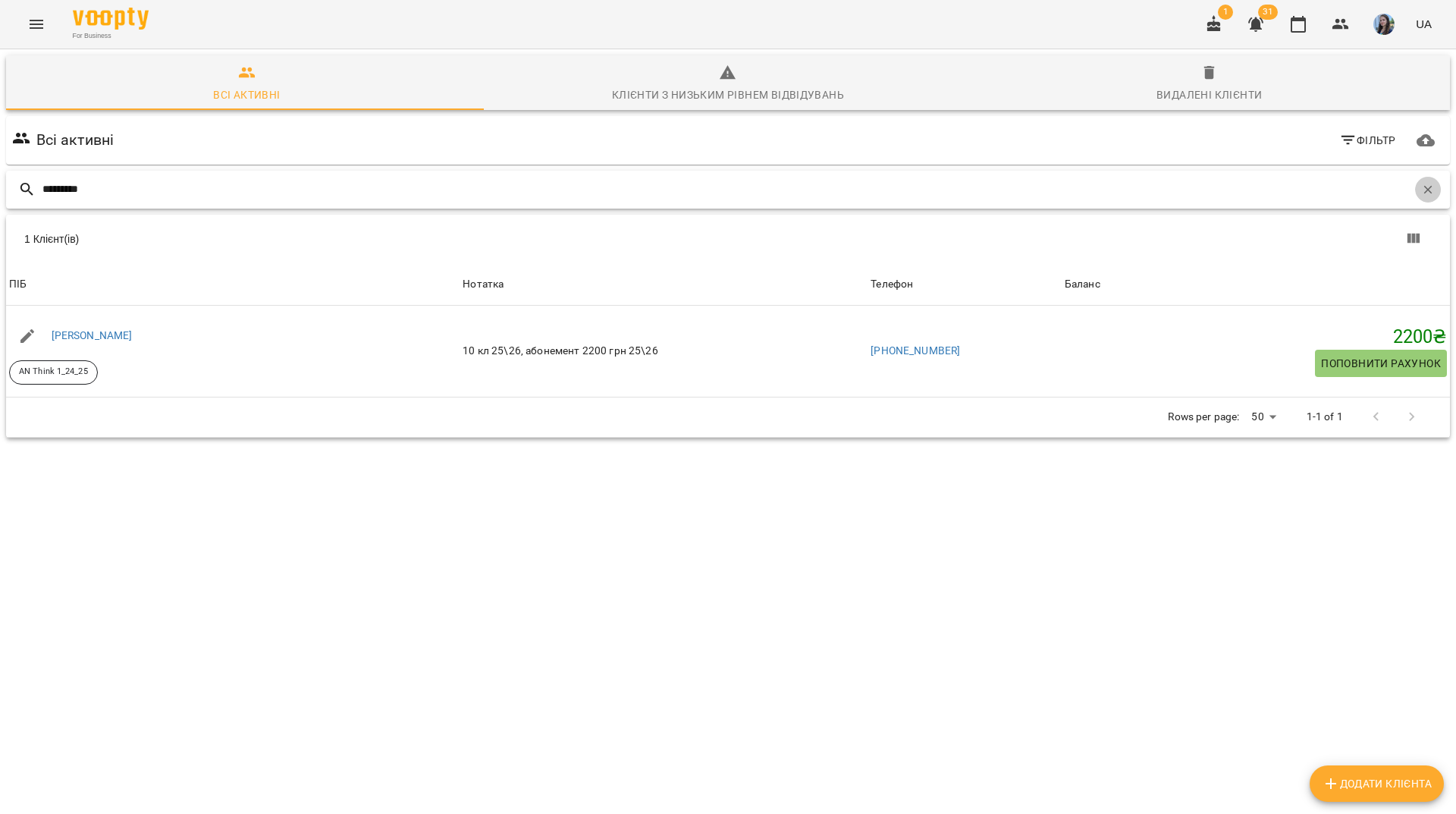
click at [1423, 183] on icon "button" at bounding box center [1428, 189] width 14 height 14
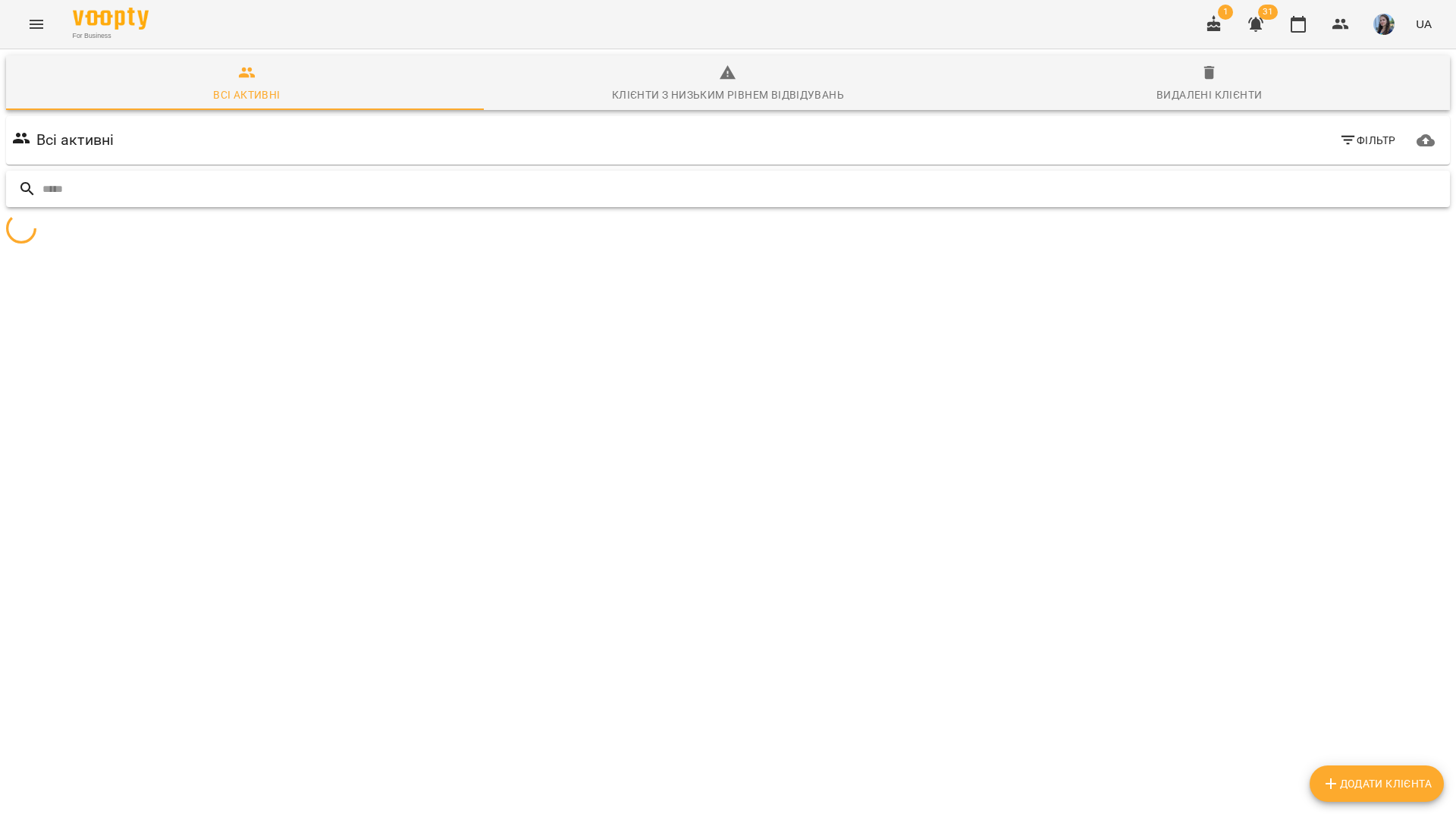
click at [1392, 177] on input "text" at bounding box center [743, 189] width 1402 height 25
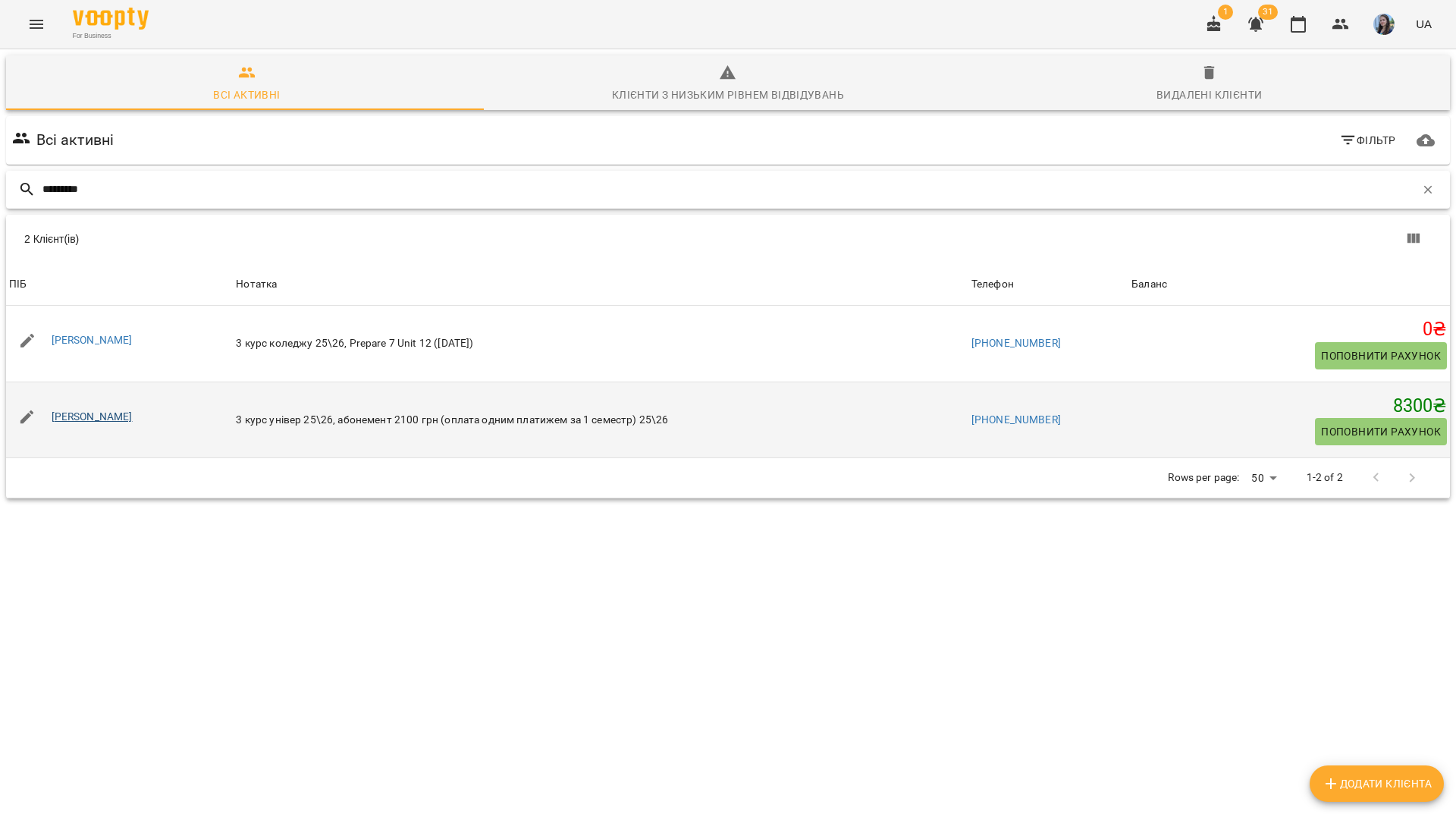
type input "********"
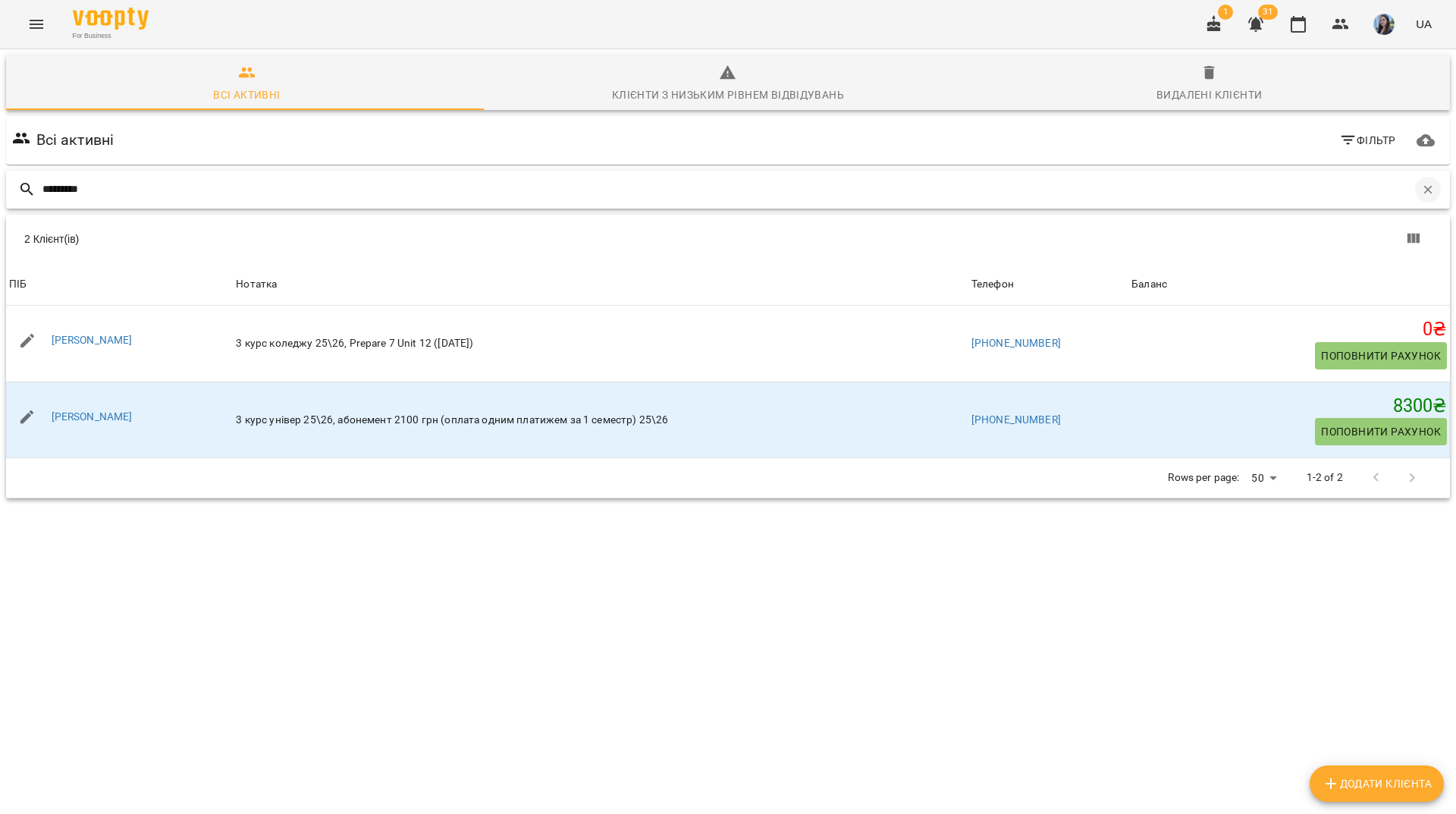
click at [1422, 183] on icon "button" at bounding box center [1428, 189] width 14 height 14
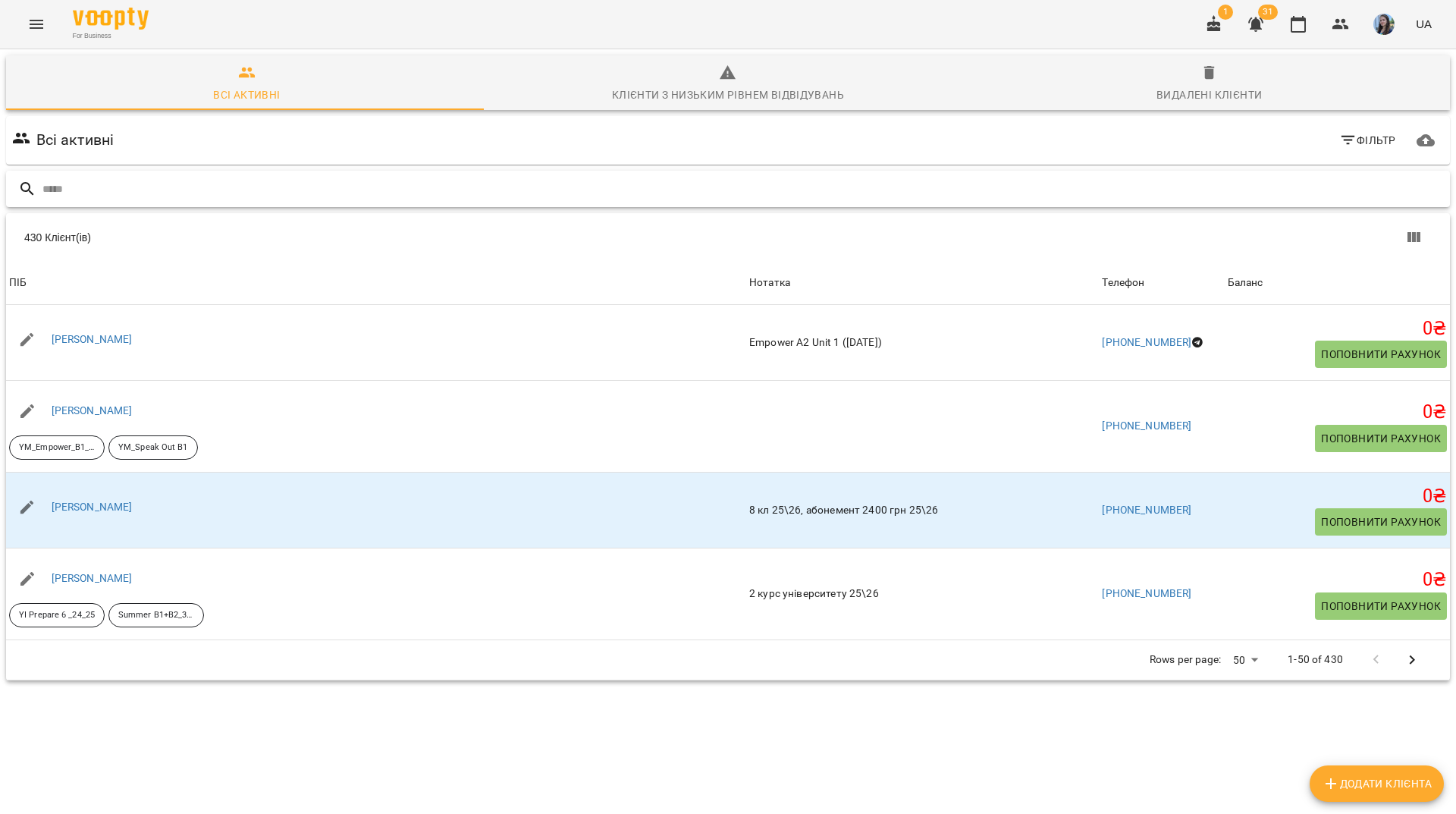
drag, startPoint x: 1209, startPoint y: 109, endPoint x: 179, endPoint y: 119, distance: 1030.0
paste input "**********"
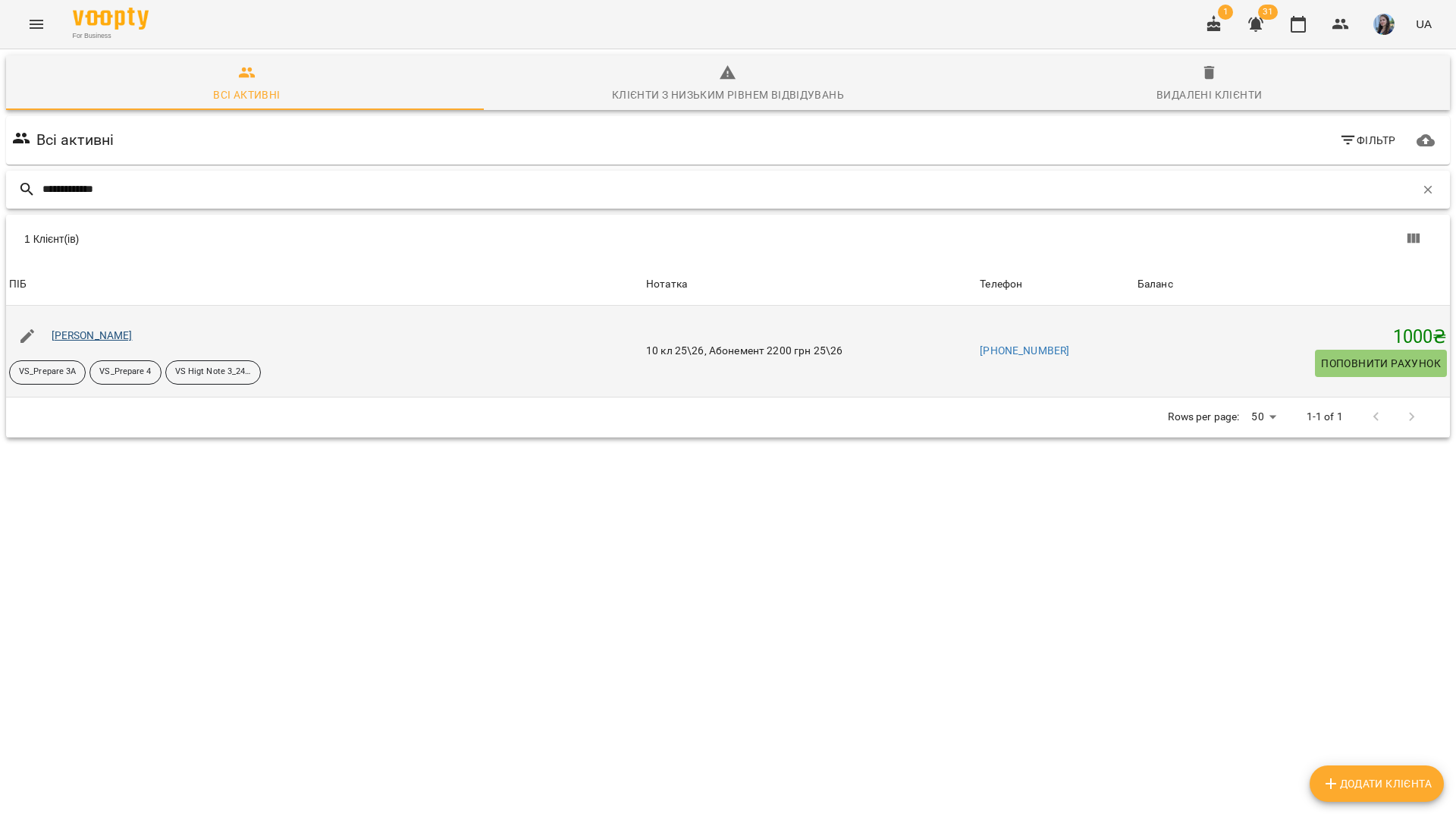
type input "**********"
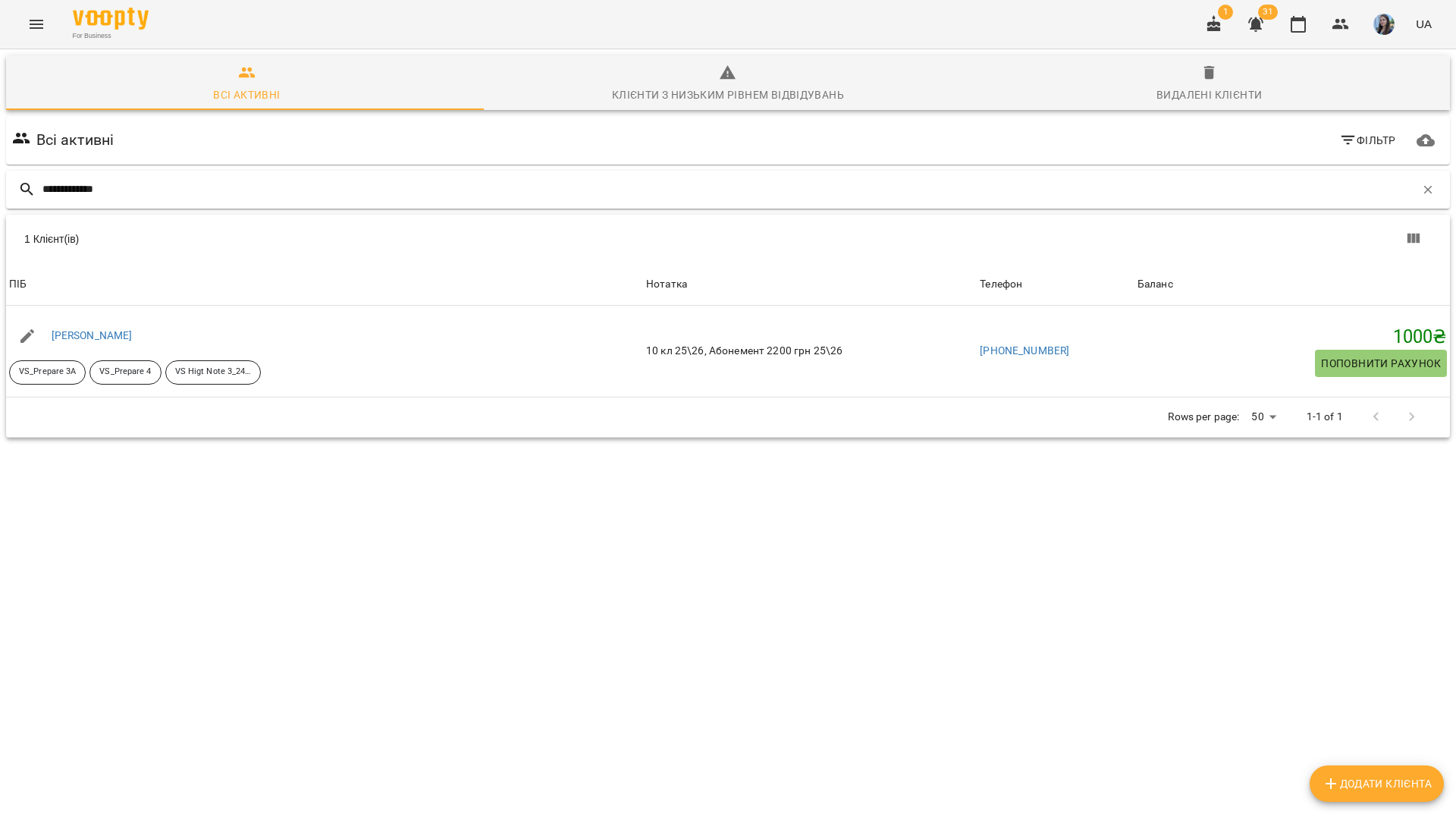
click at [522, 171] on div "**********" at bounding box center [728, 189] width 1445 height 38
click at [1427, 177] on button "button" at bounding box center [1428, 190] width 26 height 26
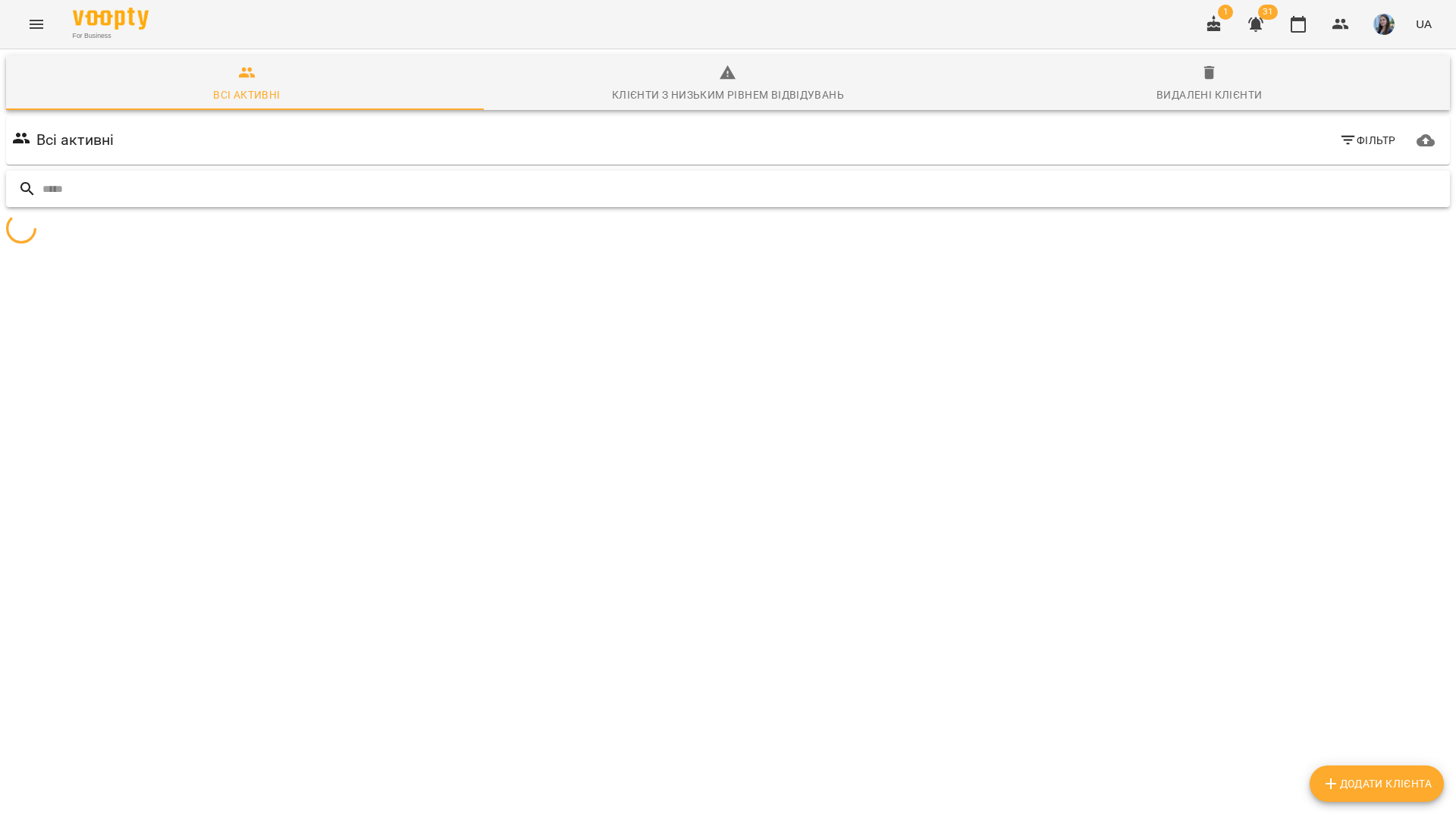
click at [1321, 177] on input "text" at bounding box center [743, 189] width 1402 height 25
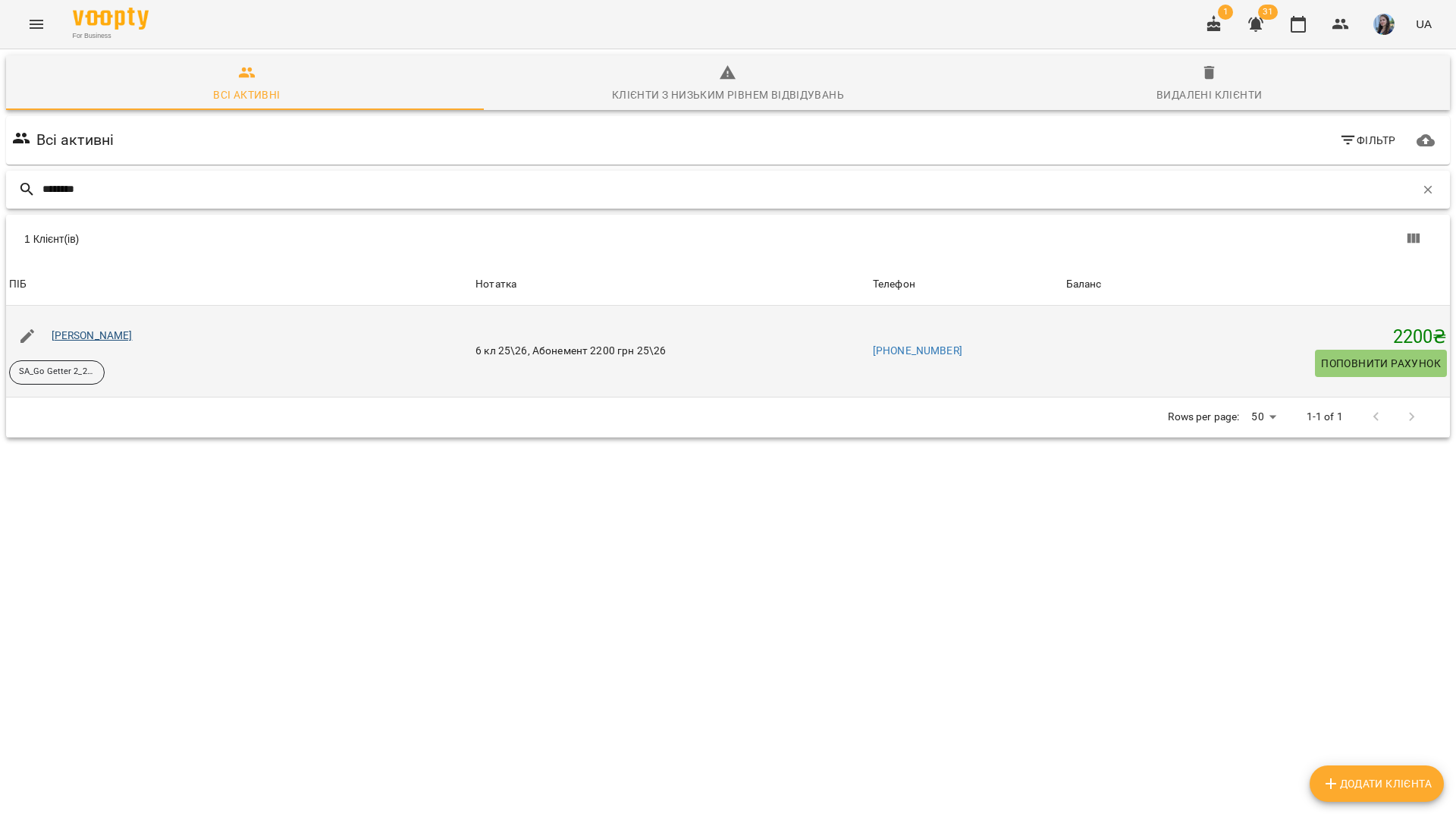
type input "*******"
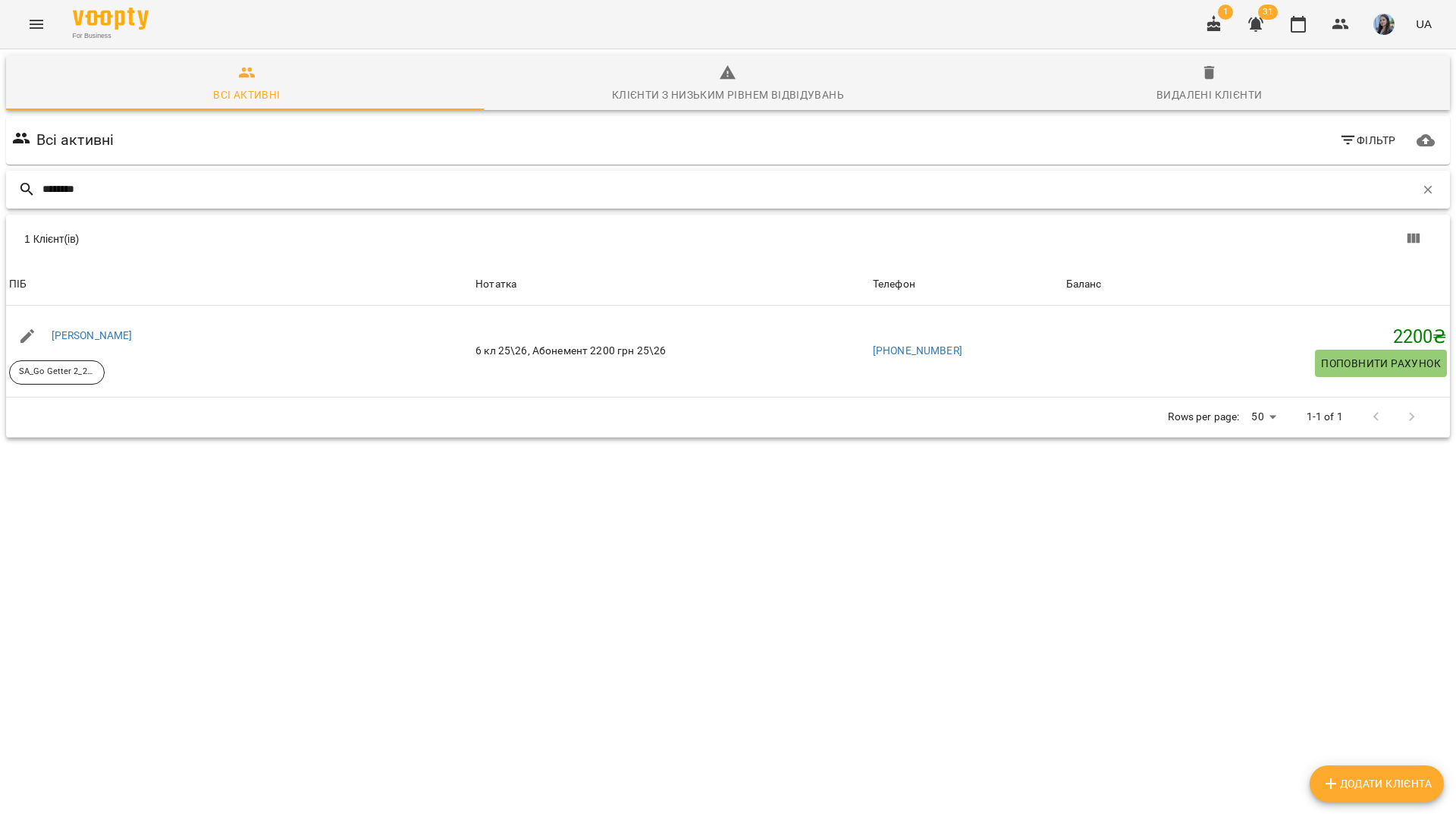
click at [1422, 183] on icon "button" at bounding box center [1428, 189] width 14 height 14
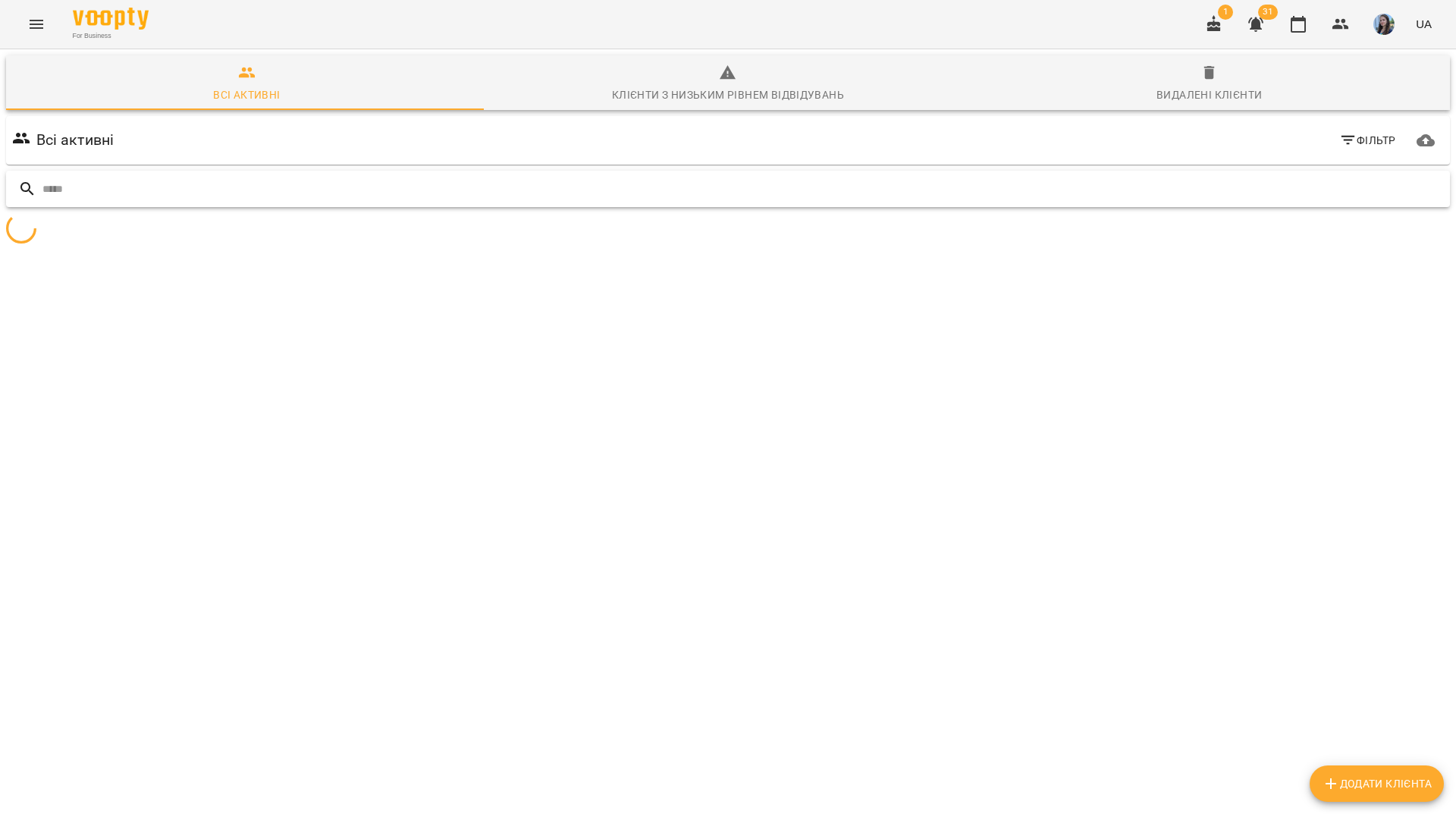
click at [1376, 177] on input "text" at bounding box center [743, 189] width 1402 height 25
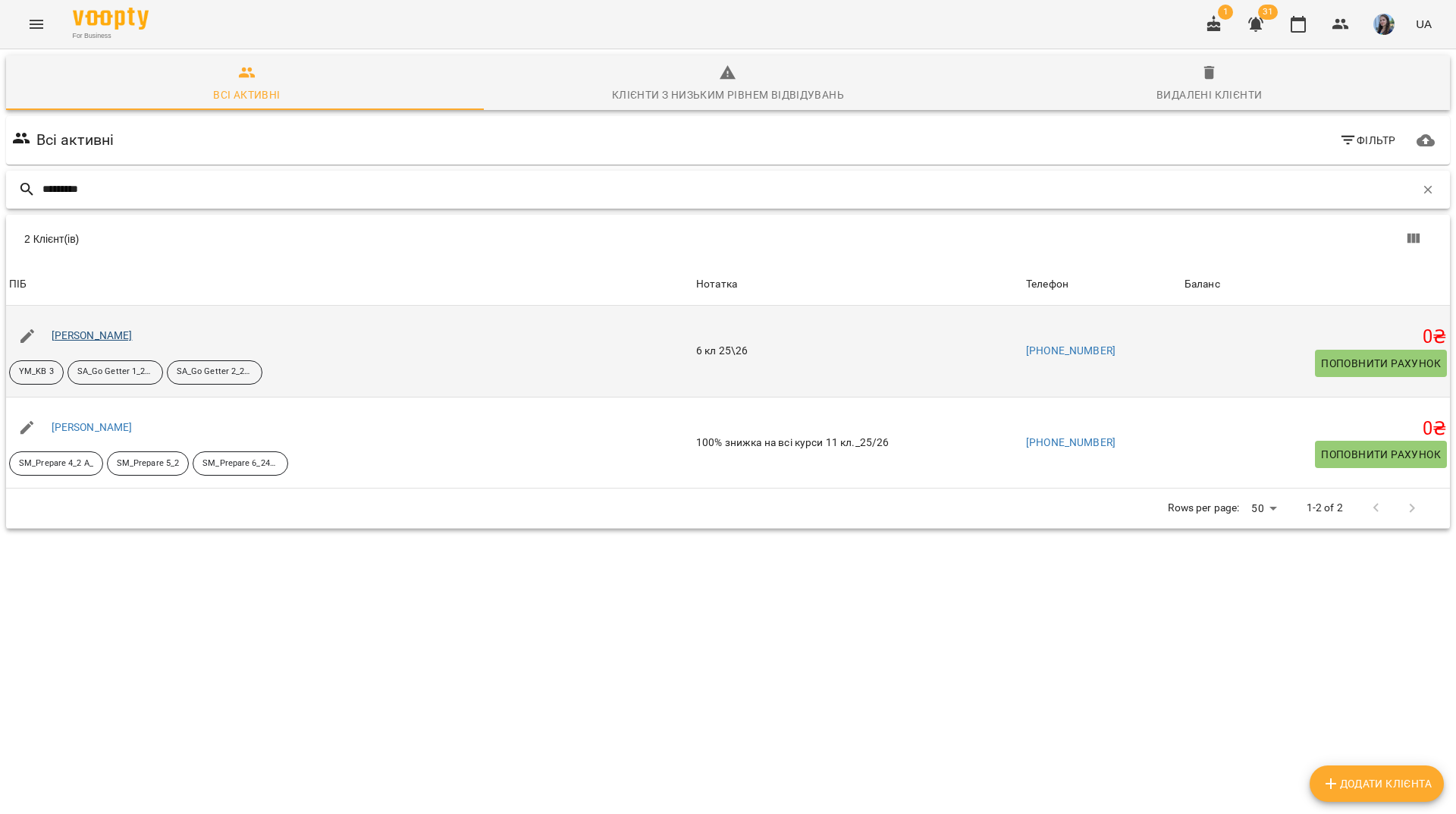
type input "********"
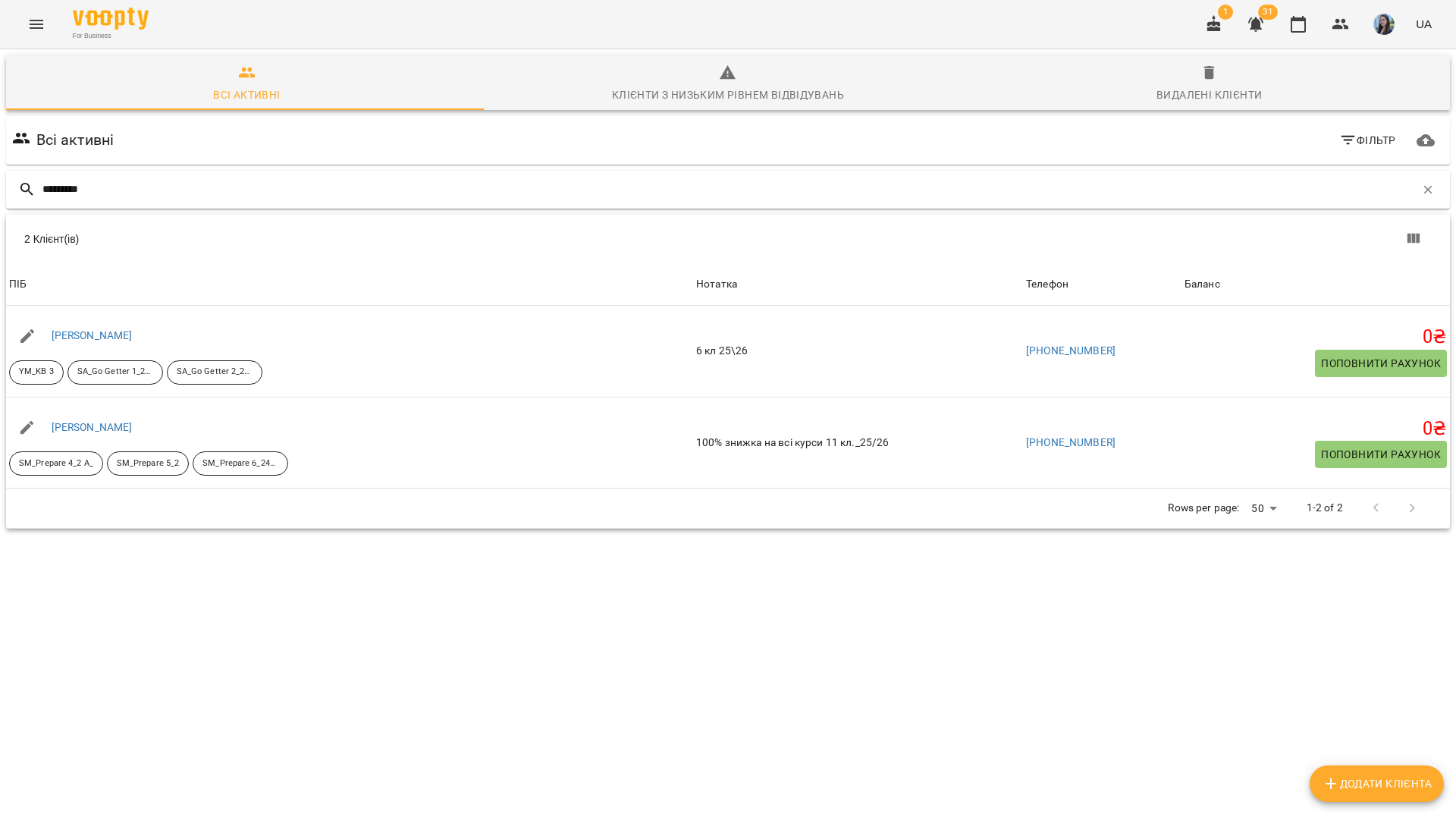
drag, startPoint x: 516, startPoint y: 97, endPoint x: 609, endPoint y: 109, distance: 93.8
click at [517, 113] on div "Всі активні Фільтр" at bounding box center [728, 140] width 1450 height 54
click at [1415, 177] on button "button" at bounding box center [1428, 190] width 26 height 26
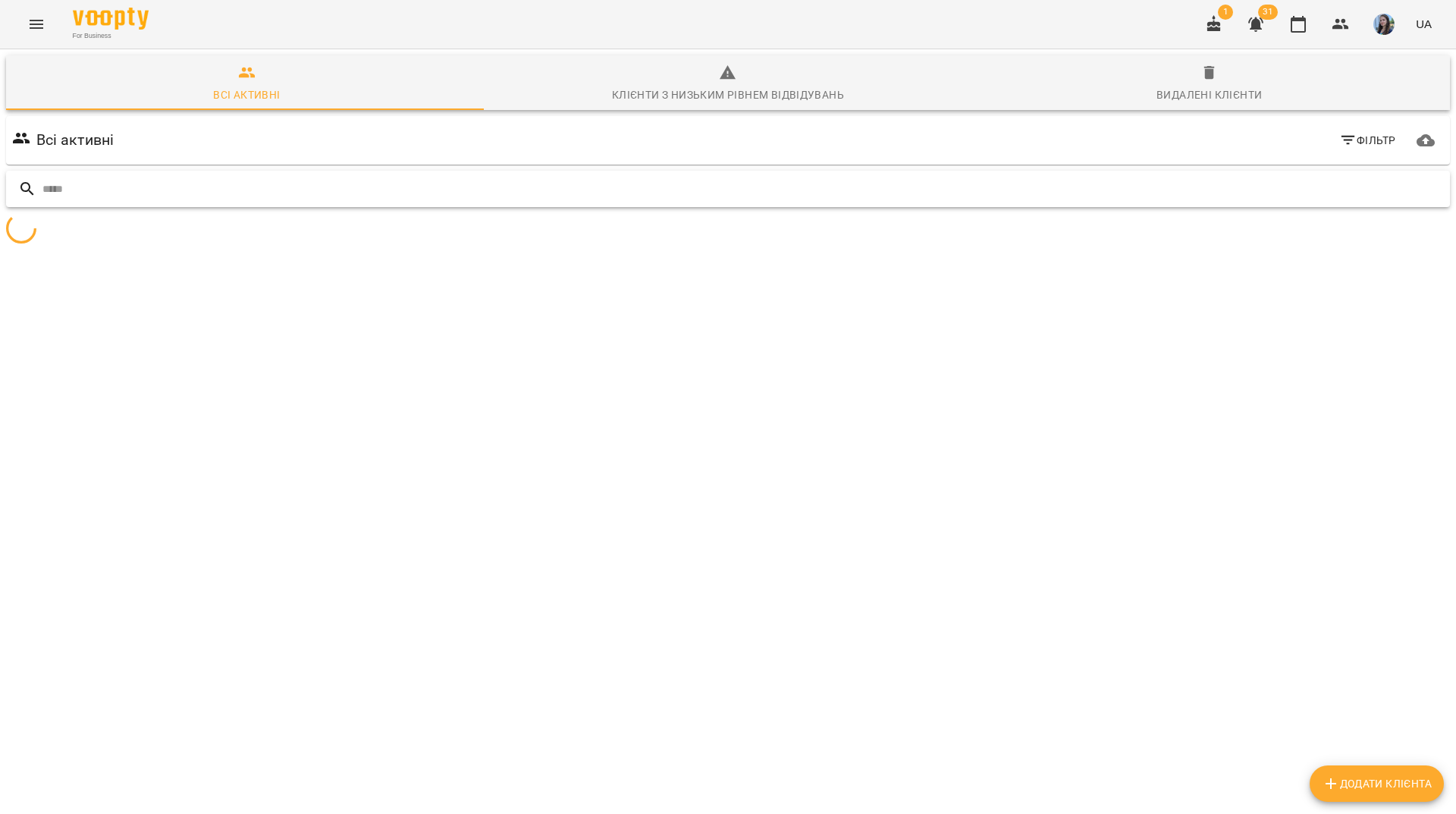
click at [1347, 177] on input "text" at bounding box center [743, 189] width 1402 height 25
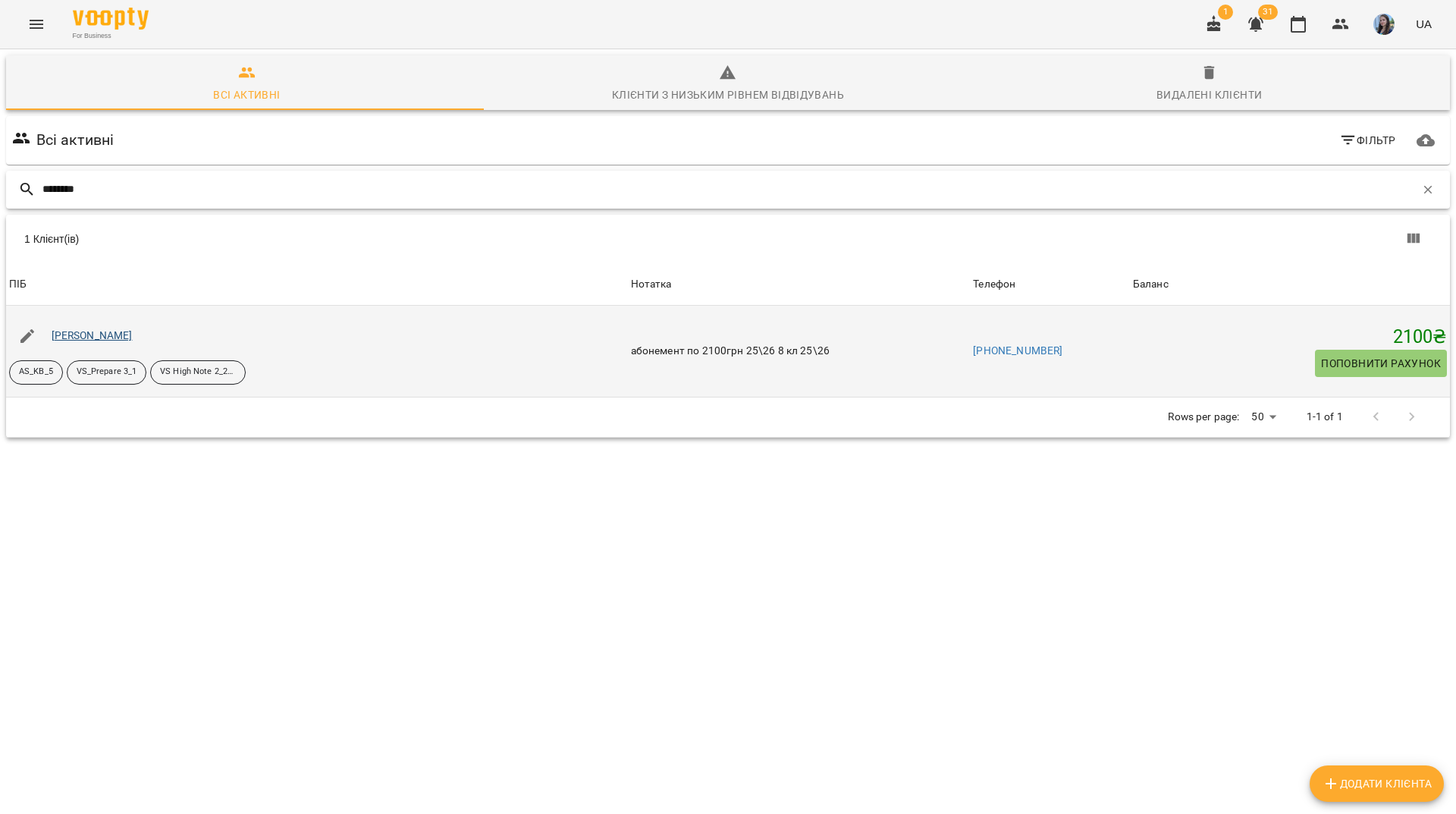
type input "********"
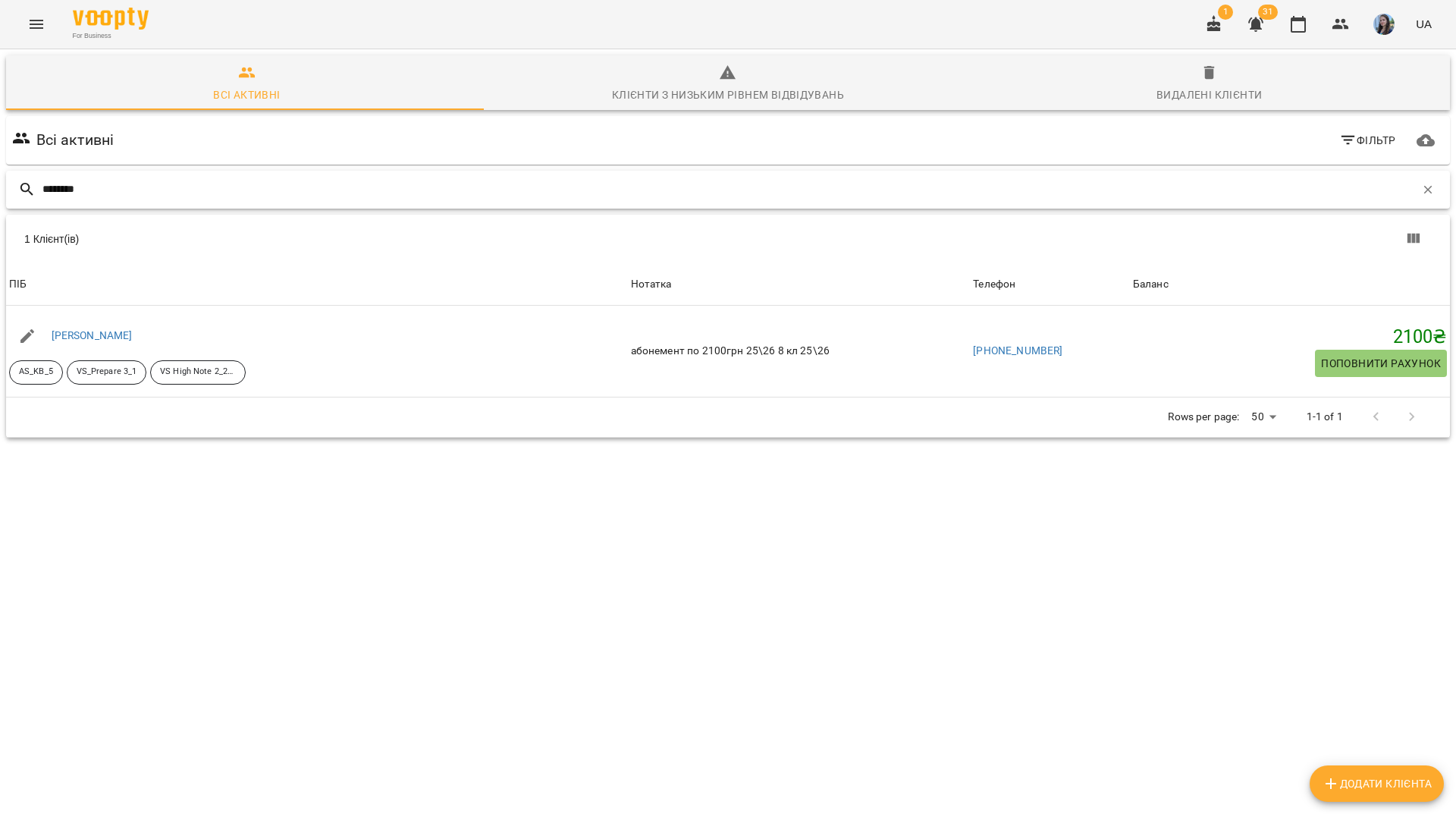
click at [511, 177] on input "********" at bounding box center [729, 189] width 1373 height 25
click at [1422, 183] on icon "button" at bounding box center [1428, 189] width 14 height 14
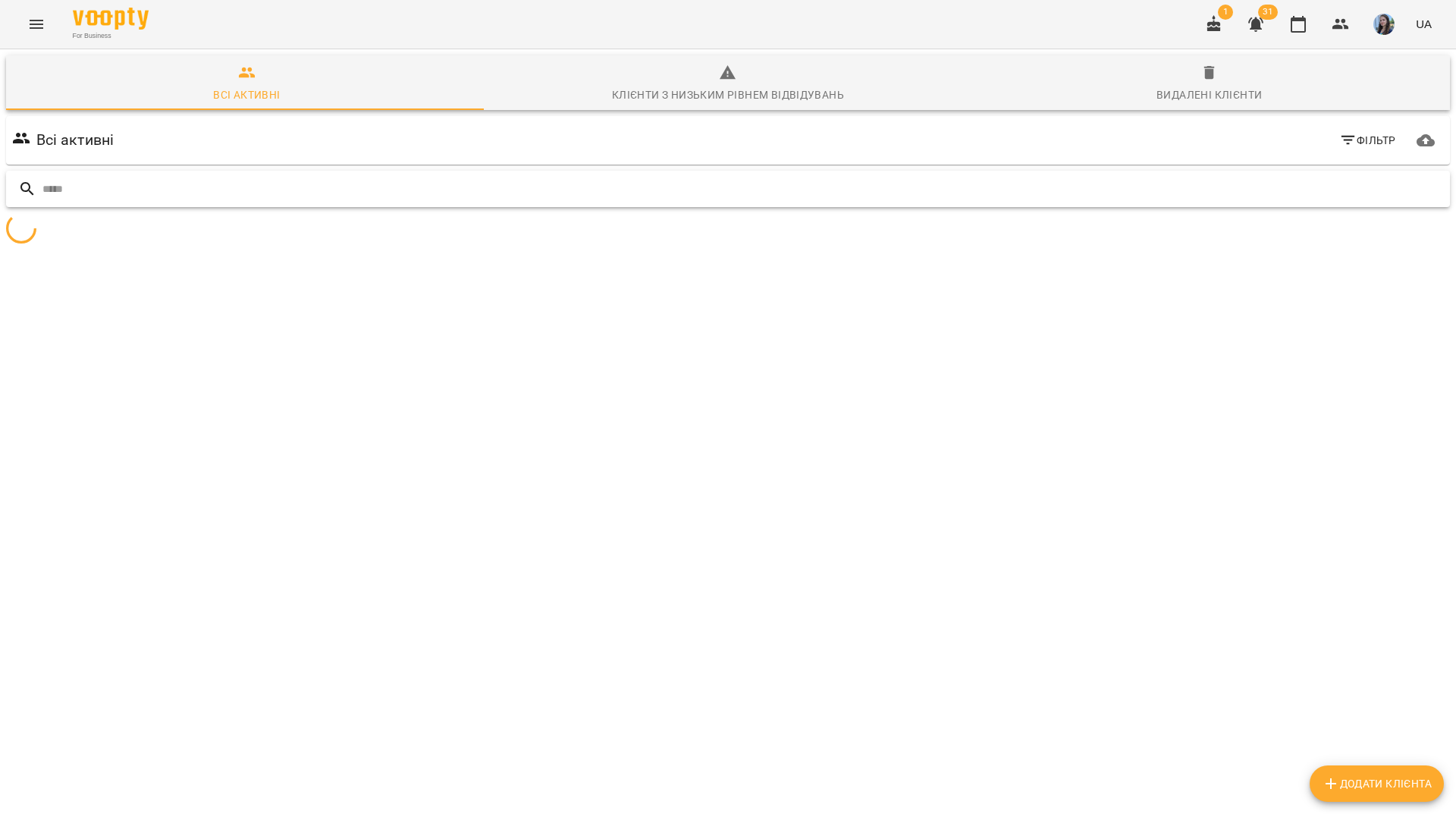
click at [1357, 177] on input "text" at bounding box center [743, 189] width 1402 height 25
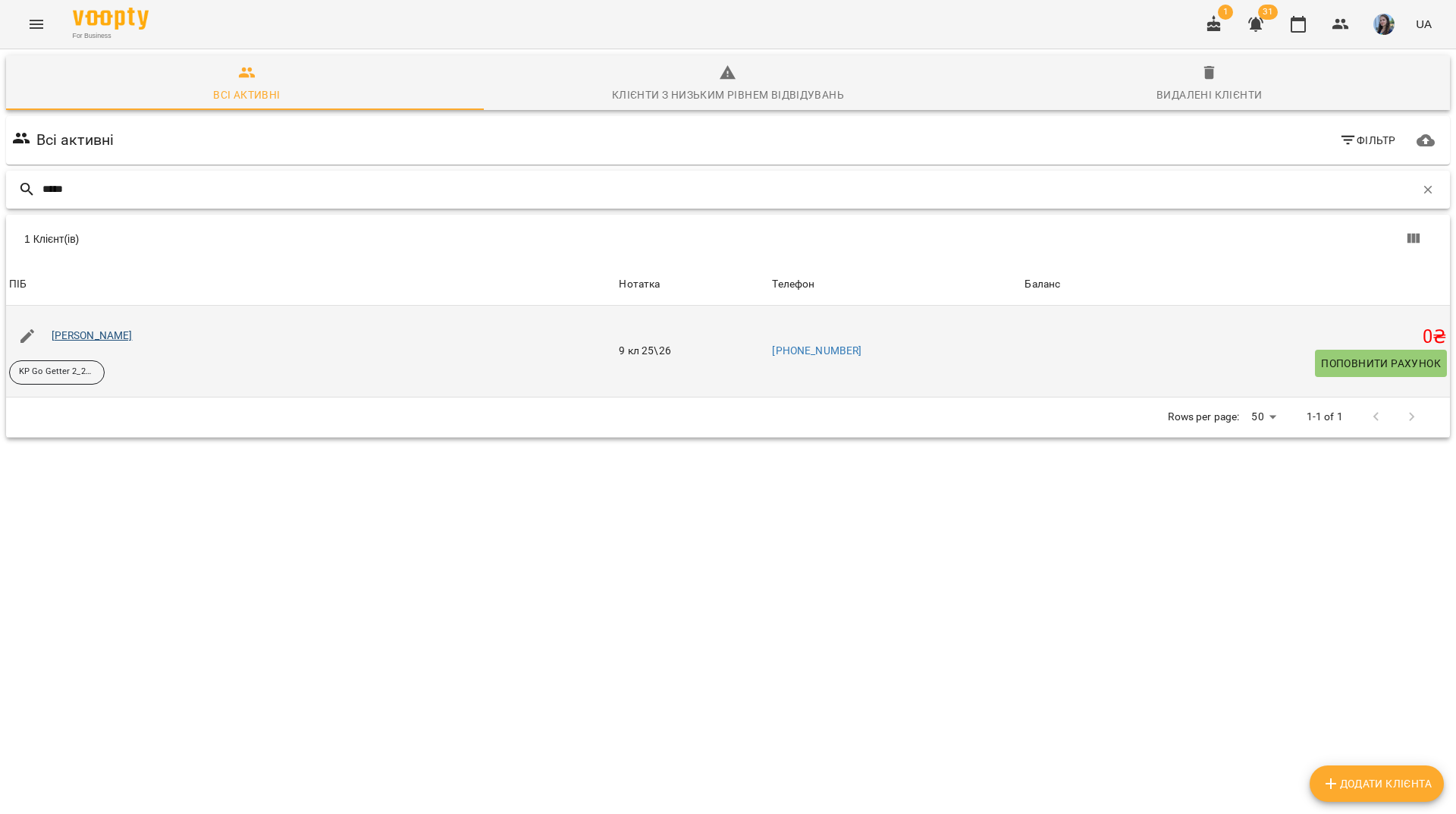
type input "*****"
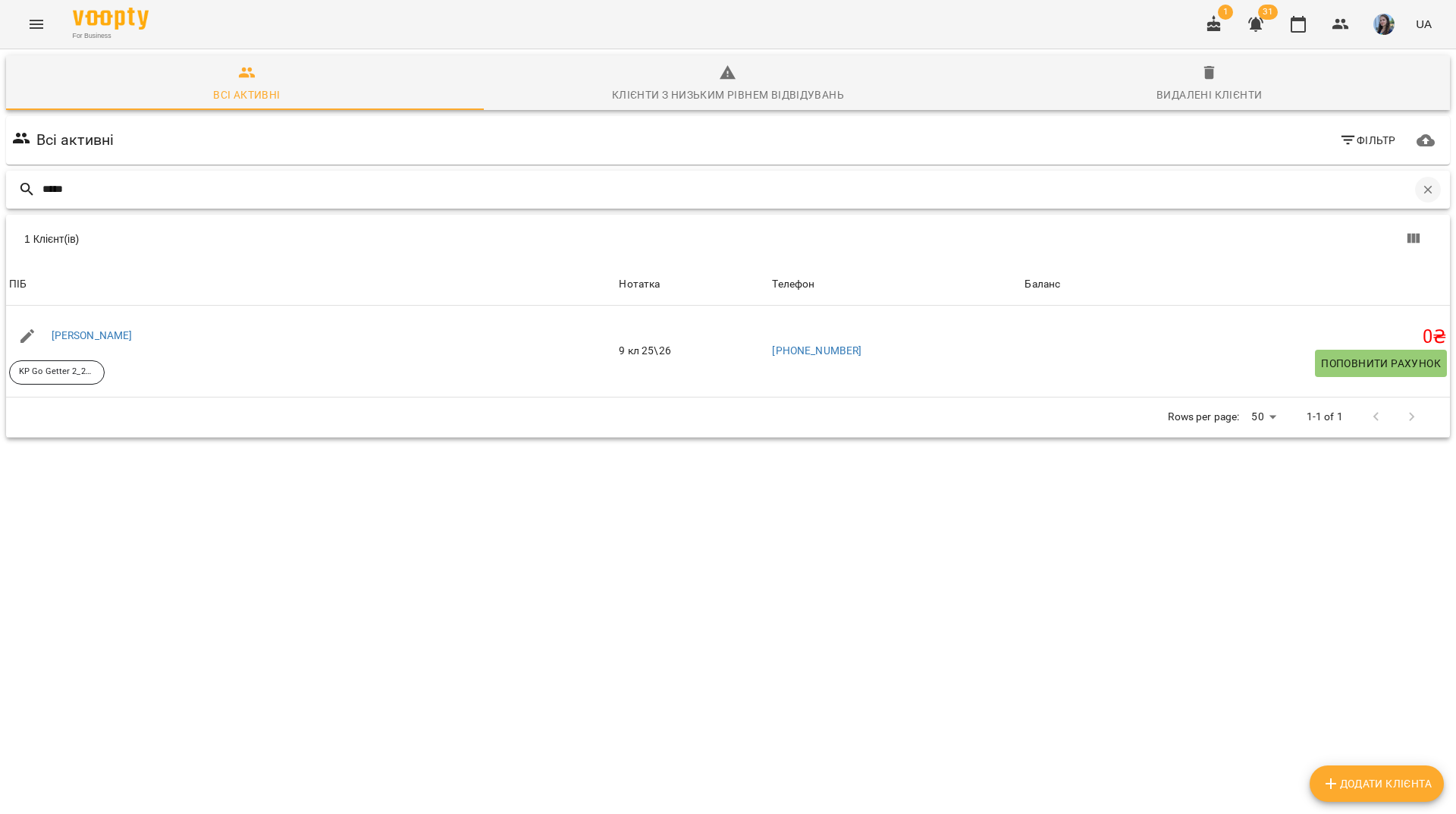
click at [1422, 183] on icon "button" at bounding box center [1428, 189] width 14 height 14
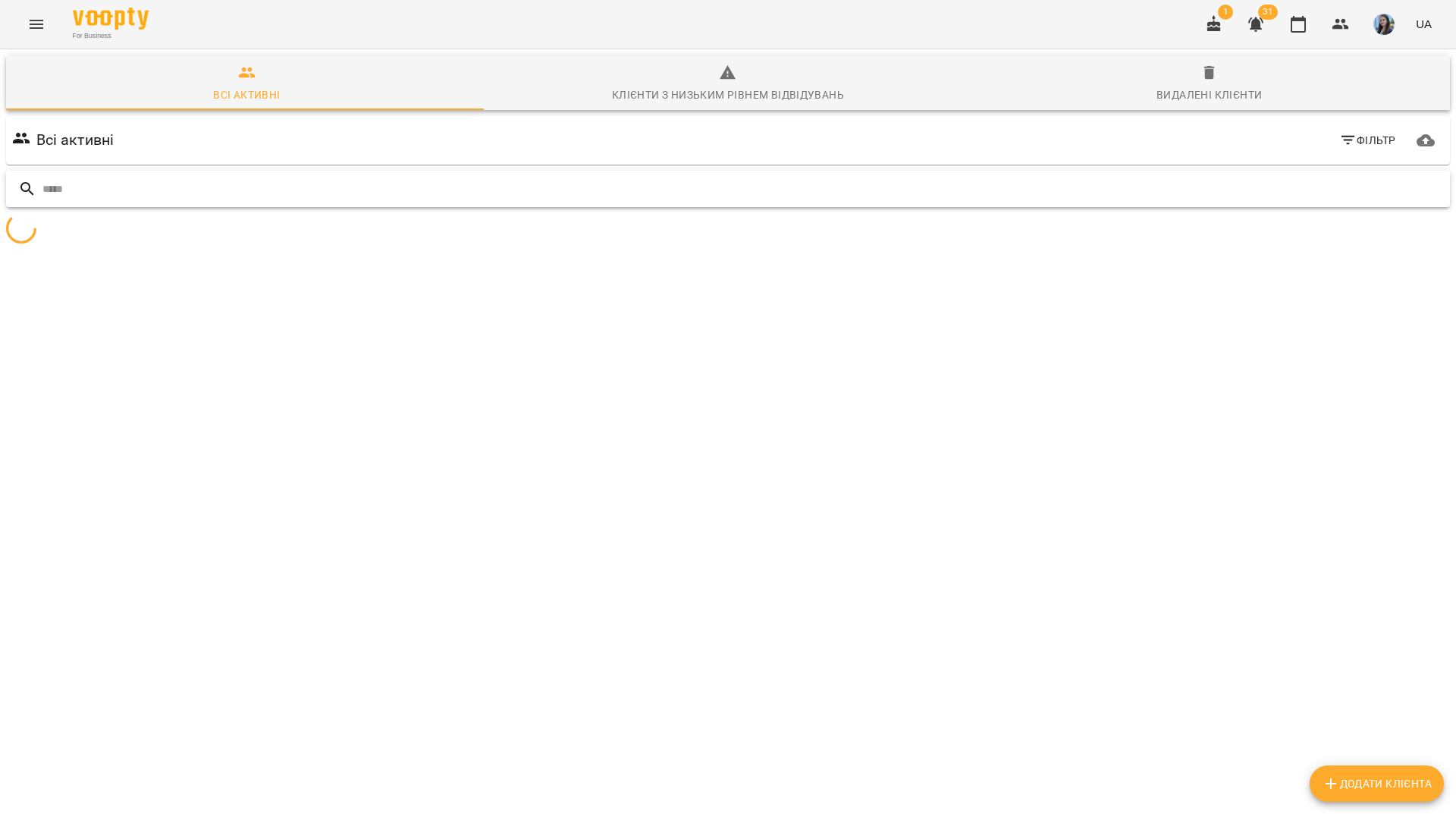
click at [1342, 177] on input "text" at bounding box center [743, 189] width 1402 height 25
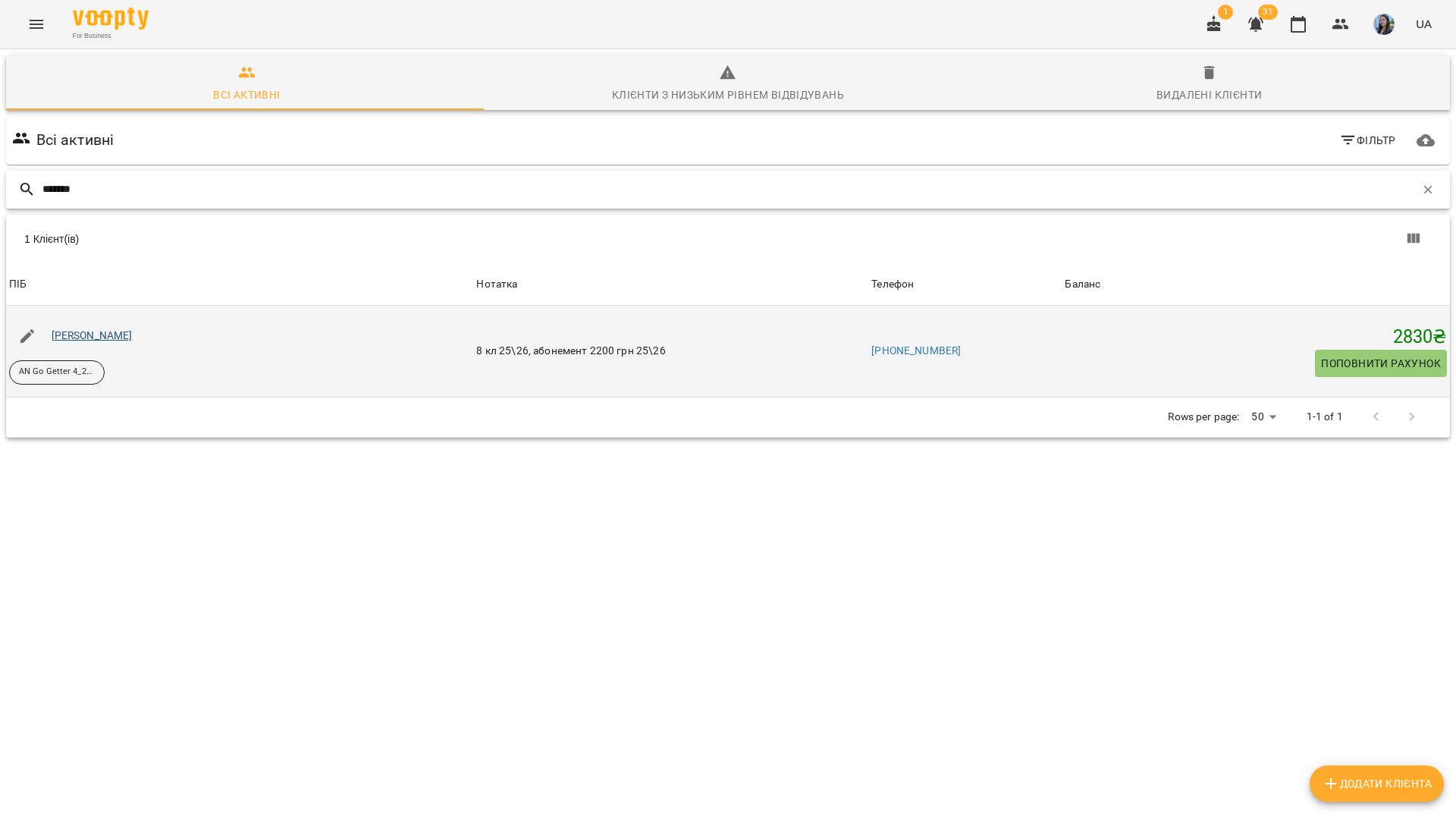
type input "*******"
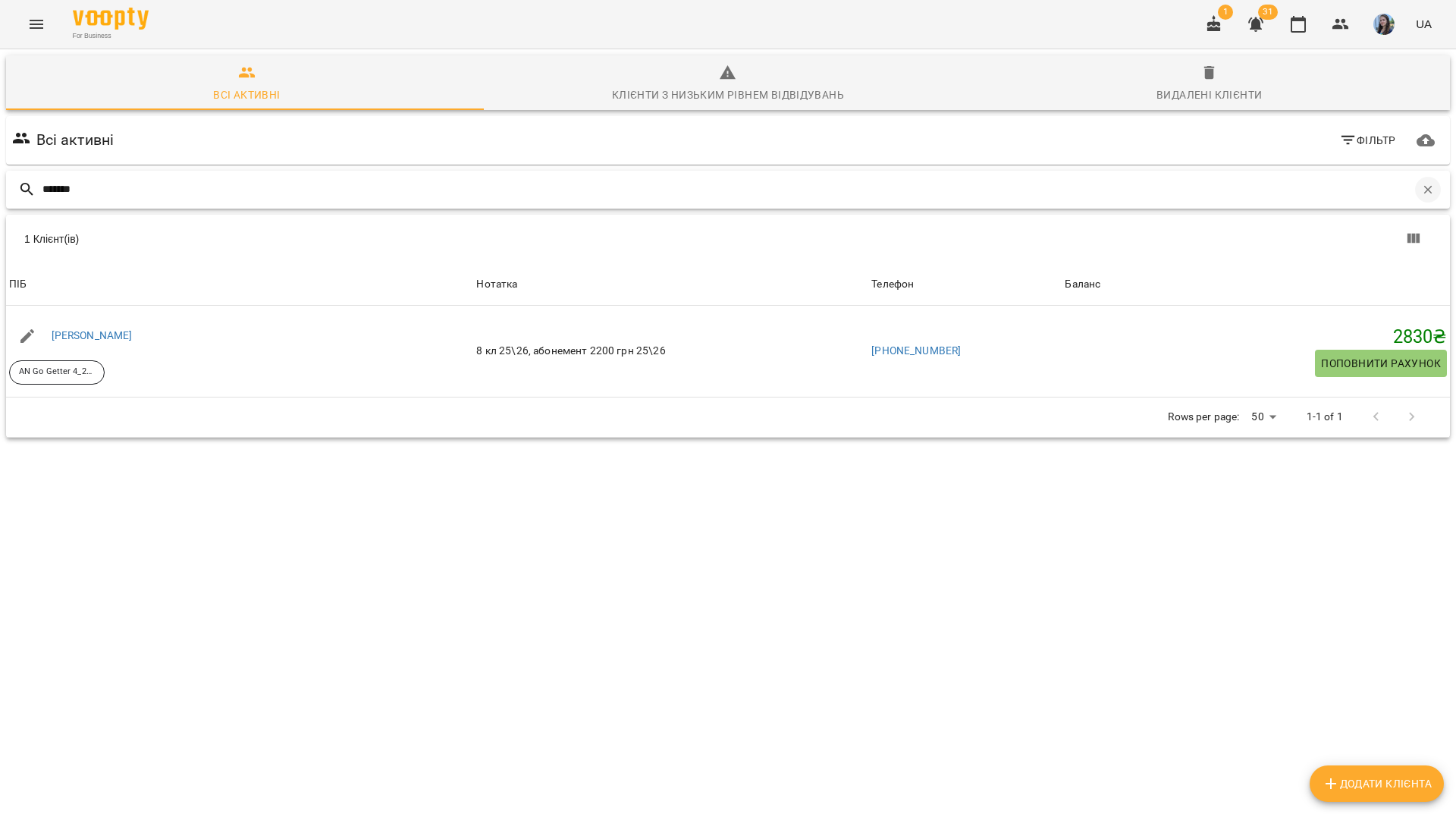
click at [1424, 177] on button "button" at bounding box center [1428, 190] width 26 height 26
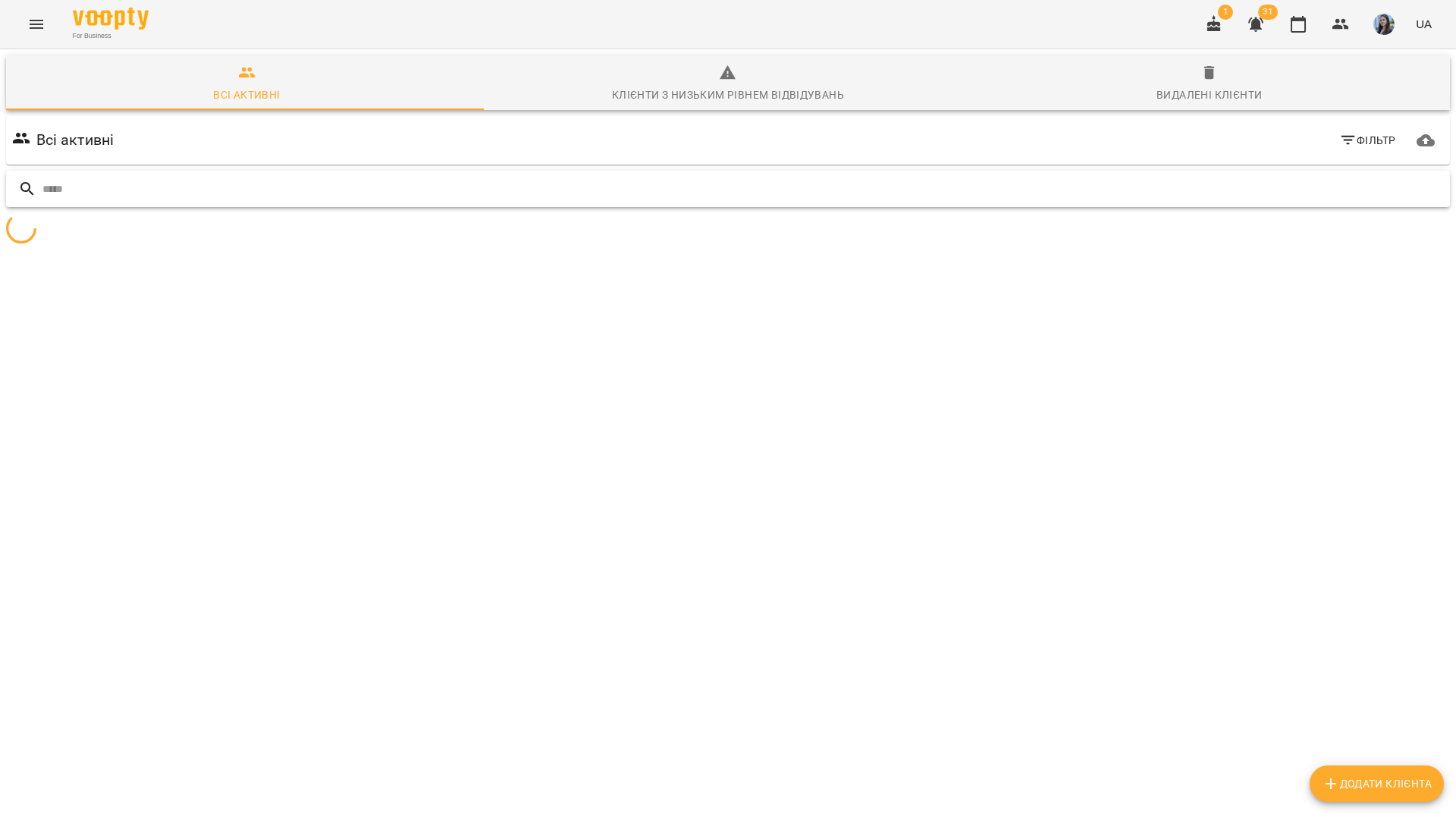
click at [1365, 177] on input "text" at bounding box center [743, 189] width 1402 height 25
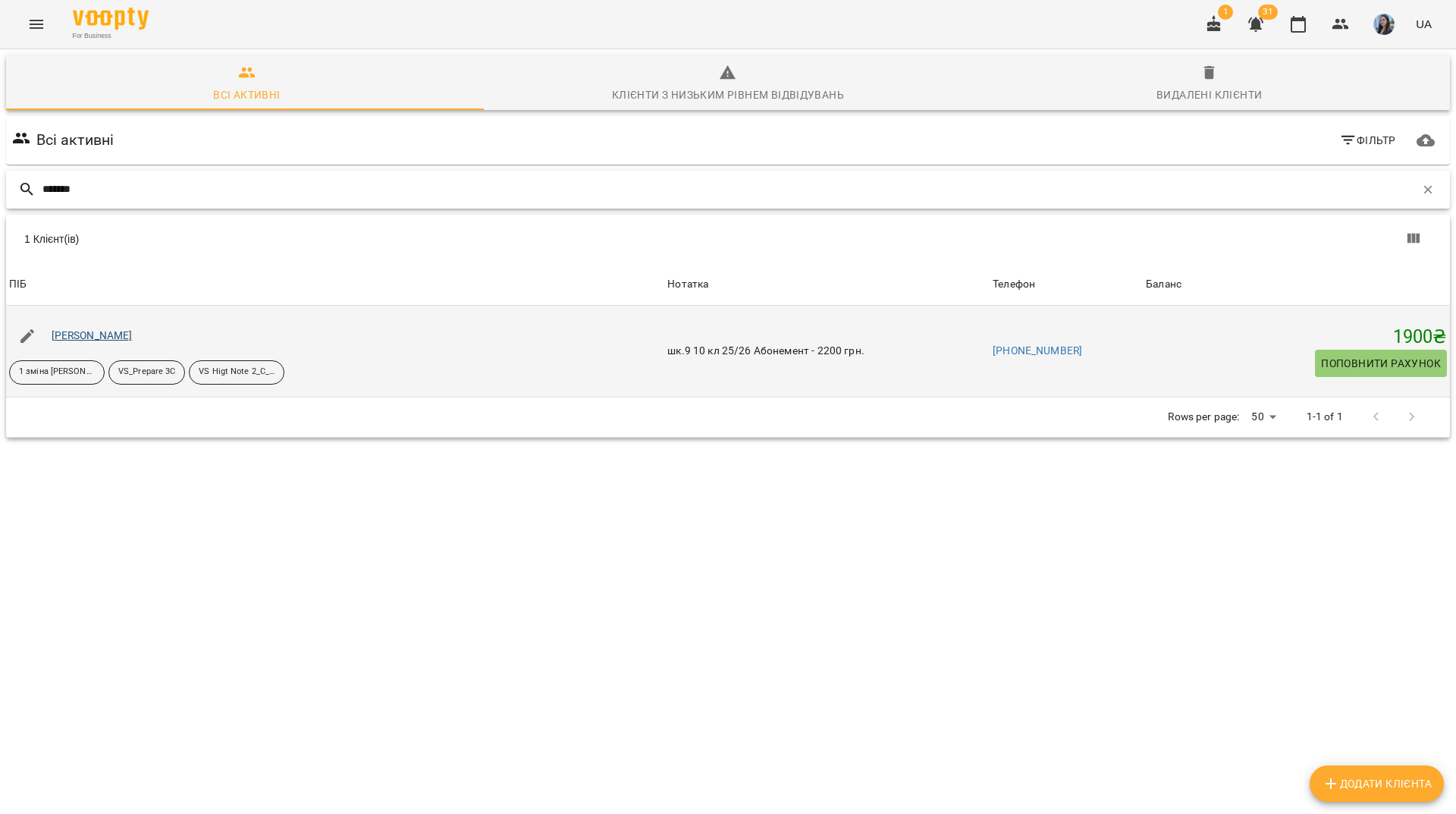
type input "*******"
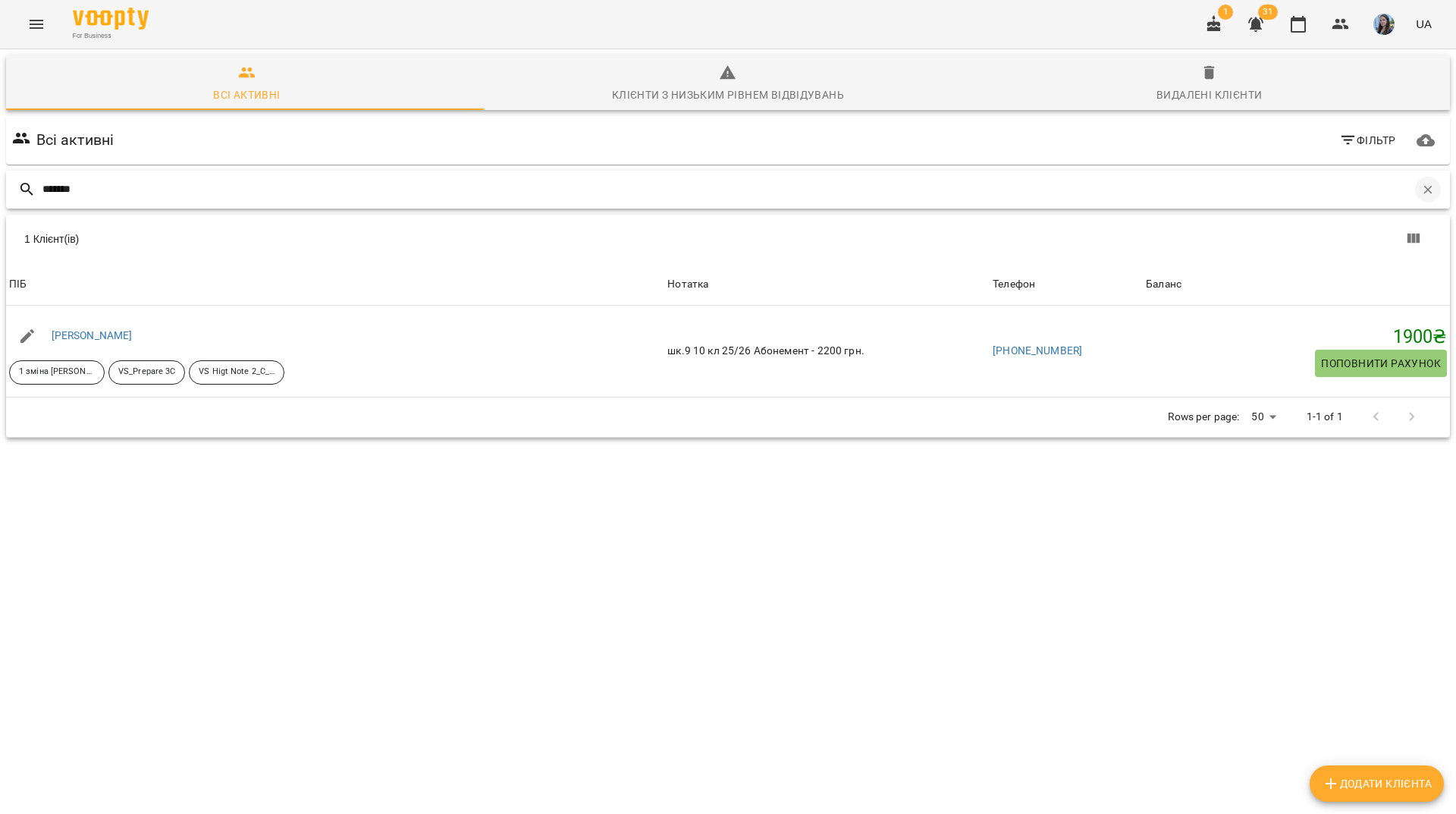
click at [1422, 183] on icon "button" at bounding box center [1428, 189] width 14 height 14
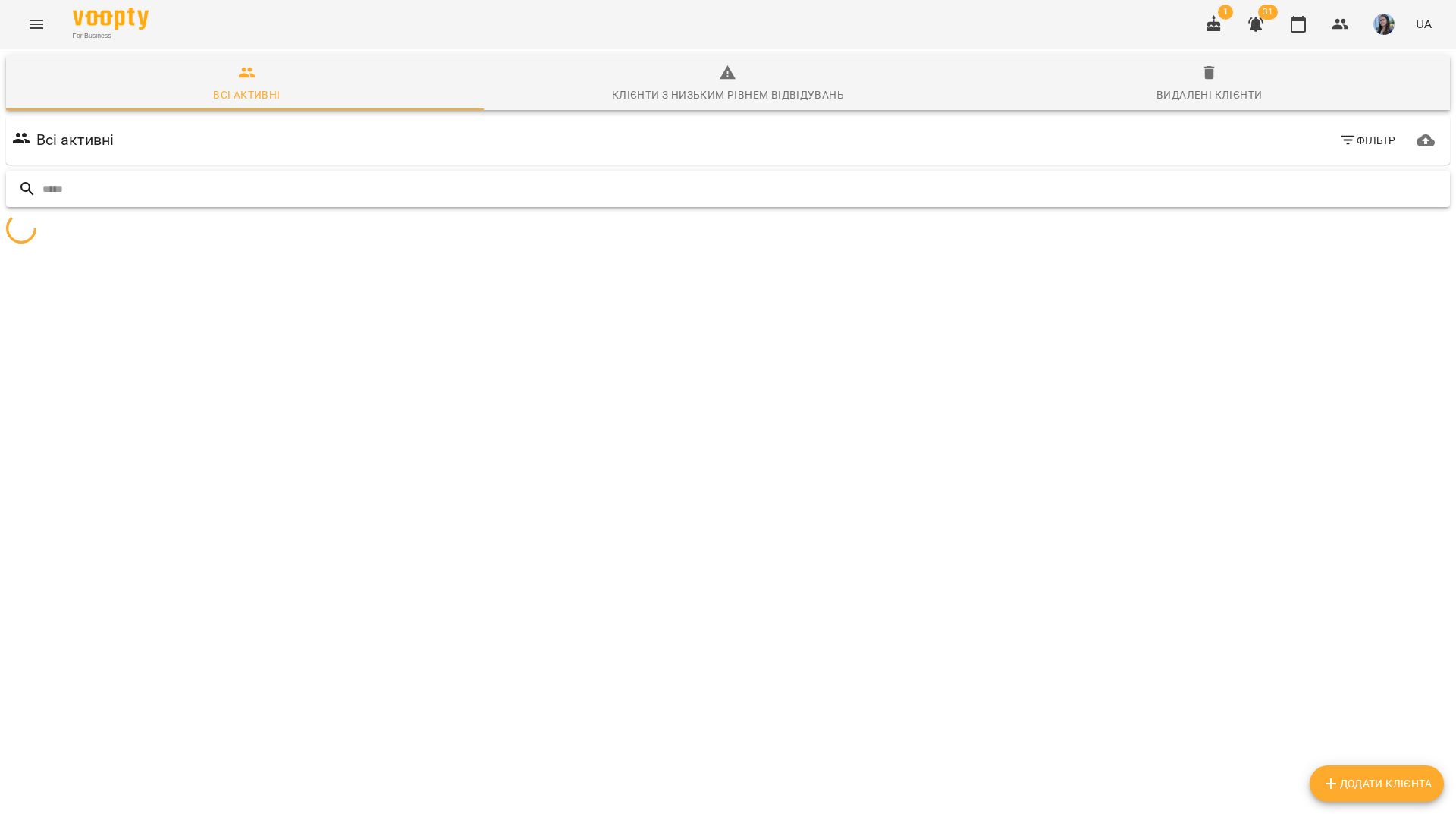
click at [1397, 177] on input "text" at bounding box center [743, 189] width 1402 height 25
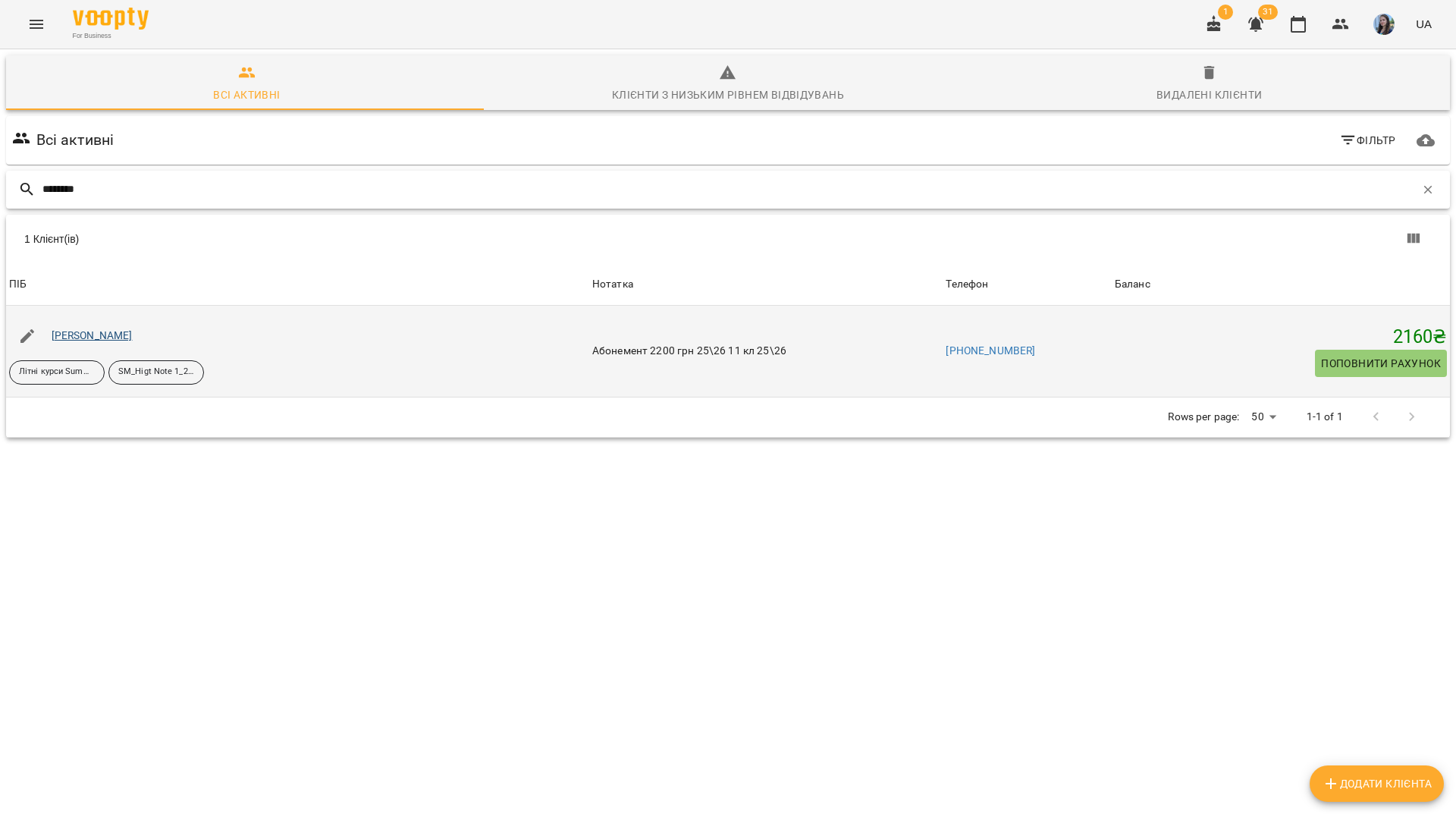
type input "*******"
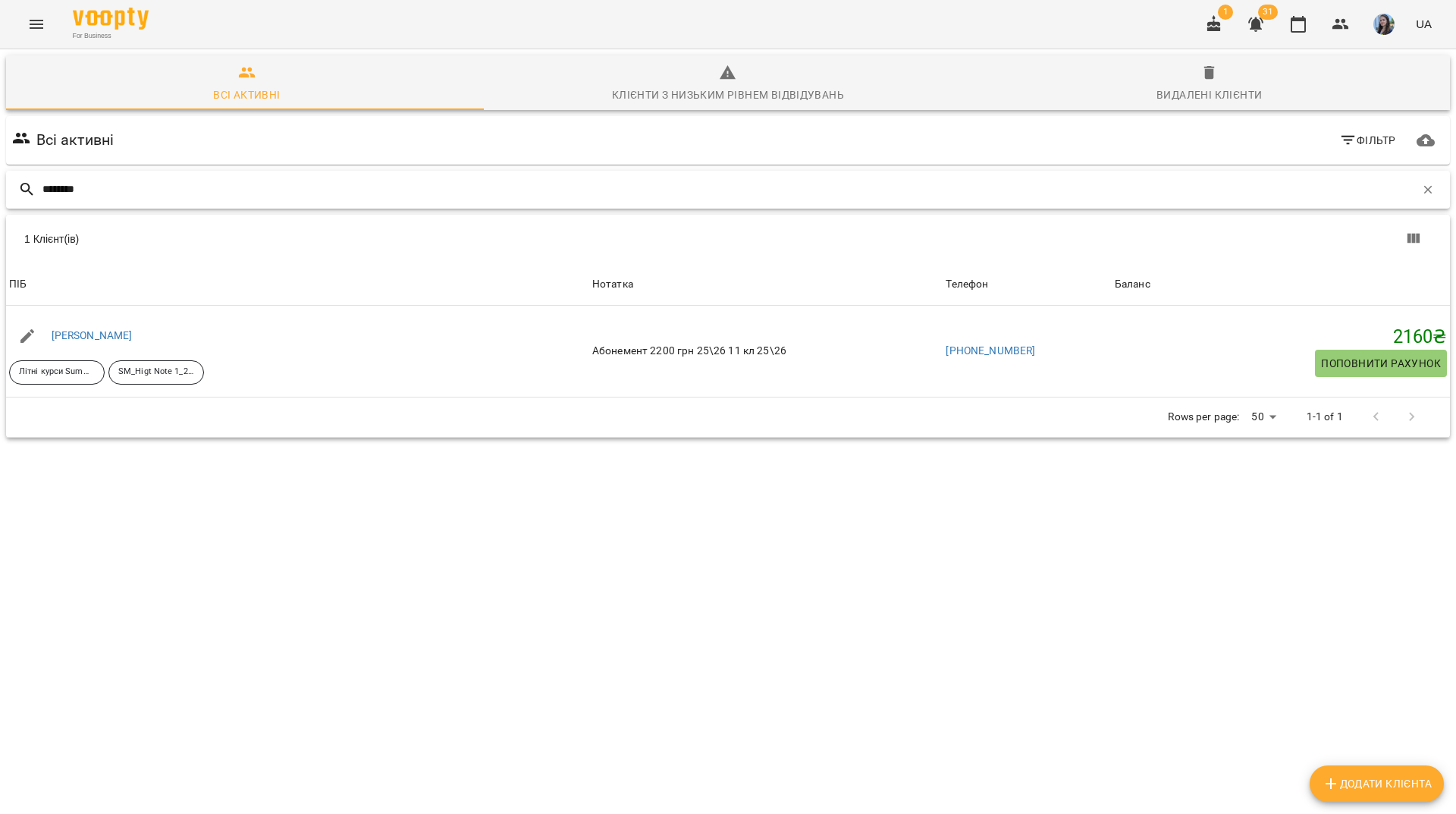
click at [1415, 177] on button "button" at bounding box center [1428, 190] width 26 height 26
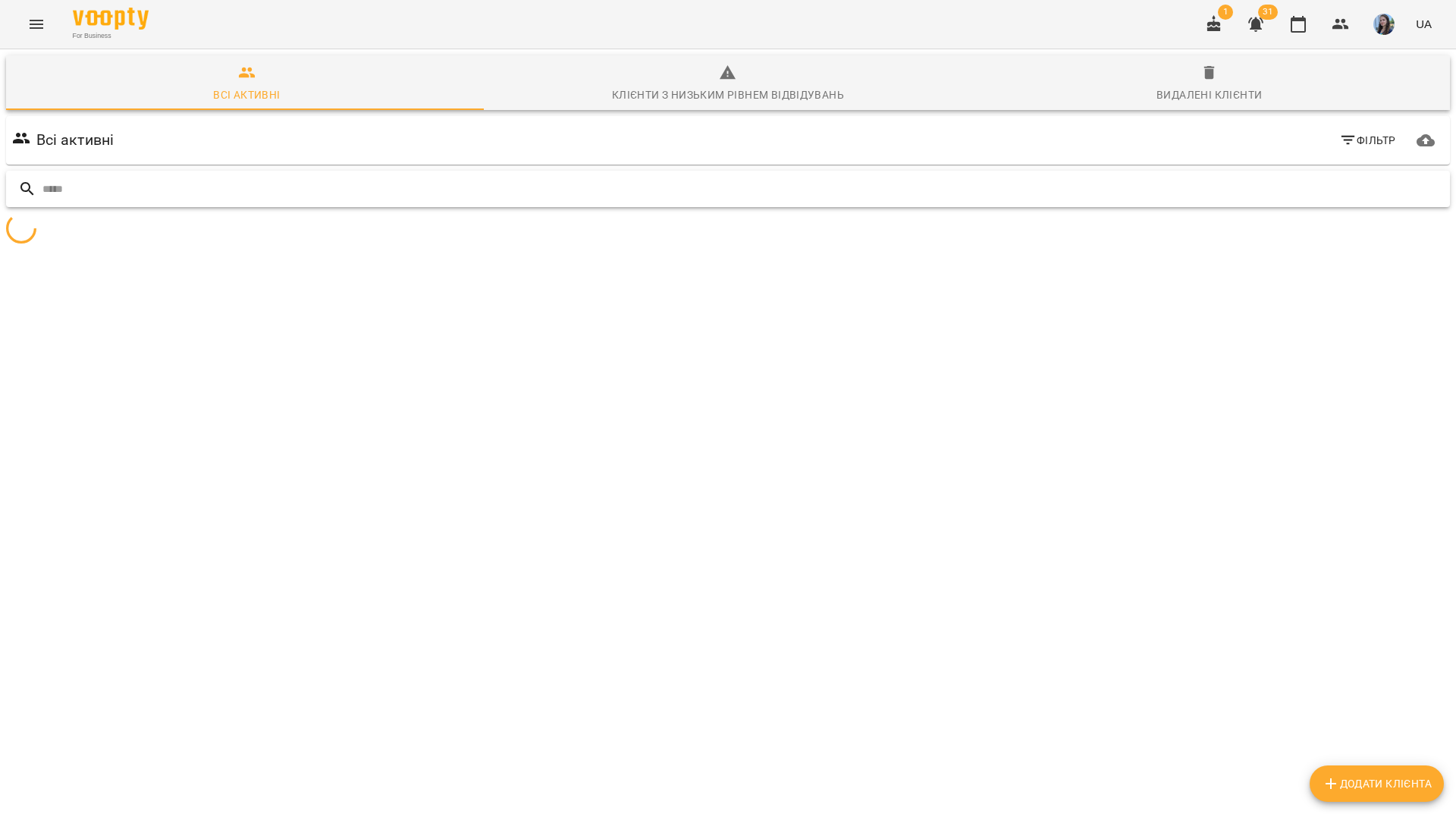
click at [1401, 177] on input "text" at bounding box center [743, 189] width 1402 height 25
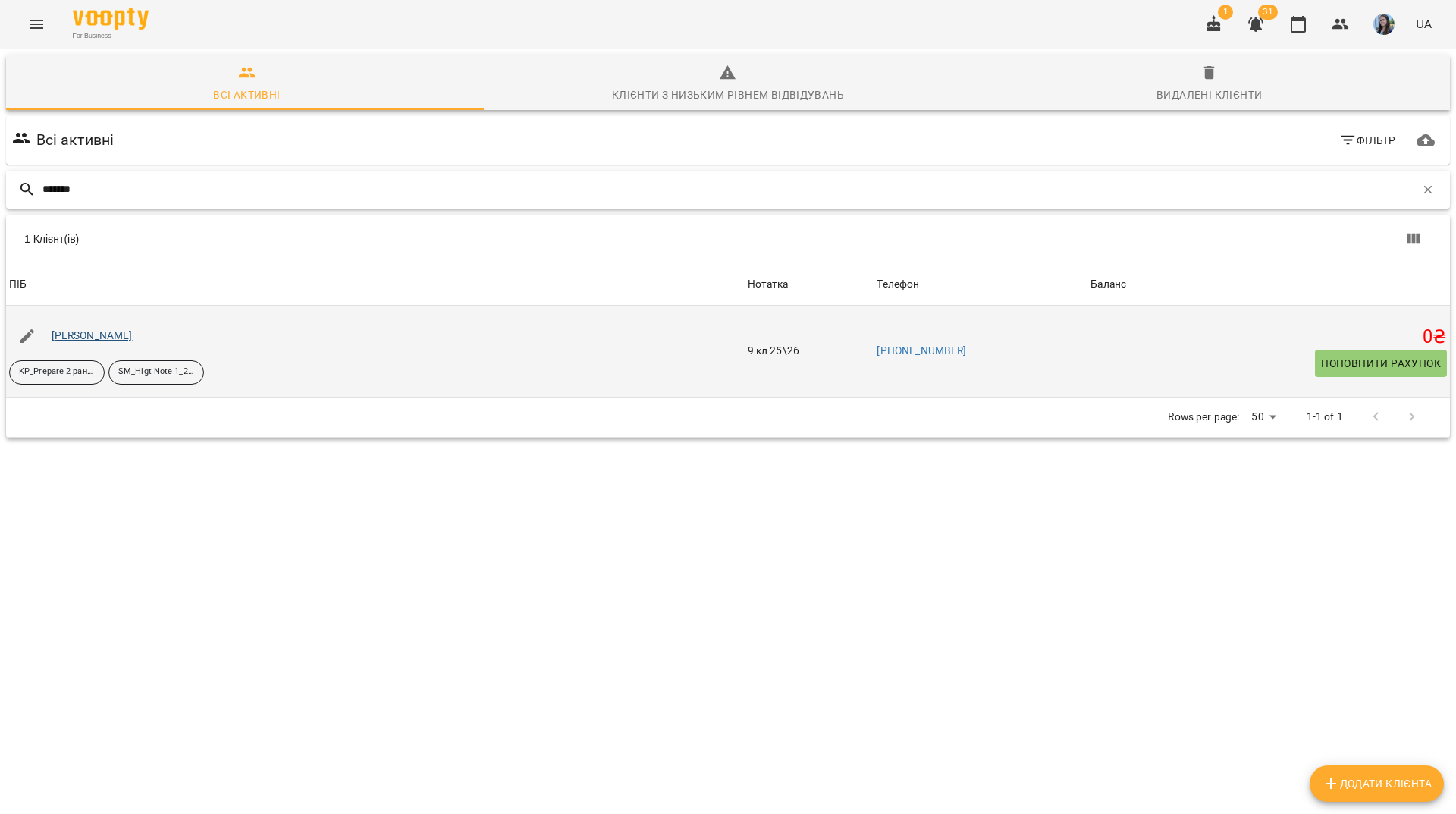
type input "******"
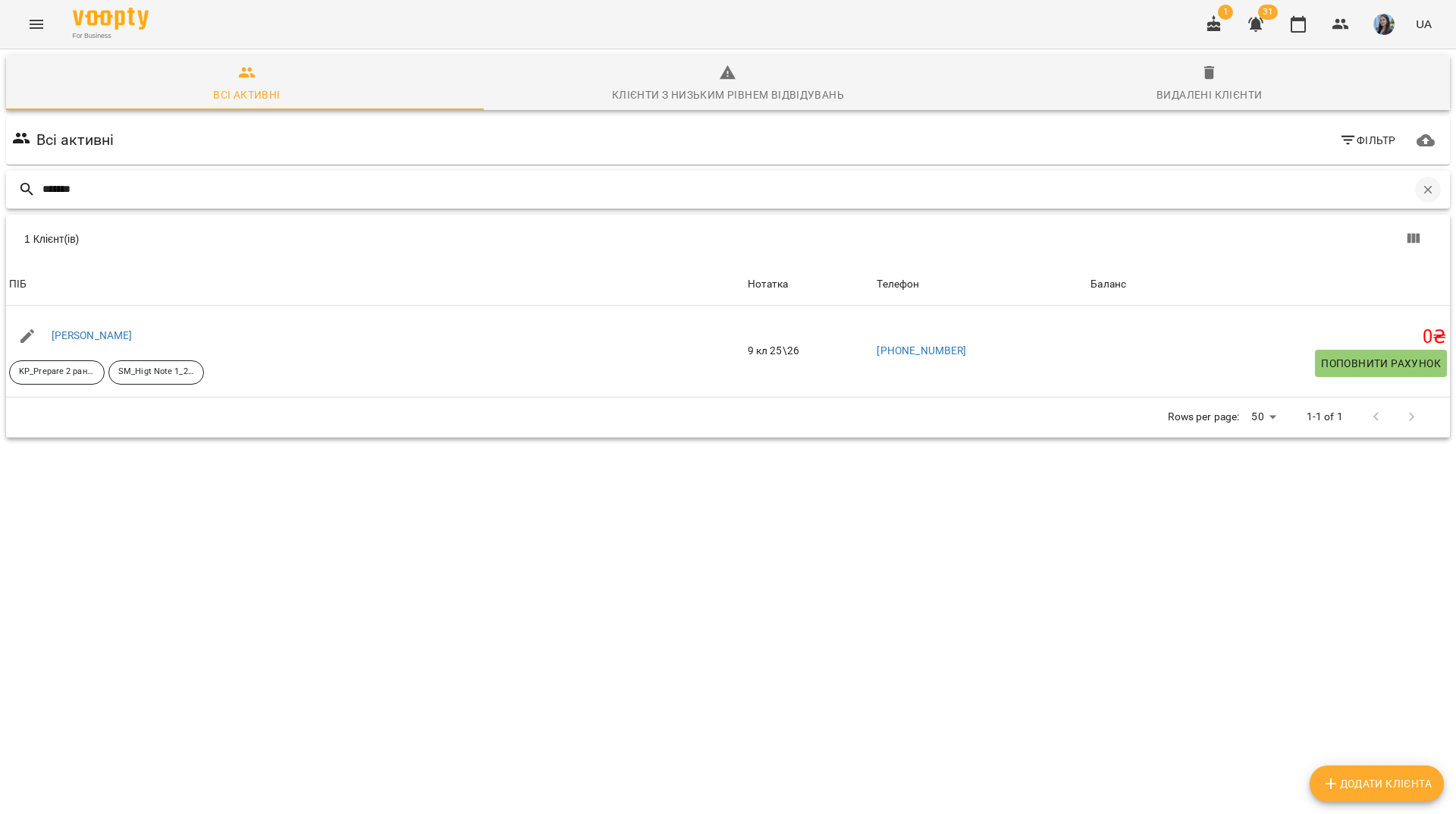
click at [1422, 183] on icon "button" at bounding box center [1428, 189] width 14 height 14
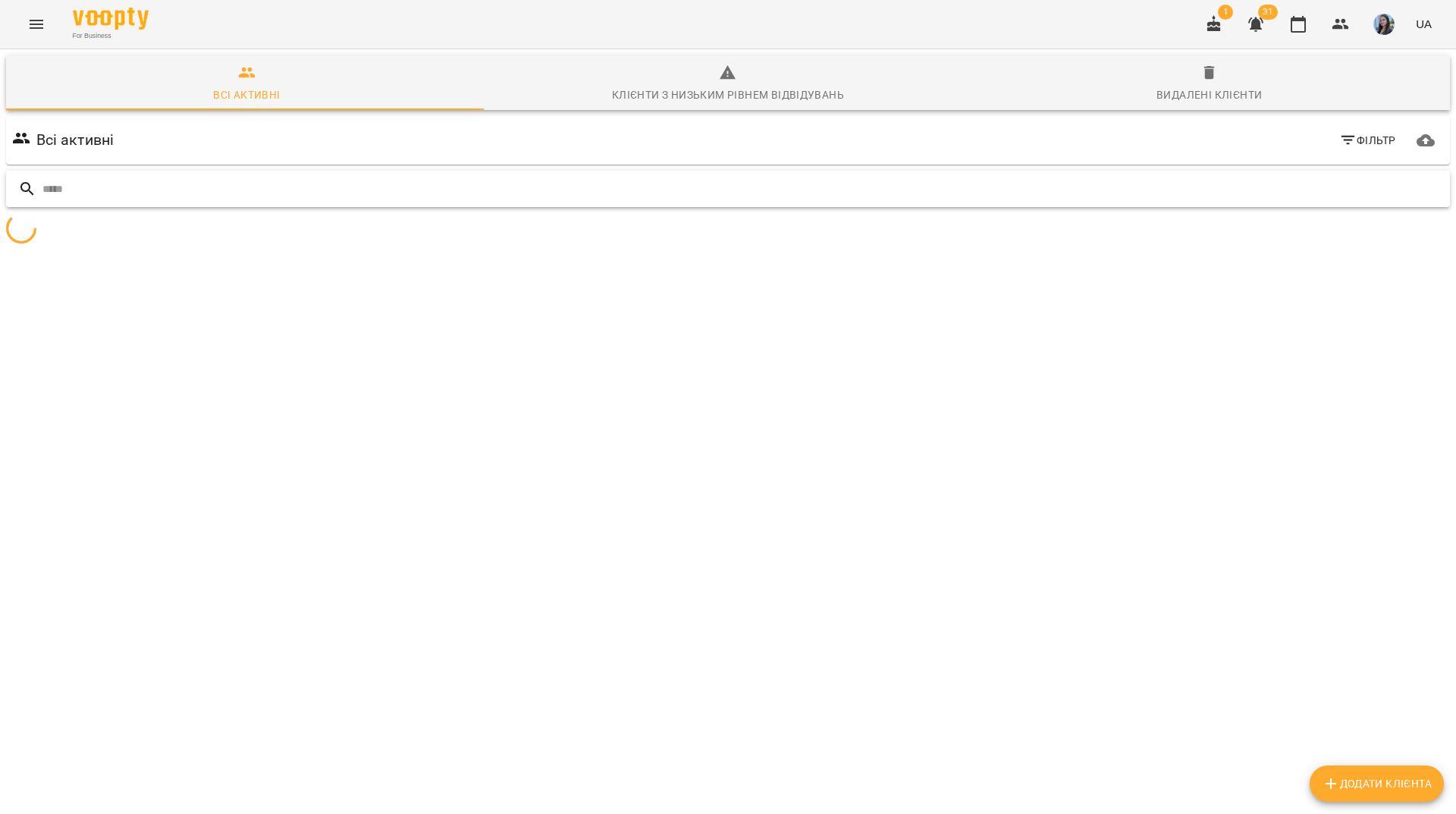
click at [1404, 177] on input "text" at bounding box center [743, 189] width 1402 height 25
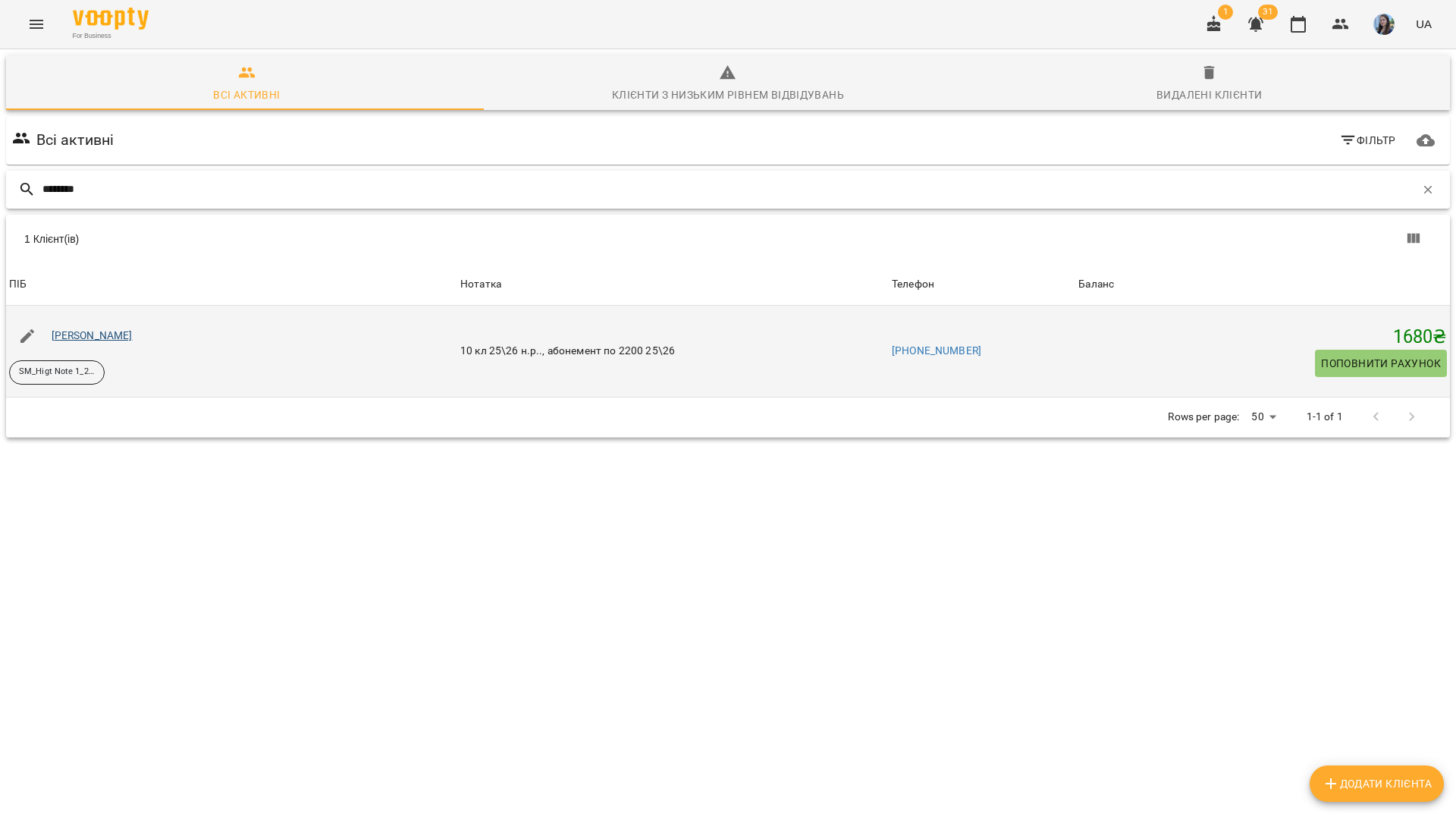
type input "********"
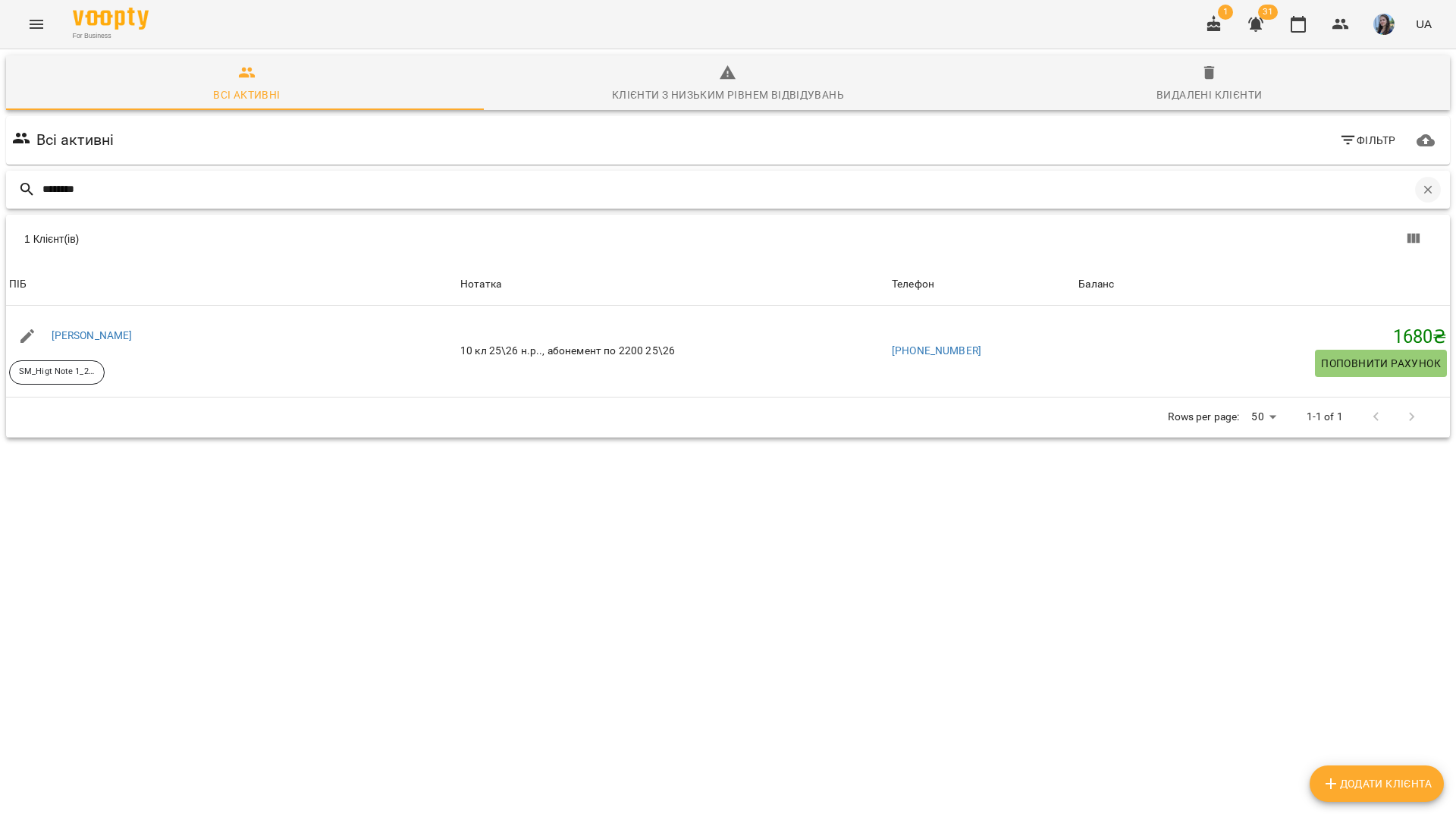
click at [1415, 177] on button "button" at bounding box center [1428, 190] width 26 height 26
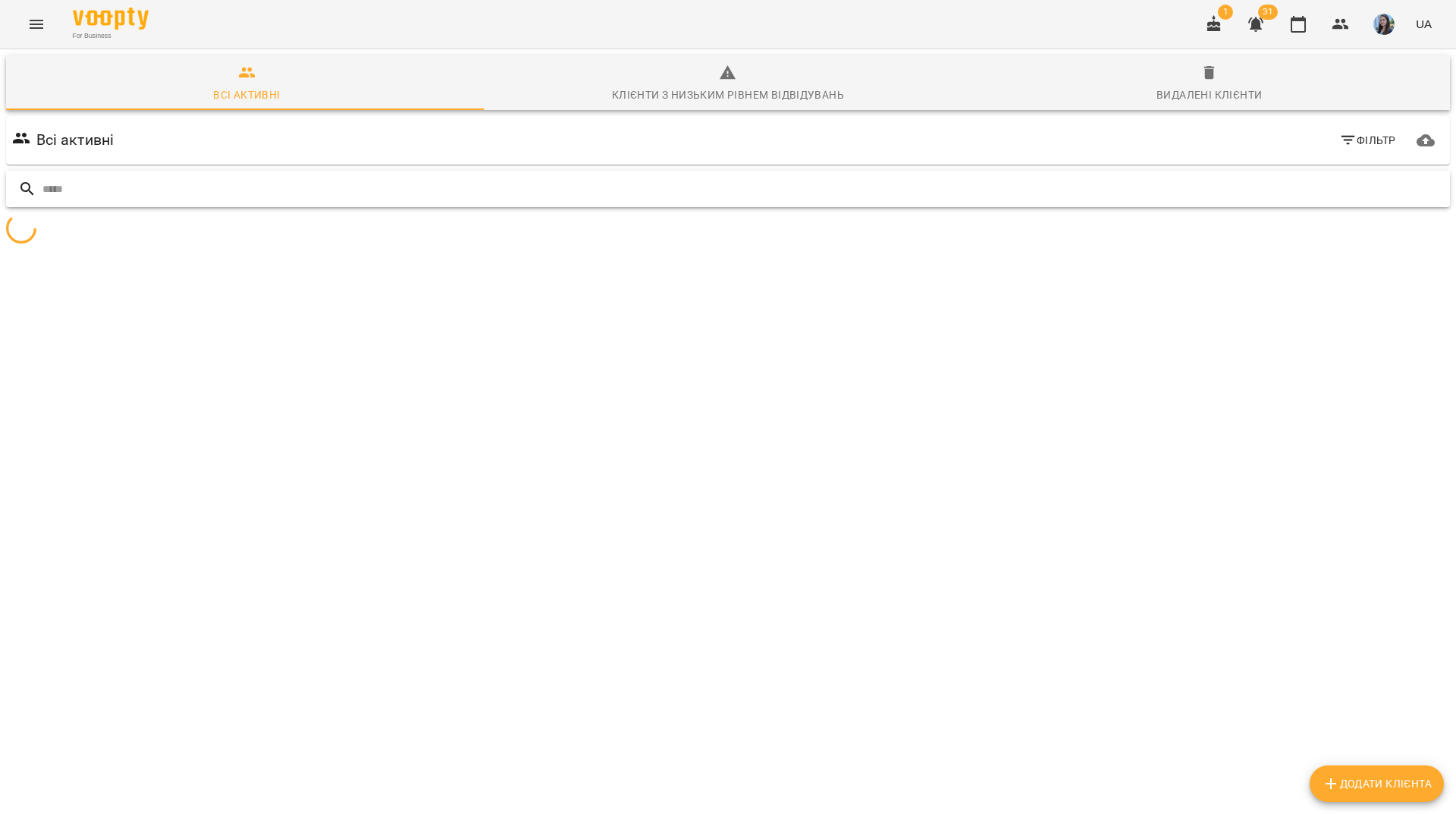
click at [1394, 177] on input "text" at bounding box center [743, 189] width 1402 height 25
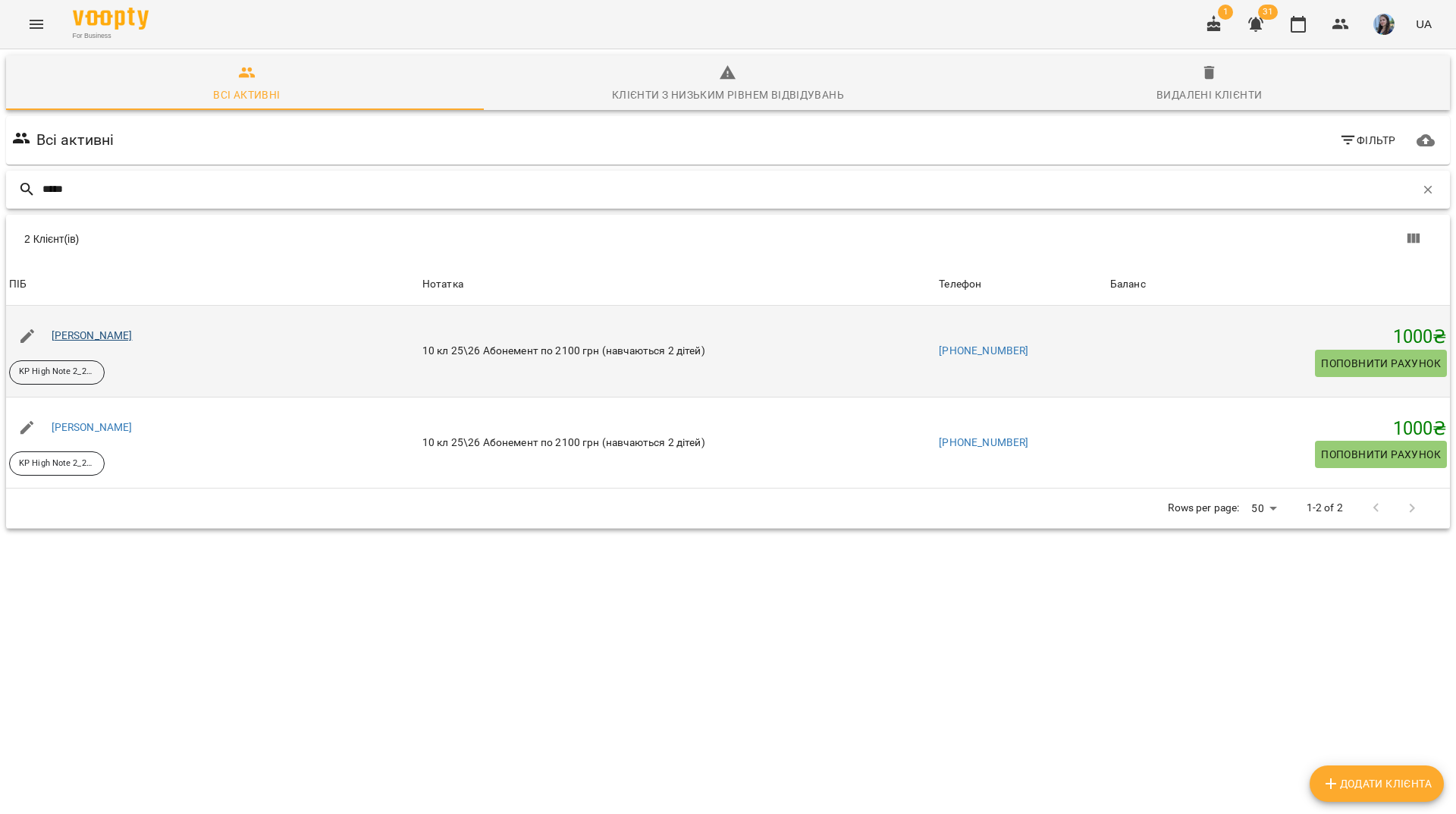
type input "*****"
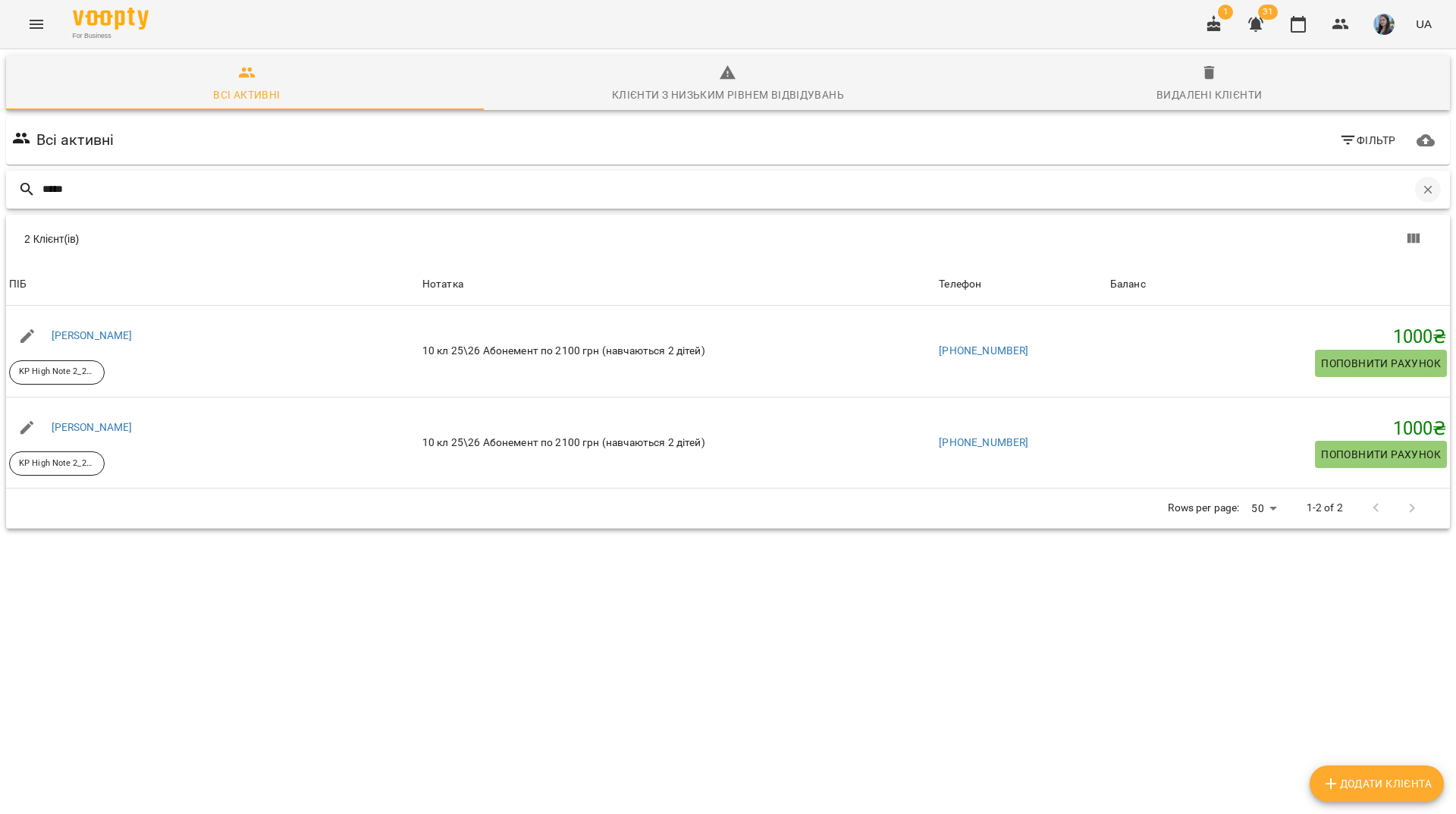
click at [1422, 183] on icon "button" at bounding box center [1428, 189] width 14 height 14
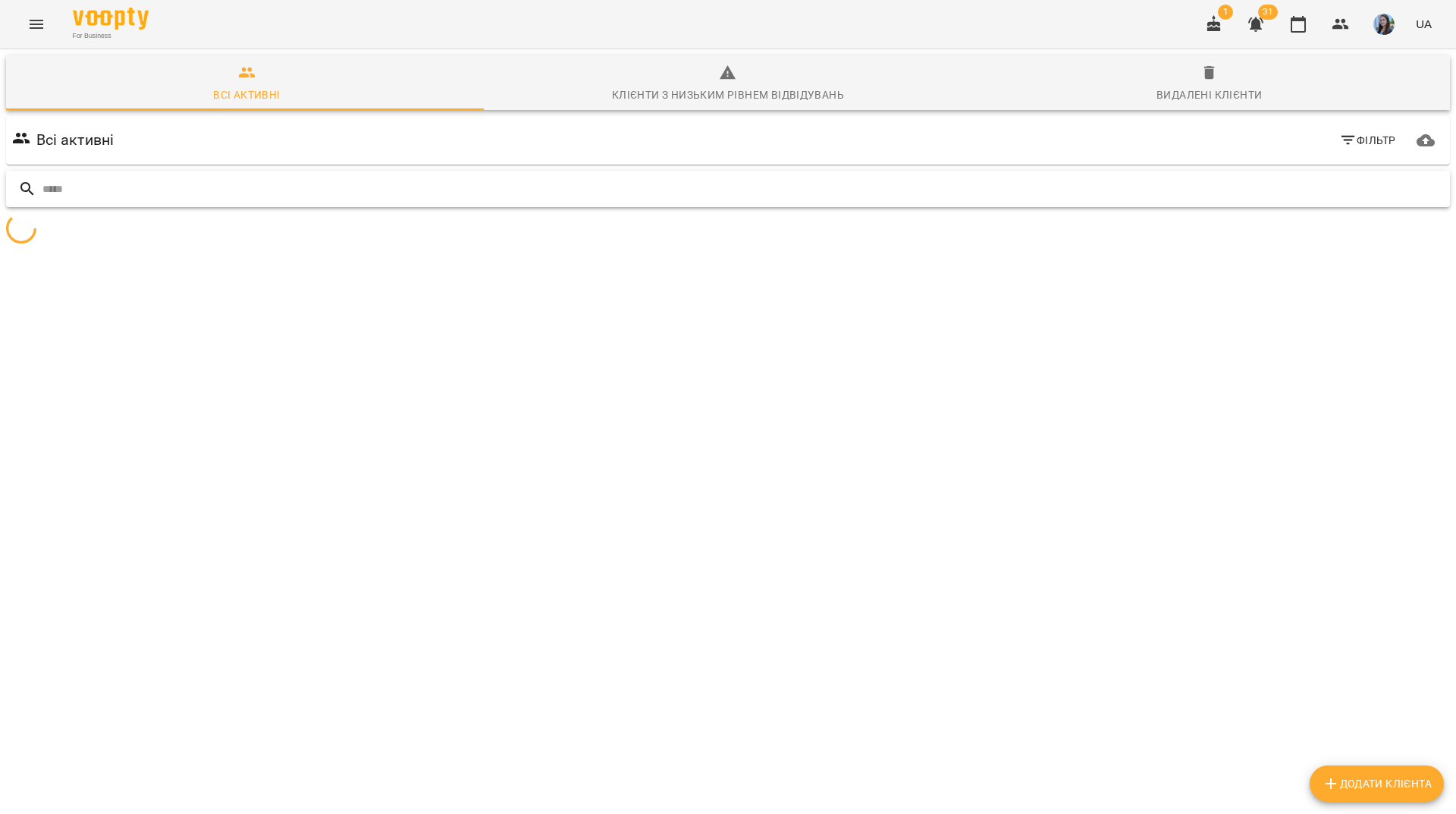
click at [1391, 177] on input "text" at bounding box center [743, 189] width 1402 height 25
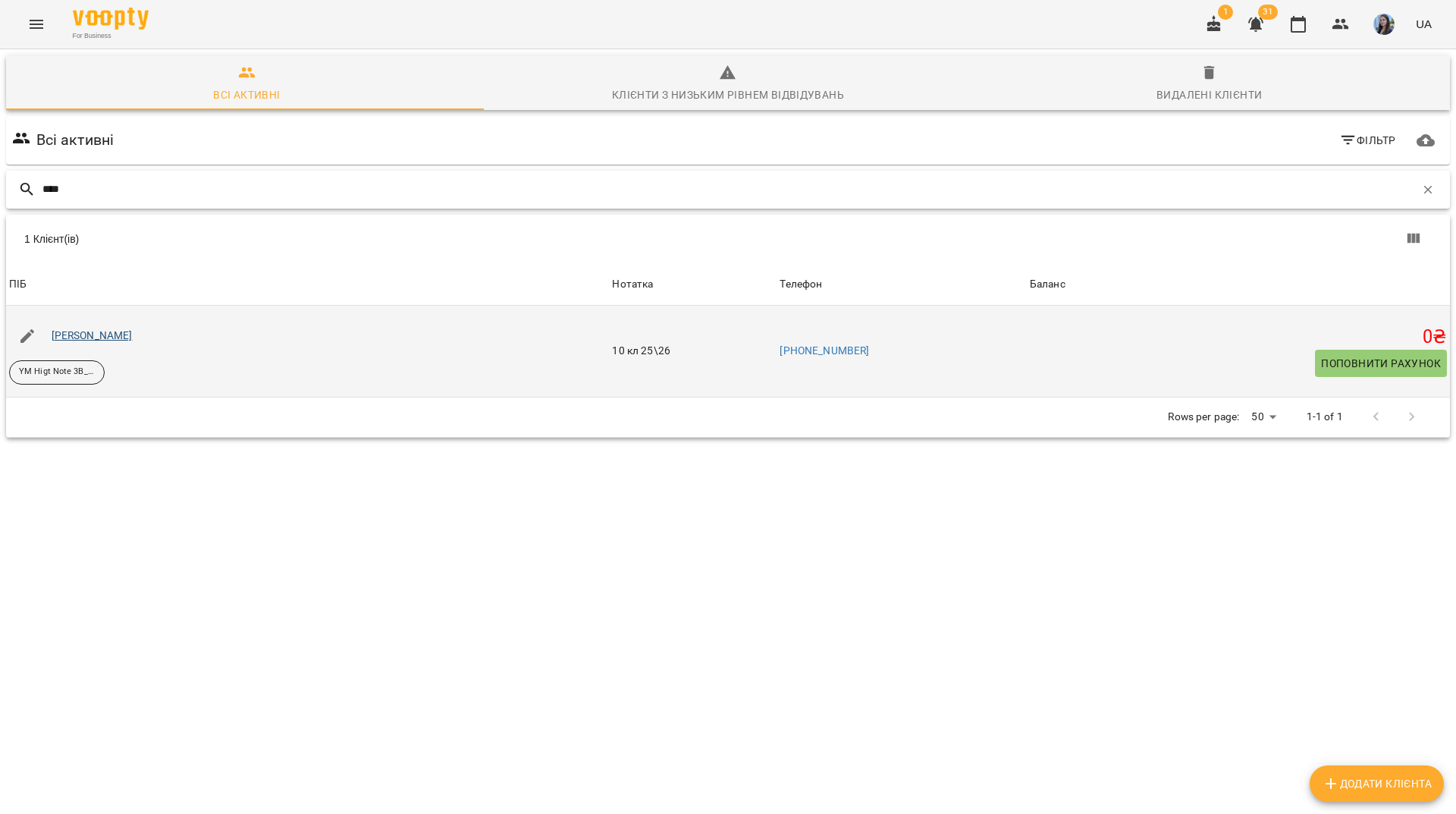
type input "****"
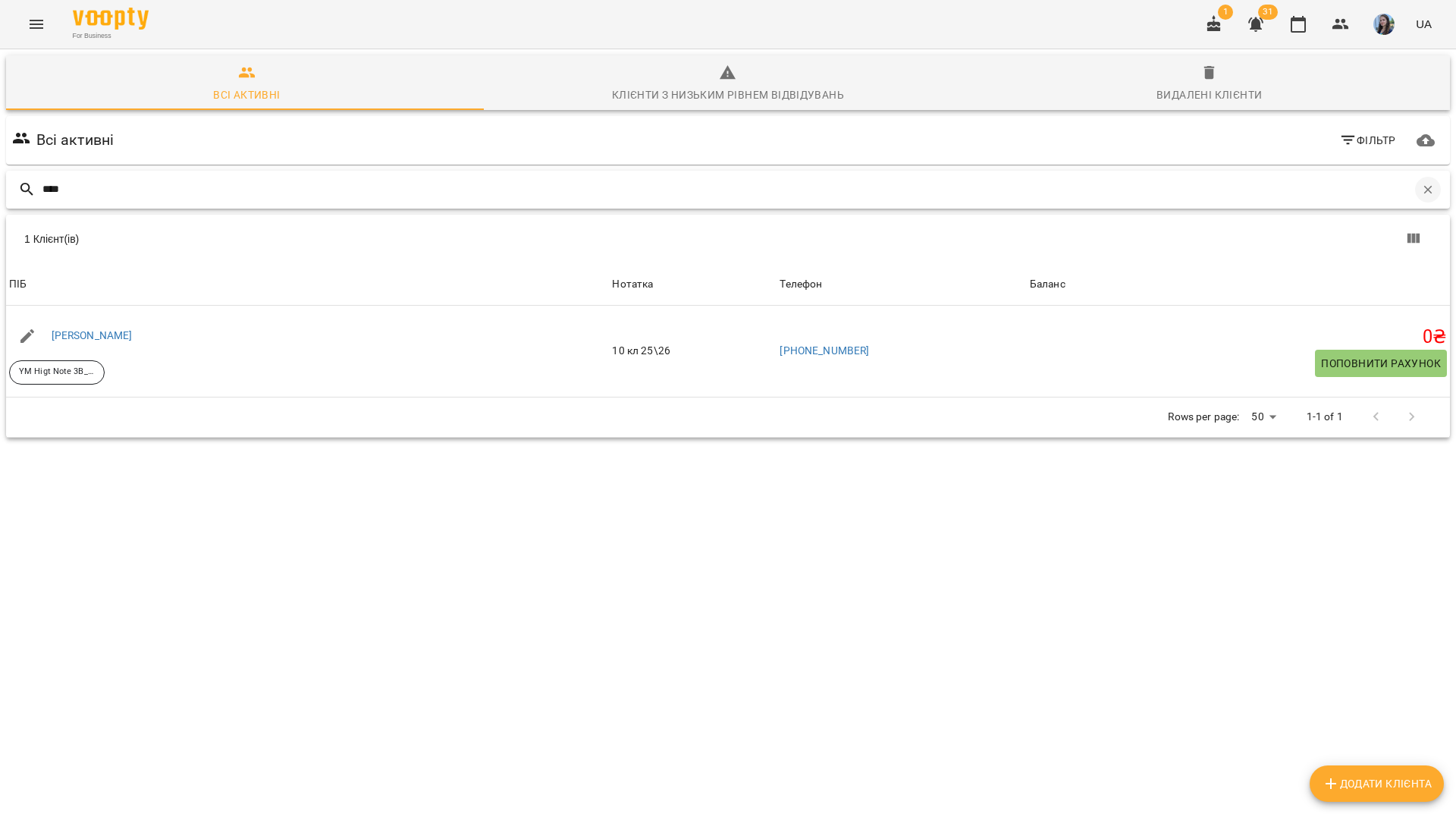
click at [1424, 185] on icon "button" at bounding box center [1428, 189] width 8 height 8
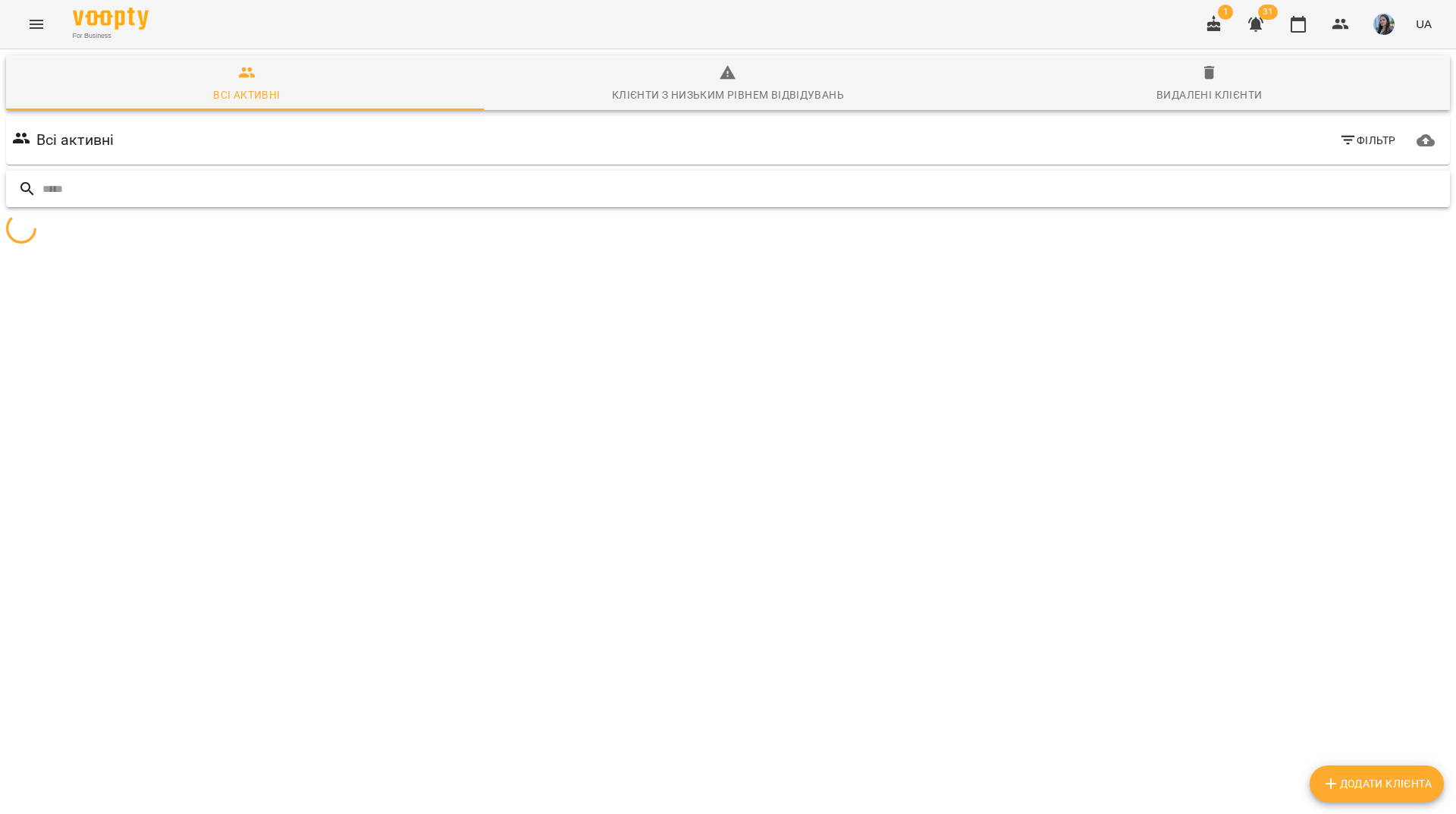
click at [1292, 213] on div at bounding box center [728, 230] width 1445 height 34
click at [1265, 177] on input "text" at bounding box center [743, 189] width 1402 height 25
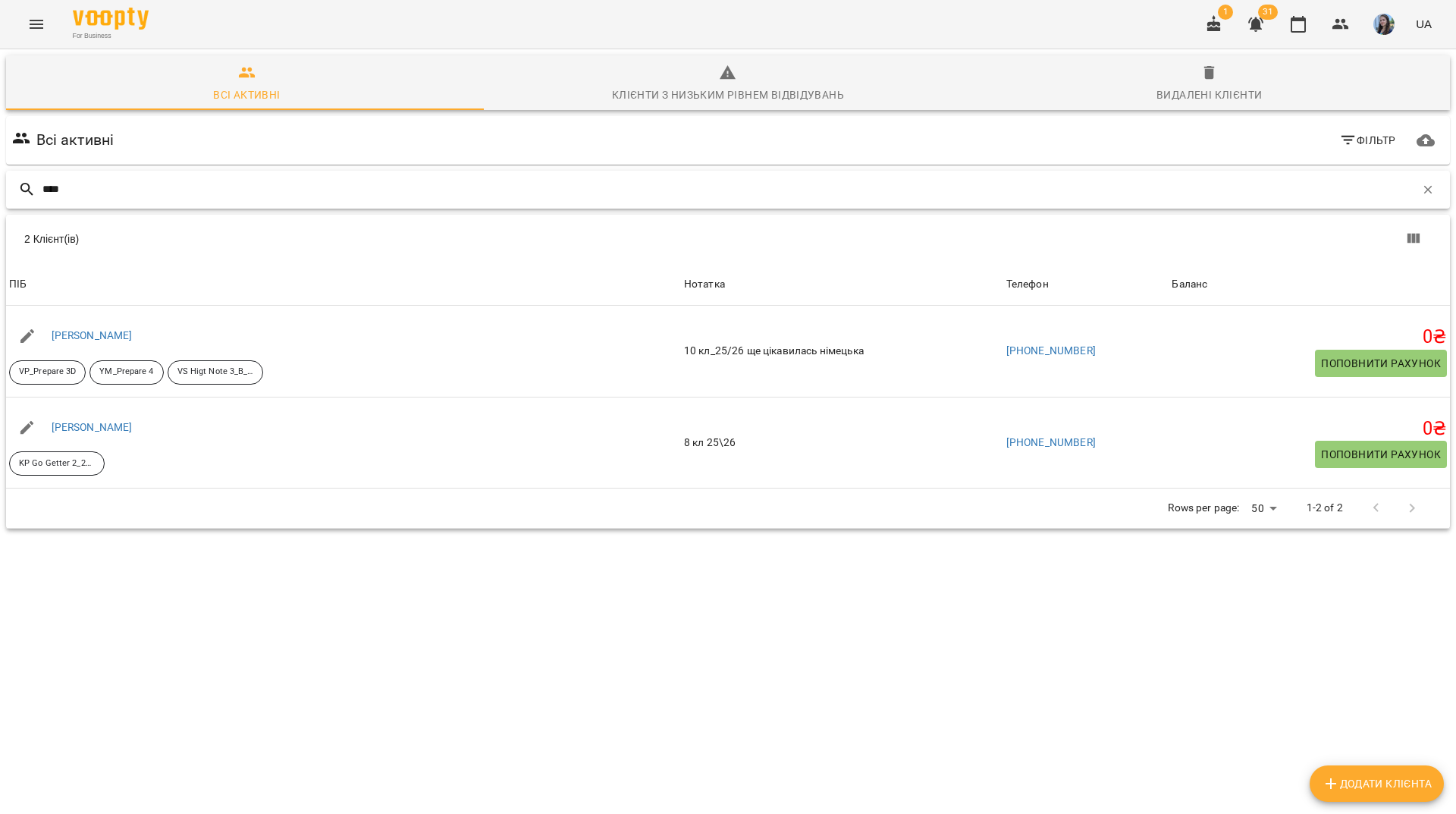
click at [1341, 177] on input "****" at bounding box center [729, 189] width 1373 height 25
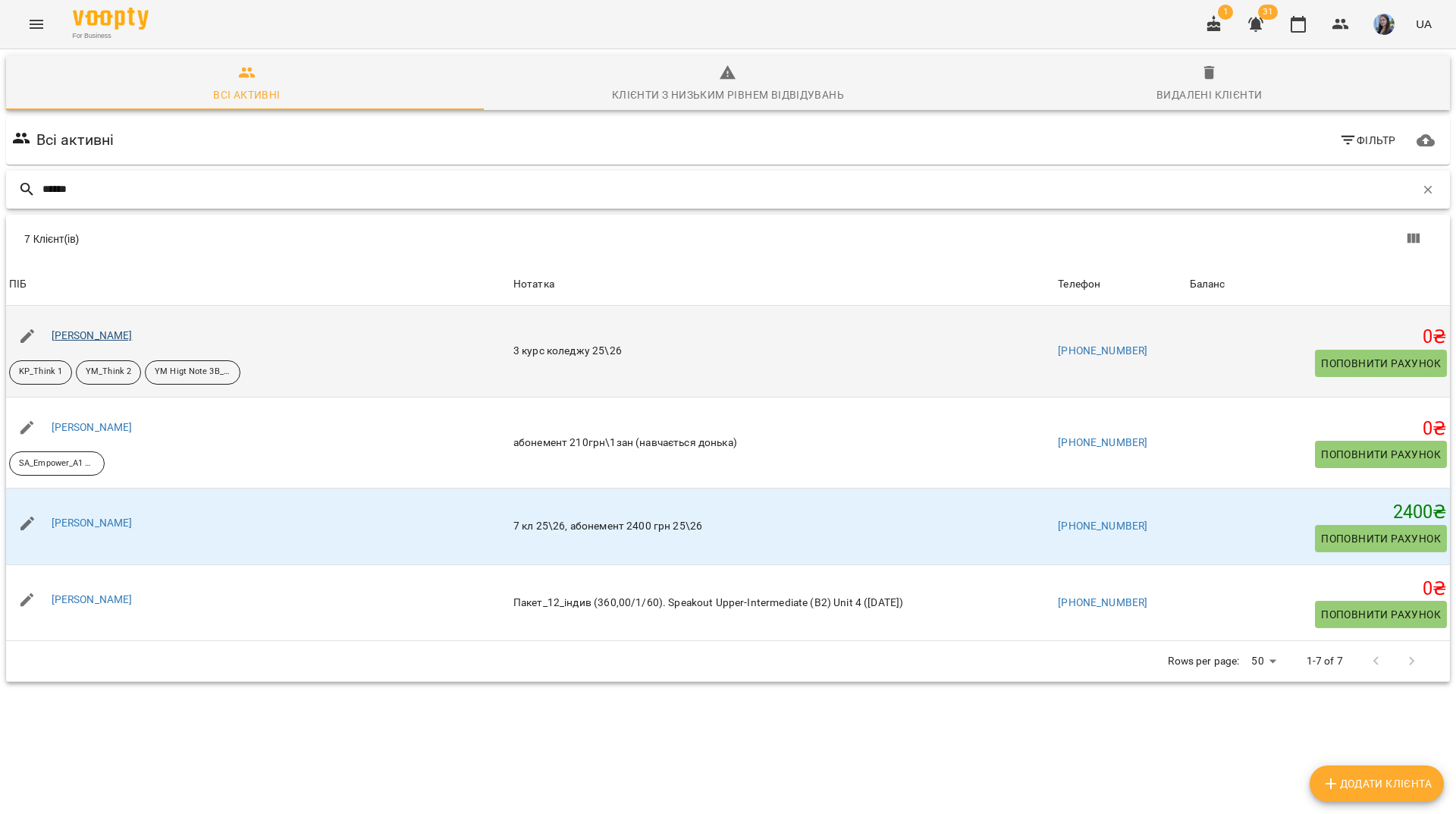
type input "******"
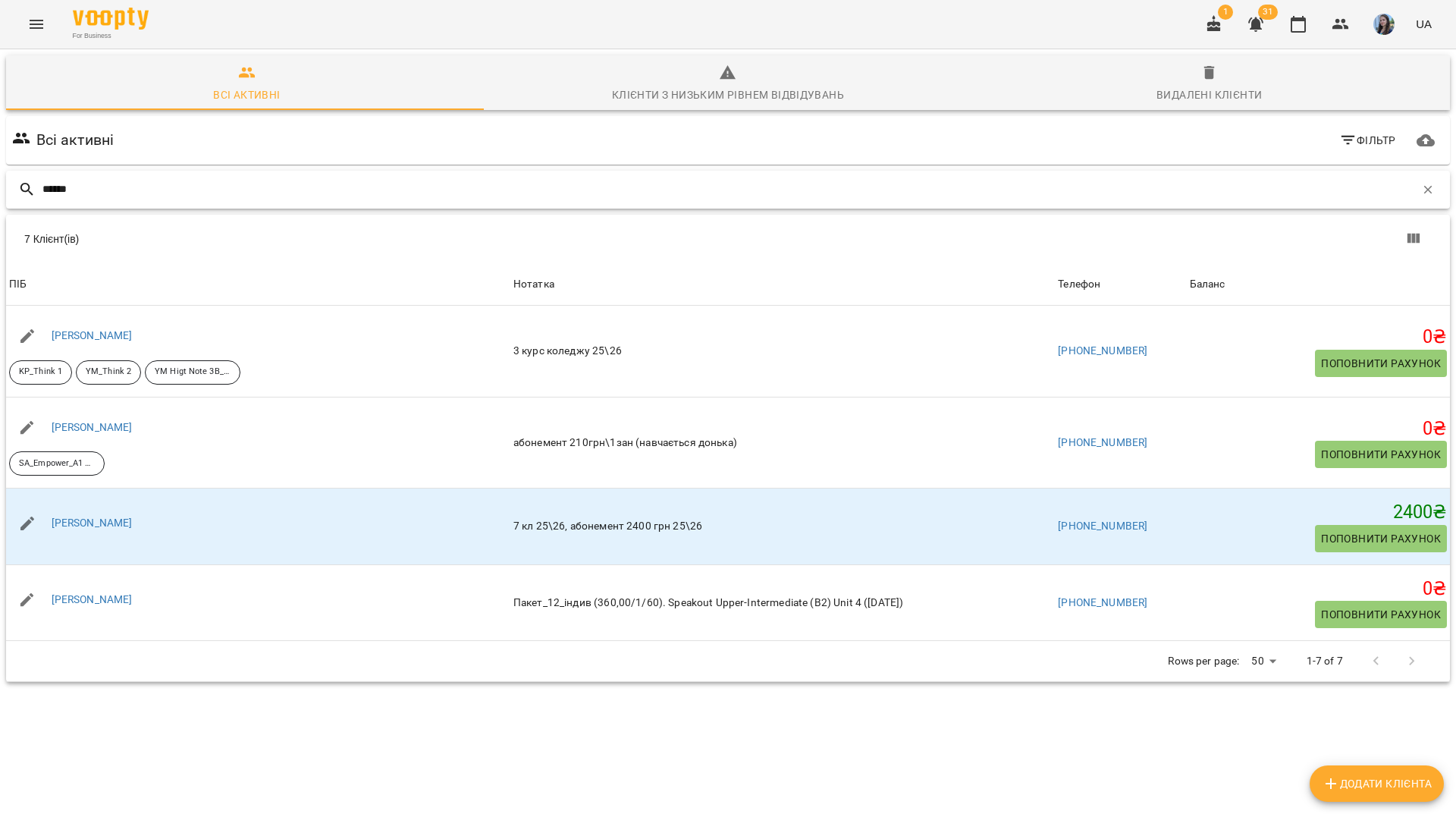
click at [1402, 177] on input "******" at bounding box center [729, 189] width 1373 height 25
click at [1422, 183] on icon "button" at bounding box center [1428, 189] width 14 height 14
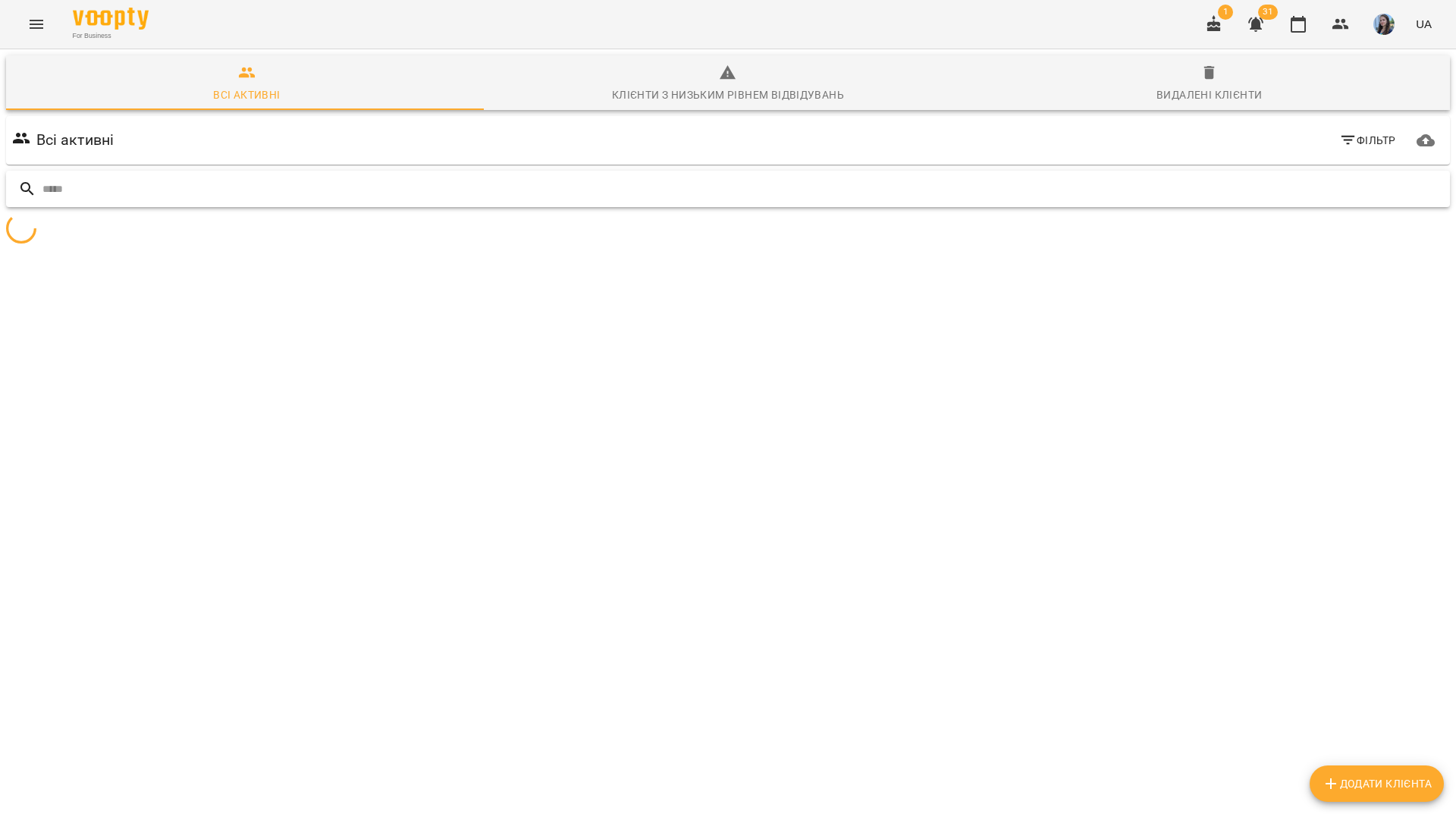
click at [1377, 177] on input "text" at bounding box center [743, 189] width 1402 height 25
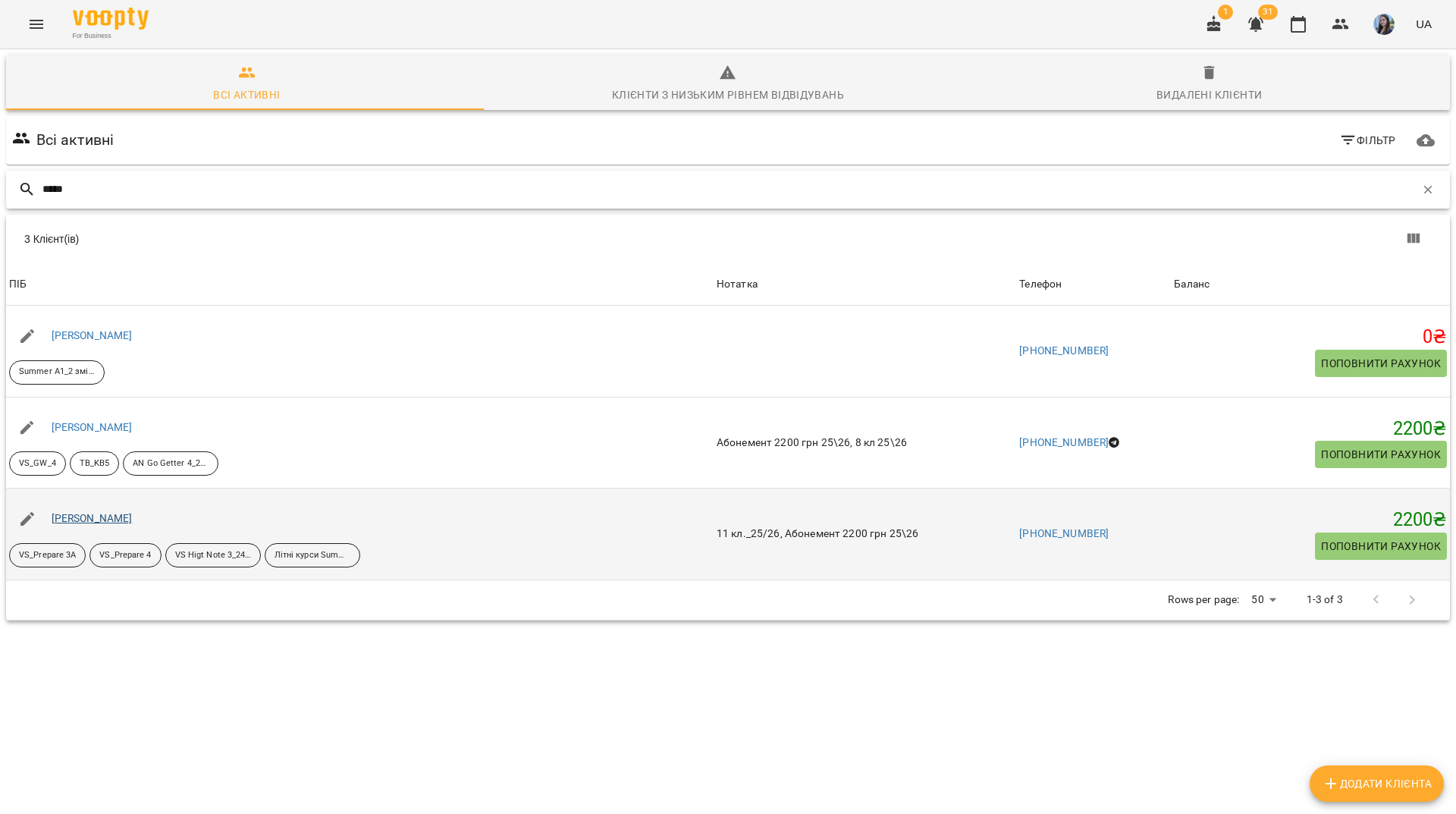
type input "*****"
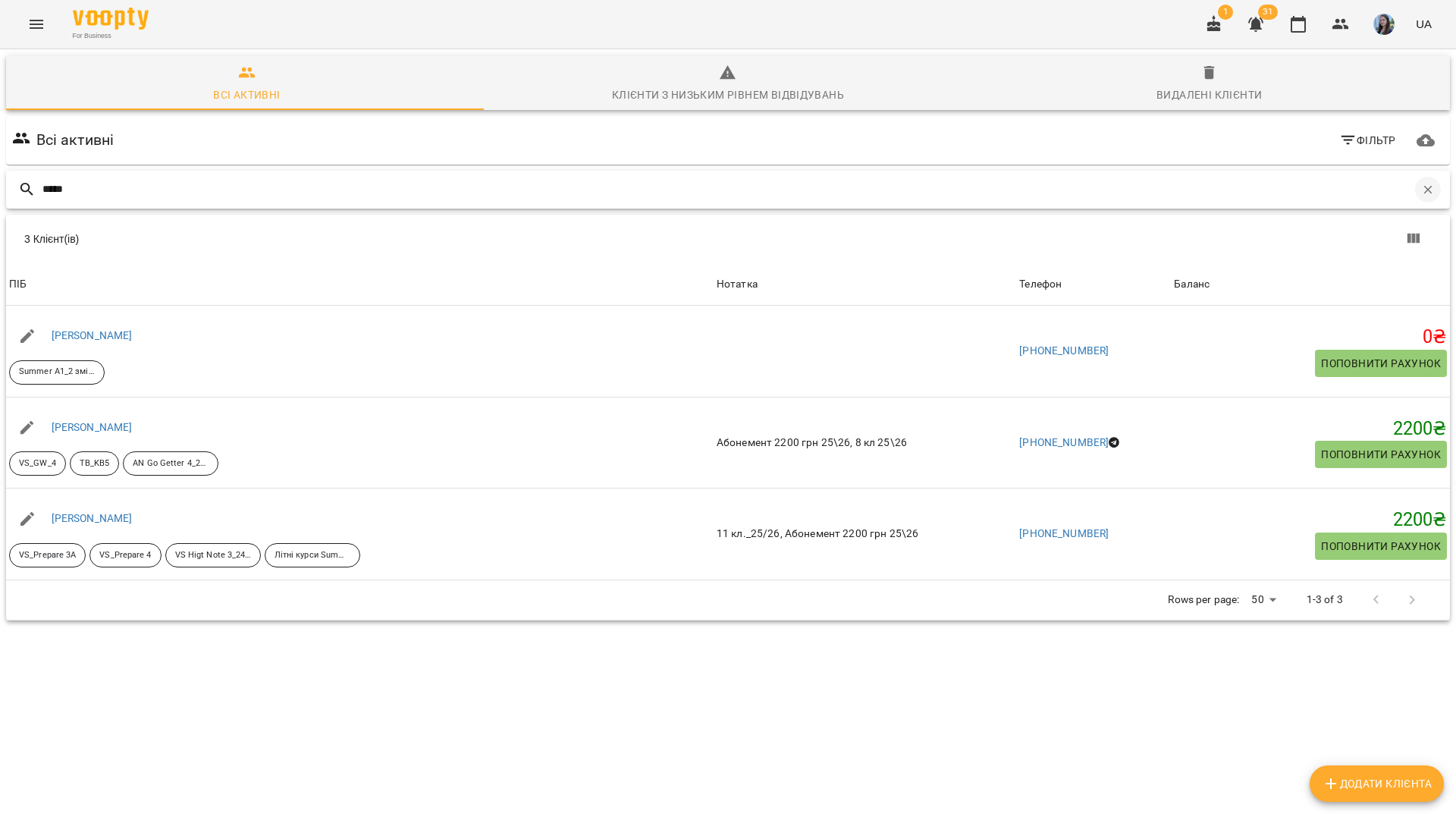
click at [1422, 183] on icon "button" at bounding box center [1428, 189] width 14 height 14
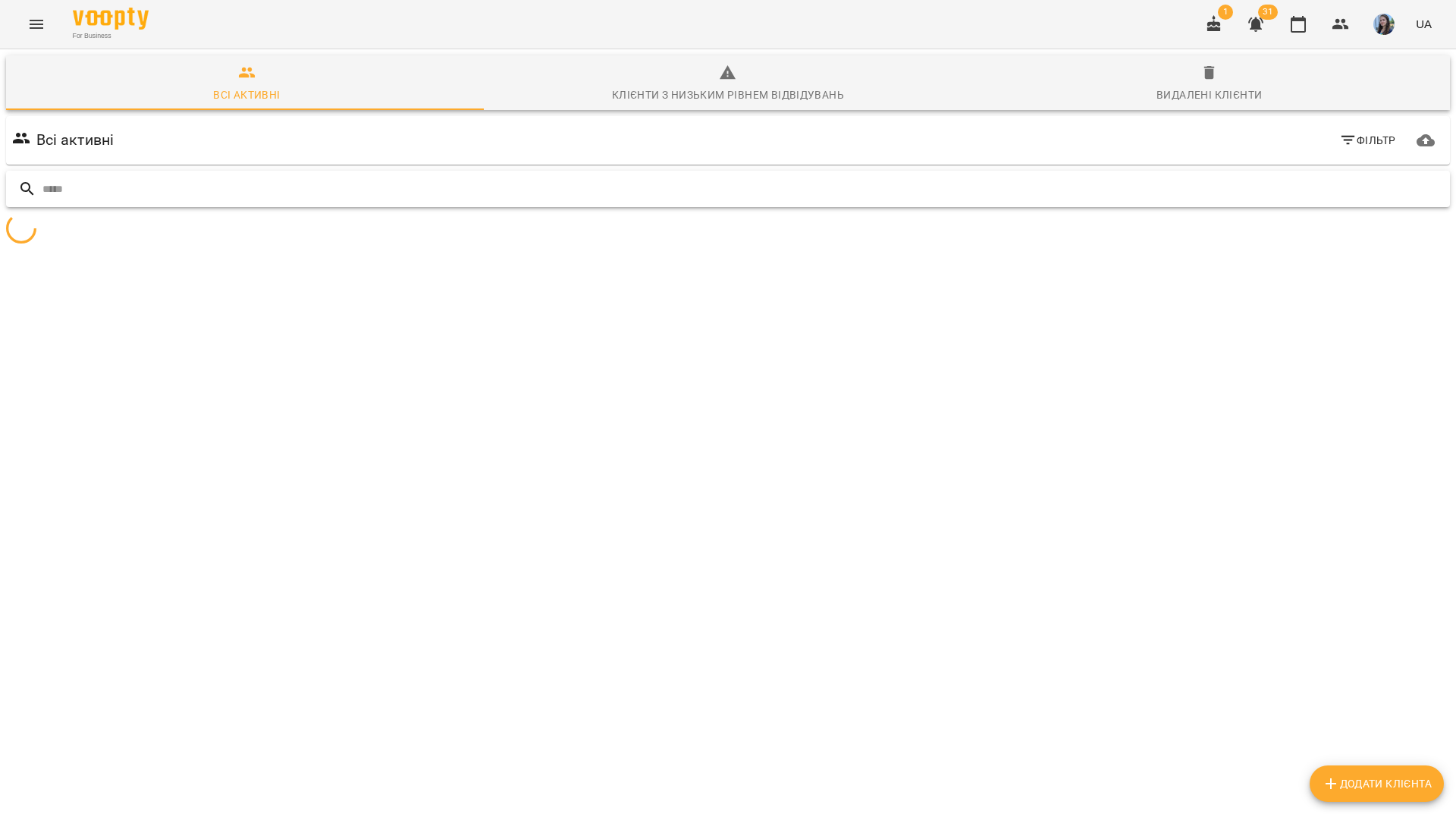
click at [1398, 177] on input "text" at bounding box center [743, 189] width 1402 height 25
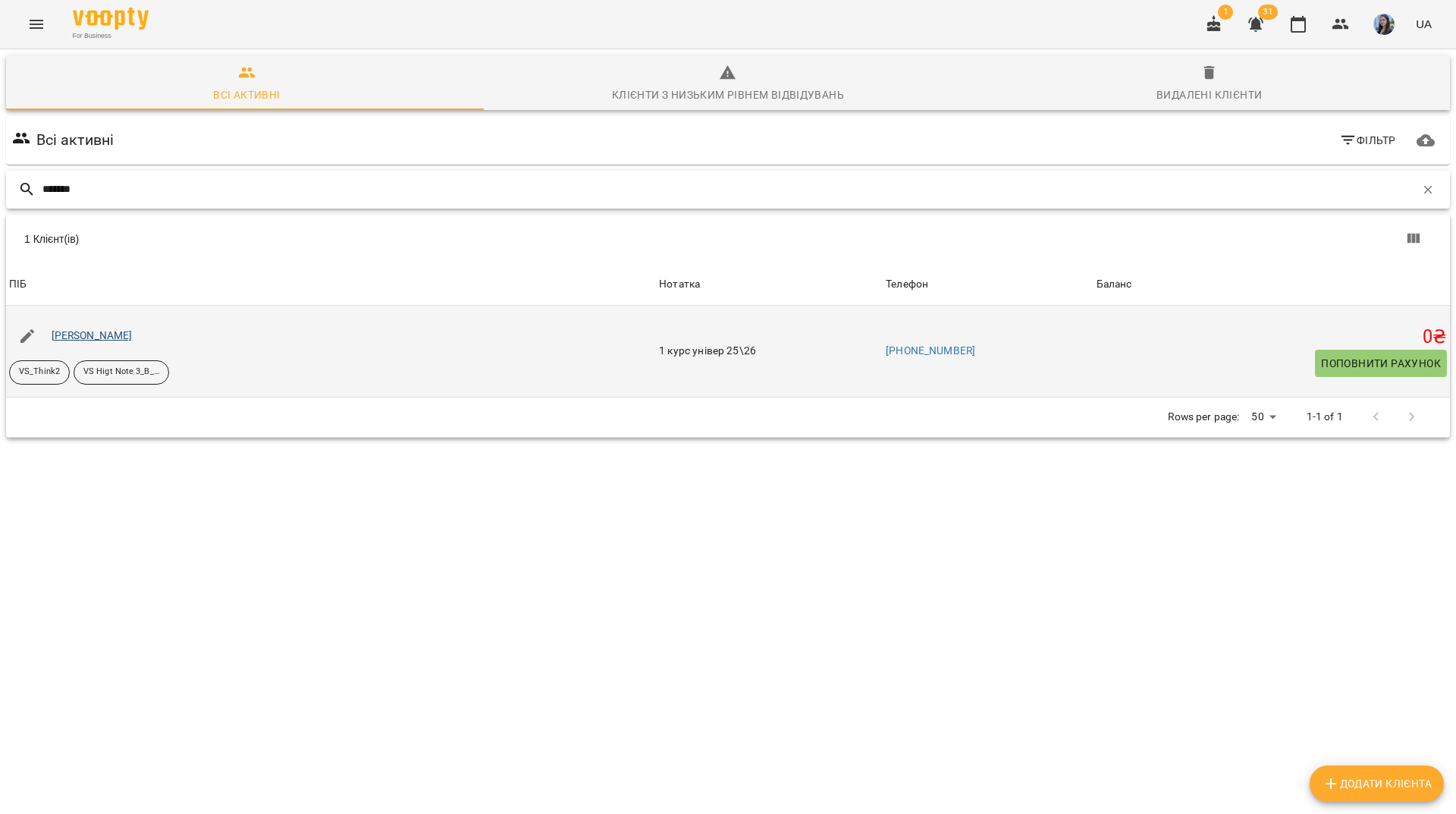
type input "*******"
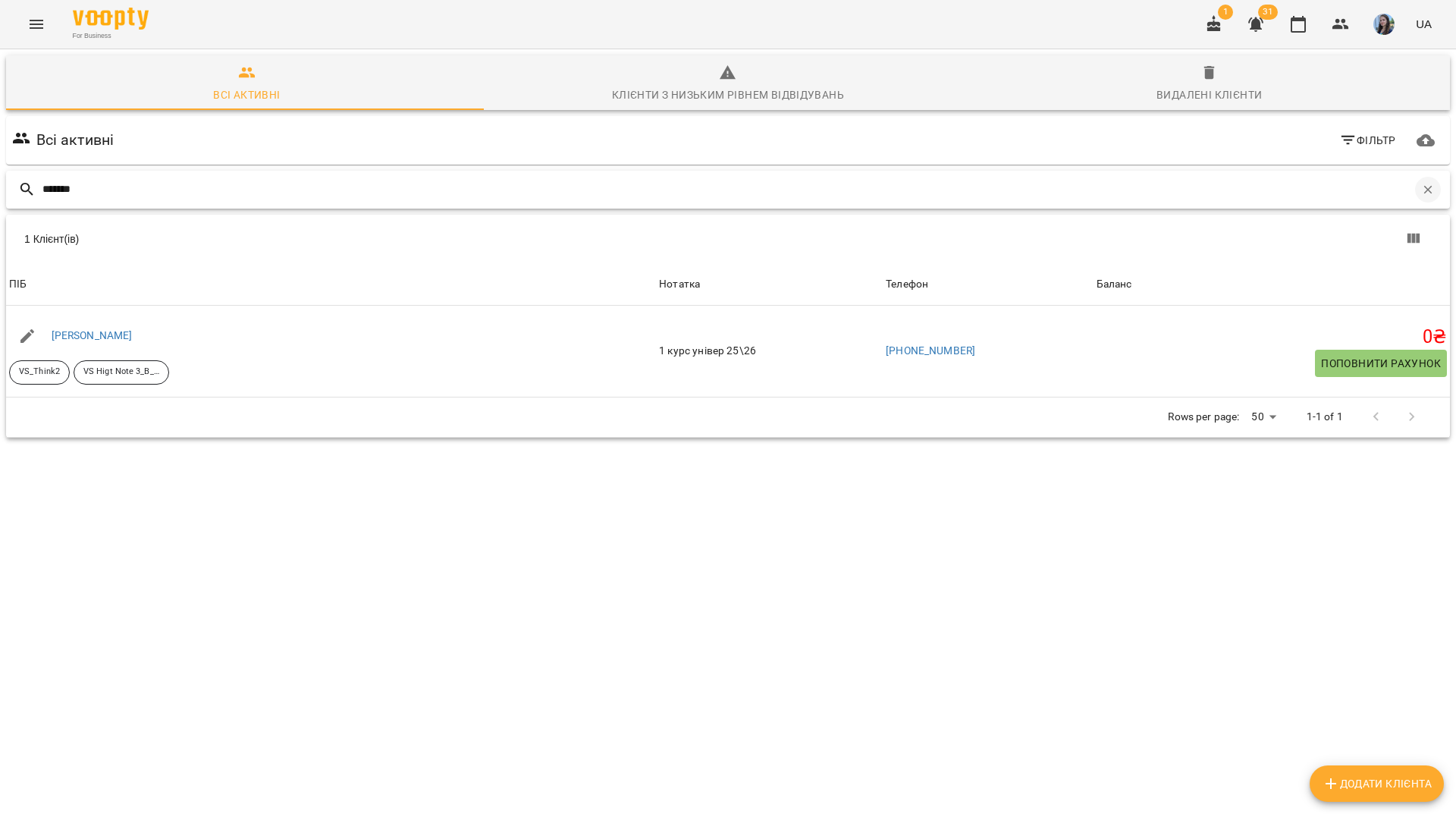
click at [1422, 183] on icon "button" at bounding box center [1428, 189] width 14 height 14
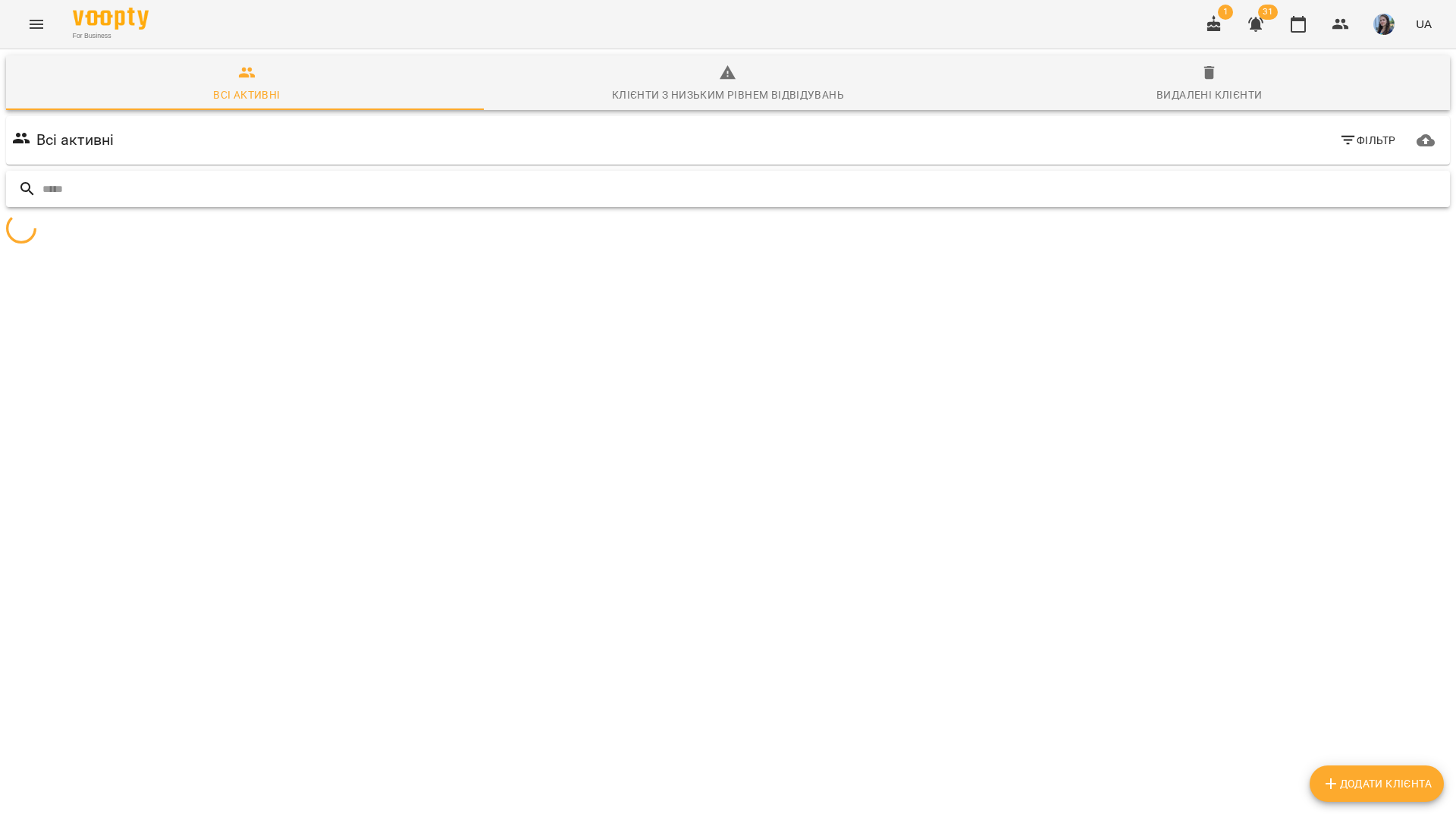
click at [1409, 177] on input "text" at bounding box center [743, 189] width 1402 height 25
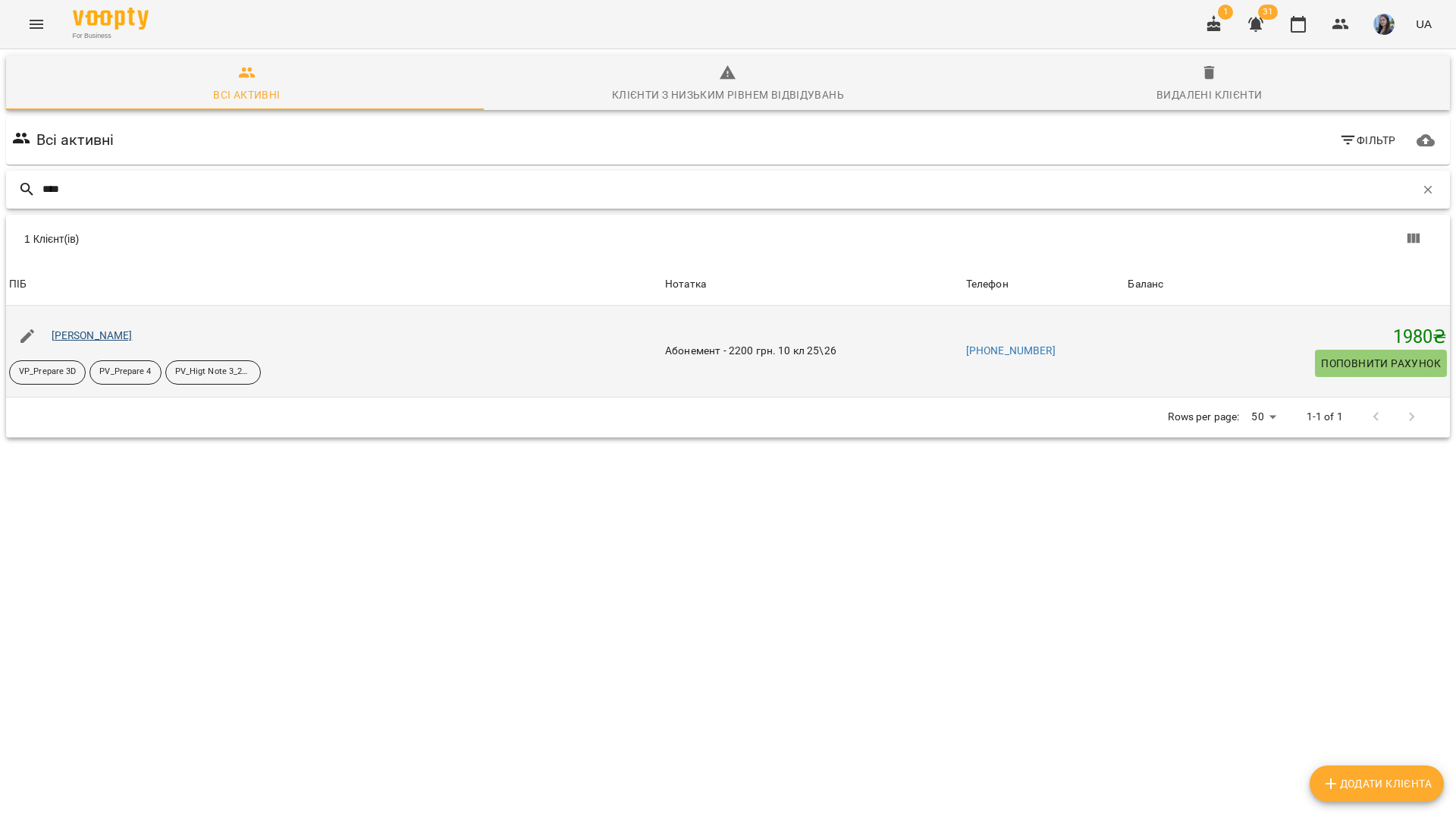
type input "****"
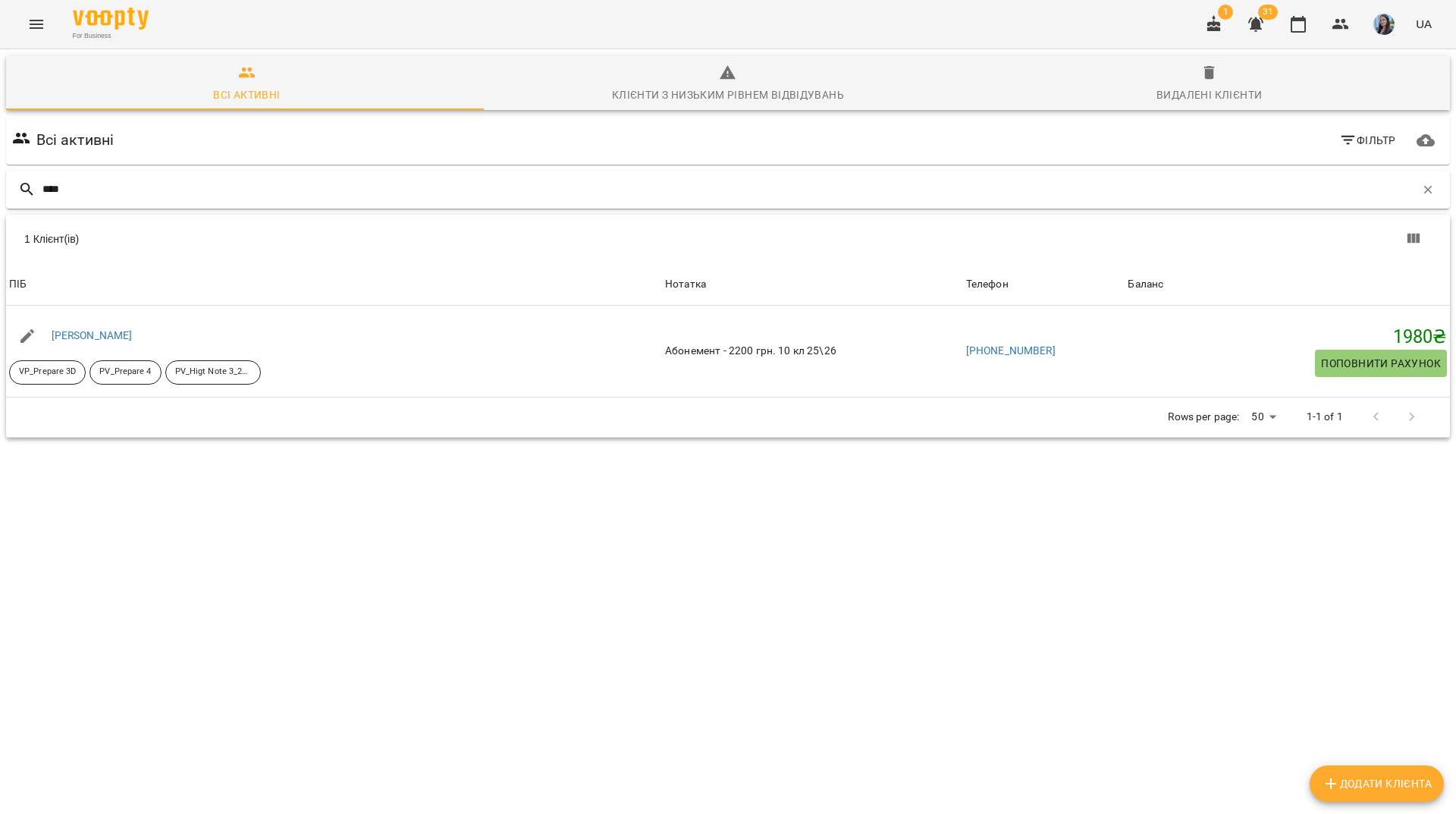
click at [1428, 171] on div "****" at bounding box center [728, 189] width 1445 height 38
click at [1424, 185] on icon "button" at bounding box center [1428, 189] width 8 height 8
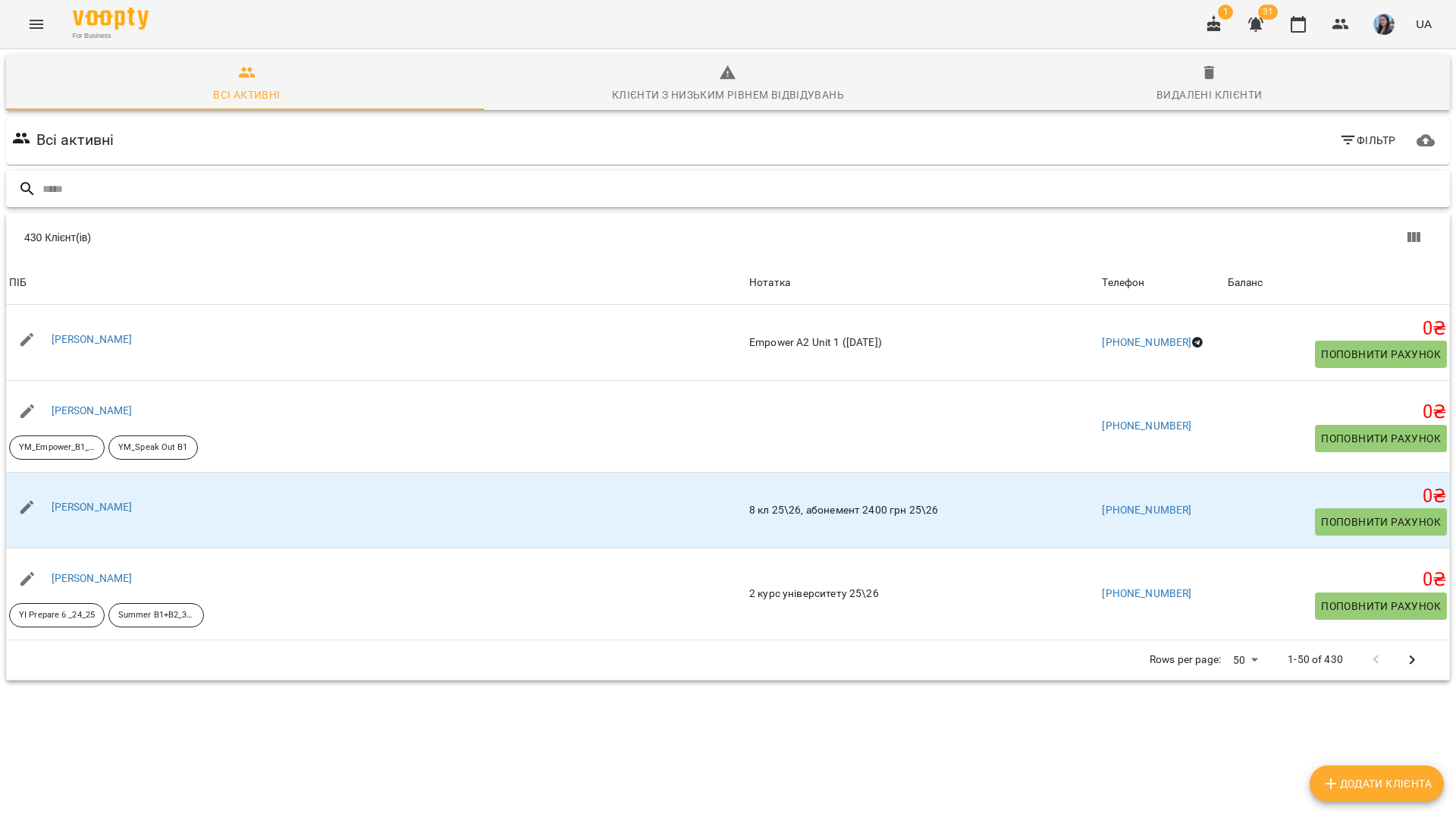
click at [1330, 177] on input "text" at bounding box center [743, 189] width 1402 height 25
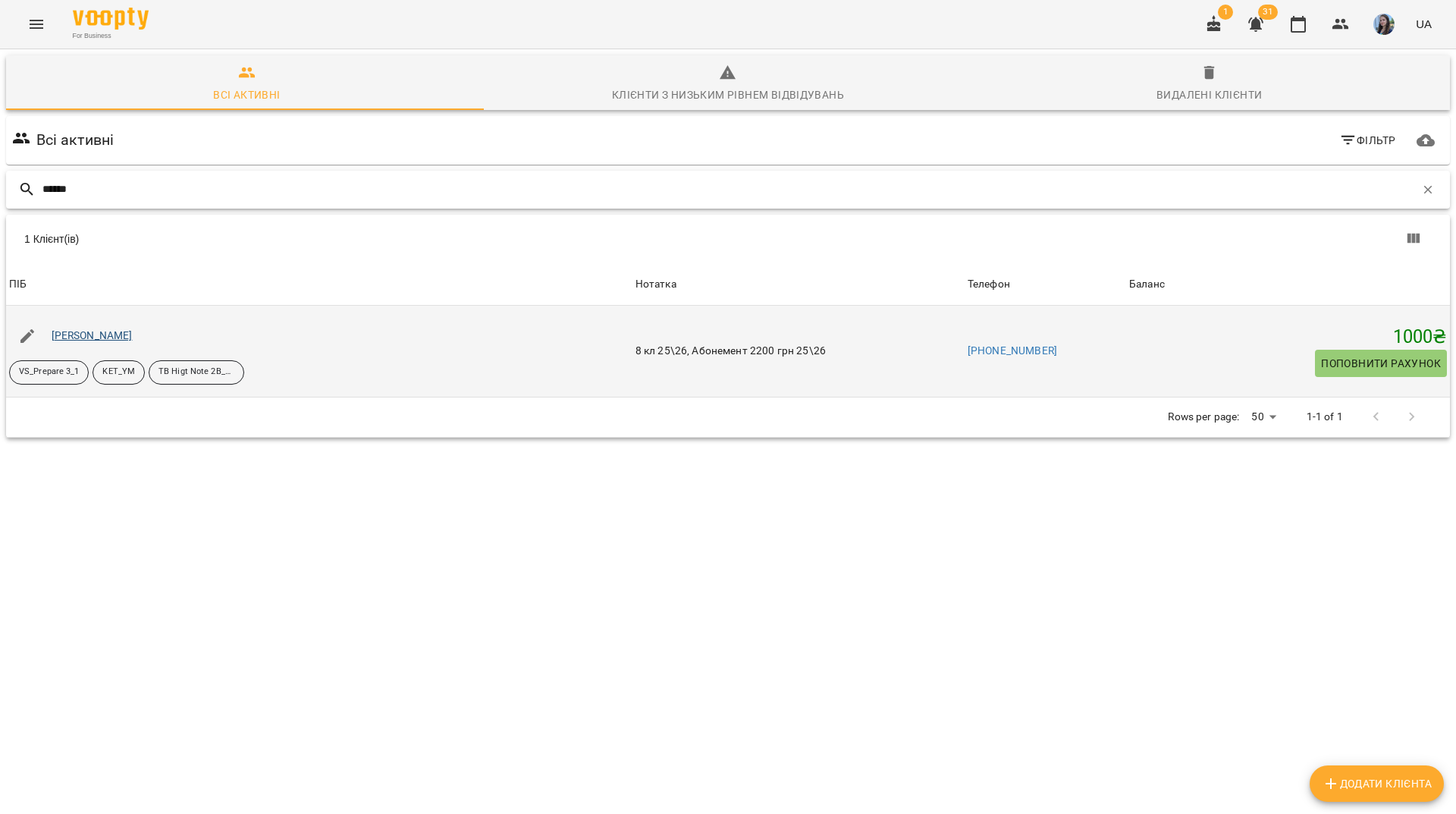
type input "******"
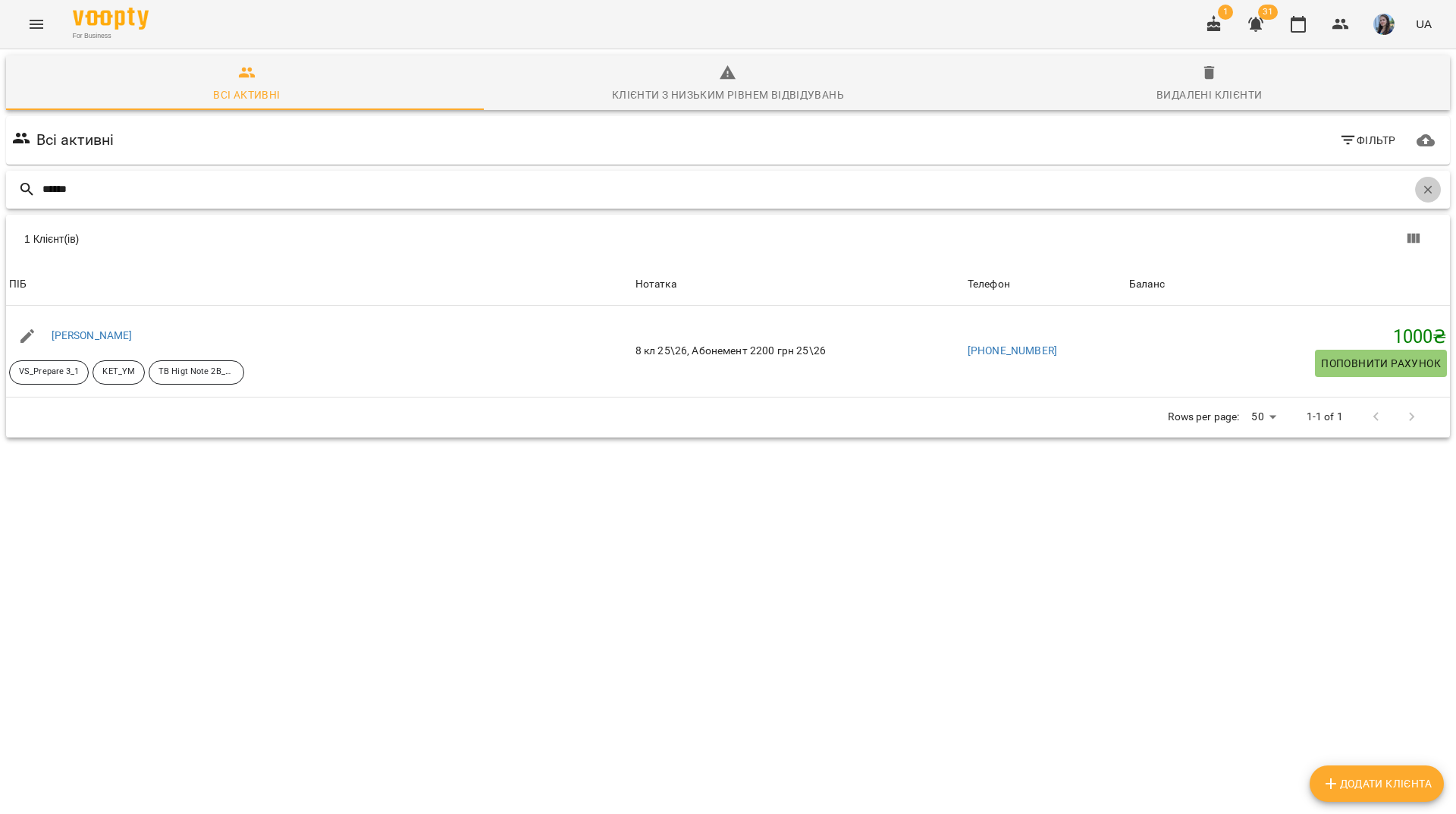
click at [1424, 177] on button "button" at bounding box center [1428, 190] width 26 height 26
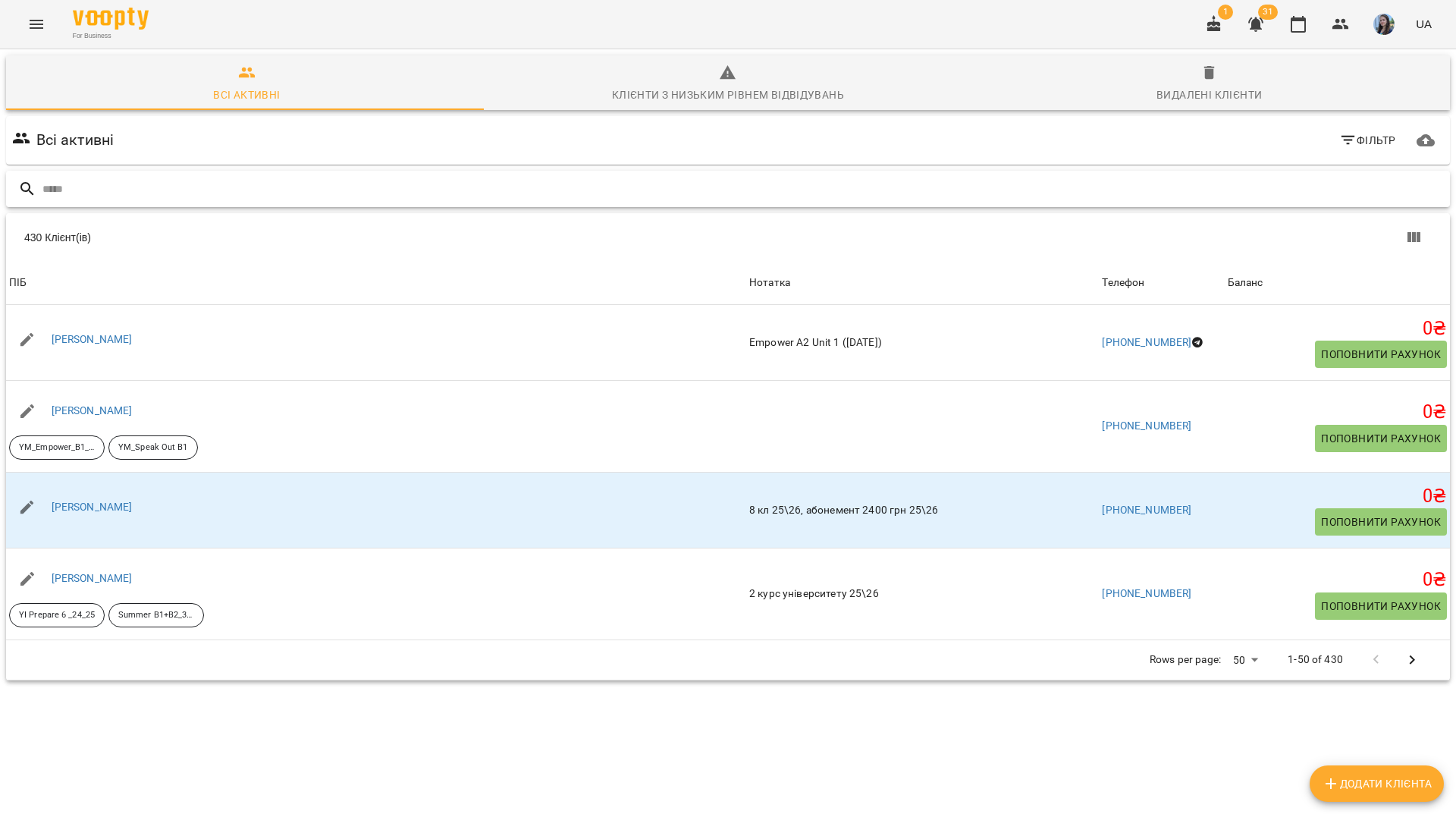
click at [1263, 177] on input "text" at bounding box center [743, 189] width 1402 height 25
click at [459, 177] on input "text" at bounding box center [743, 189] width 1402 height 25
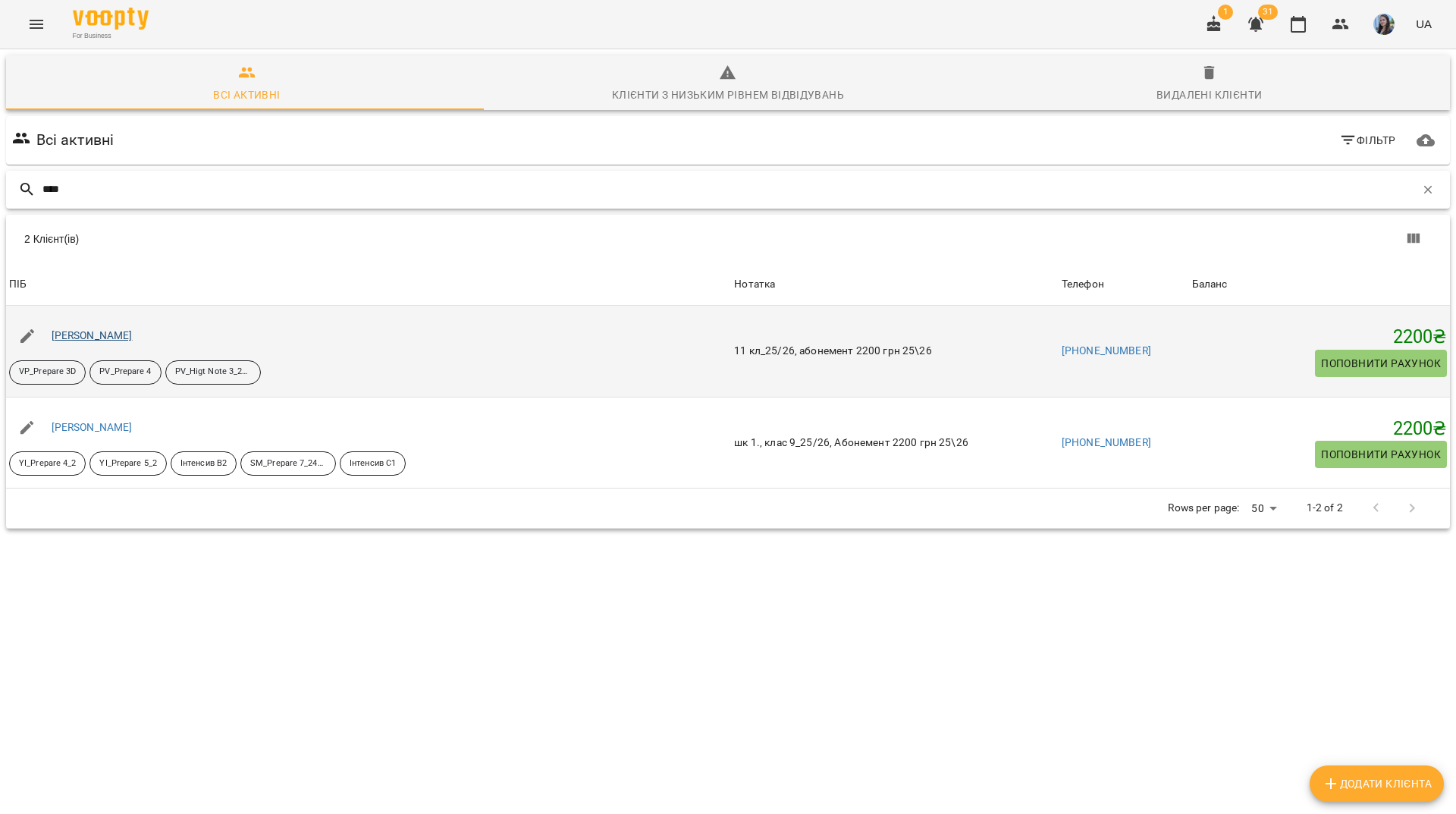
type input "****"
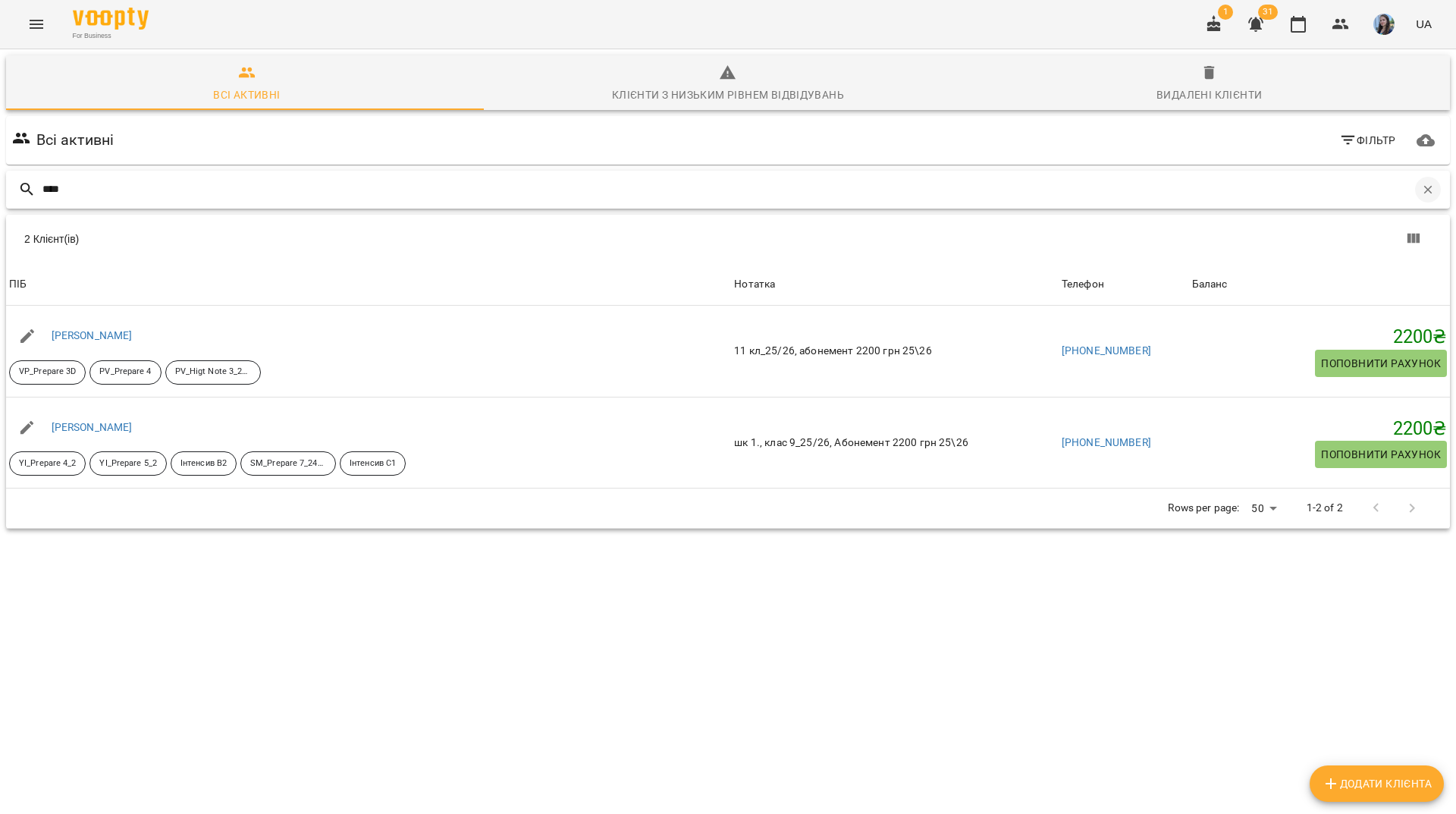
click at [1415, 177] on button "button" at bounding box center [1428, 190] width 26 height 26
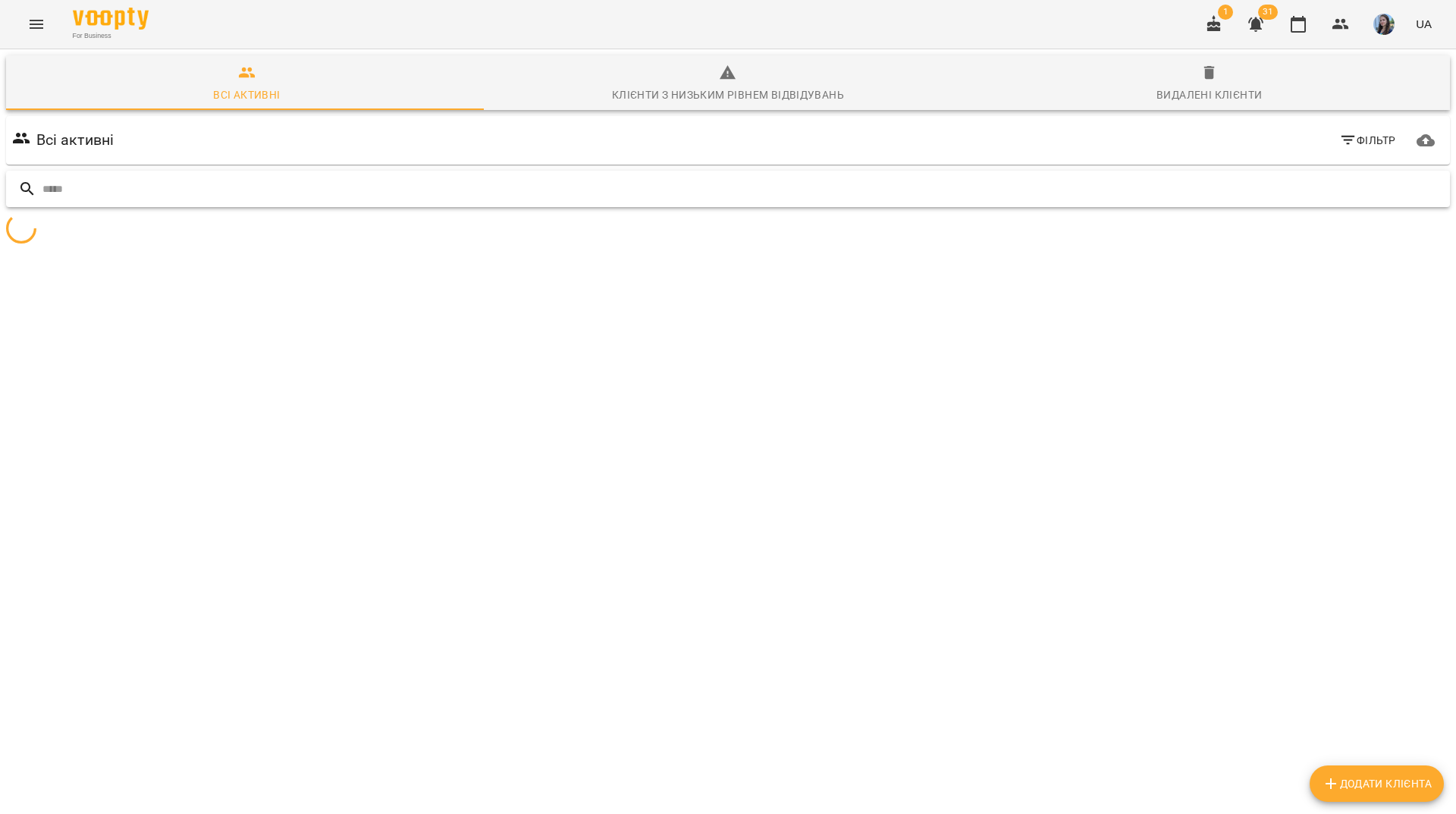
click at [1375, 177] on input "text" at bounding box center [743, 189] width 1402 height 25
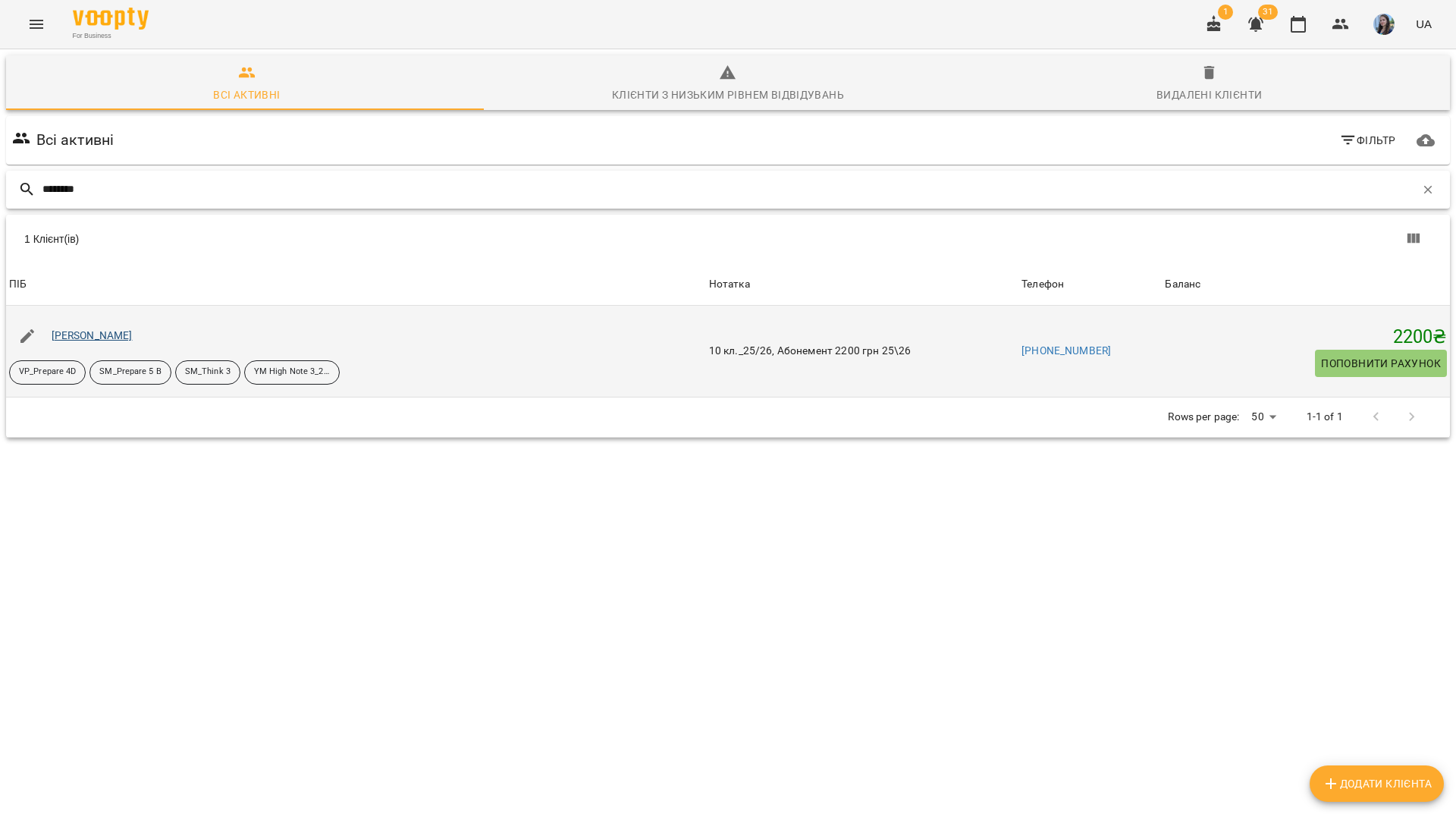
type input "*******"
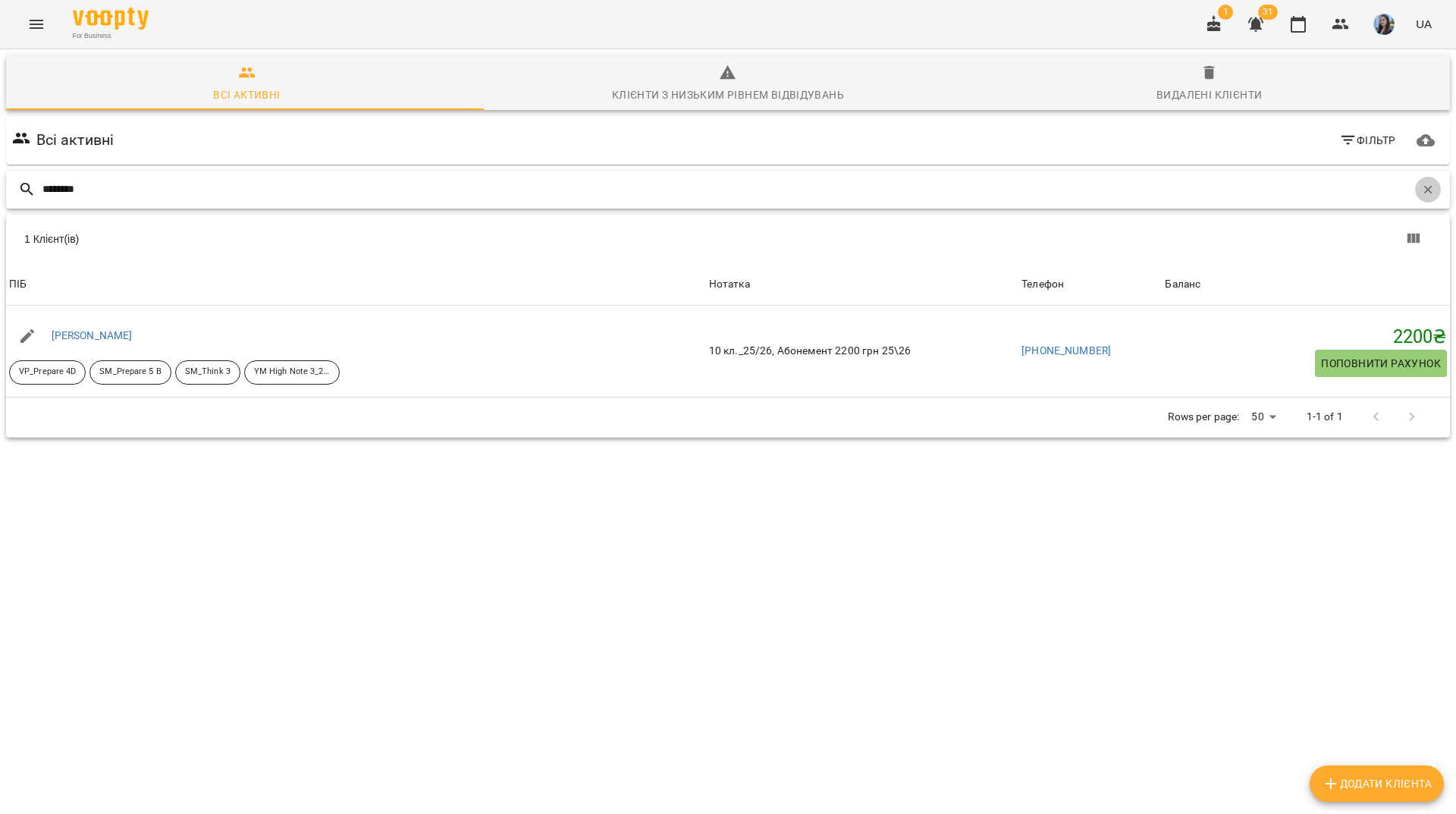
click at [1415, 177] on button "button" at bounding box center [1428, 190] width 26 height 26
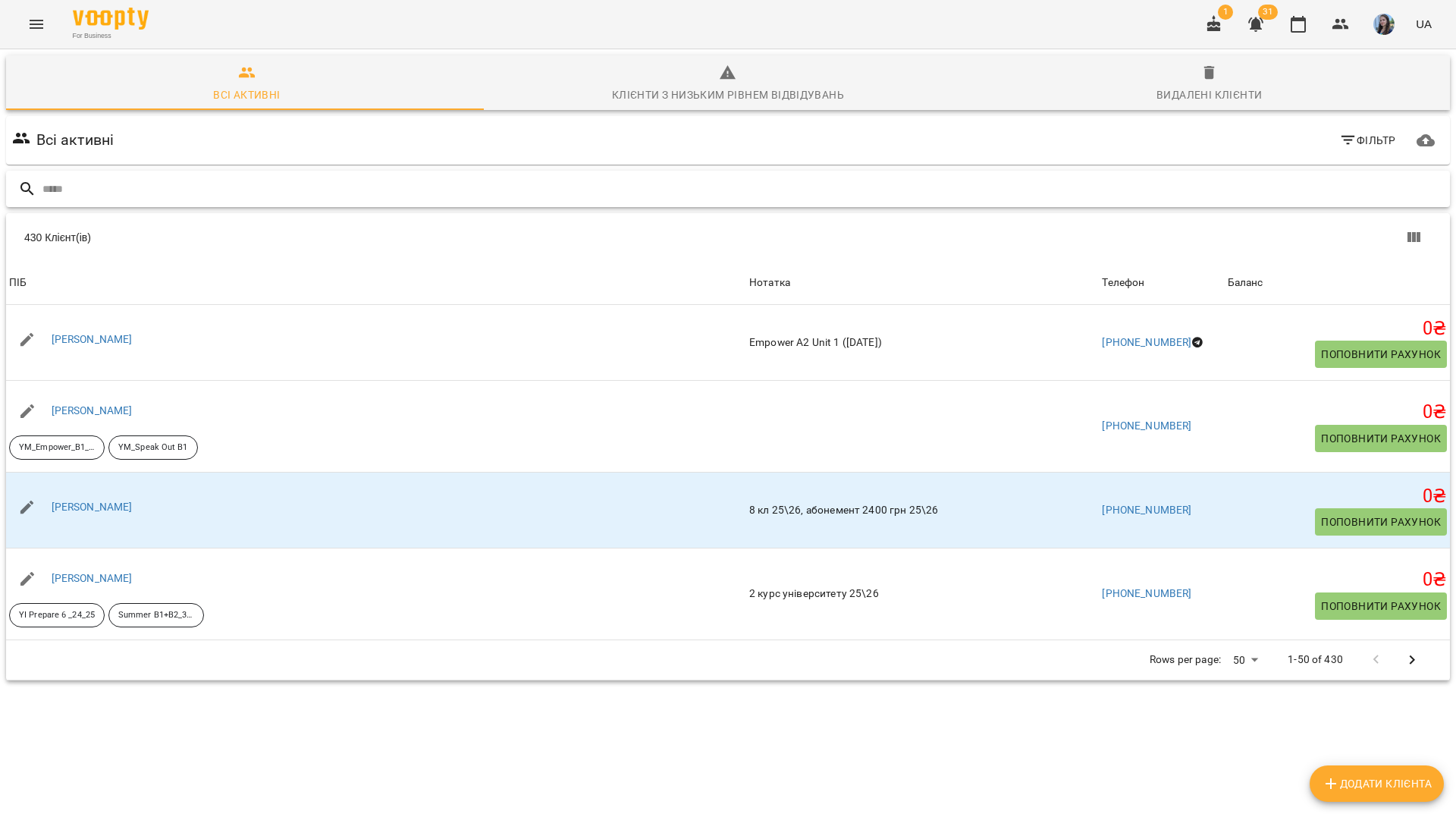
click at [607, 177] on input "text" at bounding box center [743, 189] width 1402 height 25
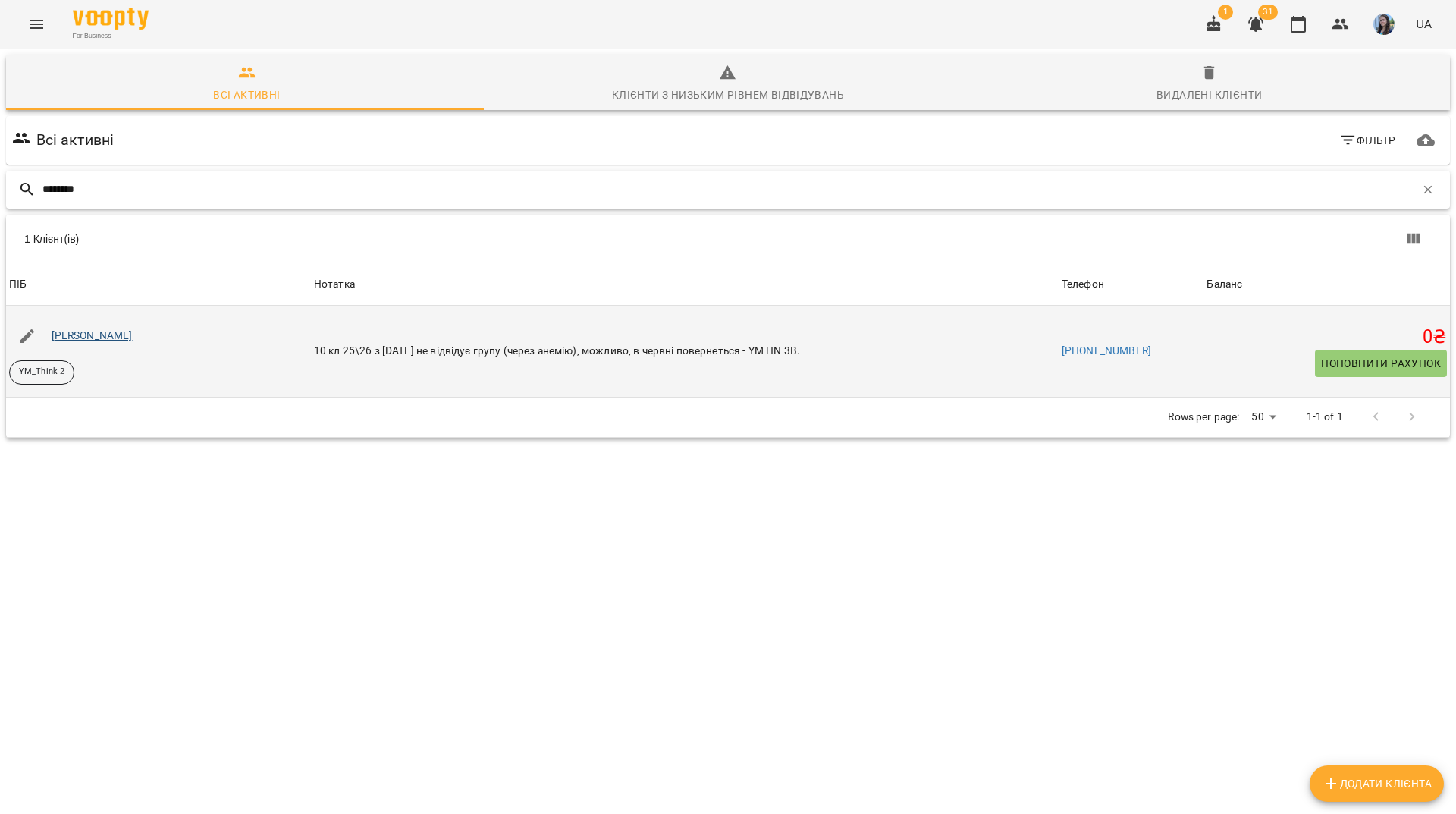
type input "*******"
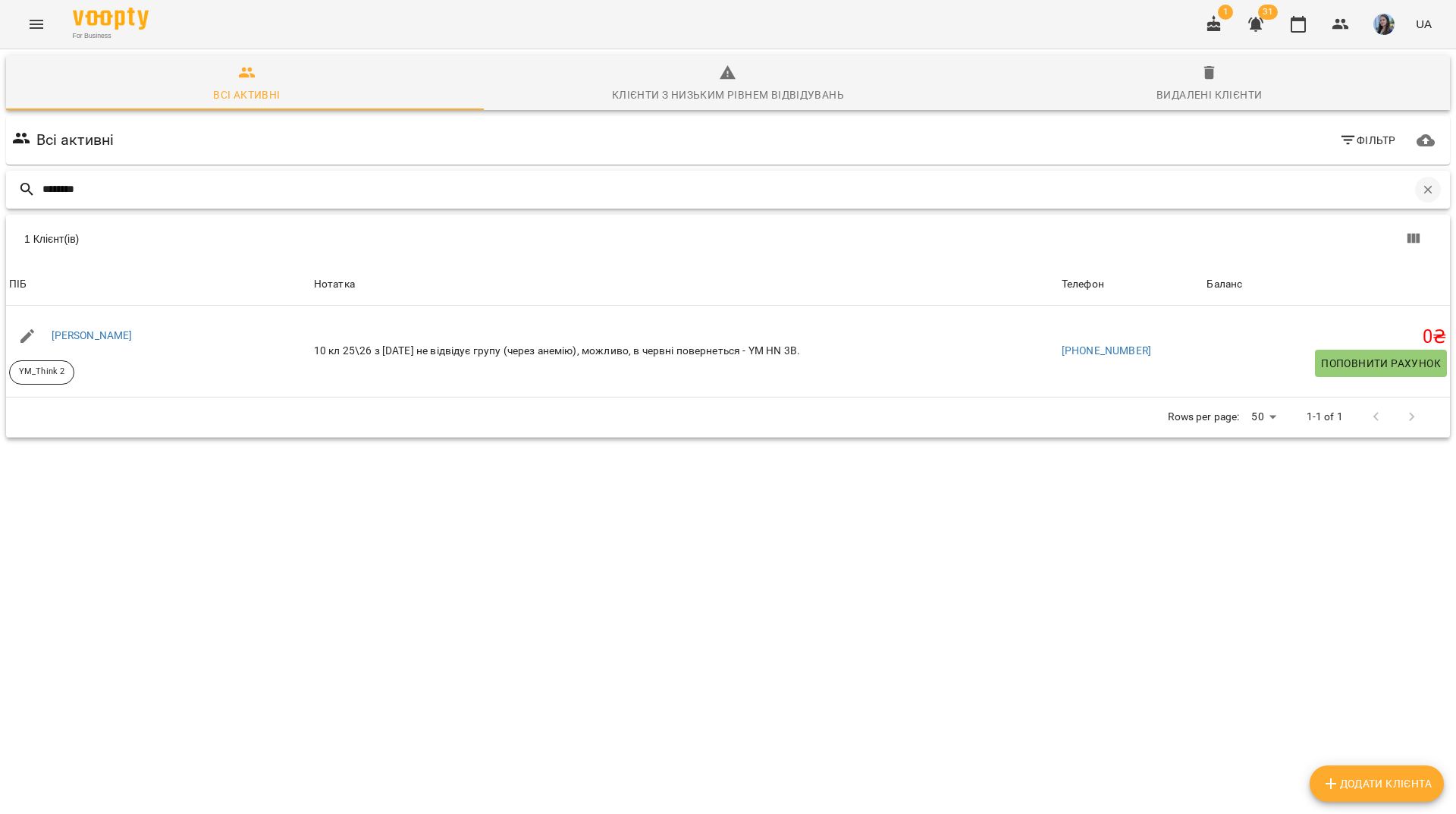
click at [1422, 183] on icon "button" at bounding box center [1428, 189] width 14 height 14
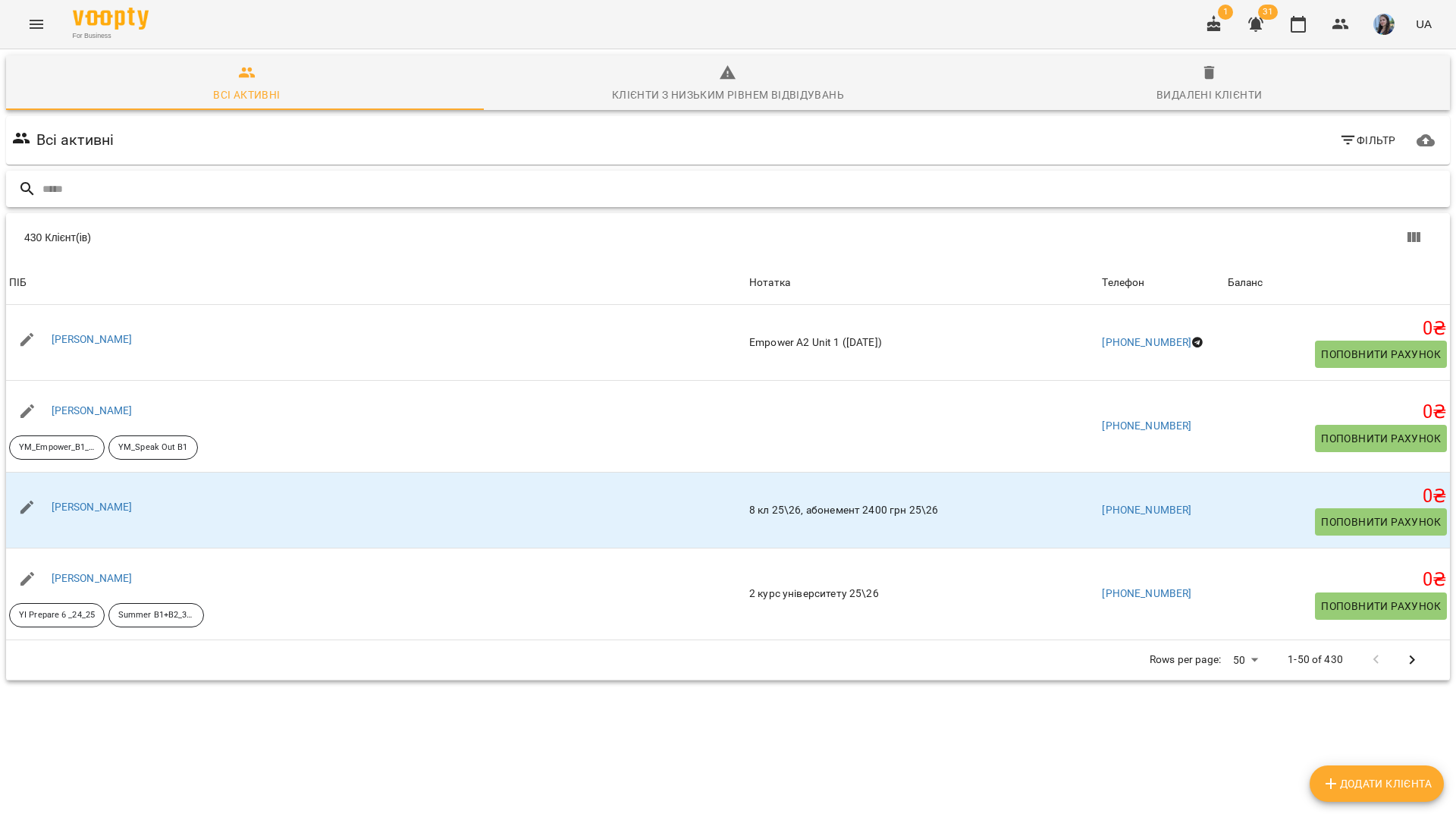
click at [1372, 177] on input "text" at bounding box center [743, 189] width 1402 height 25
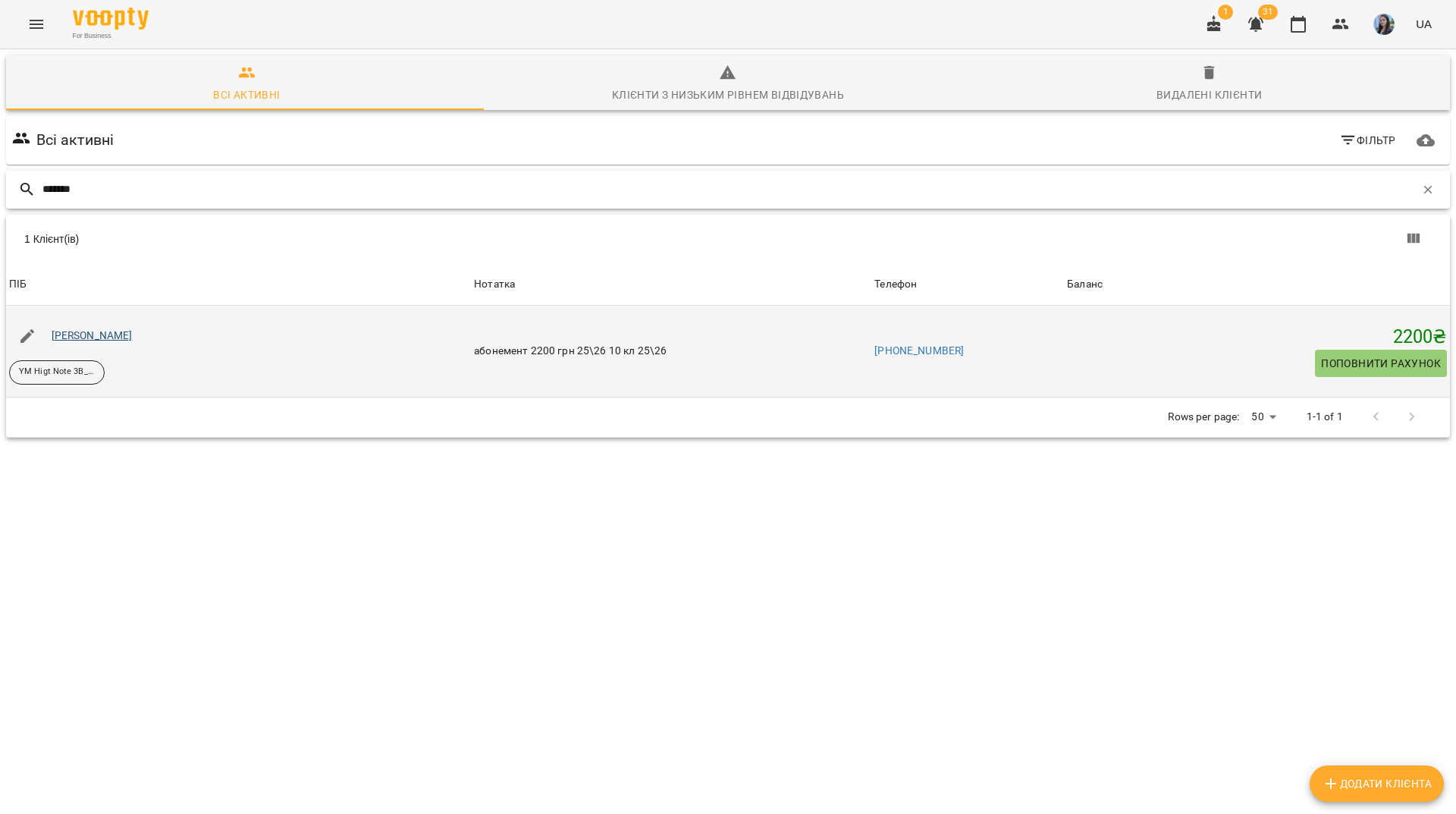
type input "*******"
drag, startPoint x: 134, startPoint y: 267, endPoint x: 152, endPoint y: 275, distance: 19.7
click at [152, 314] on div "Алексеєнко Анна" at bounding box center [238, 336] width 465 height 42
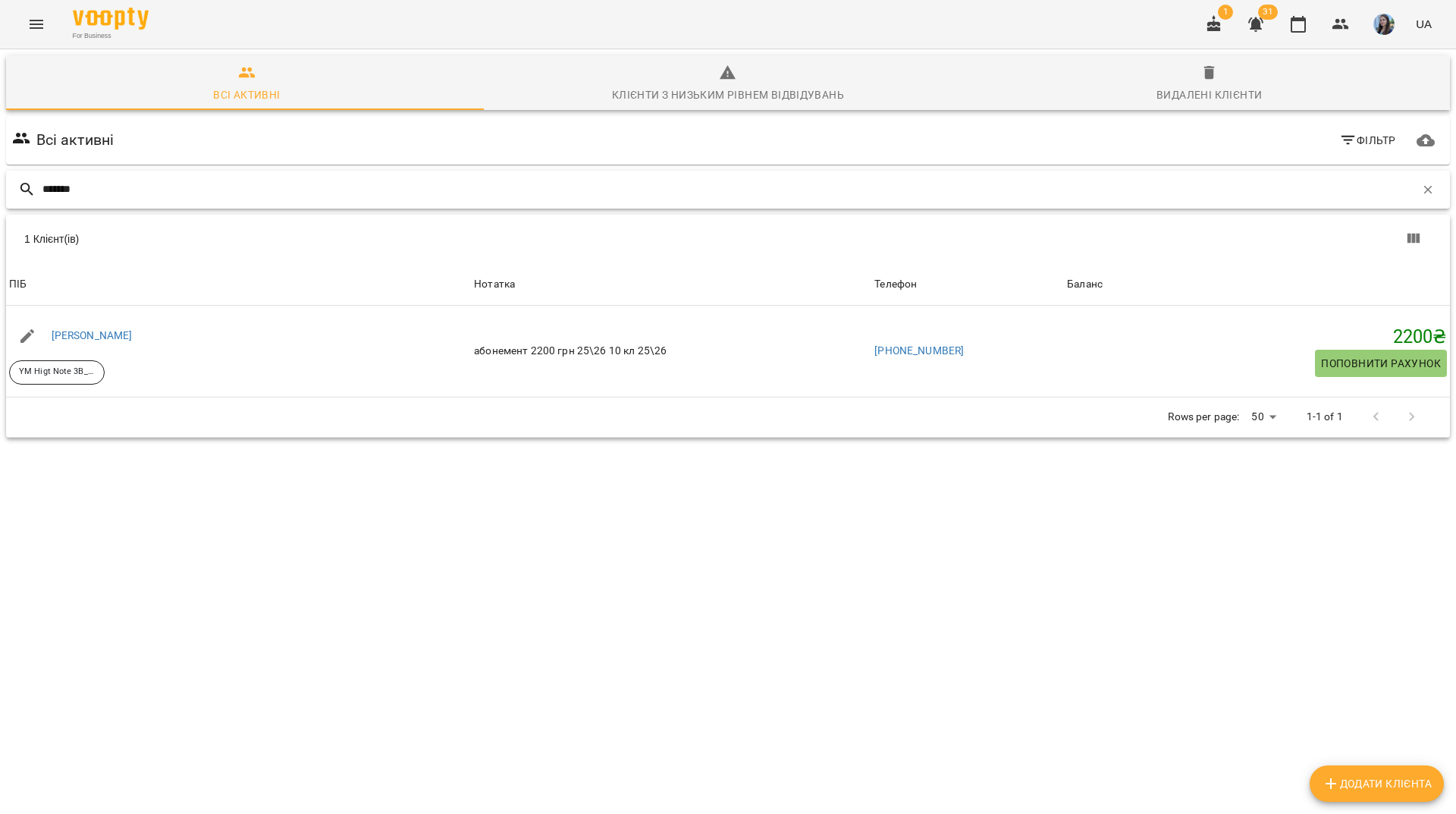
drag, startPoint x: 527, startPoint y: 110, endPoint x: 853, endPoint y: 121, distance: 326.2
click at [534, 177] on input "*******" at bounding box center [729, 189] width 1373 height 25
click at [1422, 183] on icon "button" at bounding box center [1428, 189] width 14 height 14
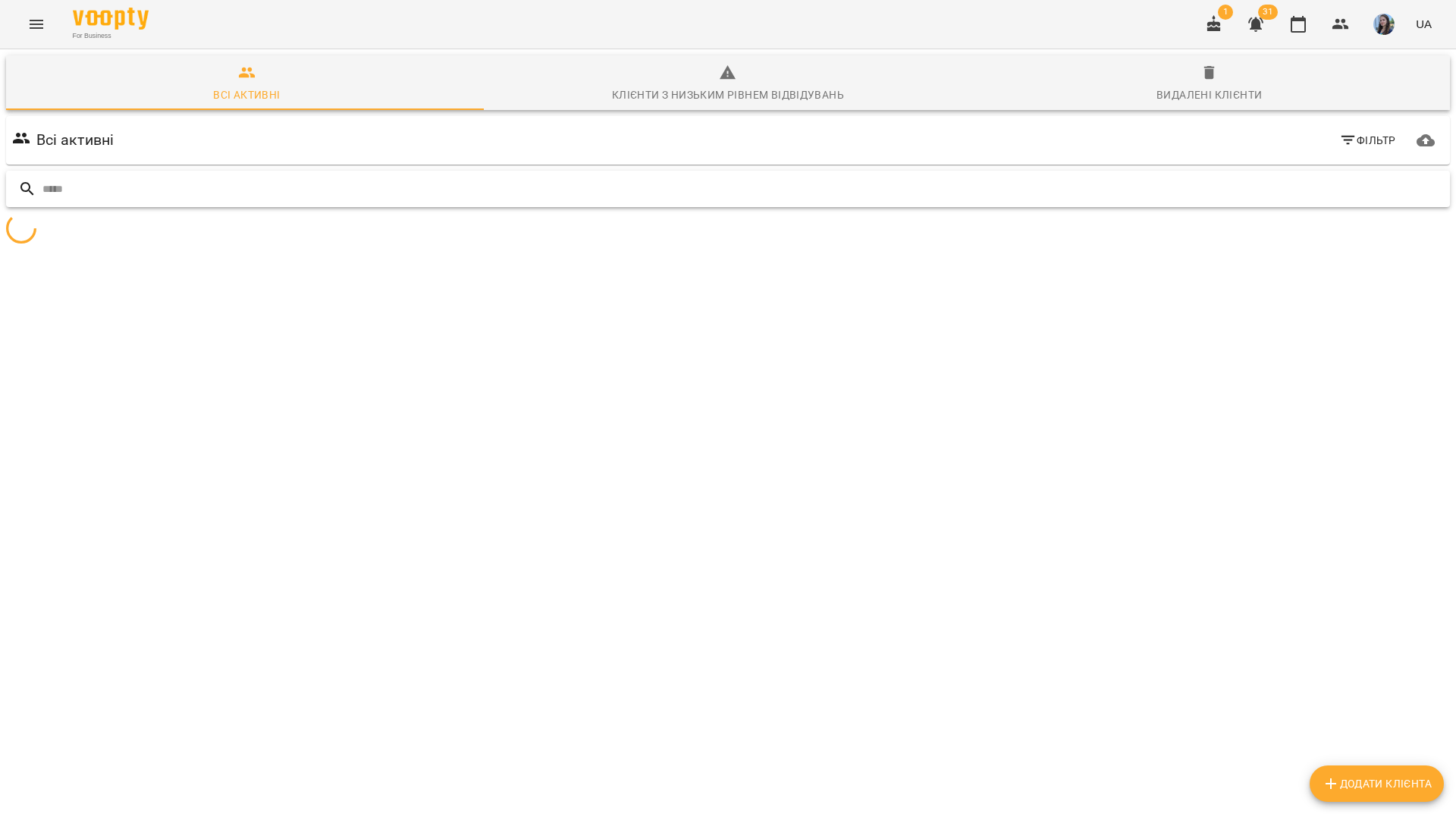
click at [1406, 177] on input "text" at bounding box center [743, 189] width 1402 height 25
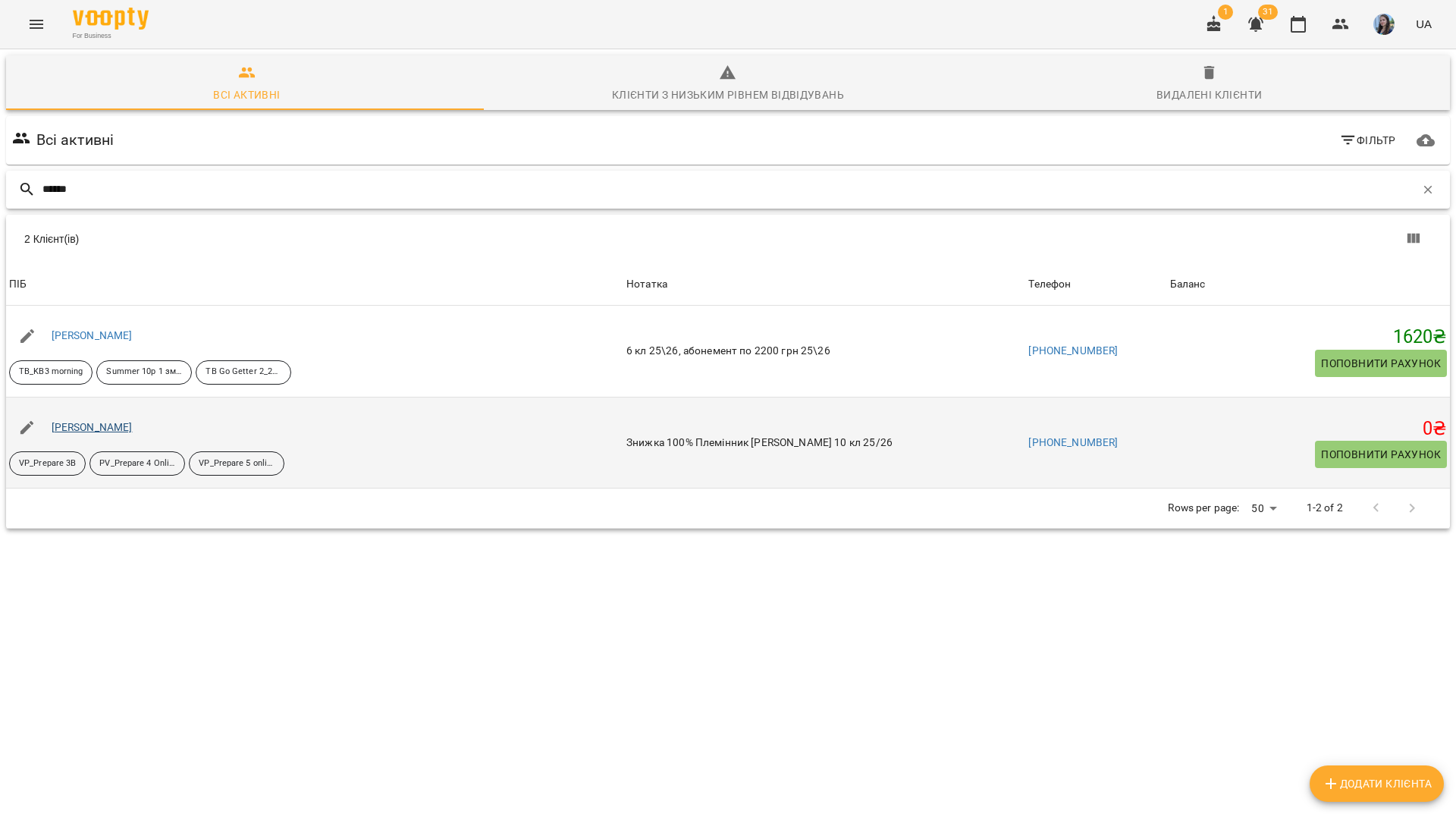
type input "******"
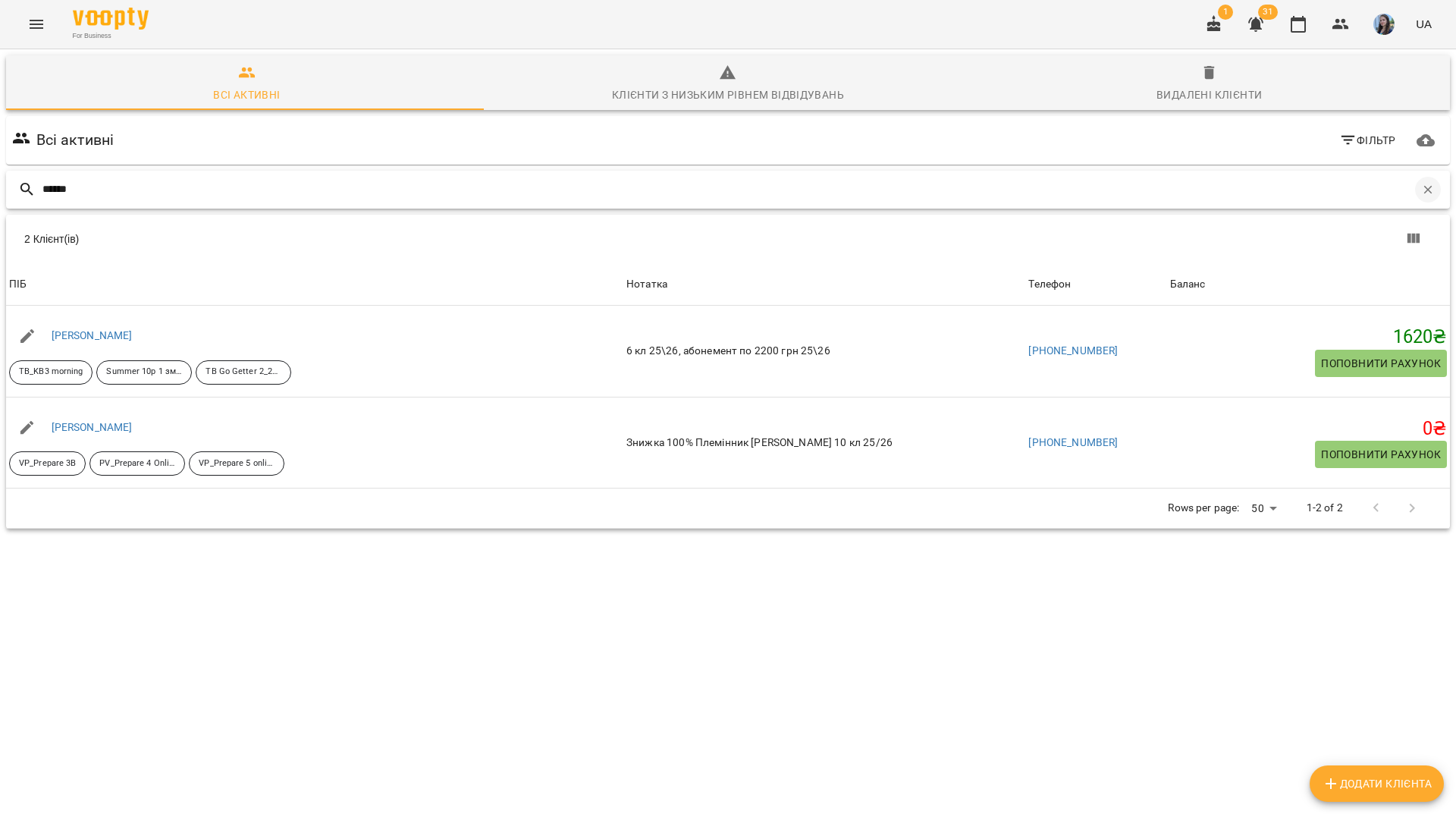
click at [1422, 183] on icon "button" at bounding box center [1428, 189] width 14 height 14
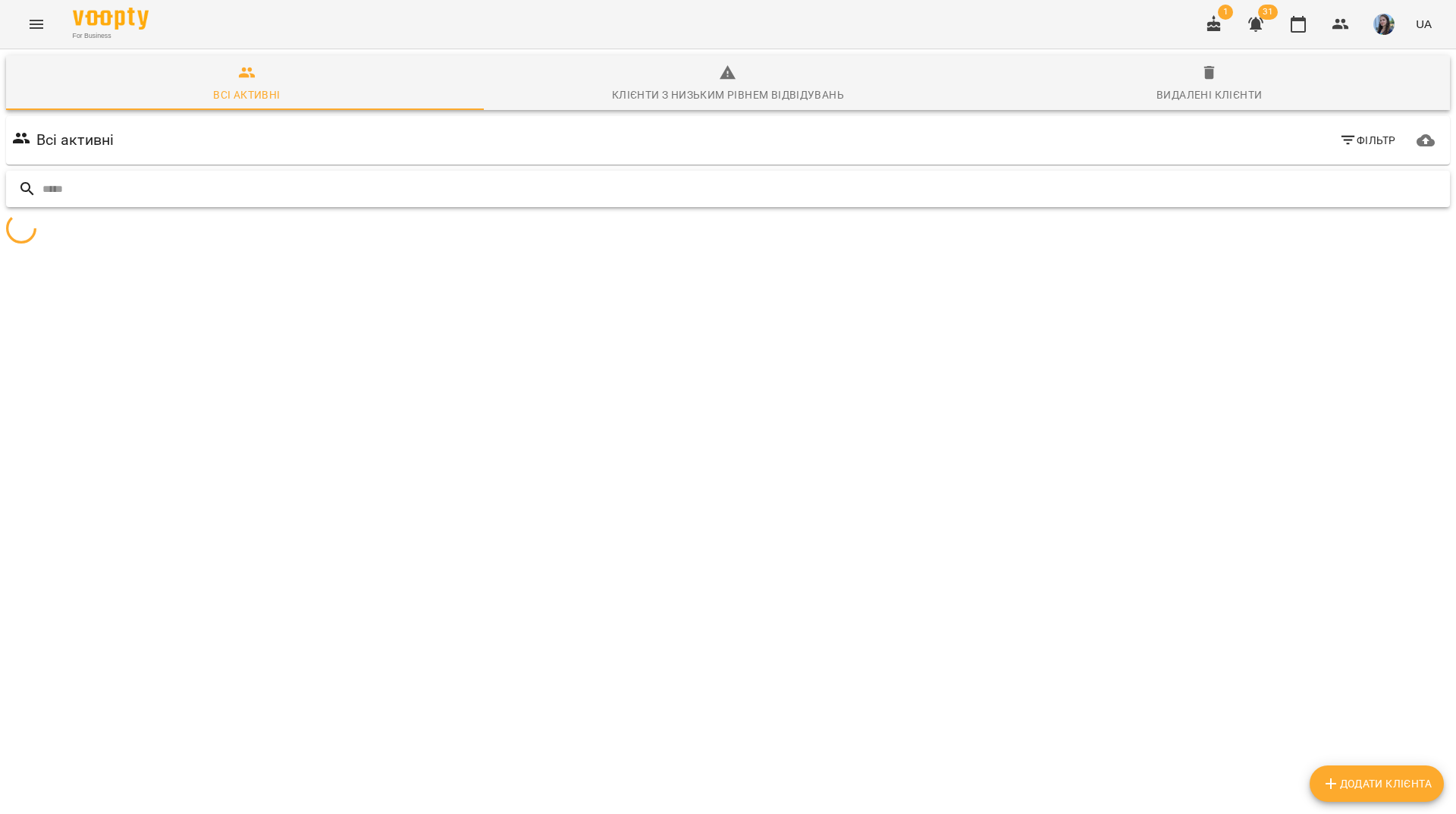
click at [1372, 177] on input "text" at bounding box center [743, 189] width 1402 height 25
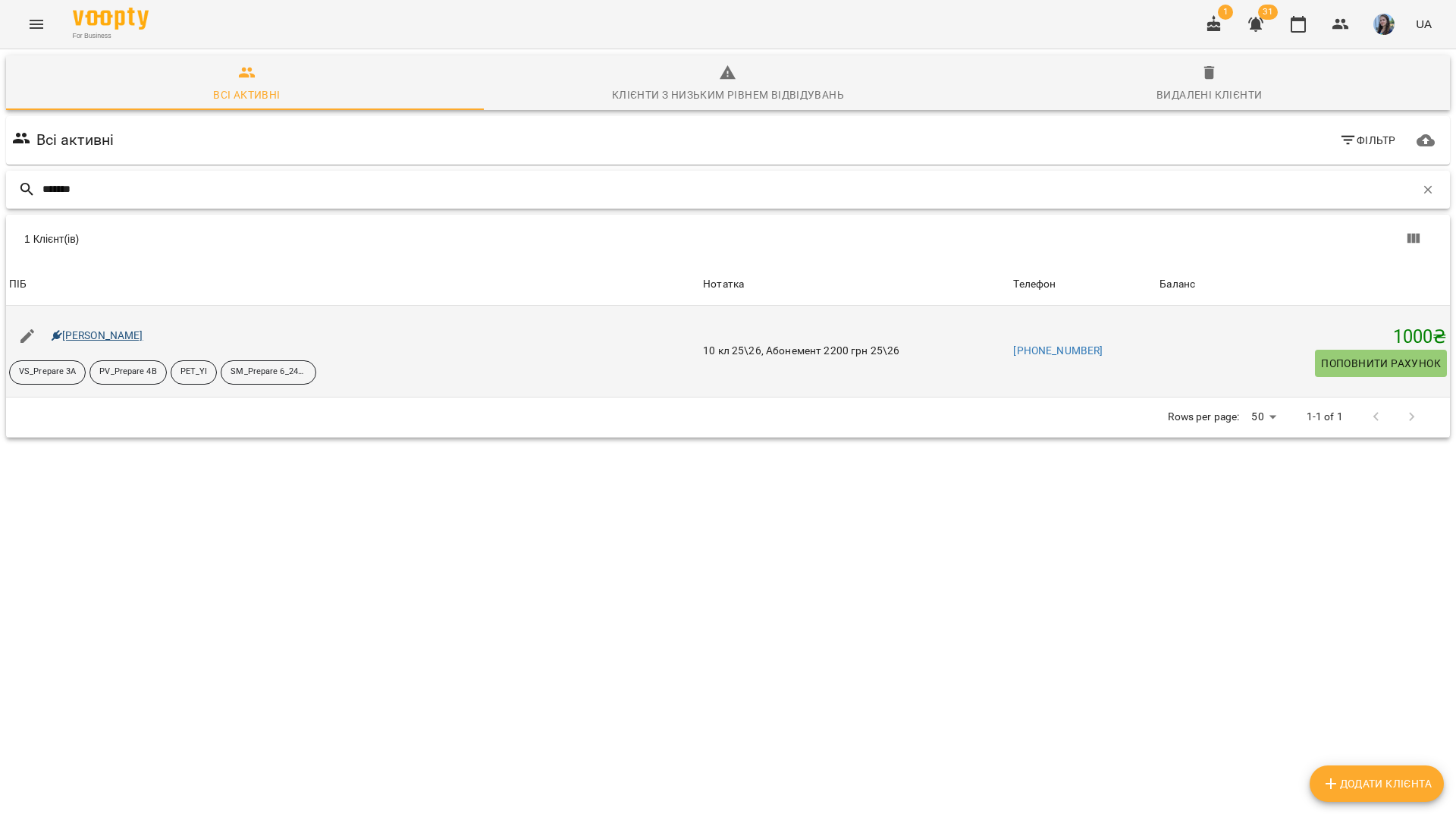
type input "******"
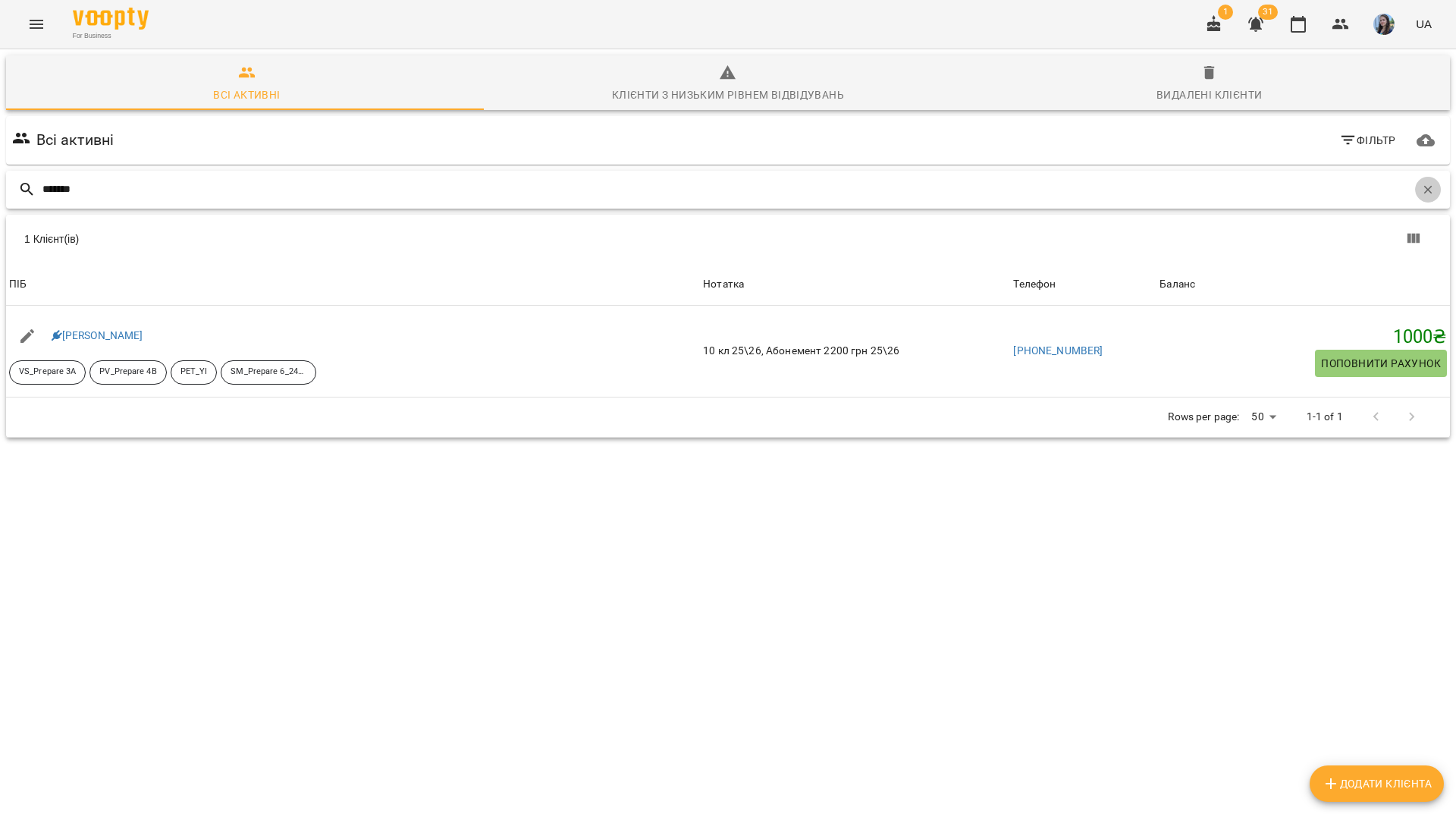
drag, startPoint x: 1422, startPoint y: 113, endPoint x: 1377, endPoint y: 113, distance: 45.0
click at [1422, 177] on button "button" at bounding box center [1428, 190] width 26 height 26
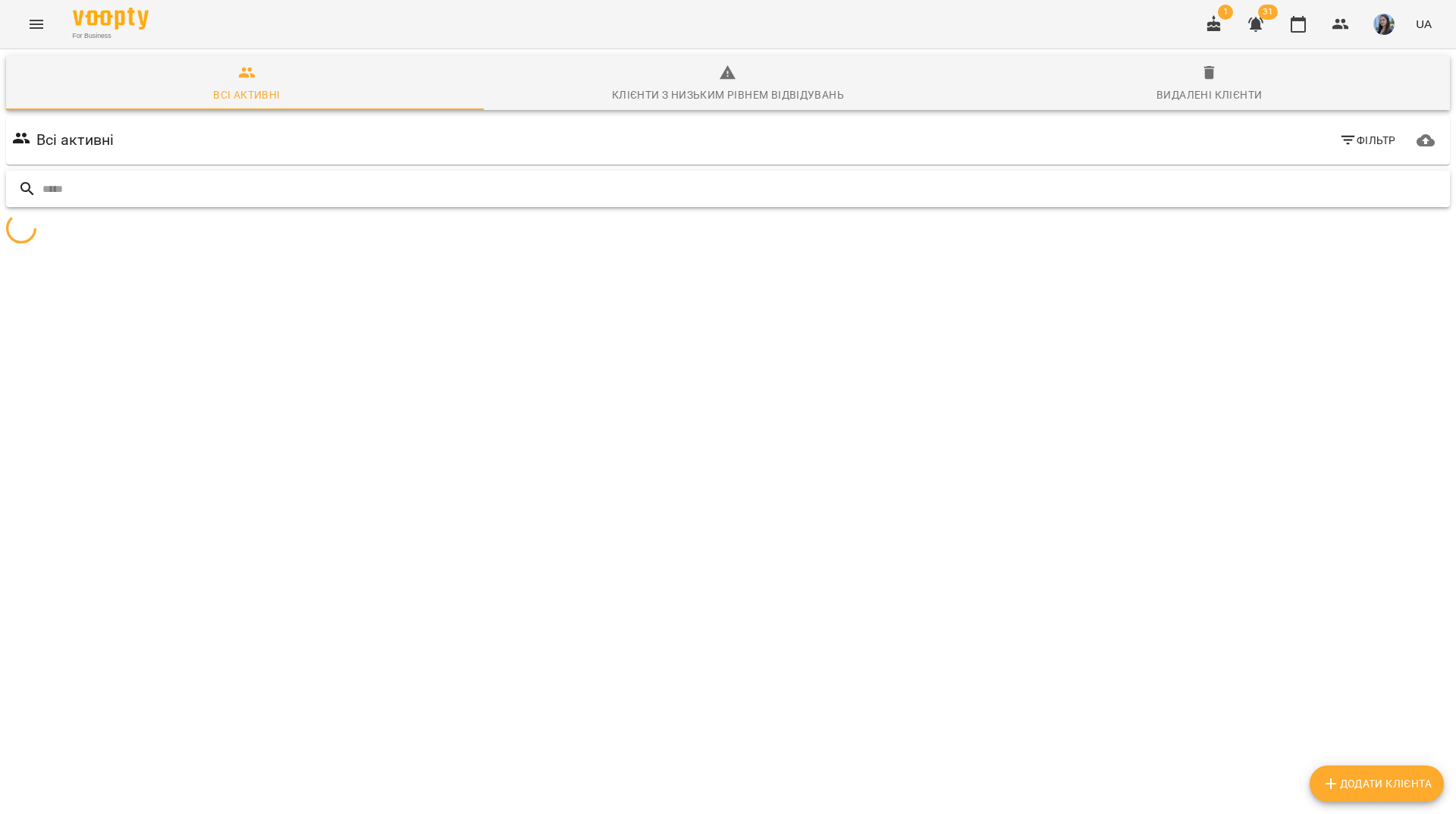
click at [1347, 177] on input "text" at bounding box center [743, 189] width 1402 height 25
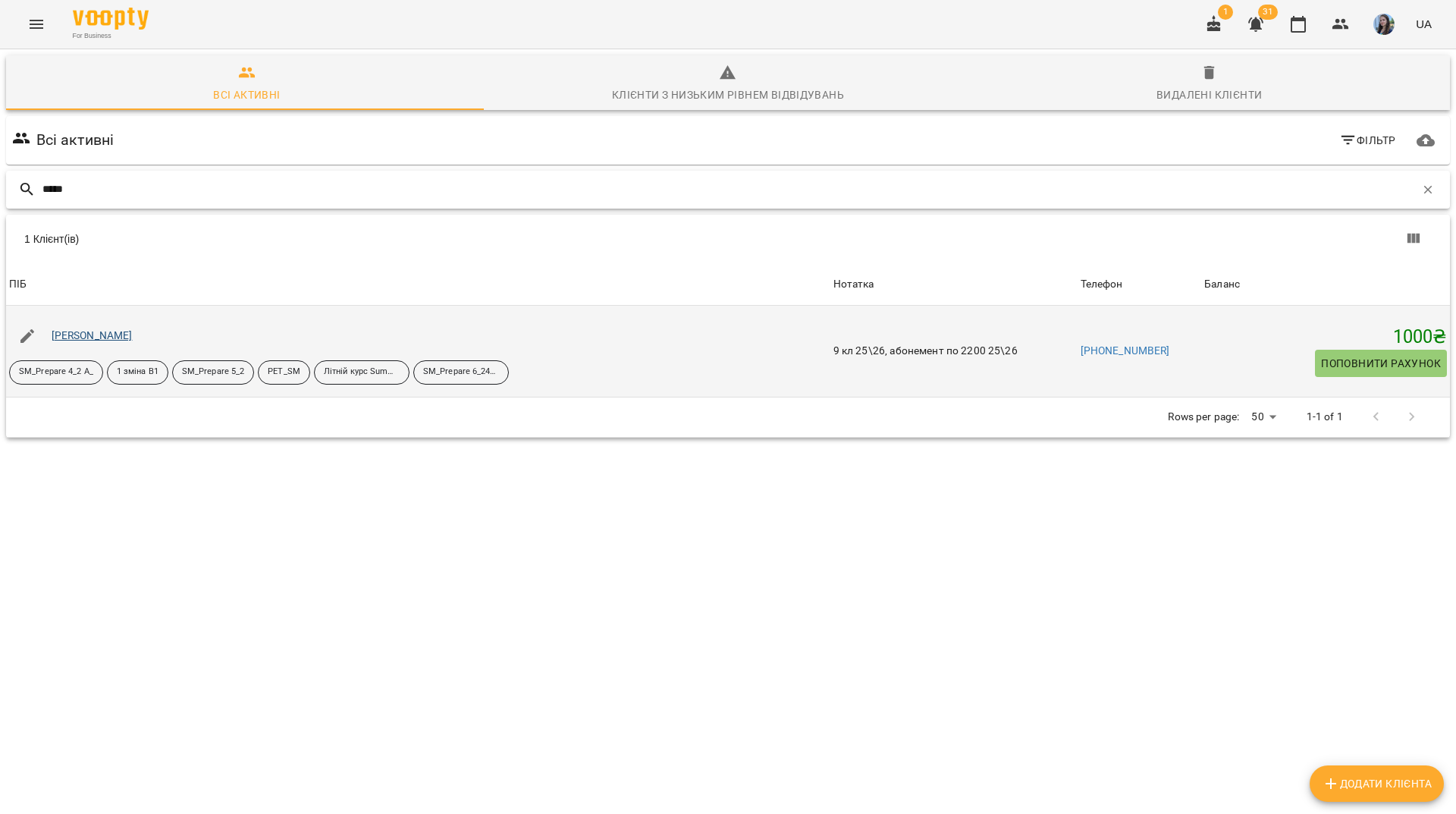
type input "*****"
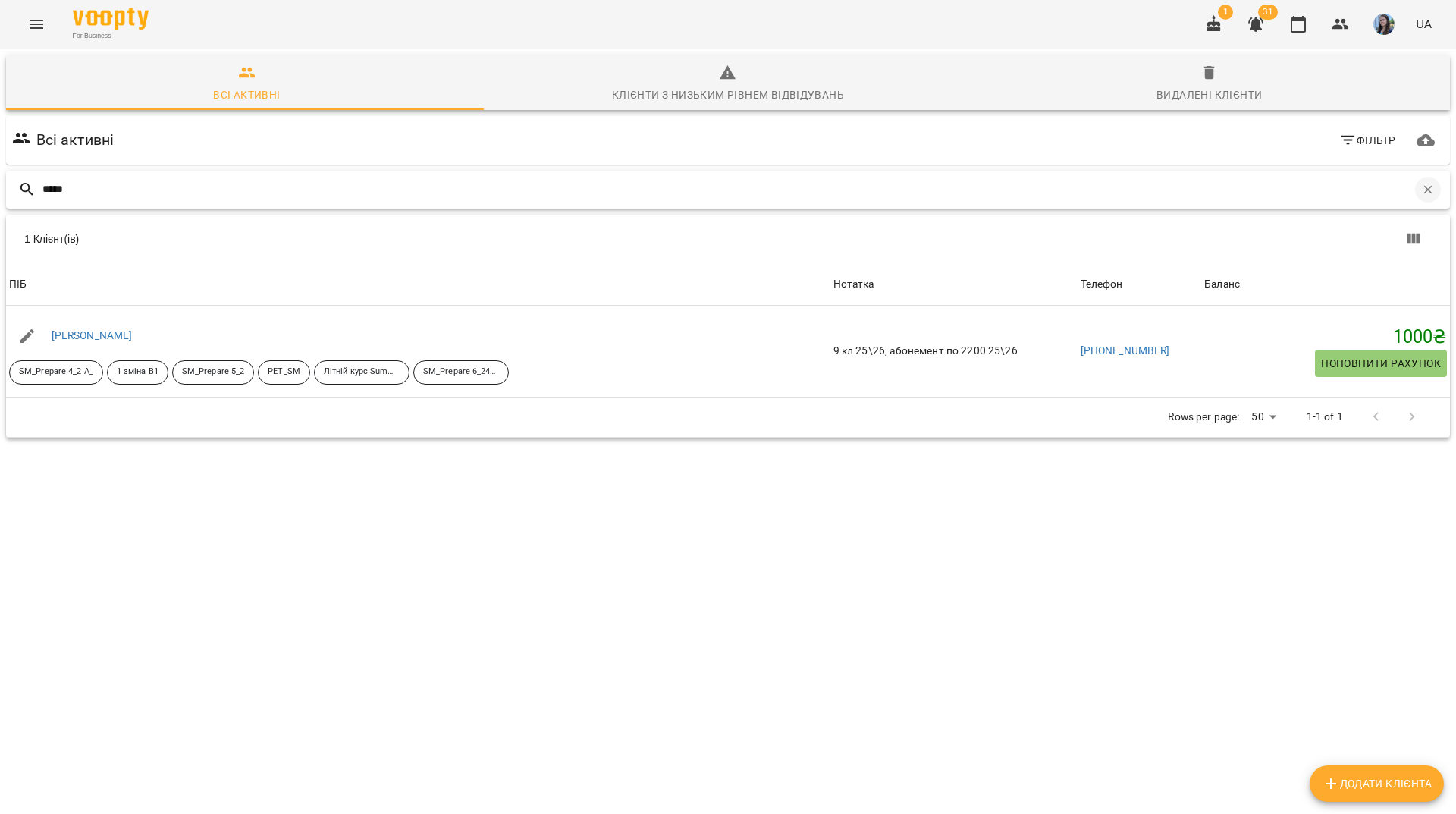
click at [1415, 177] on button "button" at bounding box center [1428, 190] width 26 height 26
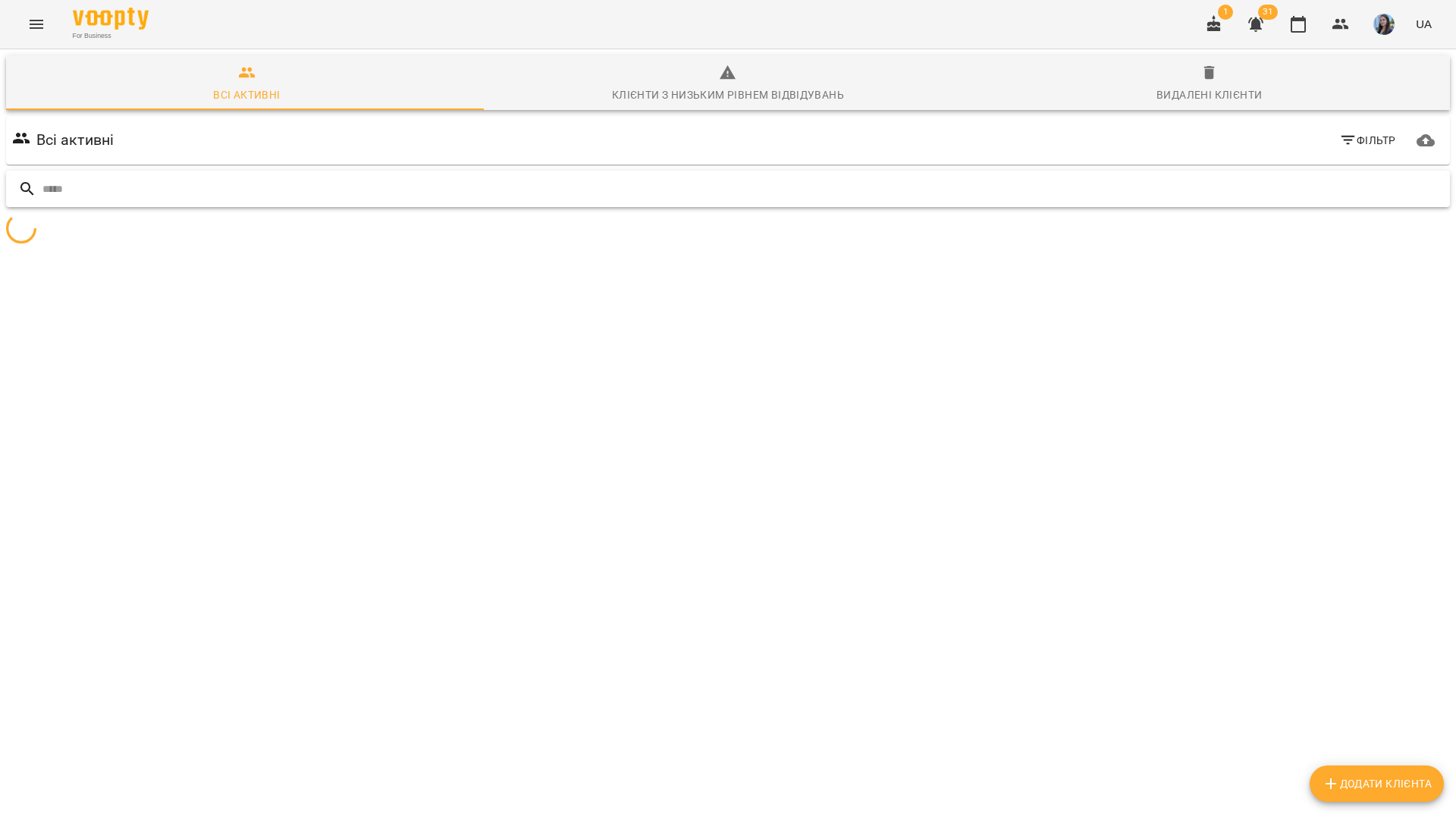
click at [1388, 177] on input "text" at bounding box center [743, 189] width 1402 height 25
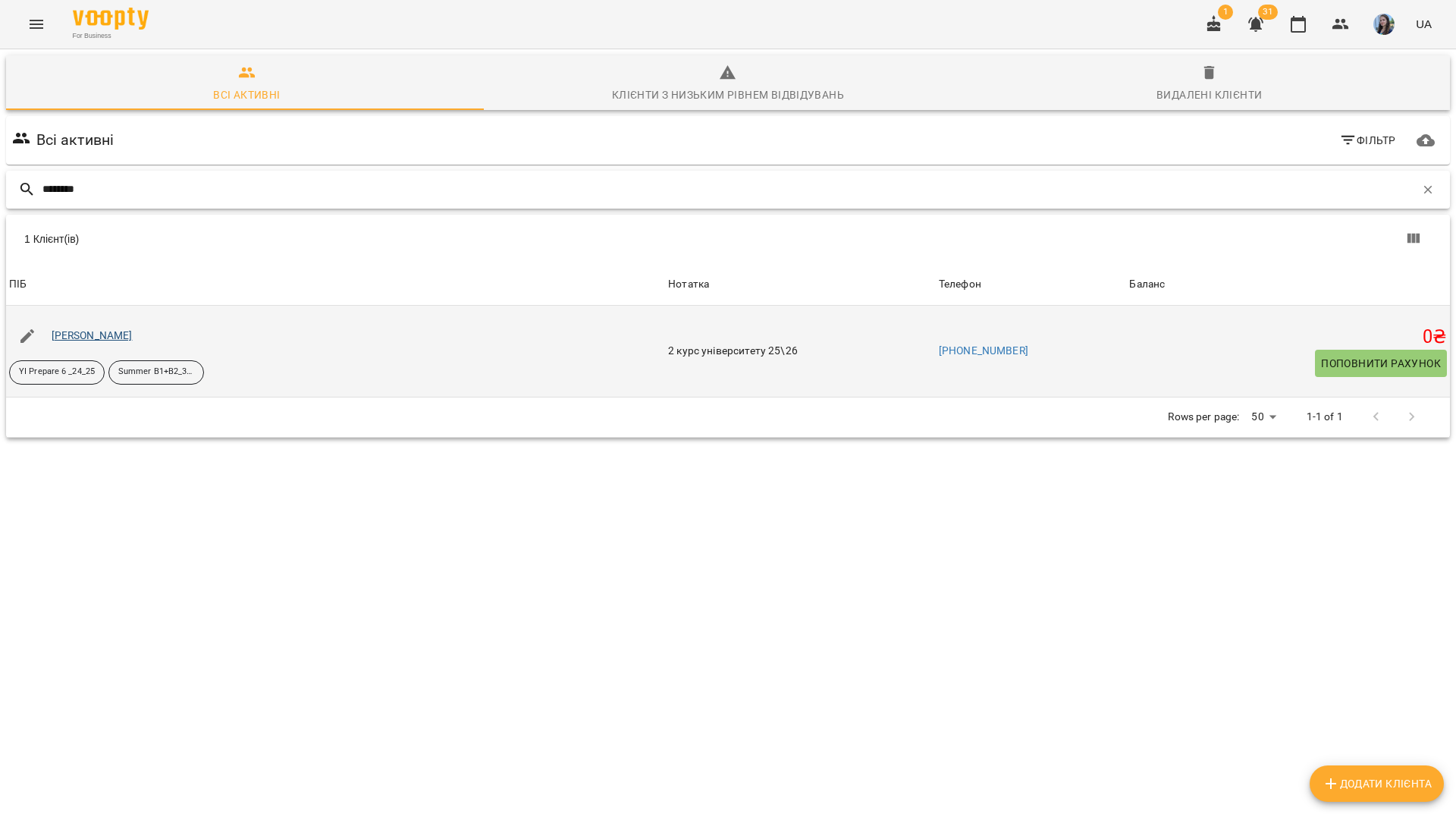
type input "********"
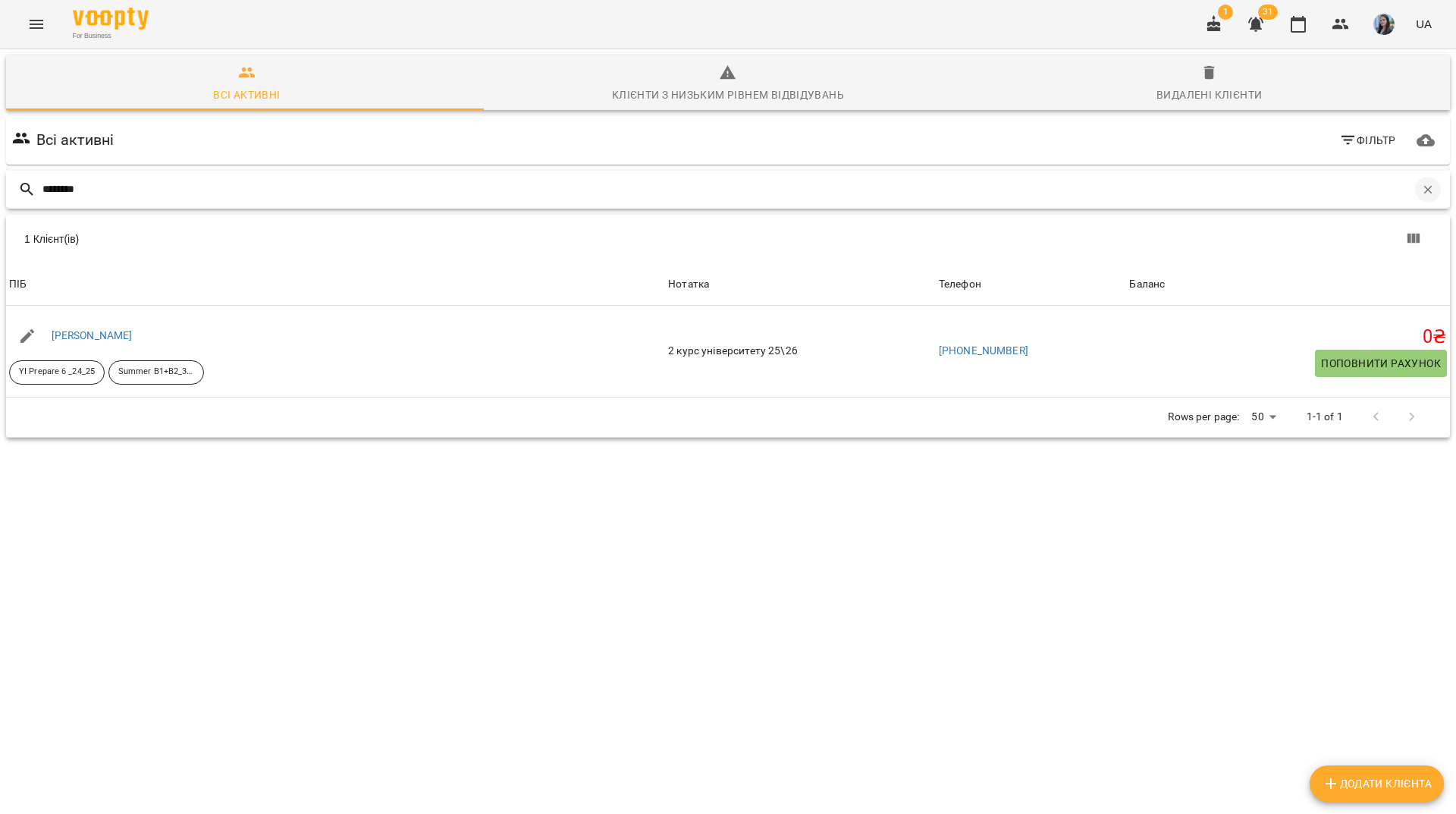
click at [1426, 177] on button "button" at bounding box center [1428, 190] width 26 height 26
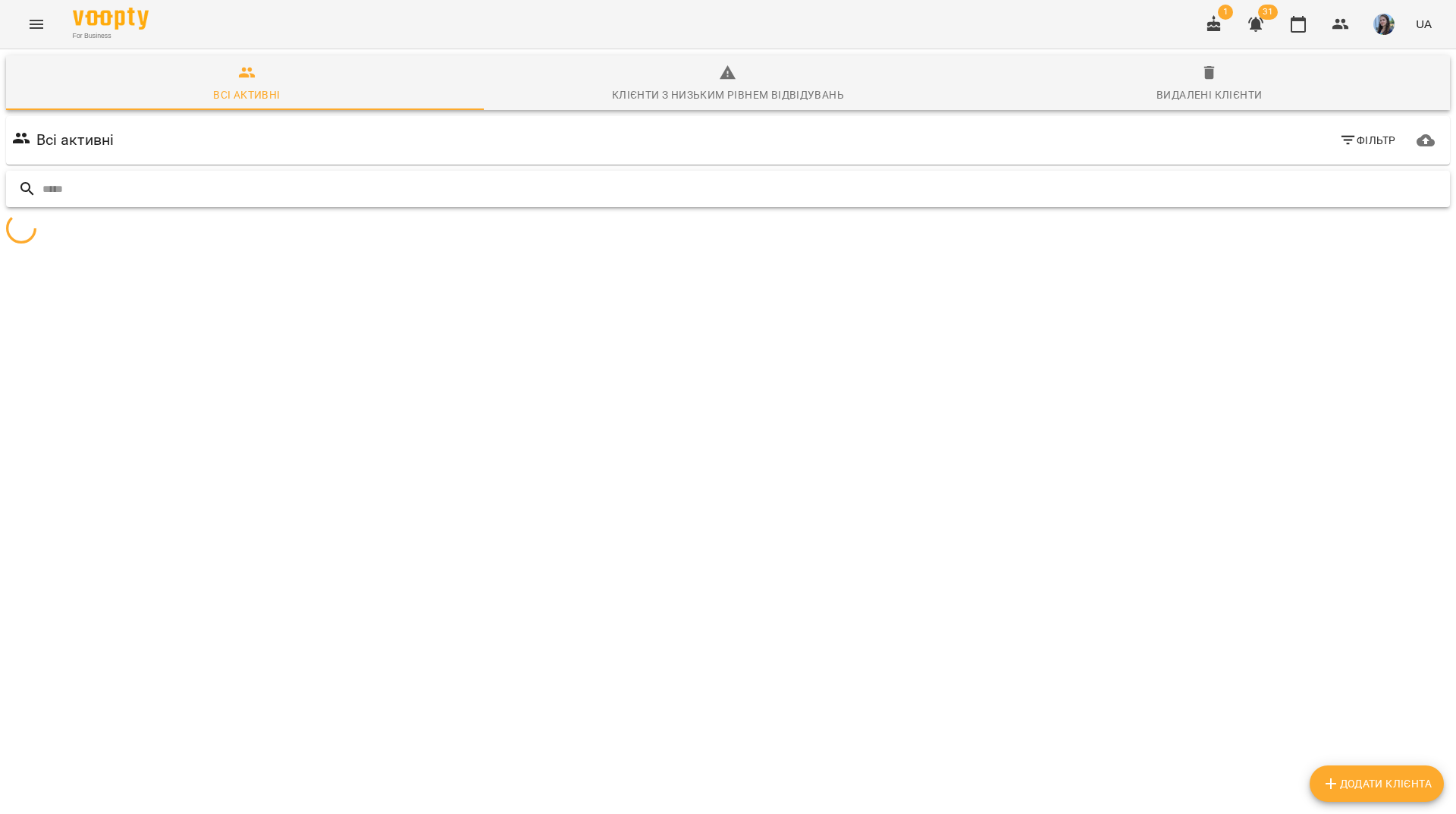
click at [1393, 177] on input "text" at bounding box center [743, 189] width 1402 height 25
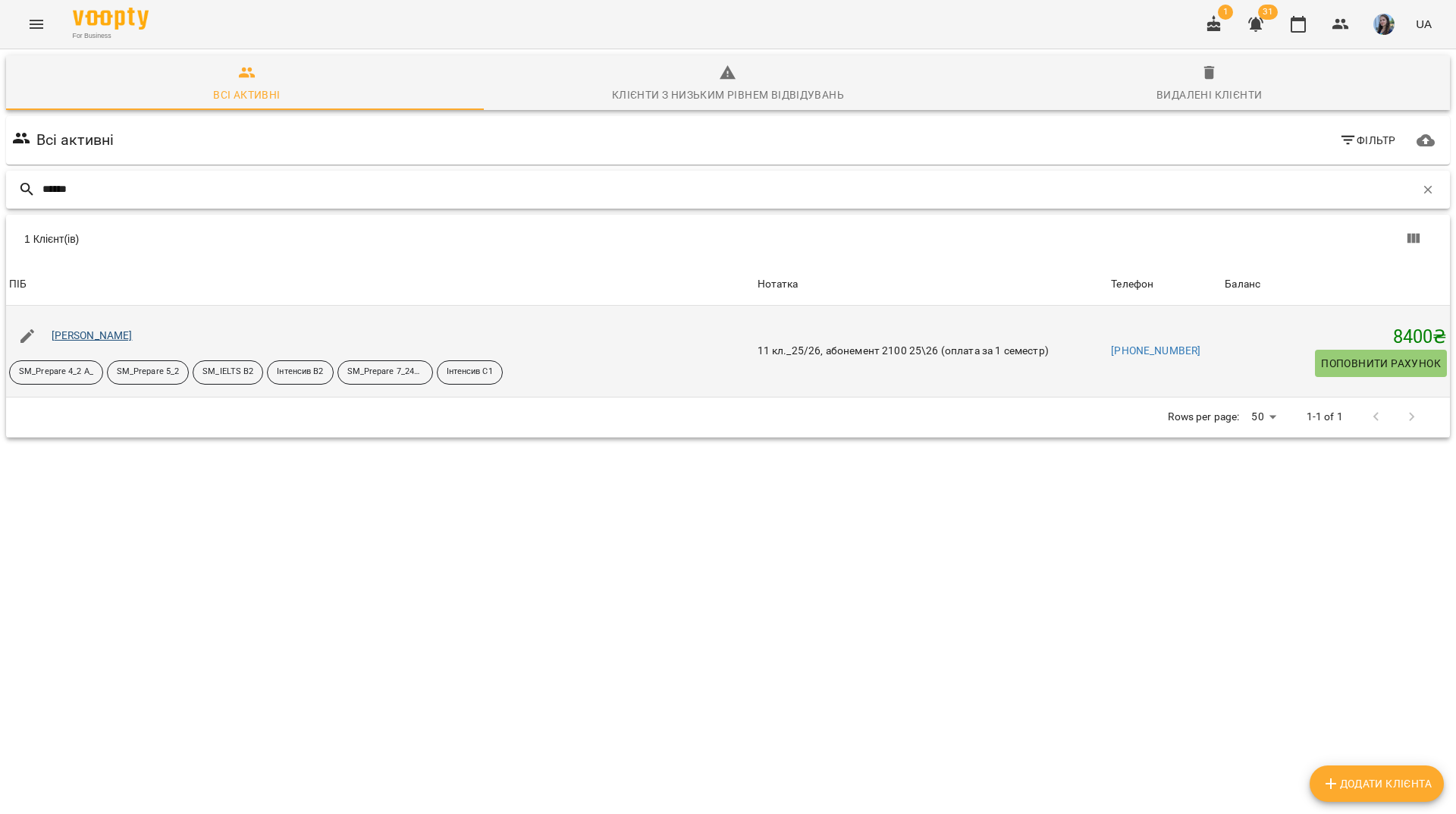
type input "******"
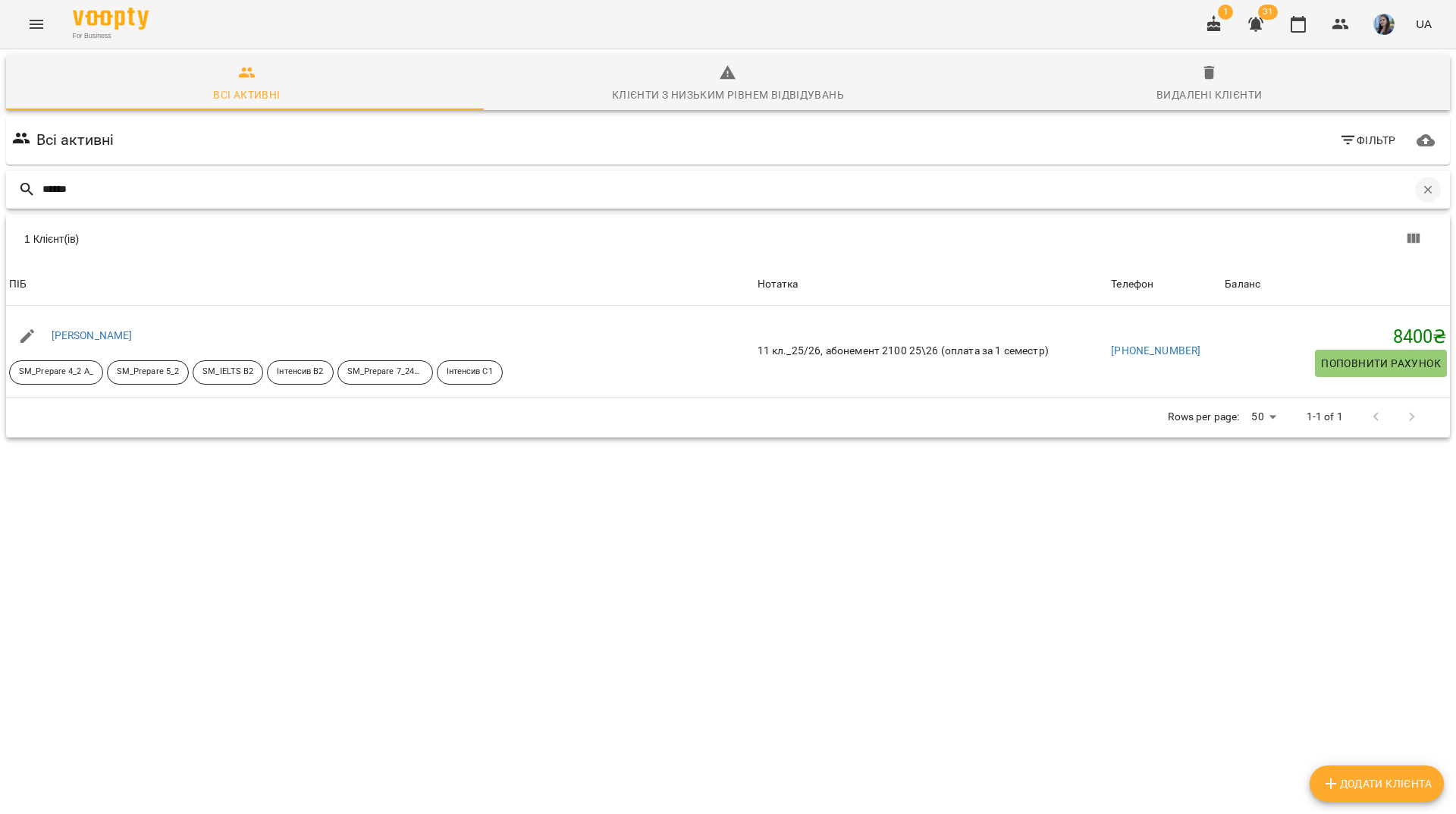
click at [1422, 183] on icon "button" at bounding box center [1428, 189] width 14 height 14
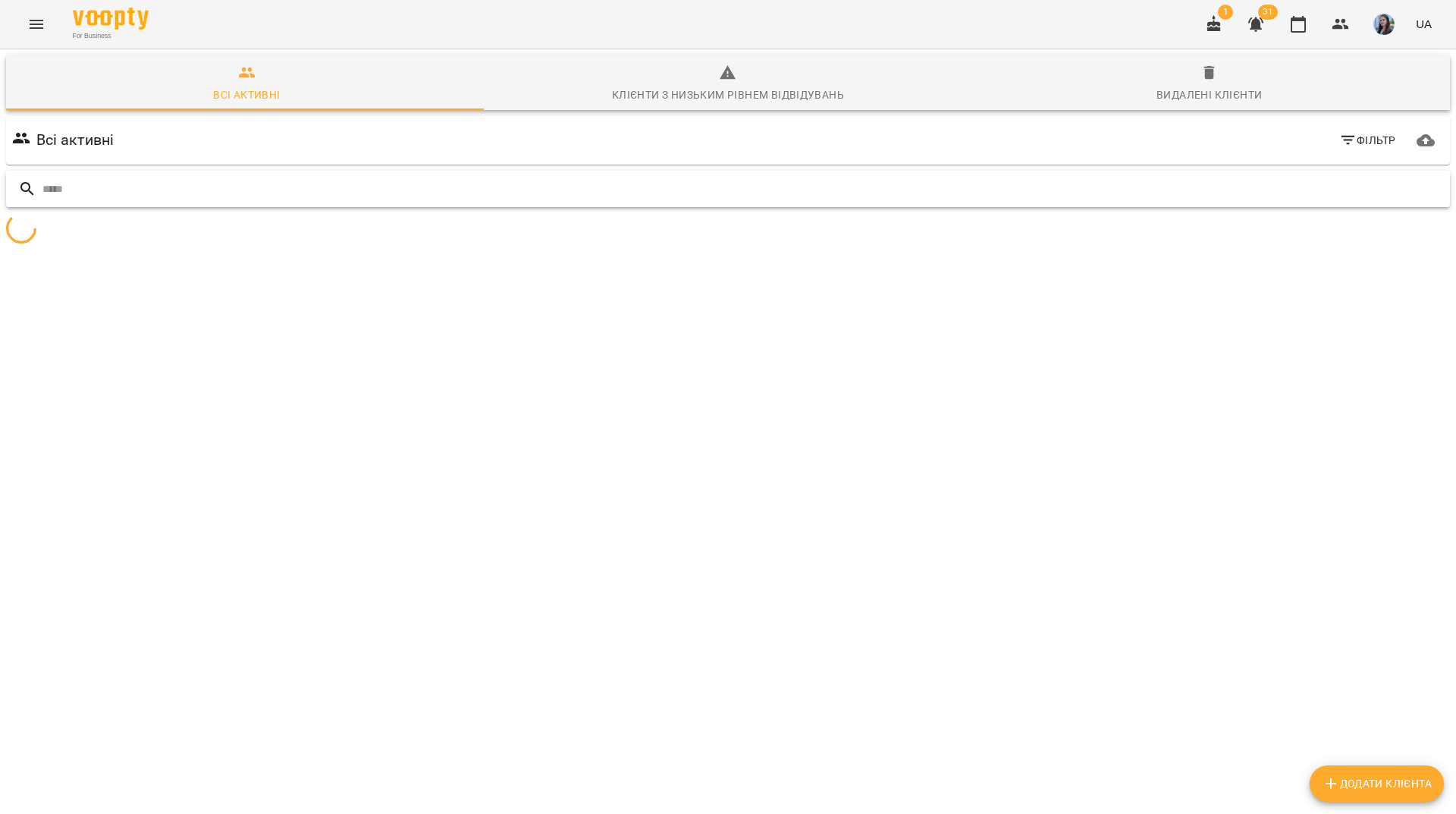
click at [1324, 177] on input "text" at bounding box center [743, 189] width 1402 height 25
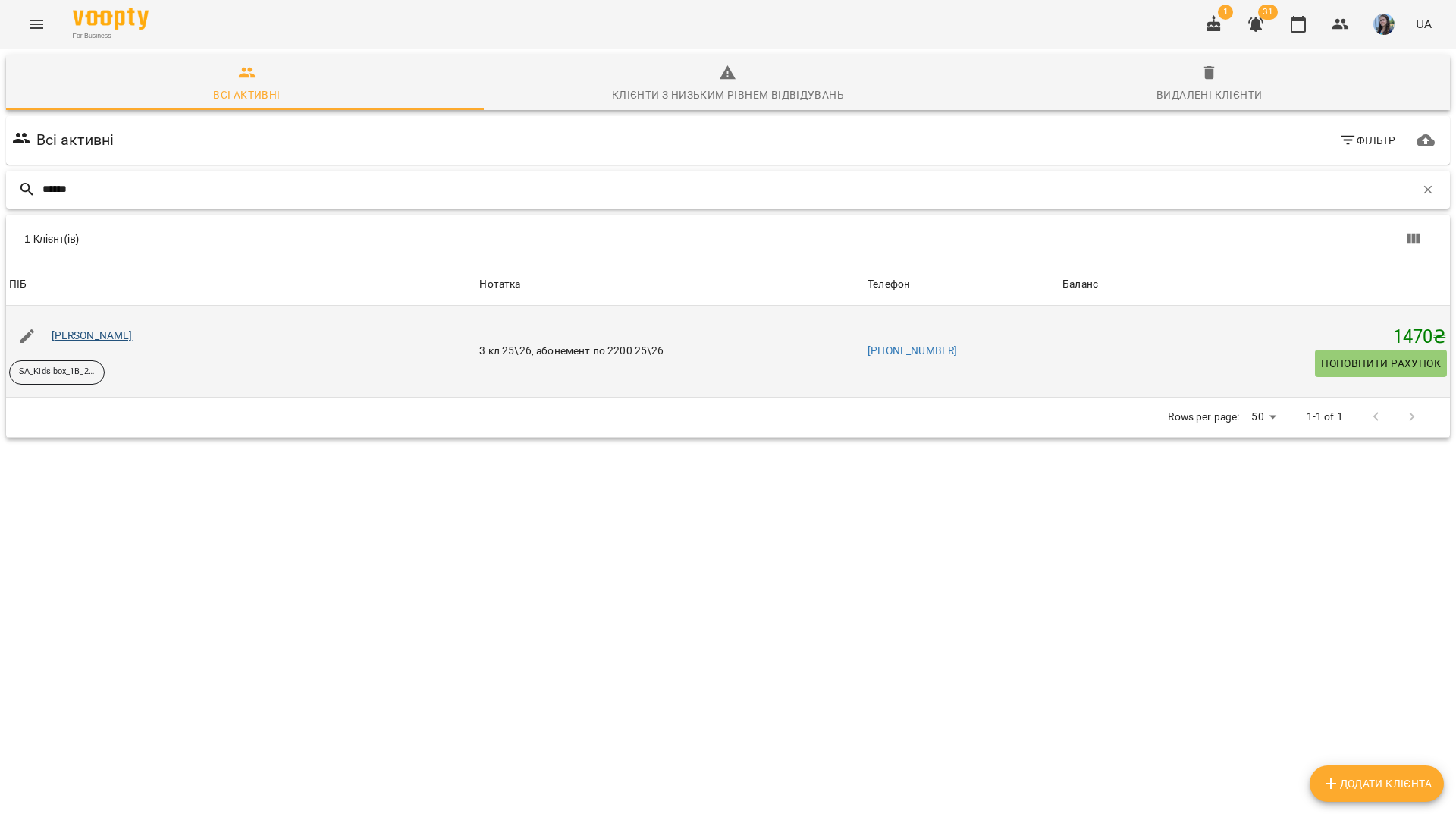
type input "******"
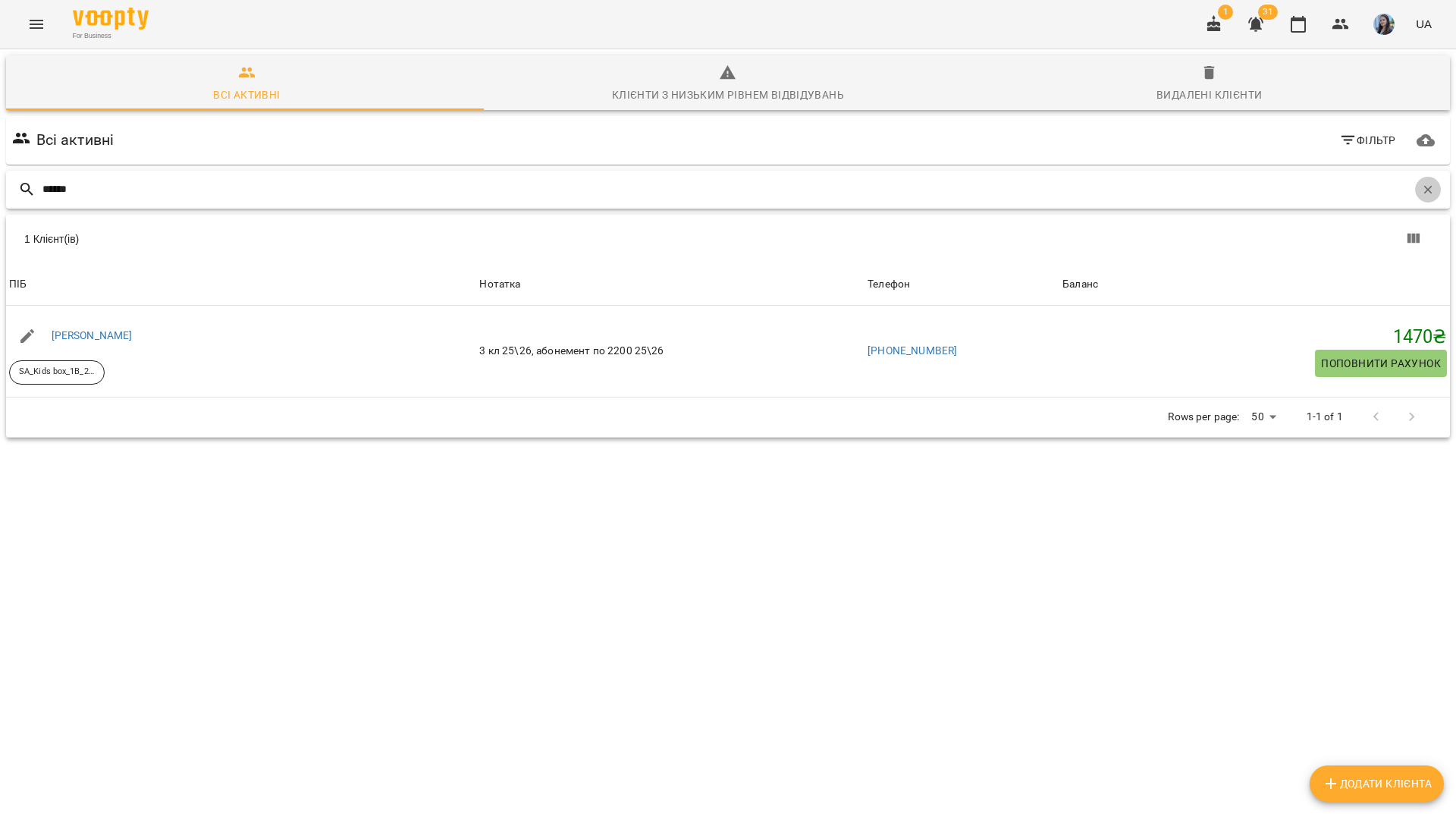
click at [1422, 183] on icon "button" at bounding box center [1428, 189] width 14 height 14
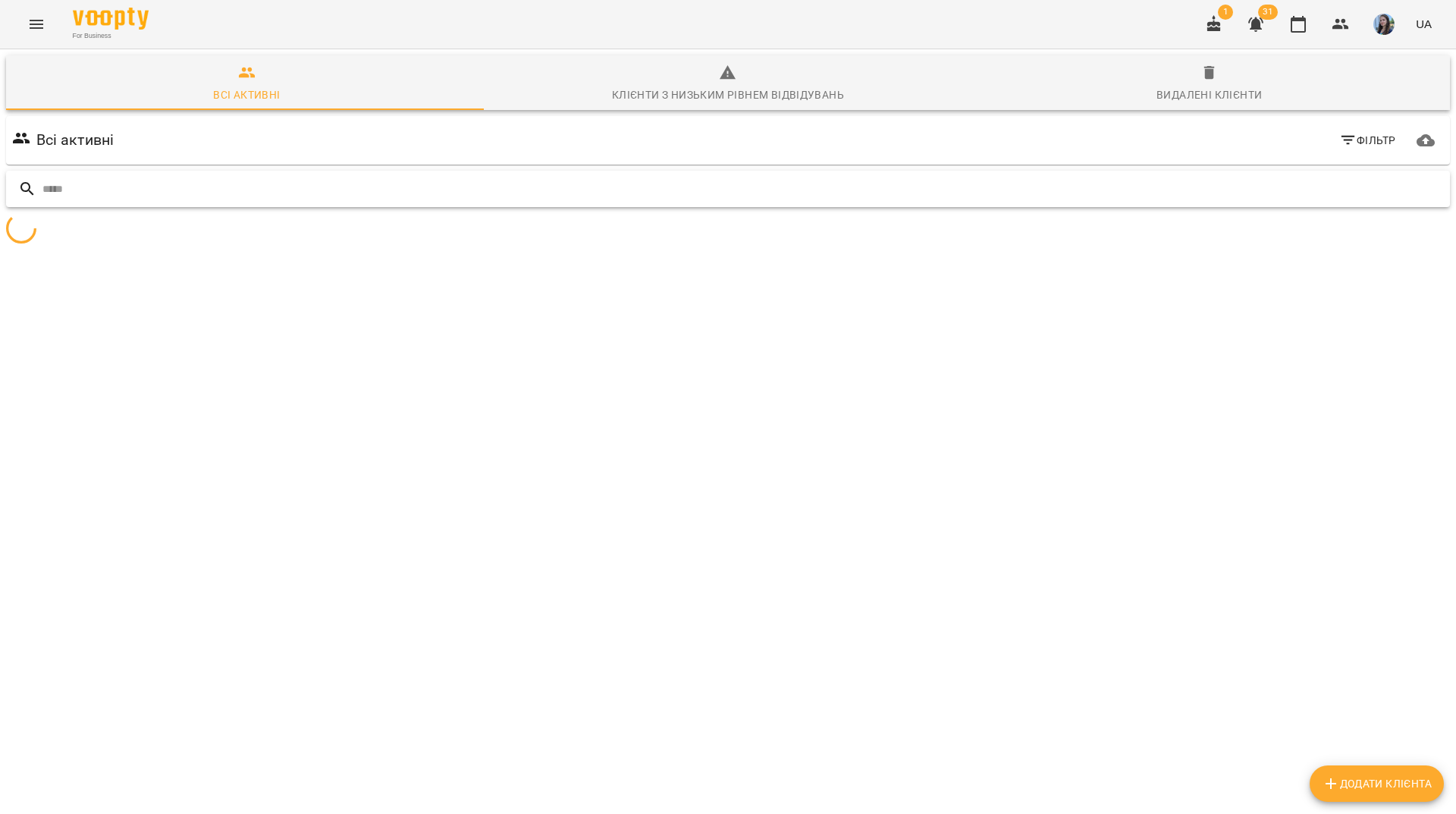
click at [1385, 177] on input "text" at bounding box center [743, 189] width 1402 height 25
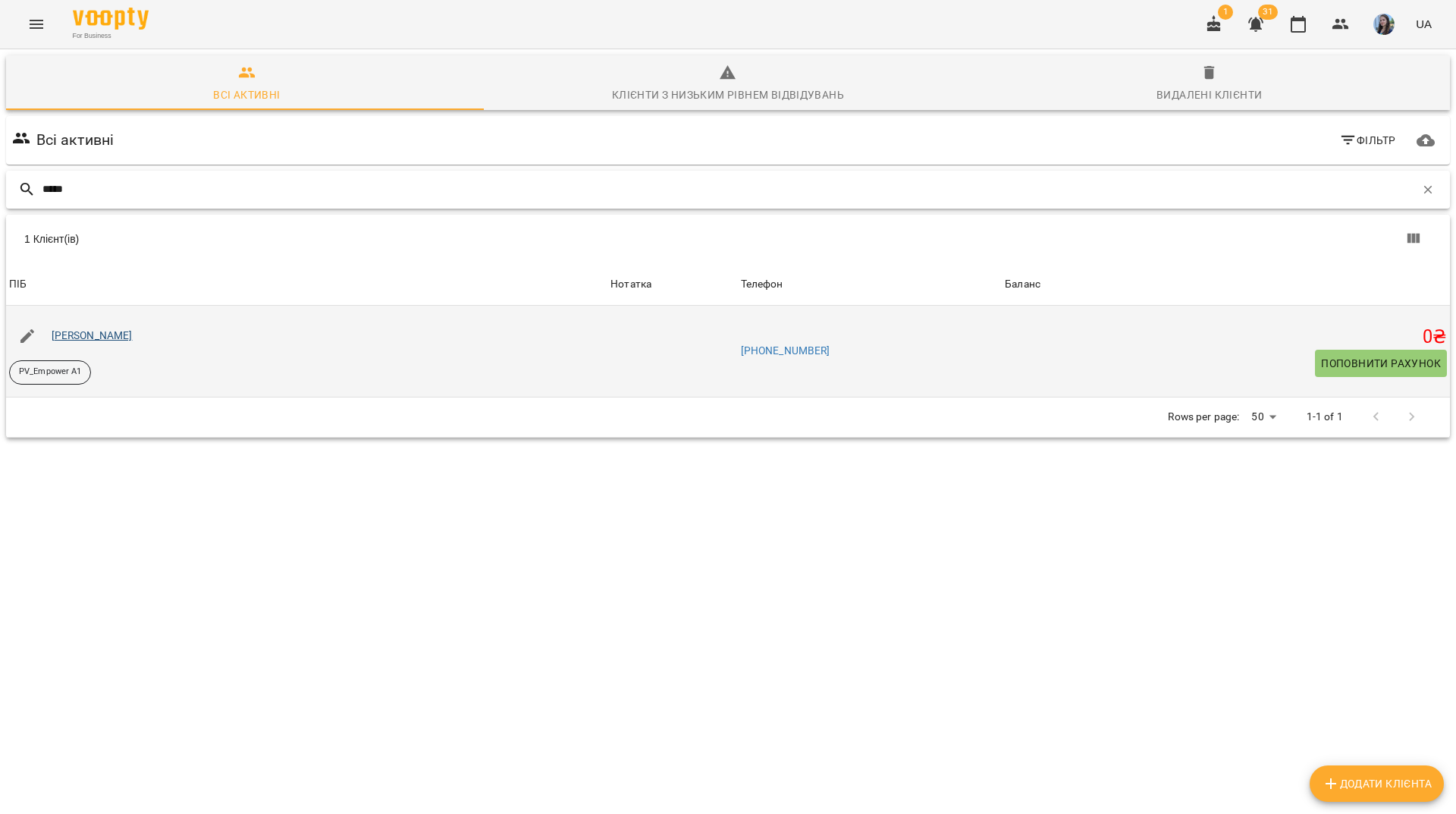
type input "****"
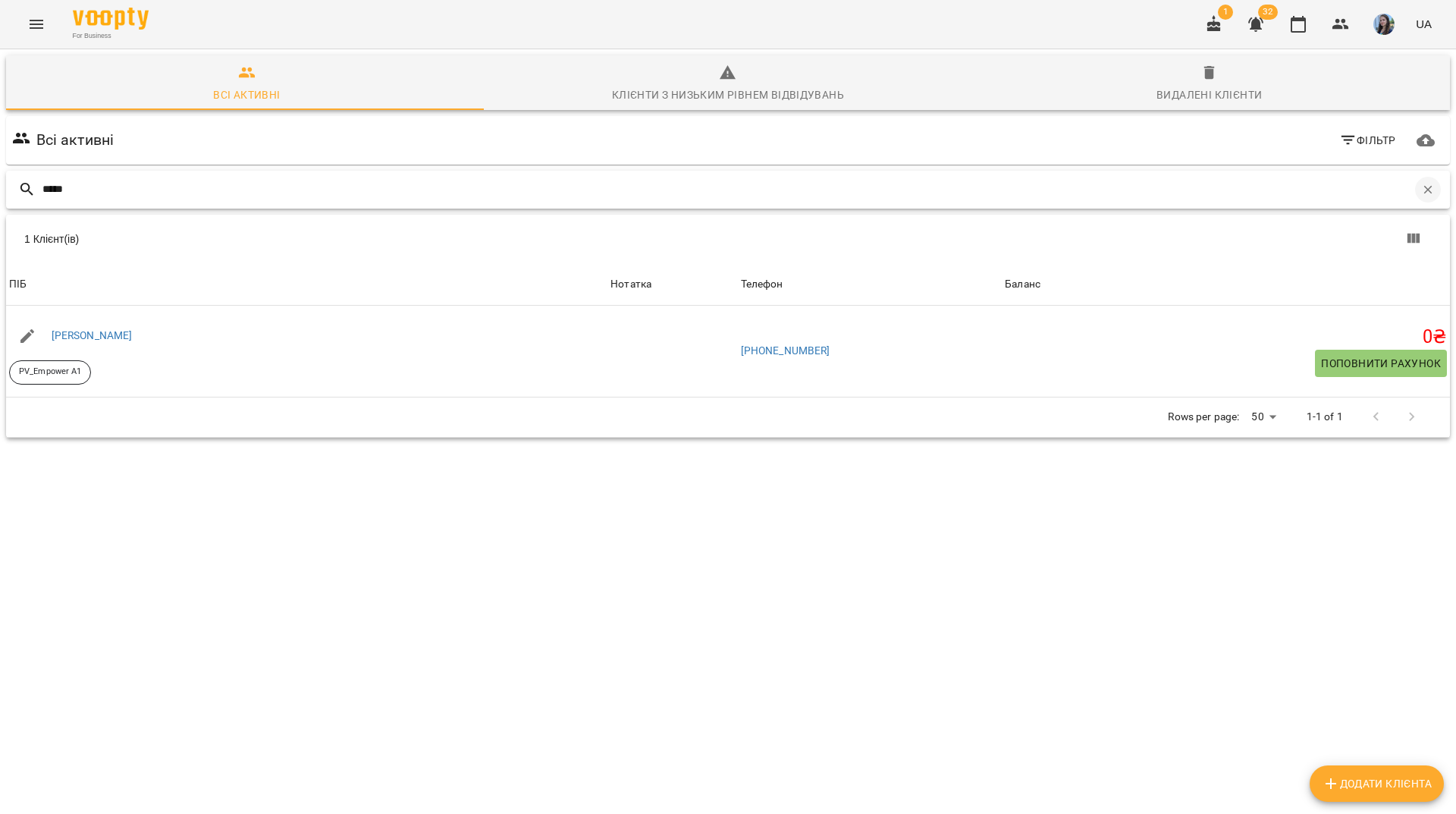
click at [1422, 183] on icon "button" at bounding box center [1428, 189] width 14 height 14
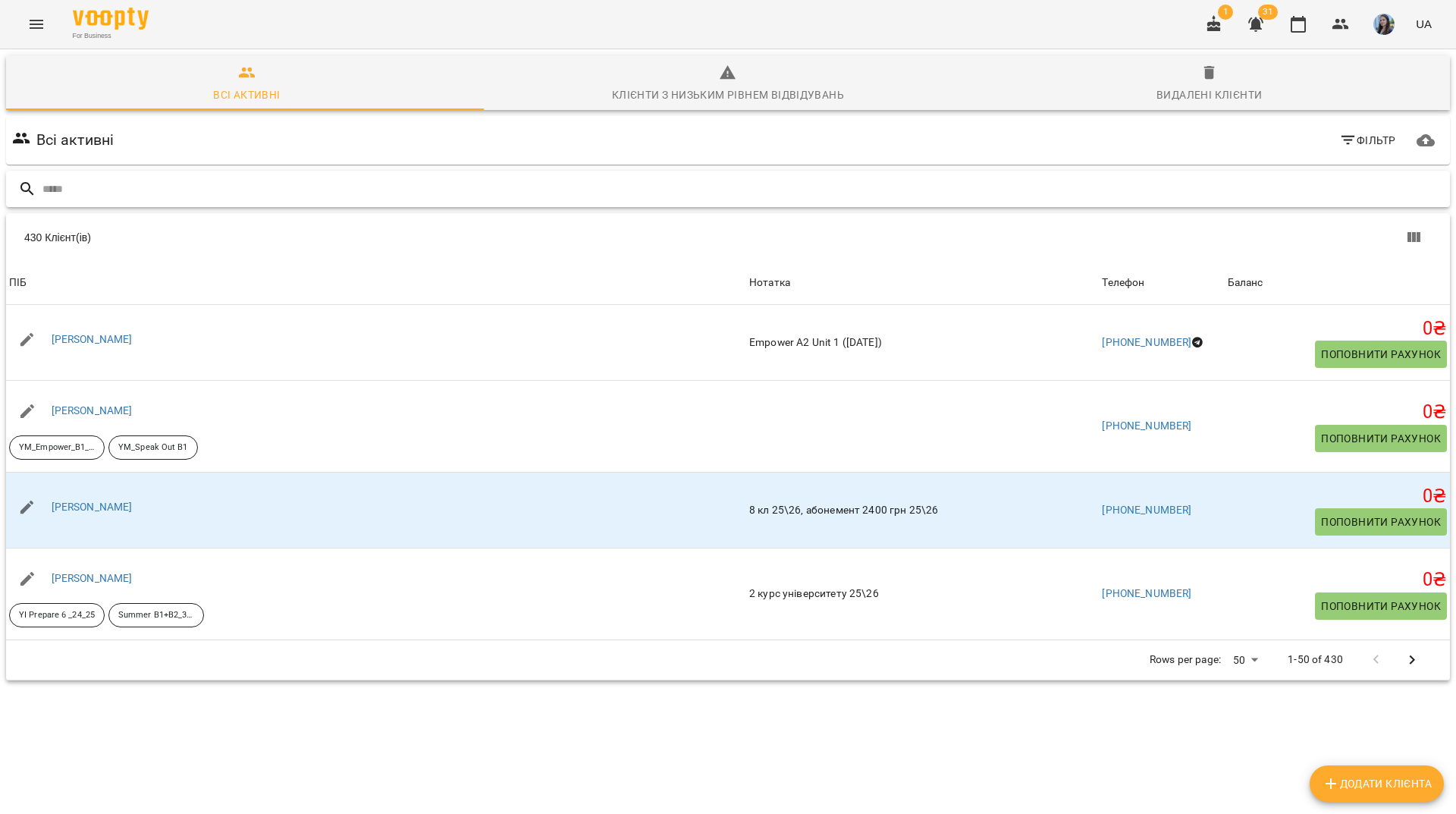
paste input "**********"
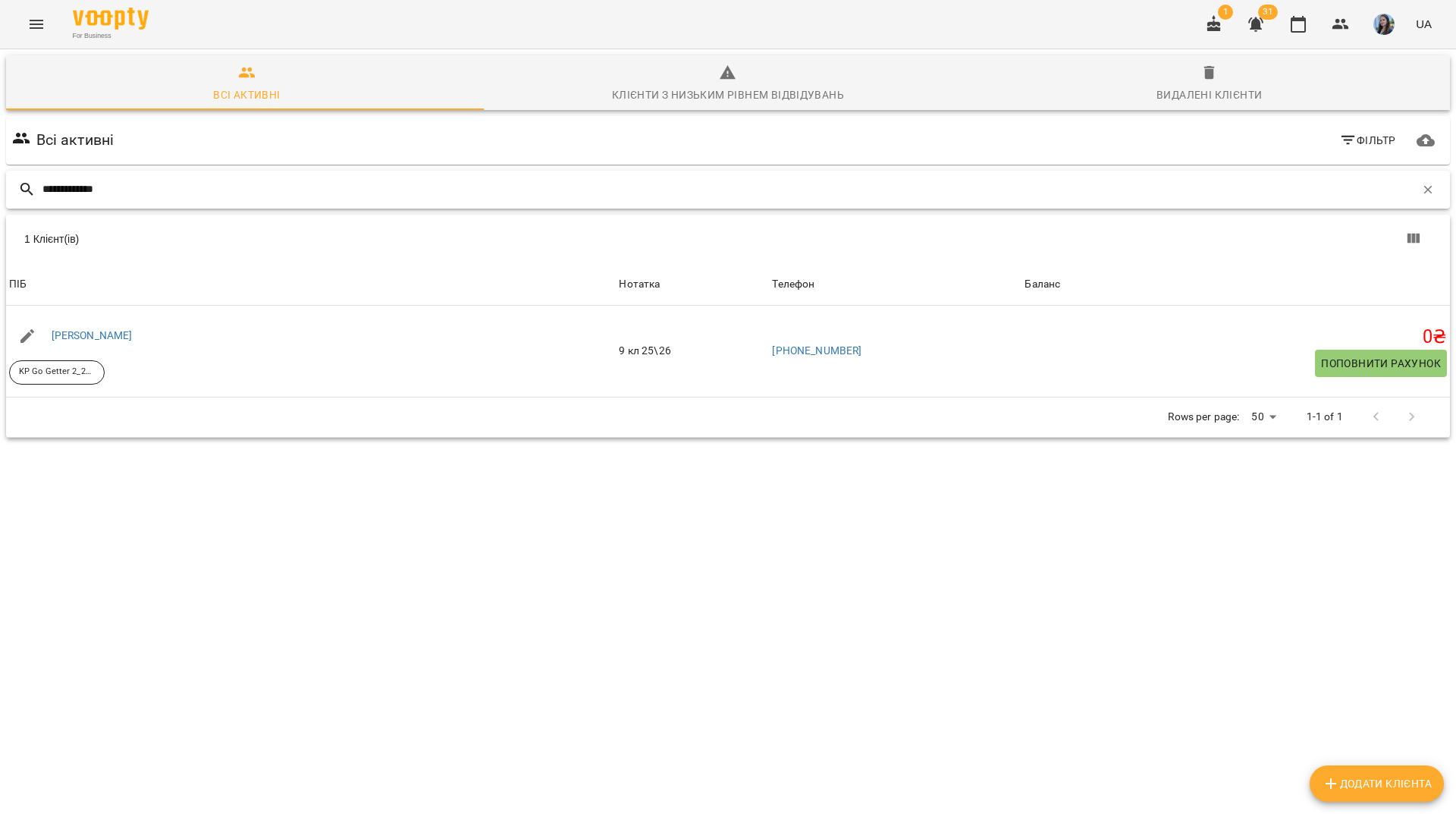
type input "**********"
click at [1416, 177] on button "button" at bounding box center [1428, 190] width 26 height 26
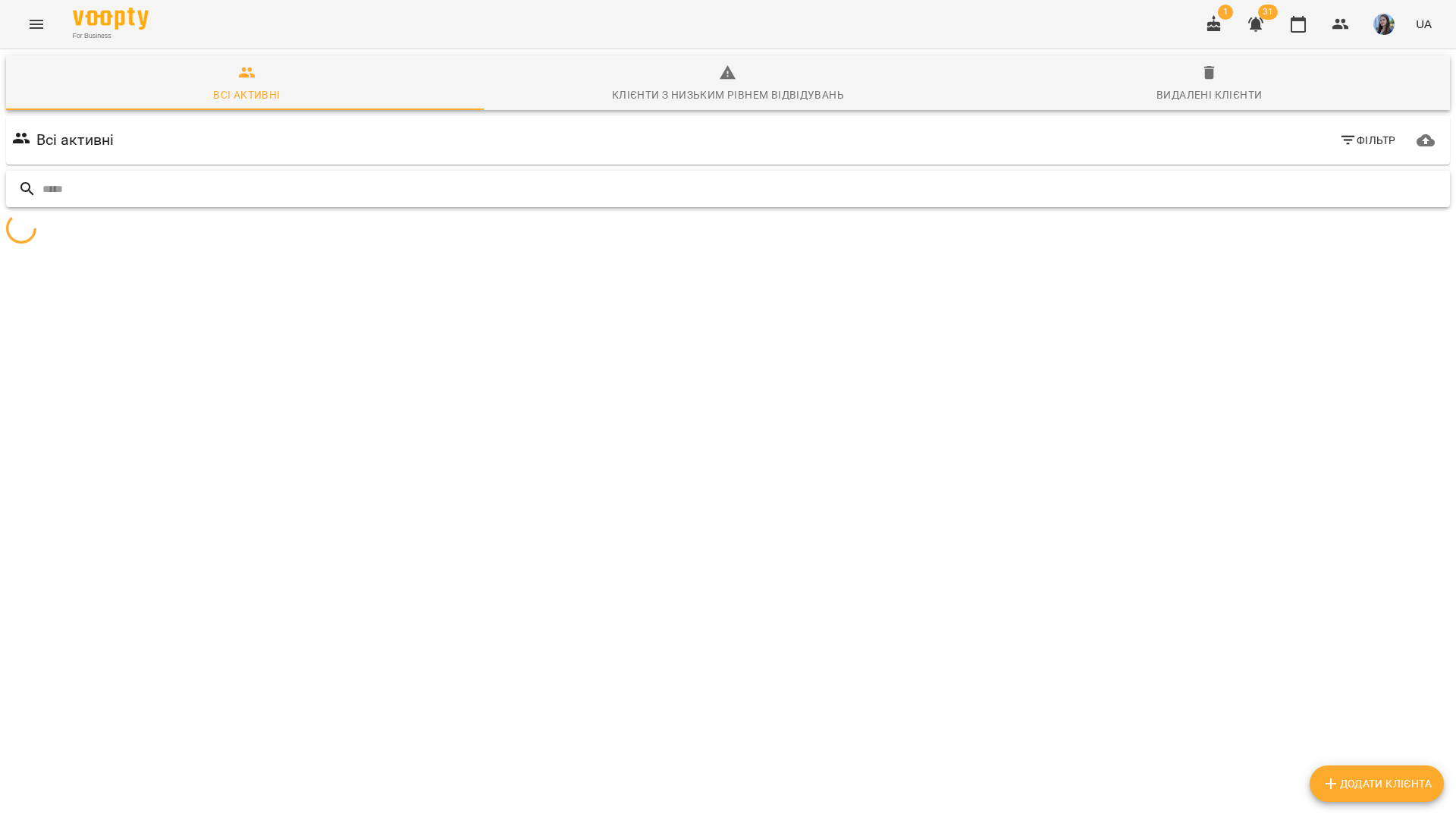
click at [1248, 177] on input "text" at bounding box center [743, 189] width 1402 height 25
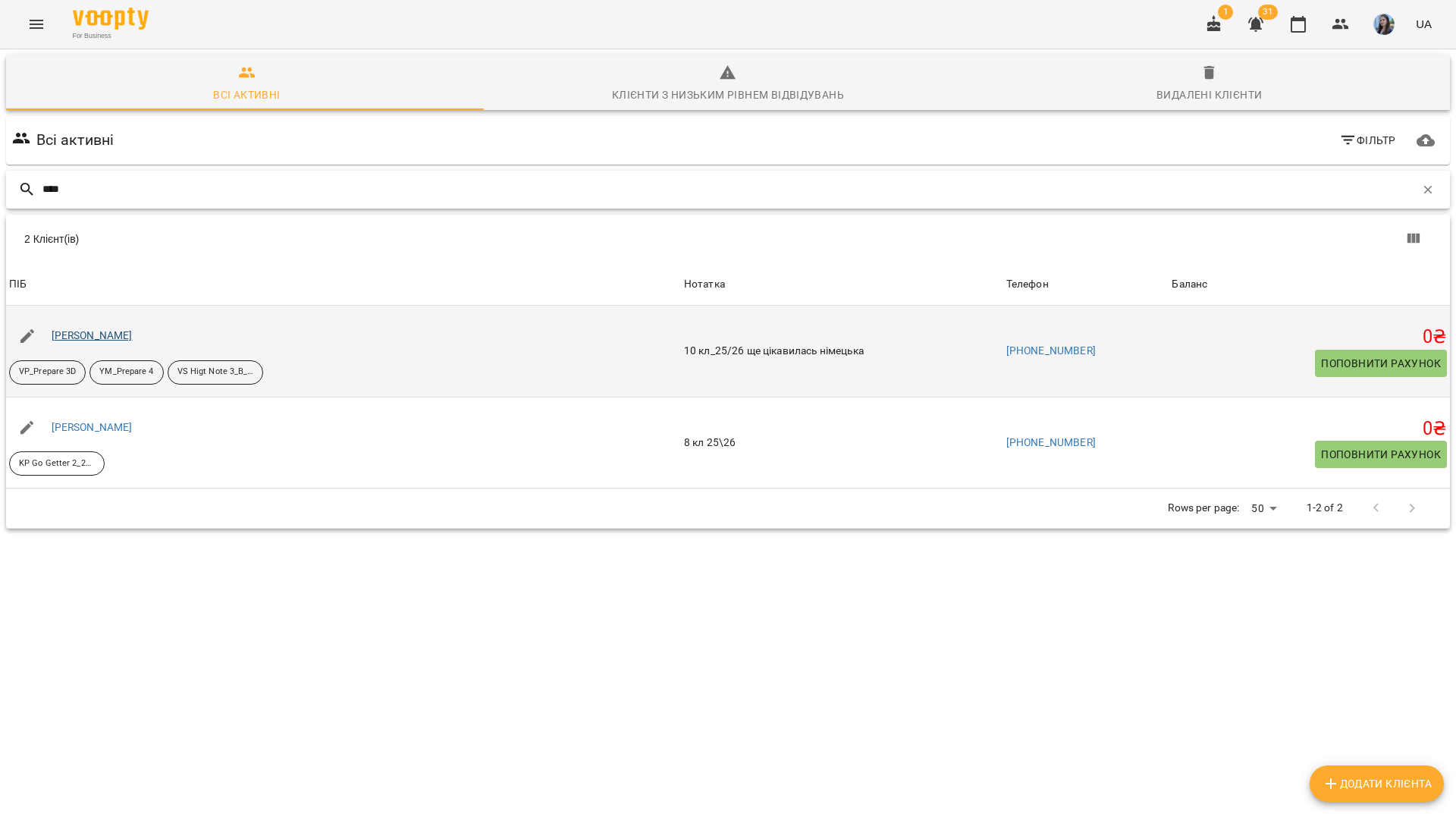
type input "****"
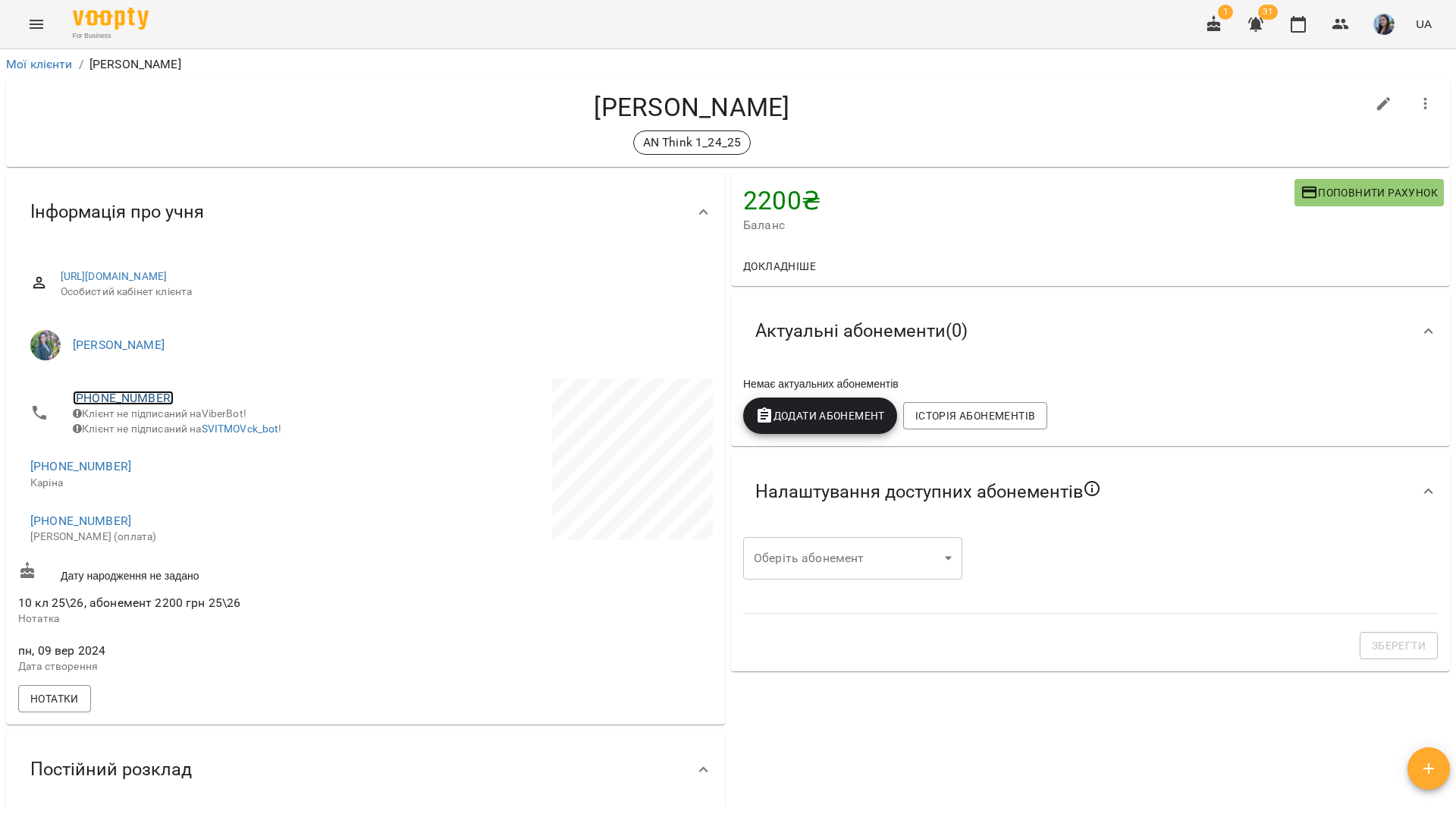
click at [141, 391] on link "[PHONE_NUMBER]" at bounding box center [124, 398] width 101 height 15
click at [180, 424] on img at bounding box center [185, 427] width 23 height 23
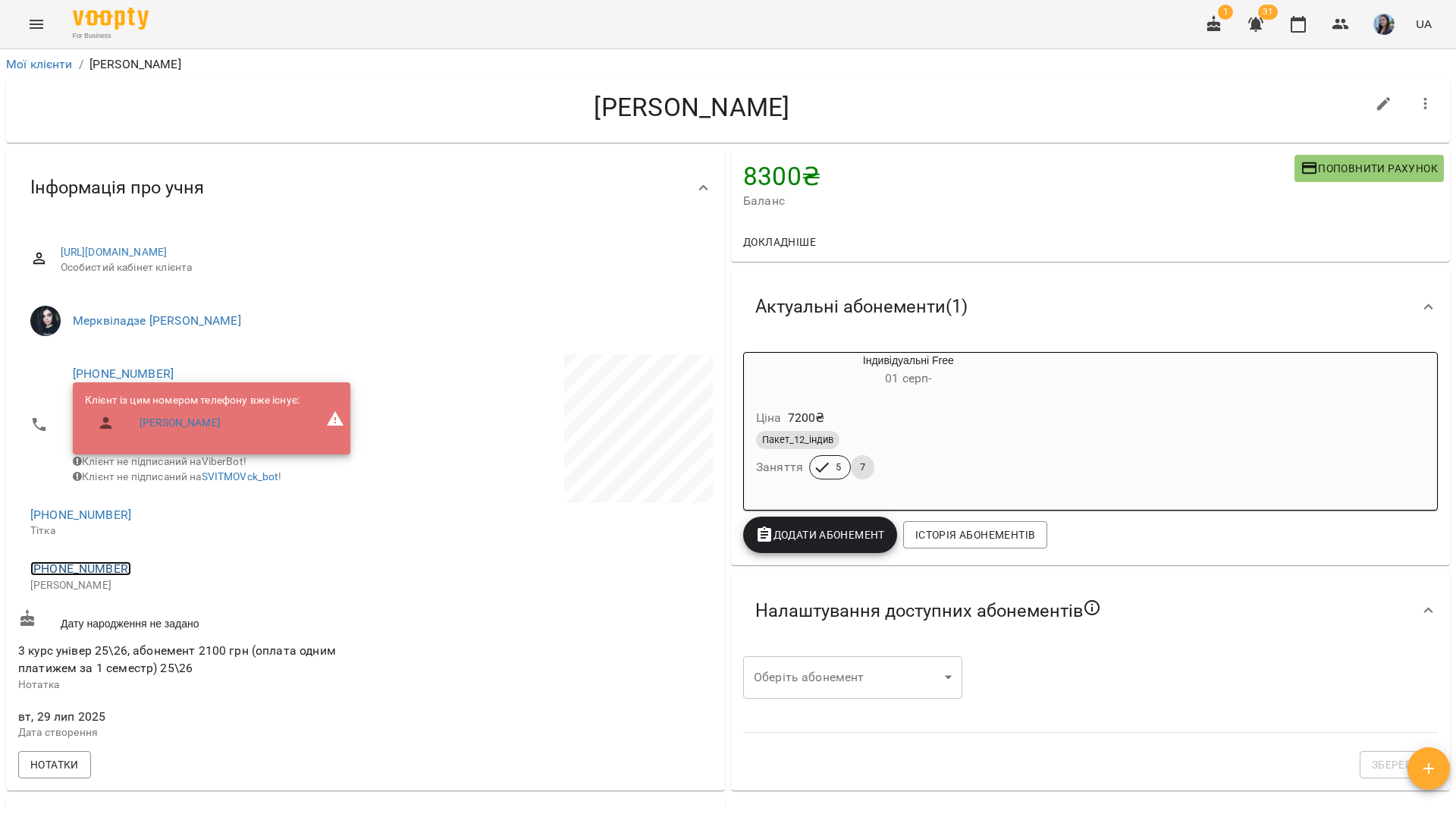
click at [102, 576] on link "[PHONE_NUMBER]" at bounding box center [80, 569] width 101 height 15
click at [154, 607] on img at bounding box center [143, 608] width 23 height 23
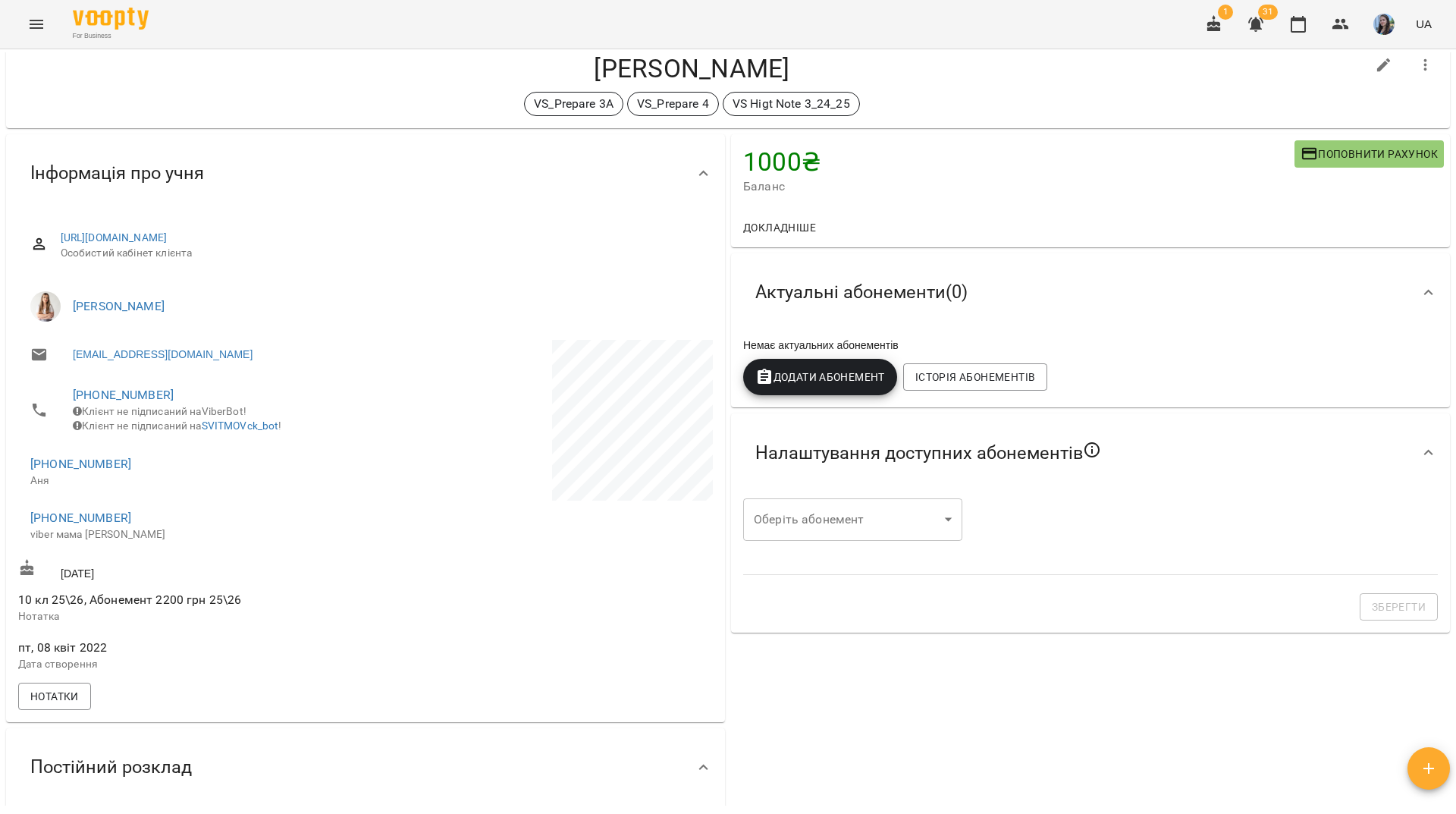
scroll to position [20, 0]
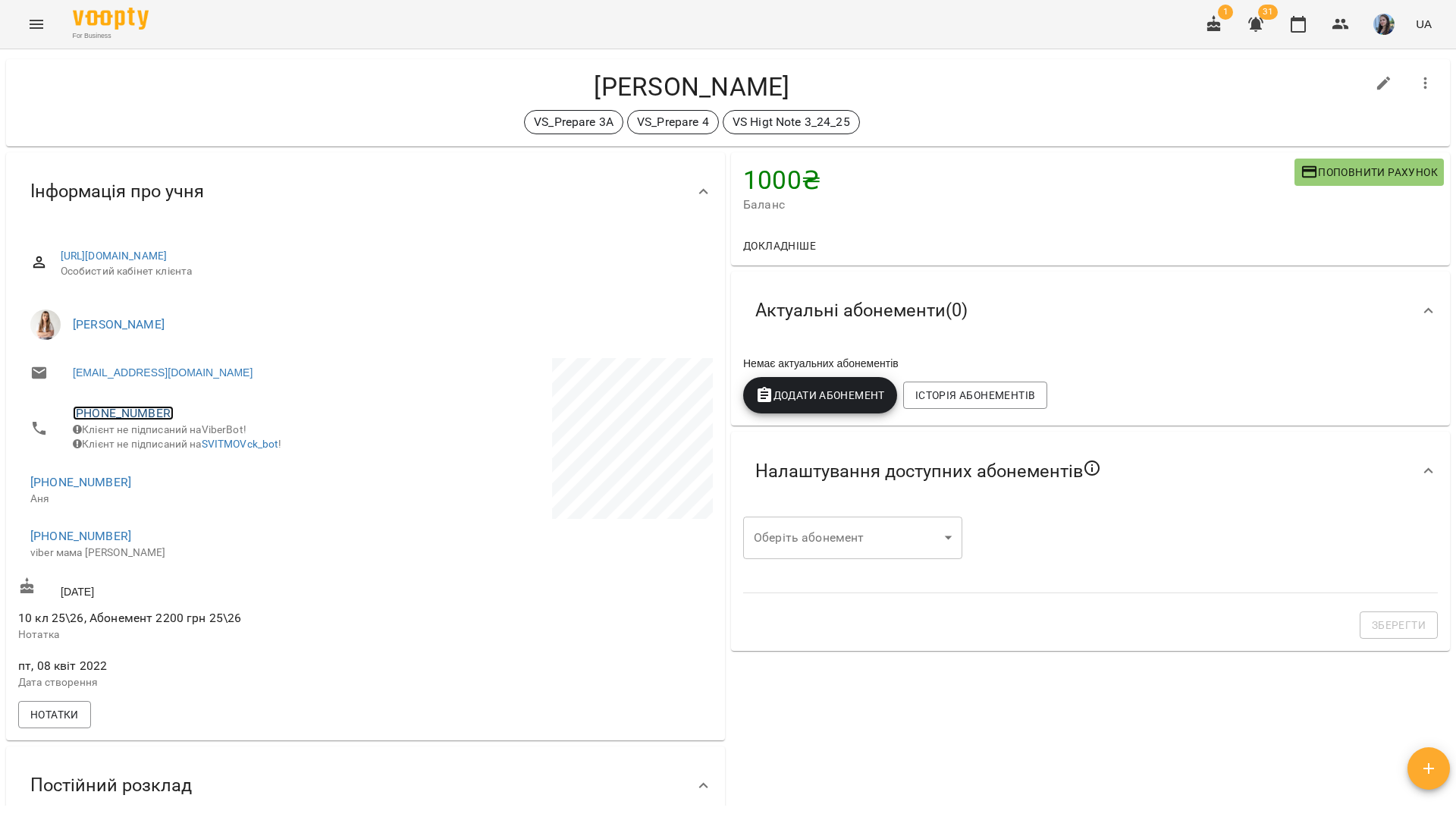
click at [132, 413] on link "[PHONE_NUMBER]" at bounding box center [124, 413] width 101 height 15
click at [194, 451] on img at bounding box center [185, 443] width 23 height 23
drag, startPoint x: 316, startPoint y: 11, endPoint x: 391, endPoint y: 39, distance: 80.1
click at [316, 11] on div "For Business 1 31 UA" at bounding box center [728, 24] width 1456 height 49
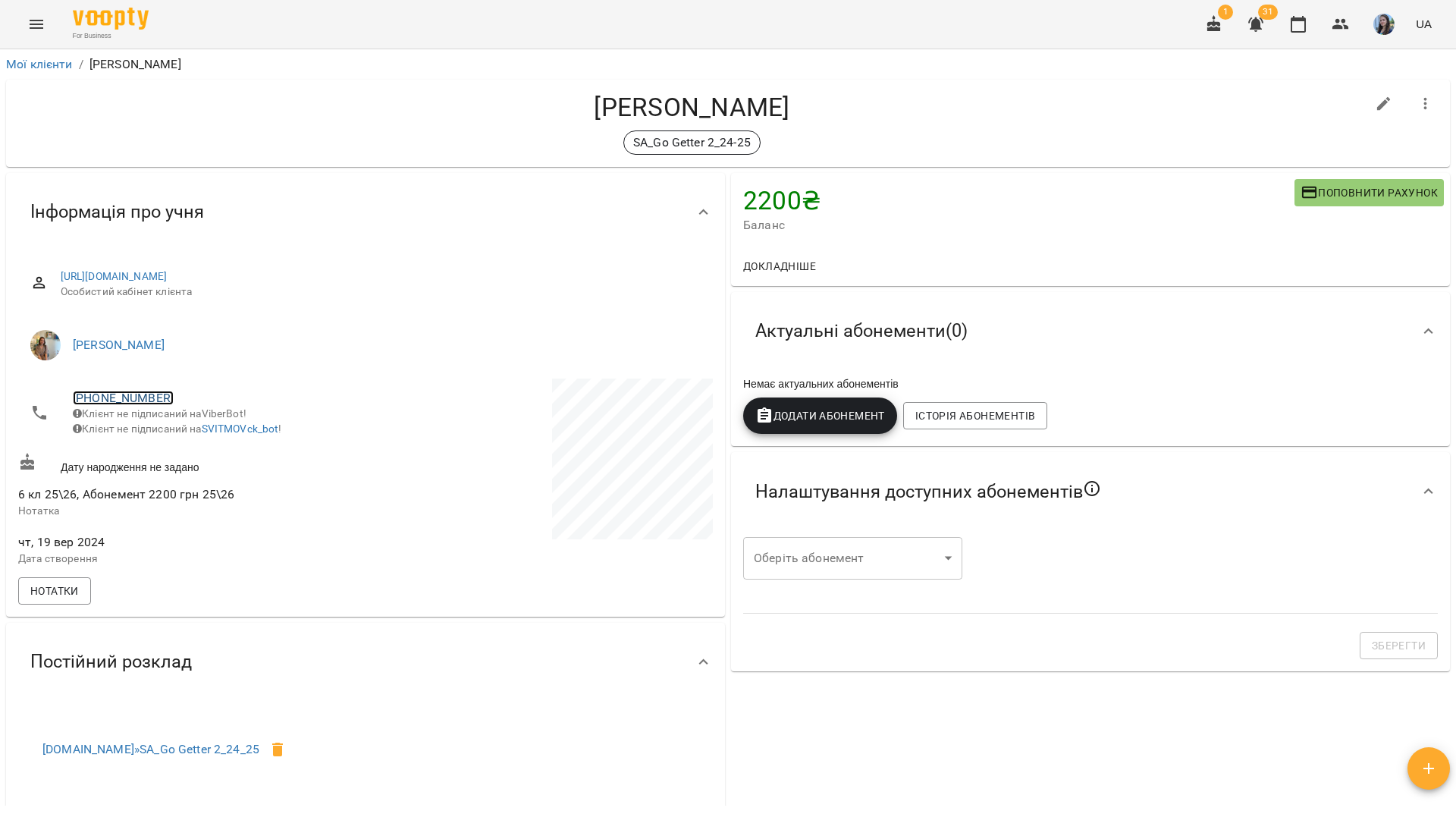
click at [153, 403] on link "+380979725372" at bounding box center [124, 398] width 101 height 15
click at [184, 428] on img at bounding box center [185, 427] width 23 height 23
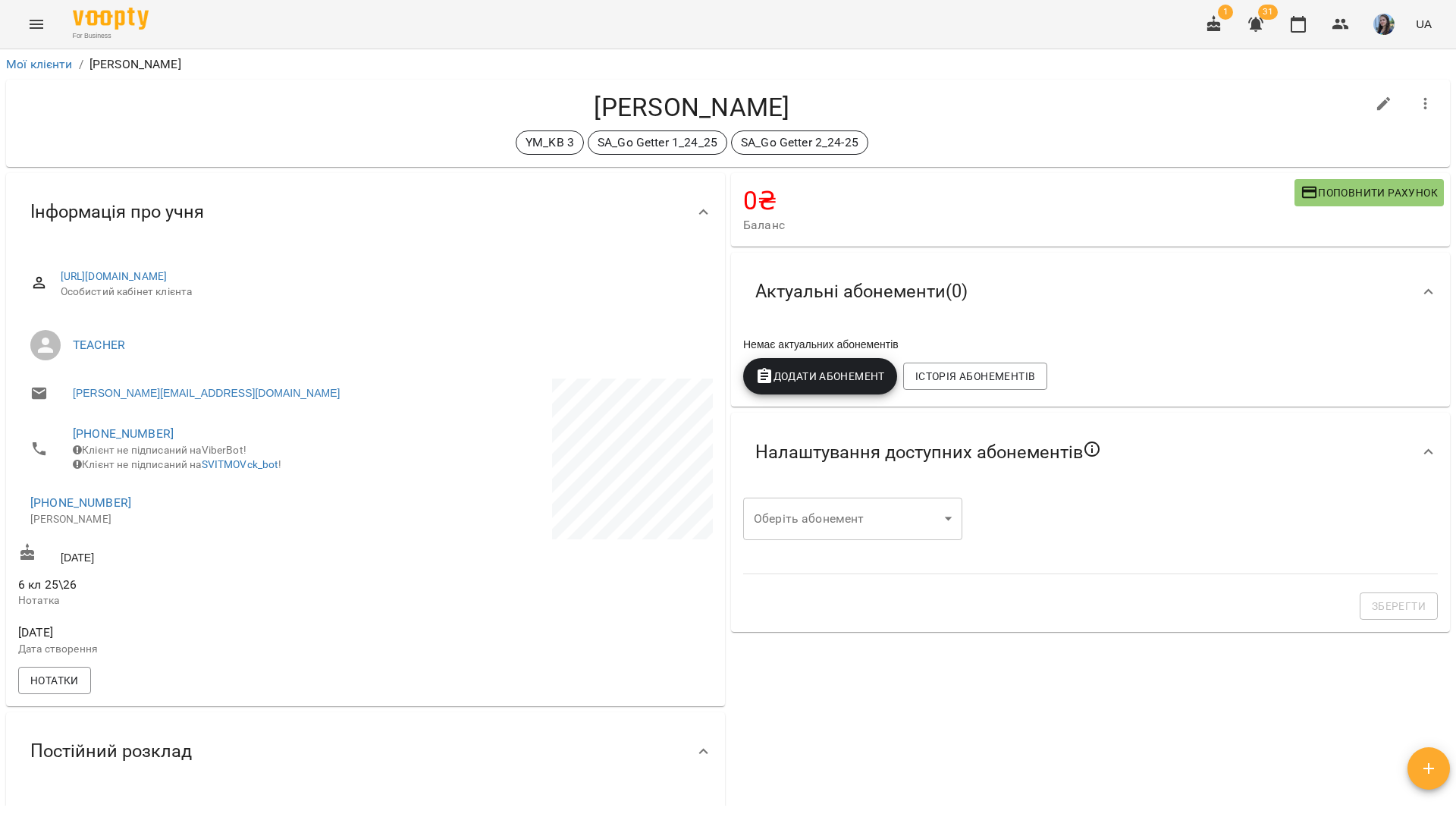
click at [138, 426] on span "[PHONE_NUMBER]" at bounding box center [212, 434] width 278 height 18
click at [137, 435] on link "[PHONE_NUMBER]" at bounding box center [124, 434] width 101 height 15
click at [200, 467] on link at bounding box center [185, 463] width 47 height 32
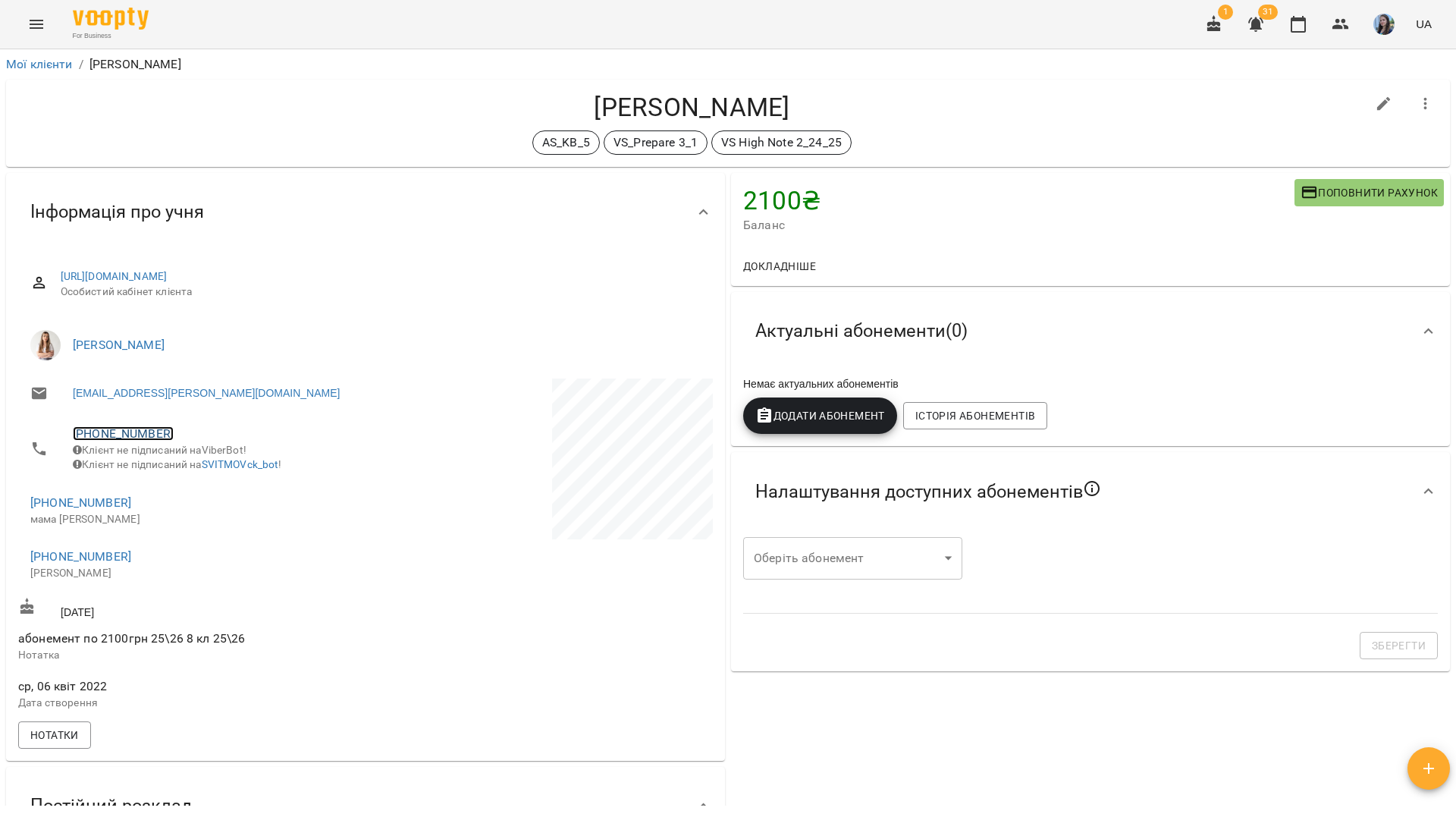
click at [145, 428] on link "+380963342318" at bounding box center [124, 434] width 101 height 15
click at [197, 461] on link at bounding box center [185, 463] width 47 height 32
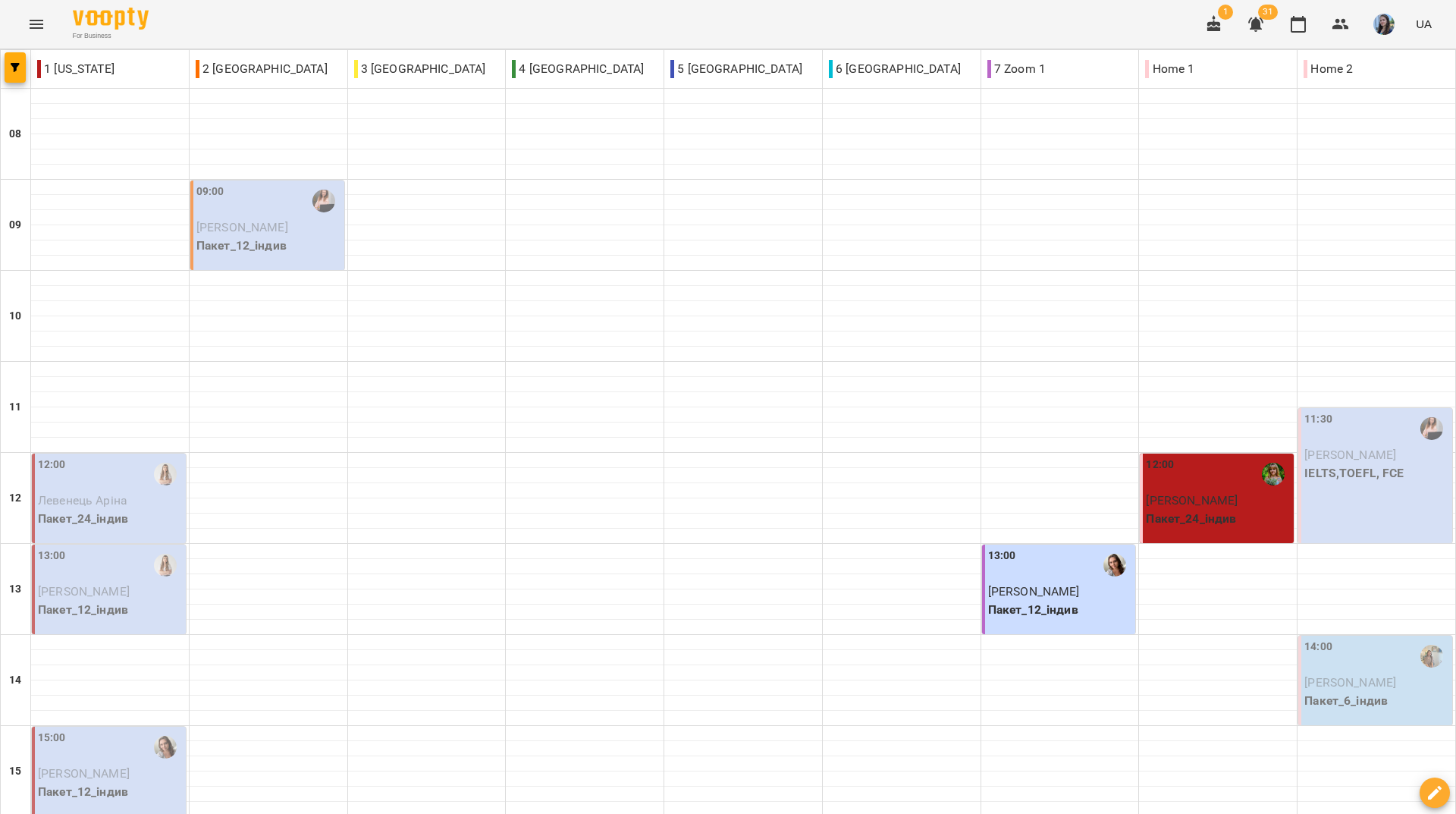
scroll to position [152, 0]
click at [554, 41] on div "For Business 1 31 UA" at bounding box center [728, 24] width 1456 height 49
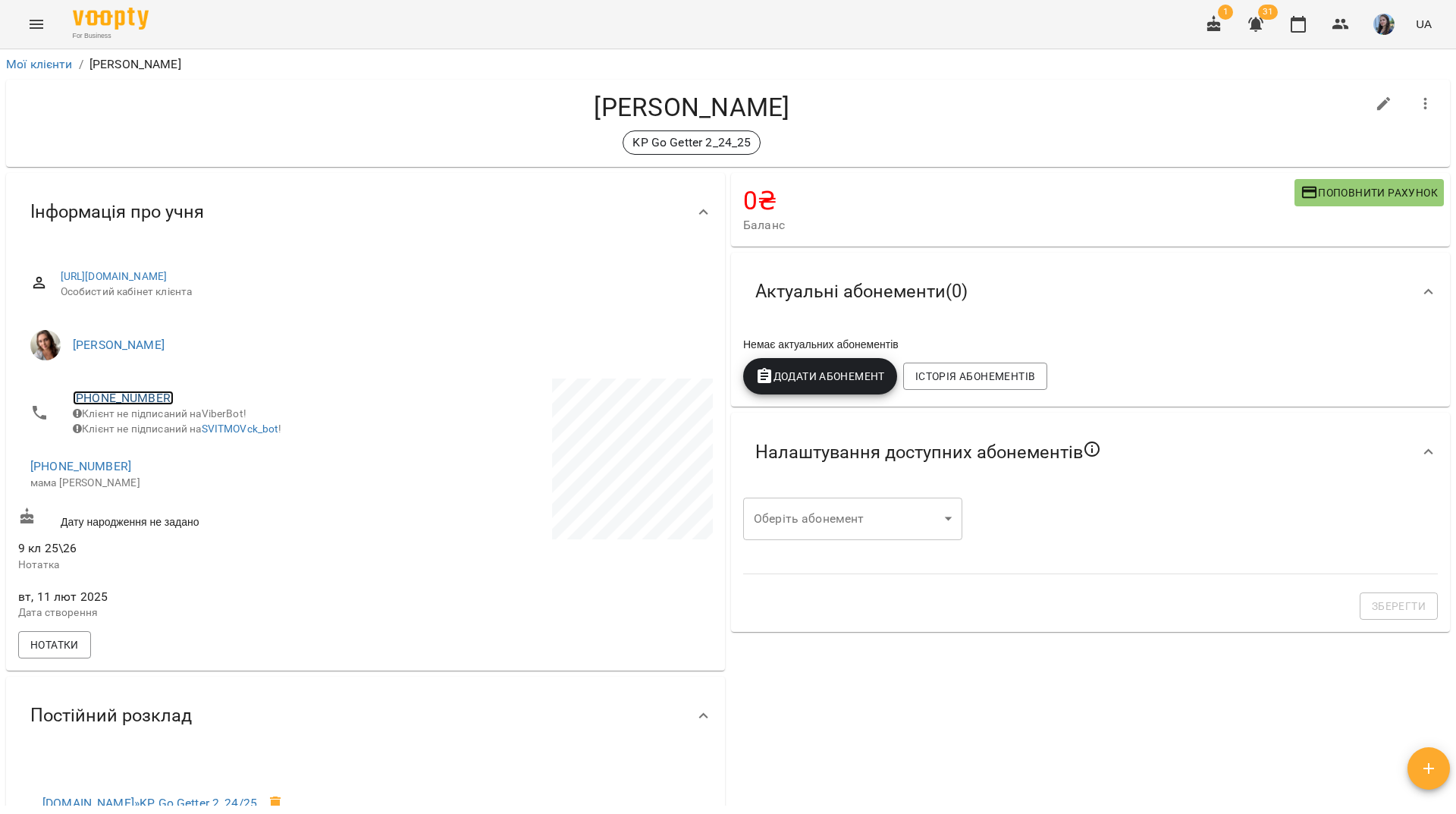
click at [154, 391] on link "+380935287625" at bounding box center [124, 398] width 101 height 15
click at [188, 427] on img at bounding box center [185, 427] width 23 height 23
click at [497, 22] on div "For Business 1 31 UA" at bounding box center [728, 24] width 1456 height 49
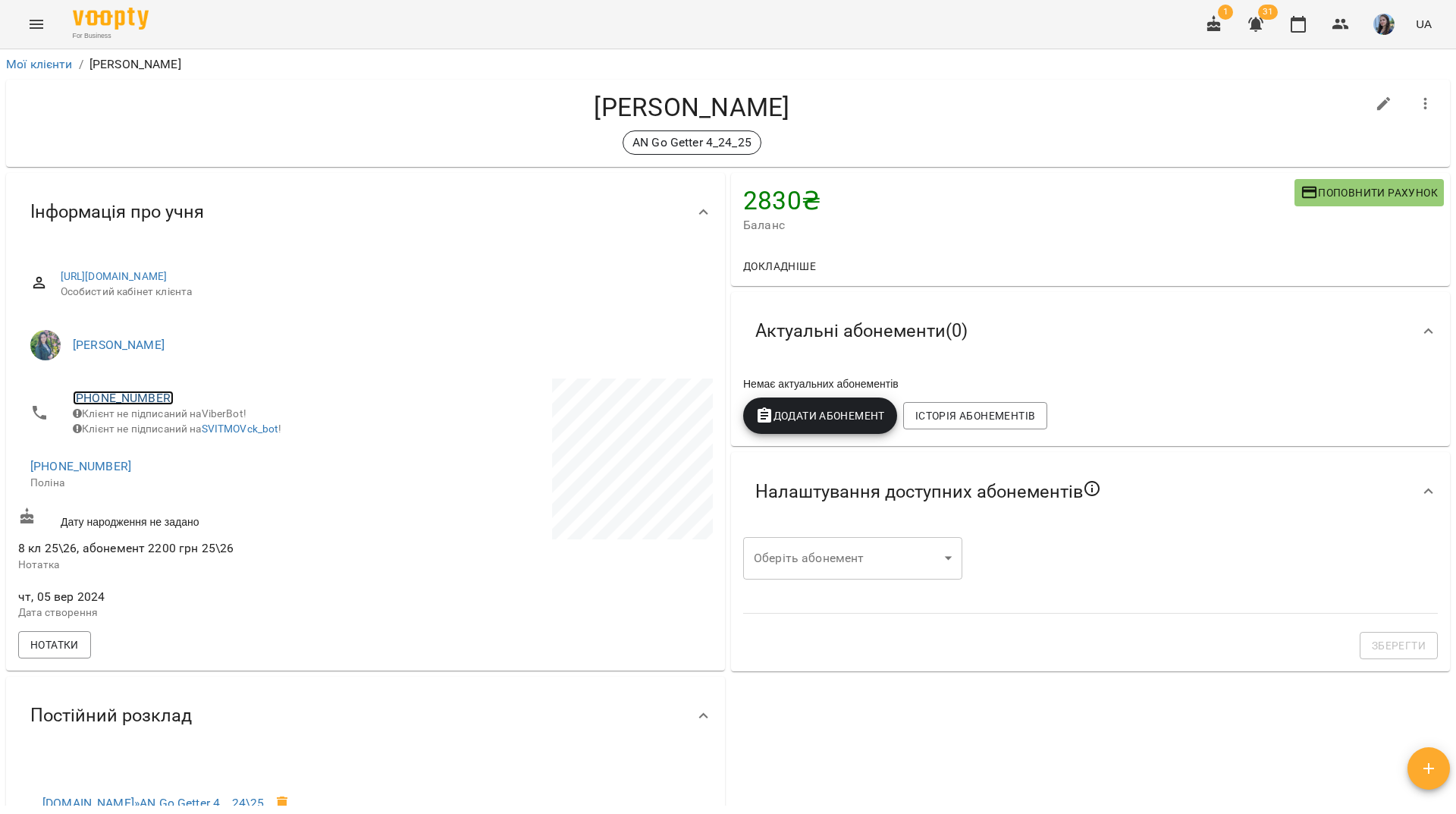
click at [141, 399] on link "+380631850354" at bounding box center [124, 398] width 101 height 15
click at [183, 435] on img at bounding box center [185, 427] width 23 height 23
click at [115, 399] on link "+380631850354" at bounding box center [124, 398] width 101 height 15
click at [179, 428] on img at bounding box center [185, 427] width 23 height 23
click at [349, 19] on div "For Business 1 31 UA" at bounding box center [728, 24] width 1456 height 49
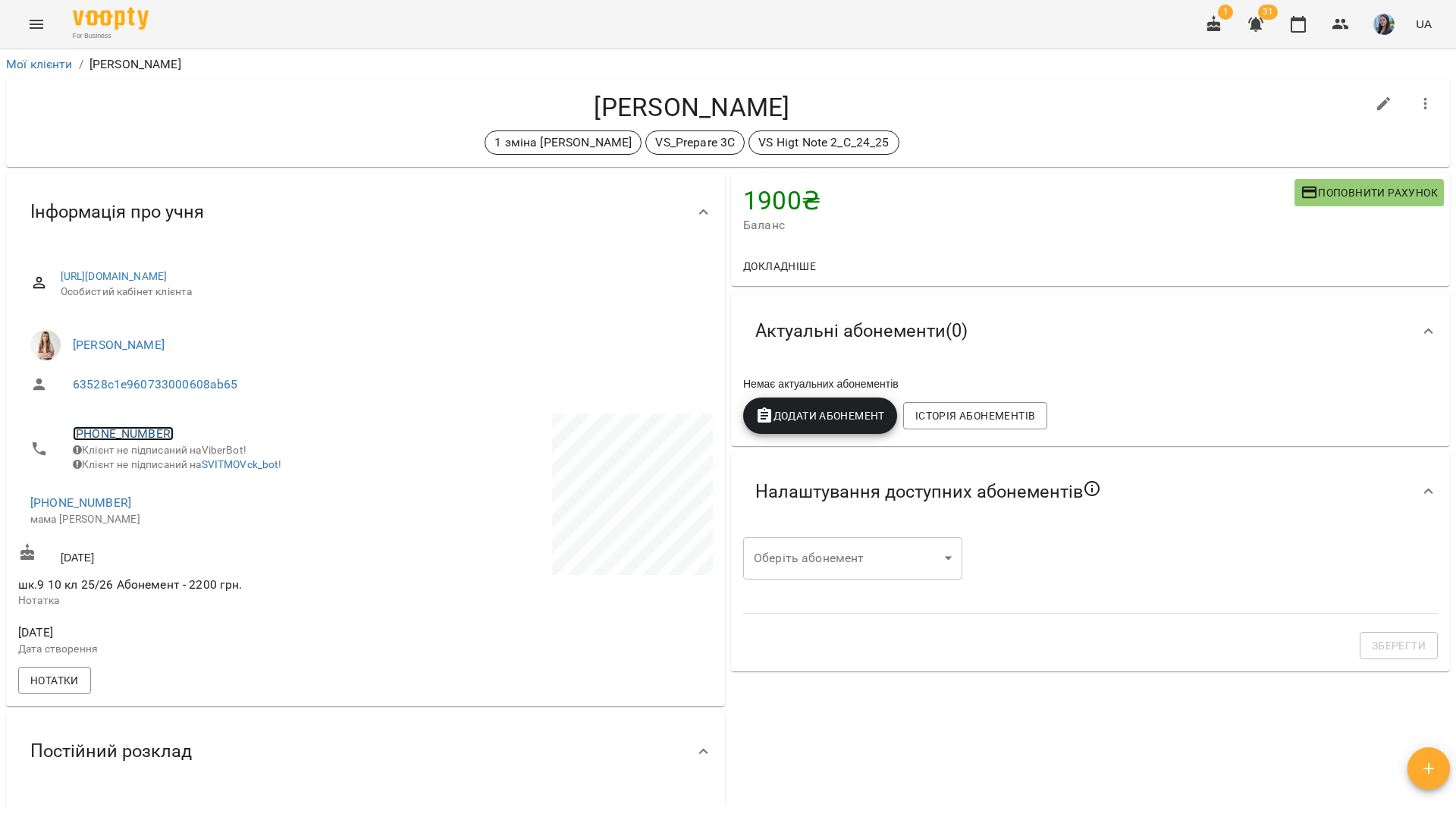
click at [158, 432] on link "[PHONE_NUMBER]" at bounding box center [124, 434] width 101 height 15
click at [192, 464] on img at bounding box center [185, 463] width 23 height 23
click at [482, 34] on div "For Business 1 31 UA" at bounding box center [728, 24] width 1456 height 49
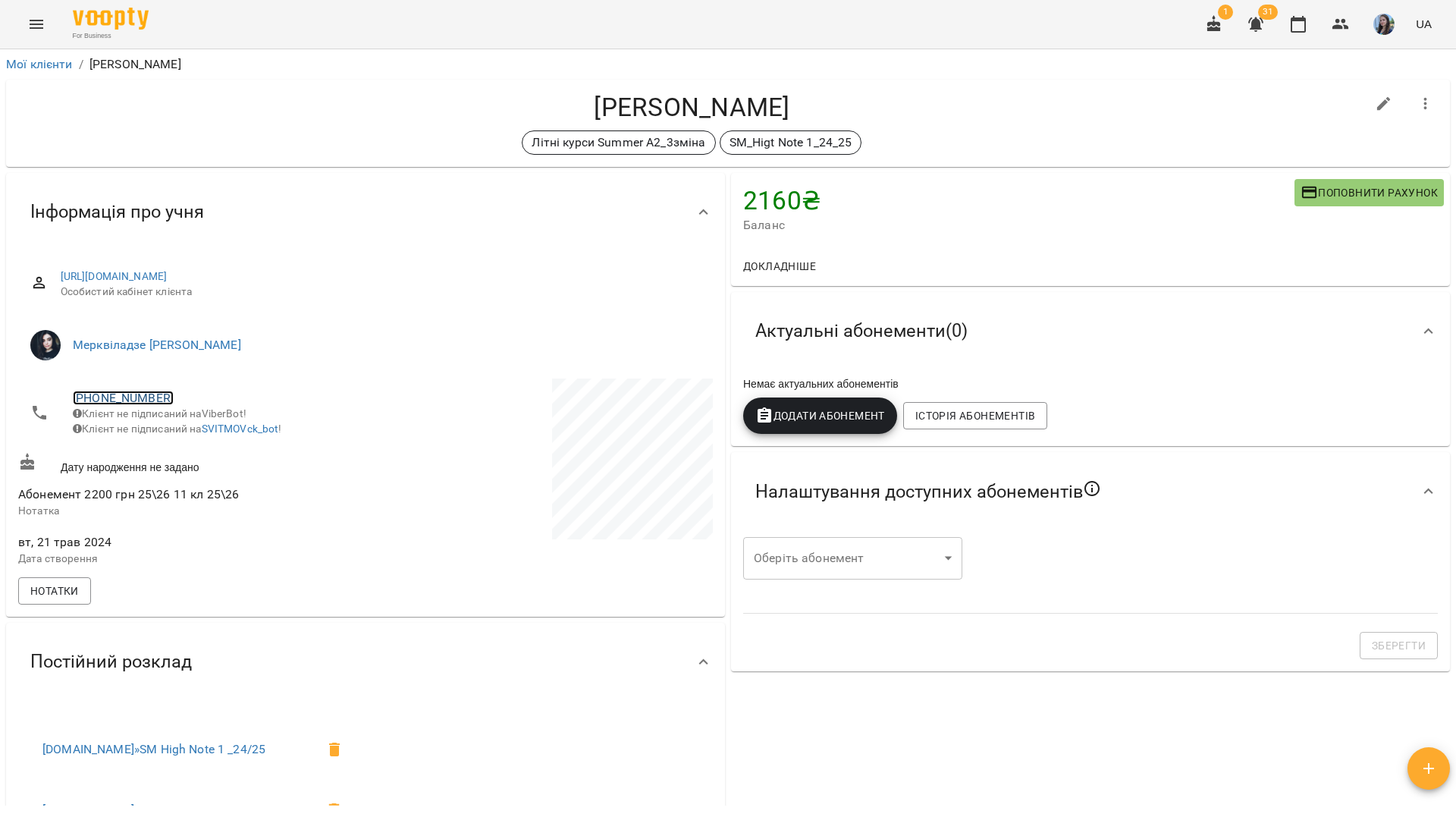
click at [129, 397] on link "[PHONE_NUMBER]" at bounding box center [124, 398] width 101 height 15
click at [174, 421] on img at bounding box center [185, 427] width 23 height 23
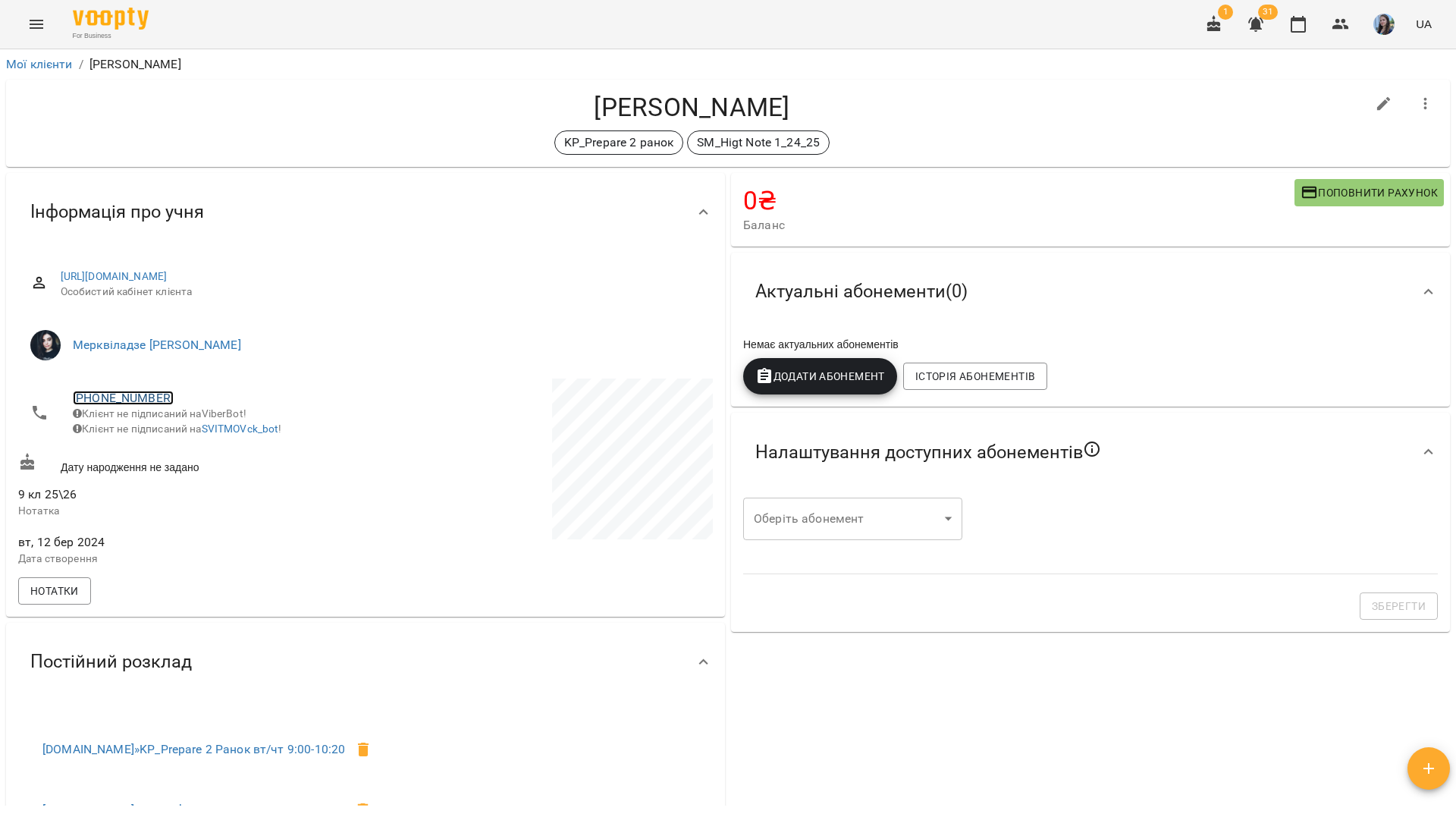
click at [136, 397] on link "+380982541342" at bounding box center [124, 398] width 101 height 15
click at [173, 418] on link at bounding box center [185, 426] width 47 height 32
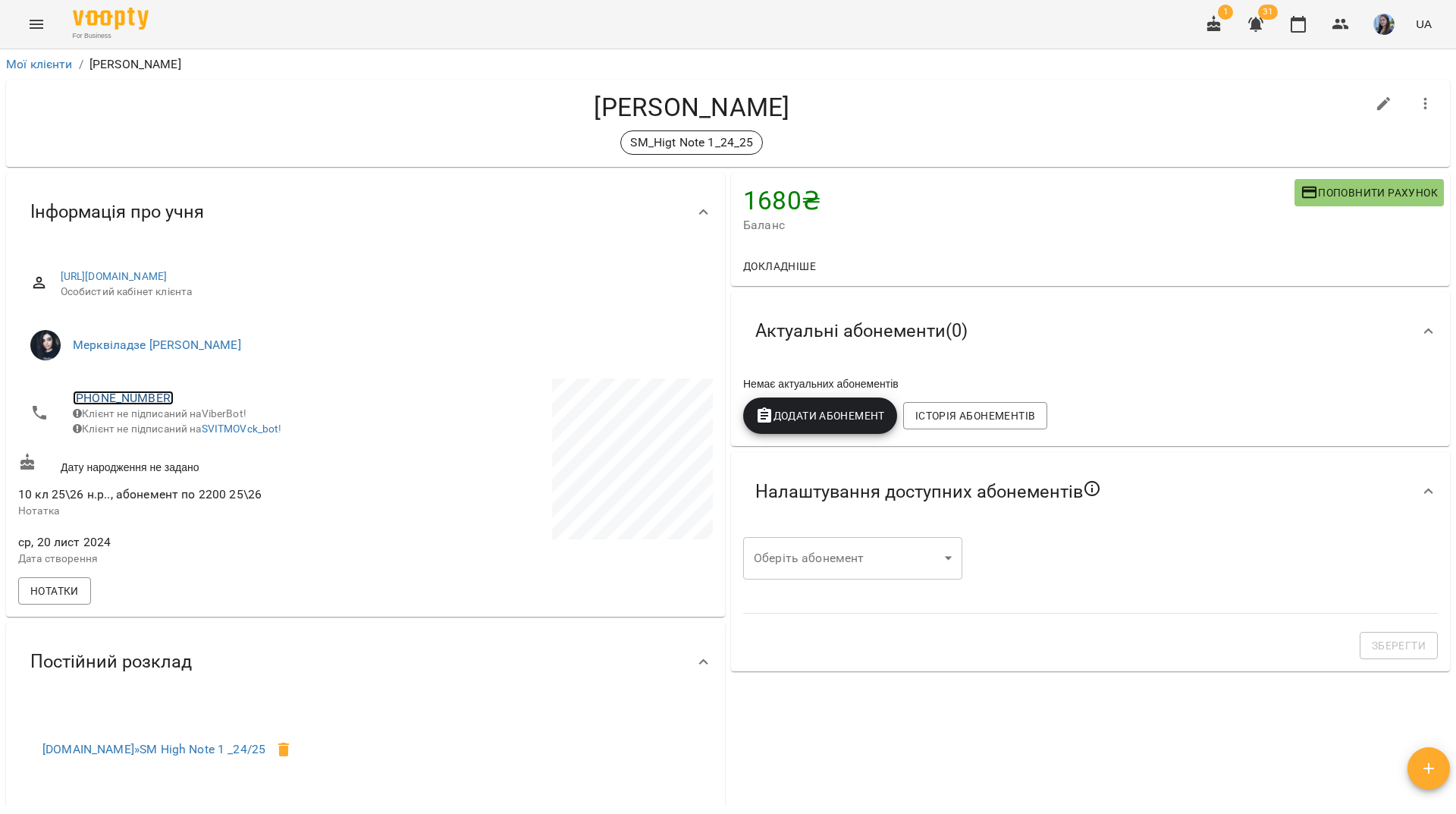
click at [155, 392] on link "[PHONE_NUMBER]" at bounding box center [124, 398] width 101 height 15
click at [185, 430] on img at bounding box center [185, 427] width 23 height 23
click at [431, 6] on div "For Business 1 31 UA" at bounding box center [728, 24] width 1456 height 49
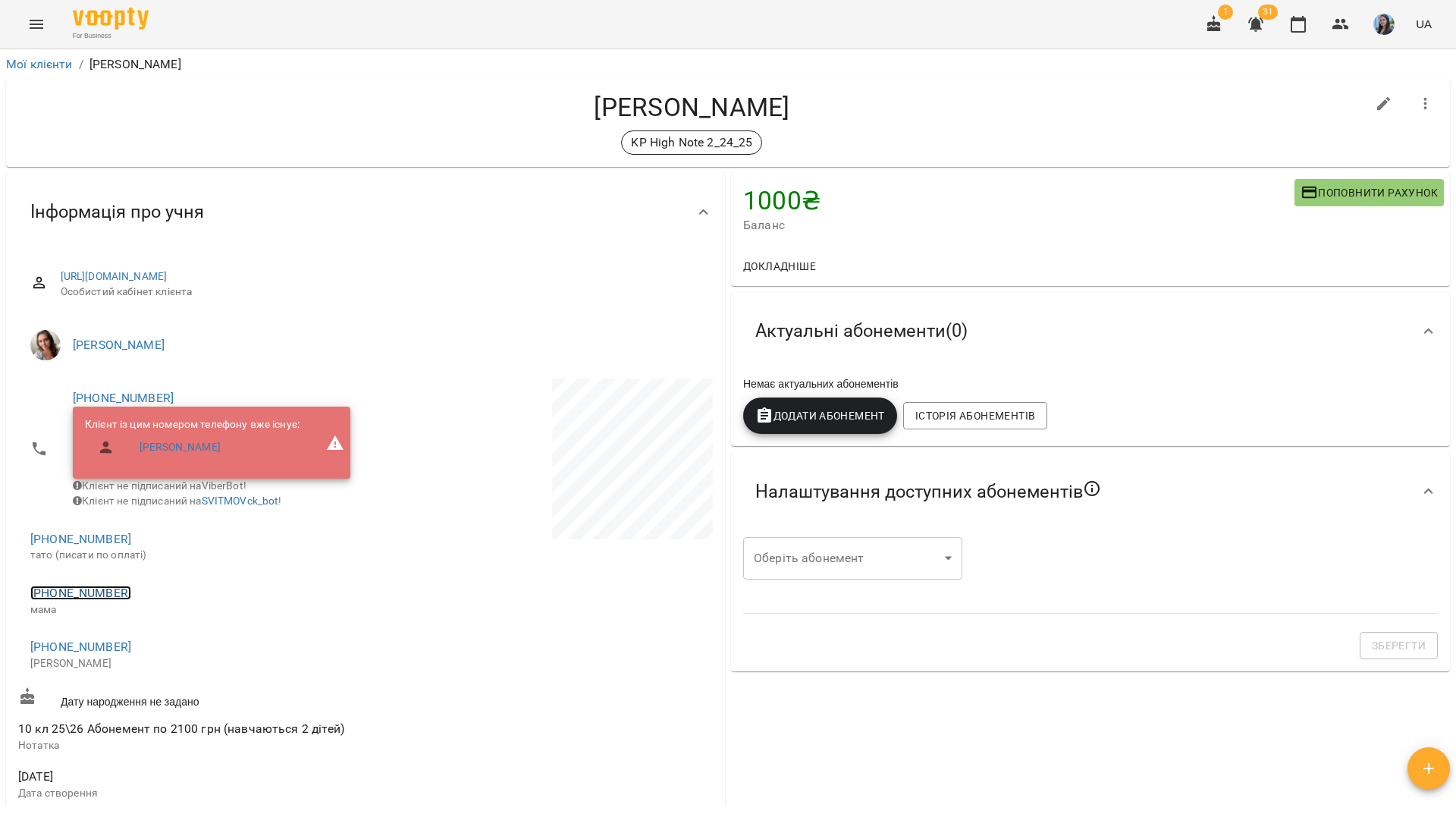
click at [67, 600] on link "+380674701347" at bounding box center [80, 593] width 101 height 15
drag, startPoint x: 137, startPoint y: 633, endPoint x: 188, endPoint y: 645, distance: 52.4
click at [138, 633] on img at bounding box center [143, 633] width 23 height 23
click at [88, 558] on p "тато (писати по оплаті)" at bounding box center [190, 555] width 320 height 15
click at [88, 546] on link "+380674701346" at bounding box center [80, 539] width 101 height 15
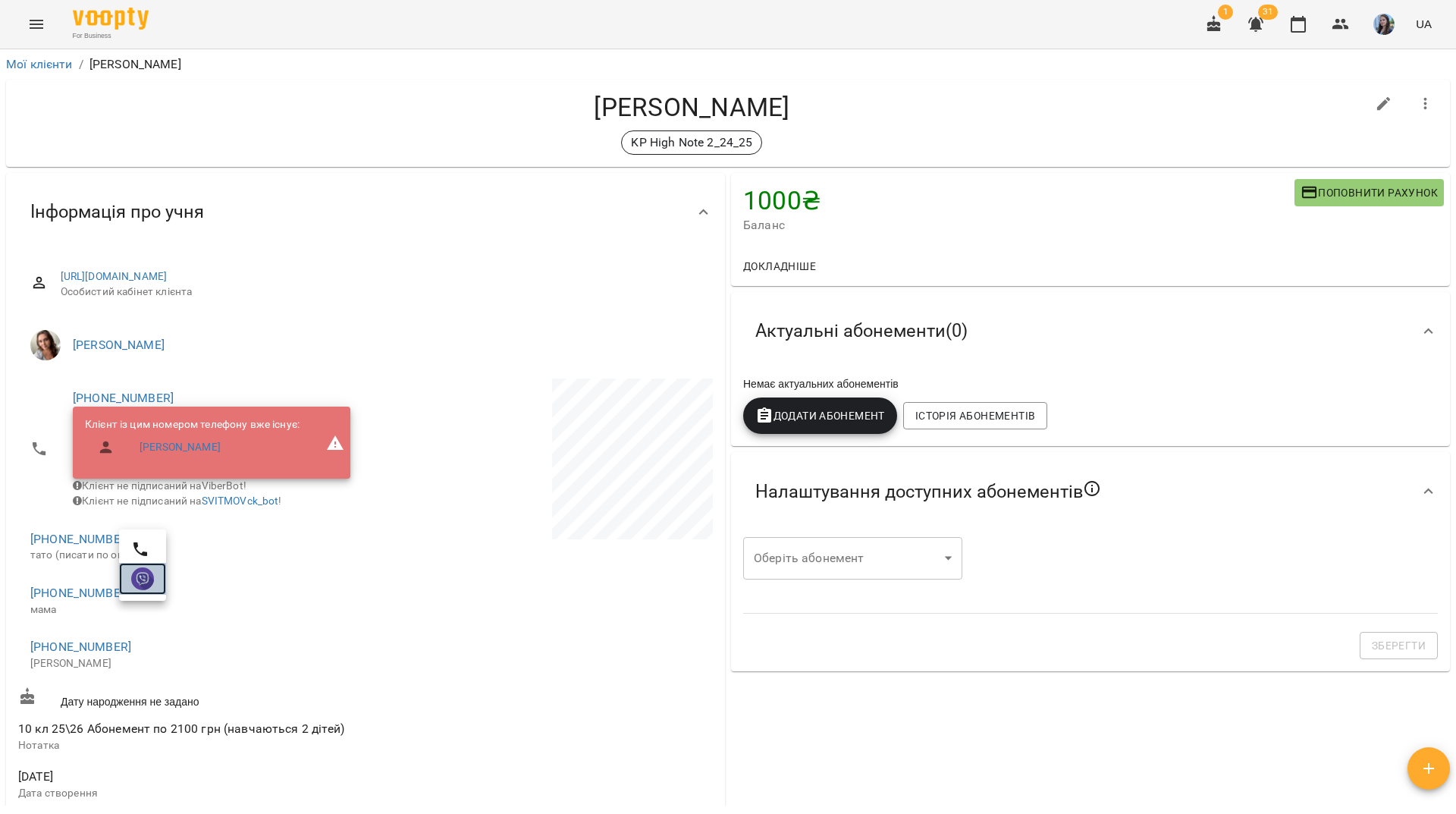
click at [128, 587] on link at bounding box center [143, 578] width 47 height 32
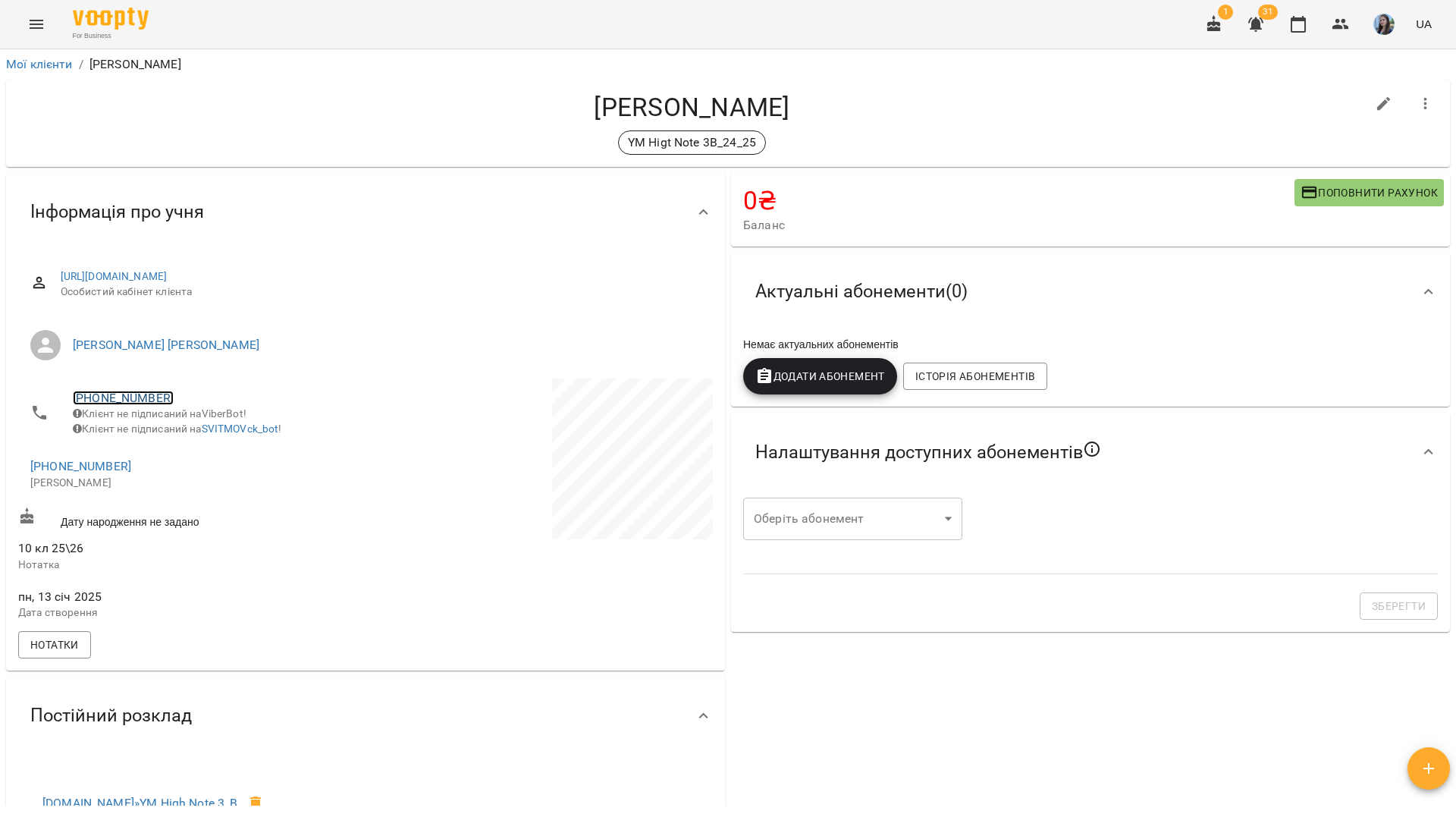
click at [154, 401] on link "+380974307444" at bounding box center [124, 398] width 101 height 15
click at [175, 429] on img at bounding box center [185, 427] width 23 height 23
drag, startPoint x: 669, startPoint y: 15, endPoint x: 814, endPoint y: 9, distance: 145.1
click at [679, 13] on div "For Business 1 31 UA" at bounding box center [728, 24] width 1456 height 49
click at [145, 396] on link "+380974307444" at bounding box center [124, 398] width 101 height 15
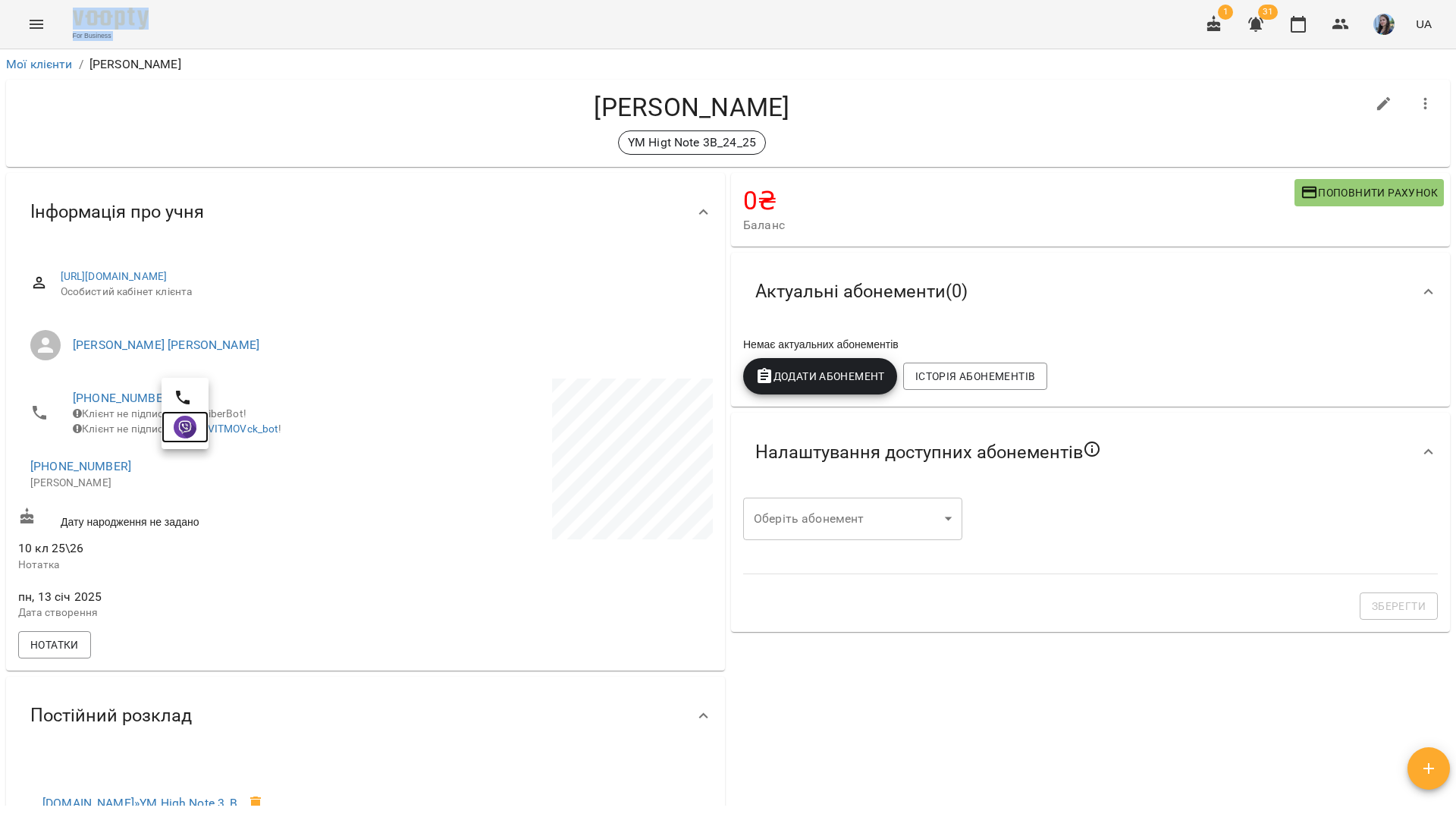
click at [182, 426] on img at bounding box center [185, 427] width 23 height 23
drag, startPoint x: 422, startPoint y: 29, endPoint x: 440, endPoint y: 24, distance: 18.7
click at [422, 29] on div "For Business 1 31 UA" at bounding box center [728, 24] width 1456 height 49
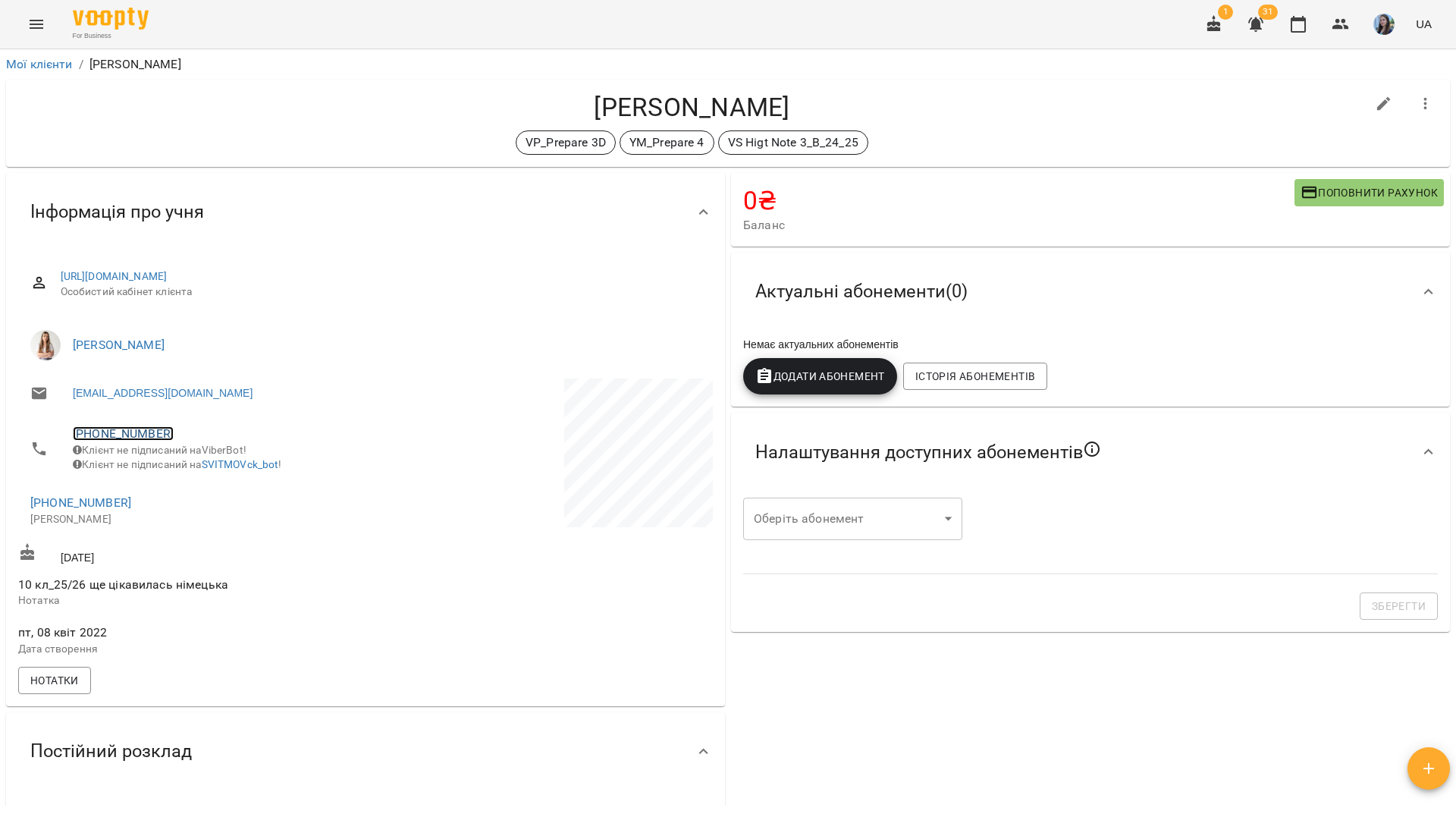
click at [134, 431] on link "[PHONE_NUMBER]" at bounding box center [124, 434] width 101 height 15
click at [177, 462] on img at bounding box center [185, 463] width 23 height 23
click at [107, 435] on link "[PHONE_NUMBER]" at bounding box center [124, 434] width 101 height 15
click at [179, 465] on img at bounding box center [185, 463] width 23 height 23
click at [128, 431] on link "[PHONE_NUMBER]" at bounding box center [124, 434] width 101 height 15
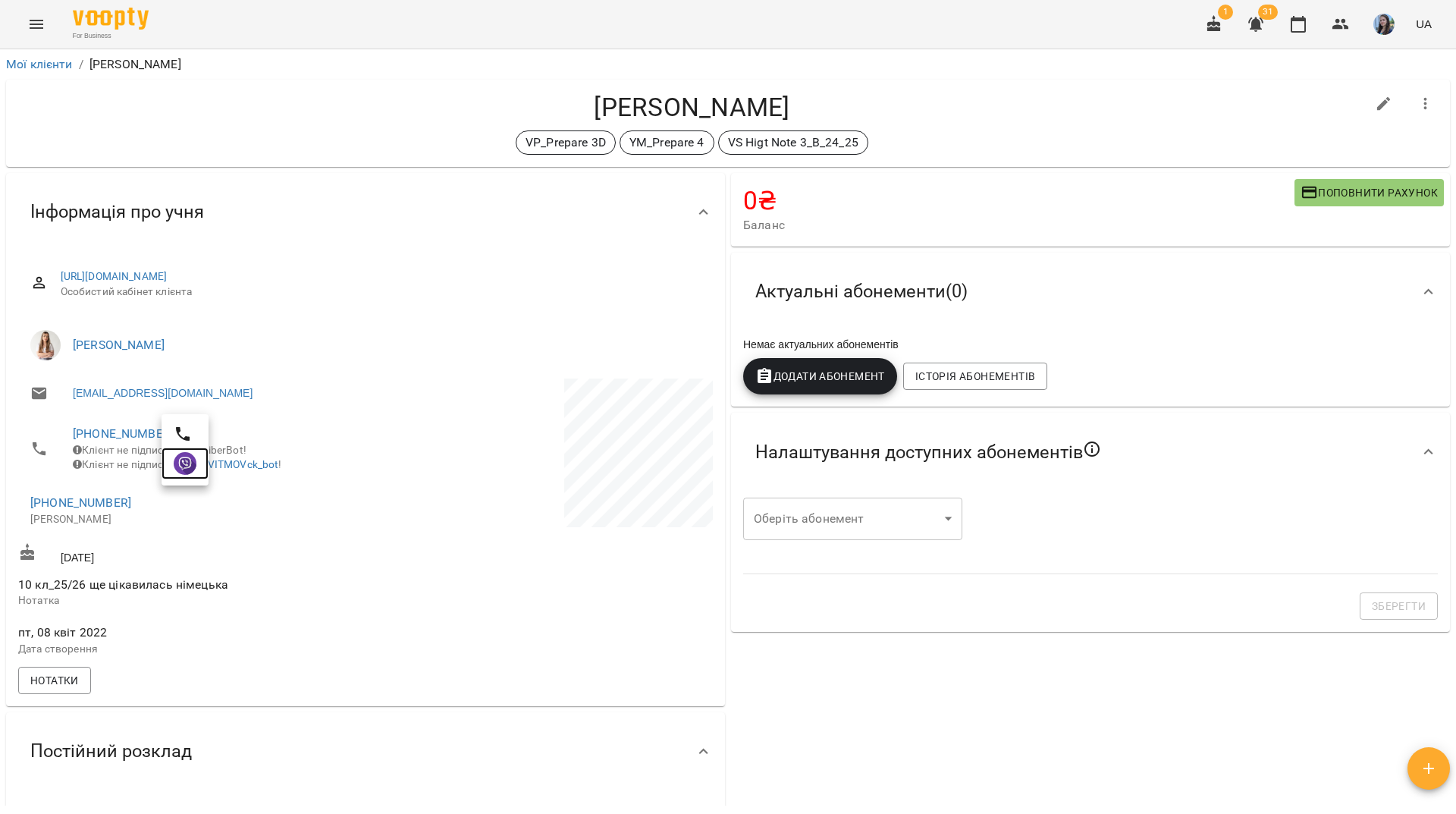
click at [184, 461] on img at bounding box center [185, 463] width 23 height 23
drag, startPoint x: 466, startPoint y: 24, endPoint x: 518, endPoint y: 2, distance: 56.5
click at [468, 24] on div "For Business 1 31 UA" at bounding box center [728, 24] width 1456 height 49
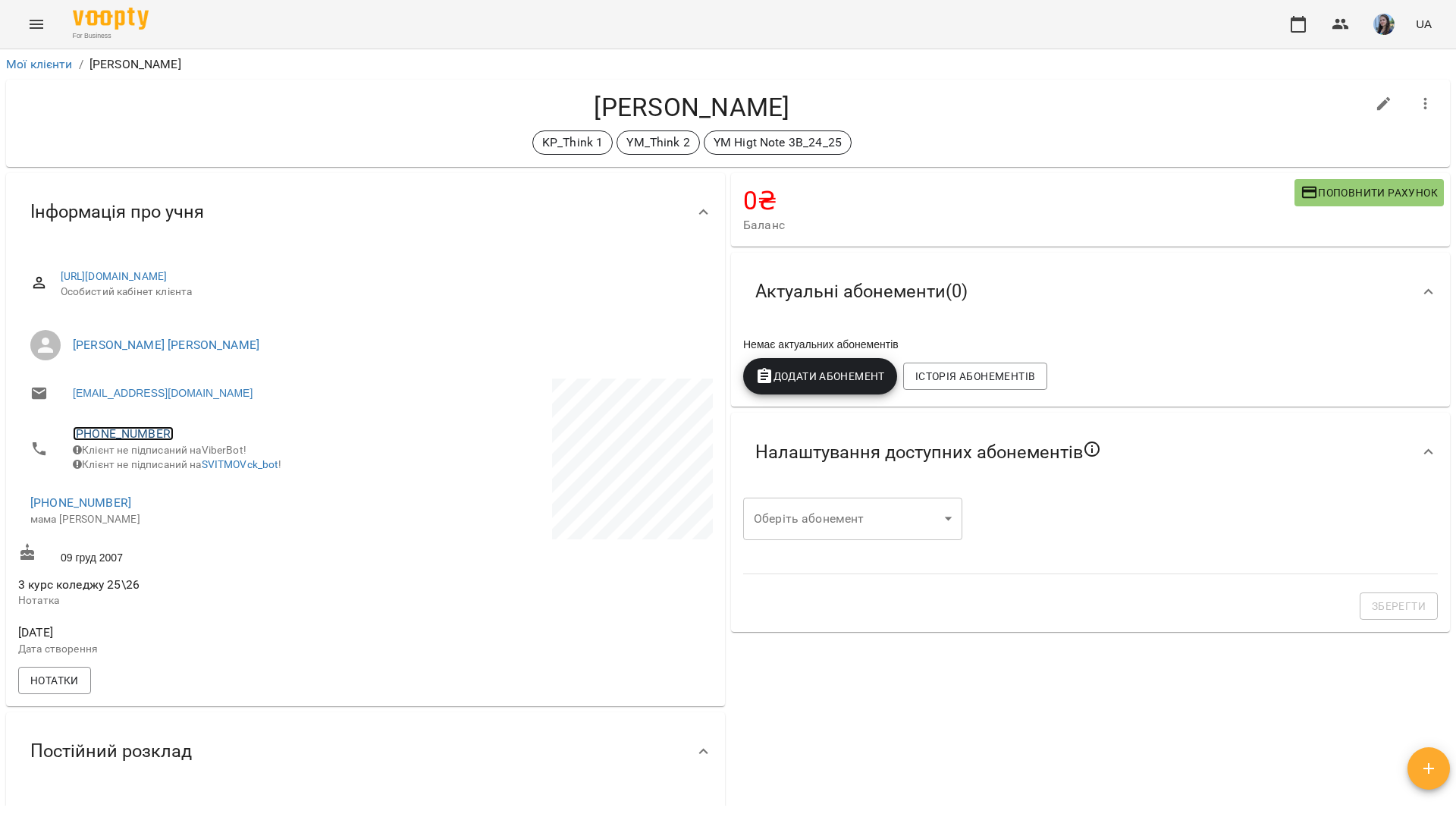
click at [130, 434] on link "+380977937968" at bounding box center [124, 434] width 101 height 15
click at [181, 470] on img at bounding box center [185, 463] width 23 height 23
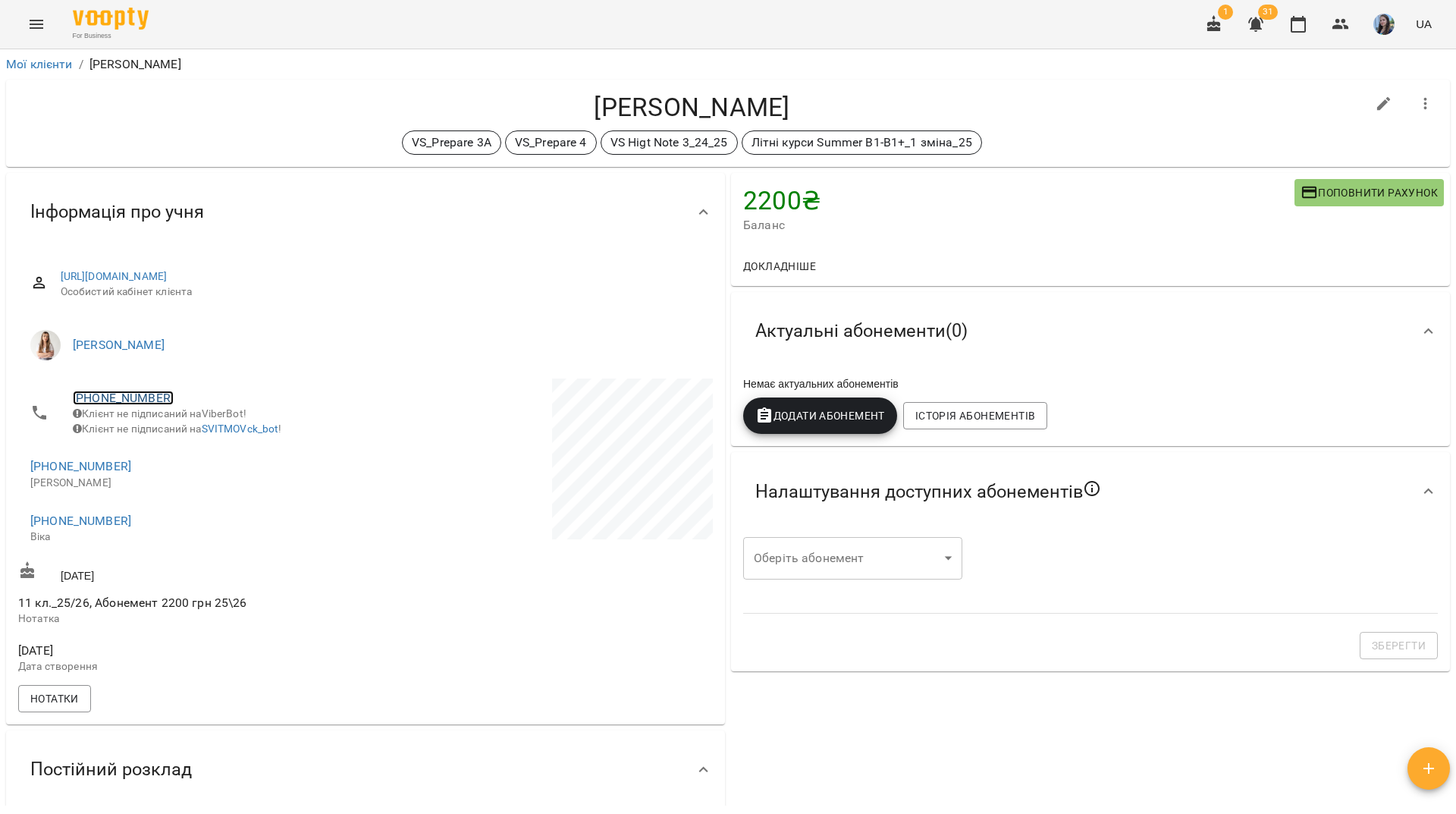
click at [121, 398] on link "[PHONE_NUMBER]" at bounding box center [124, 398] width 101 height 15
click at [180, 429] on img at bounding box center [185, 427] width 23 height 23
click at [573, 39] on div "For Business 1 31 UA" at bounding box center [728, 24] width 1456 height 49
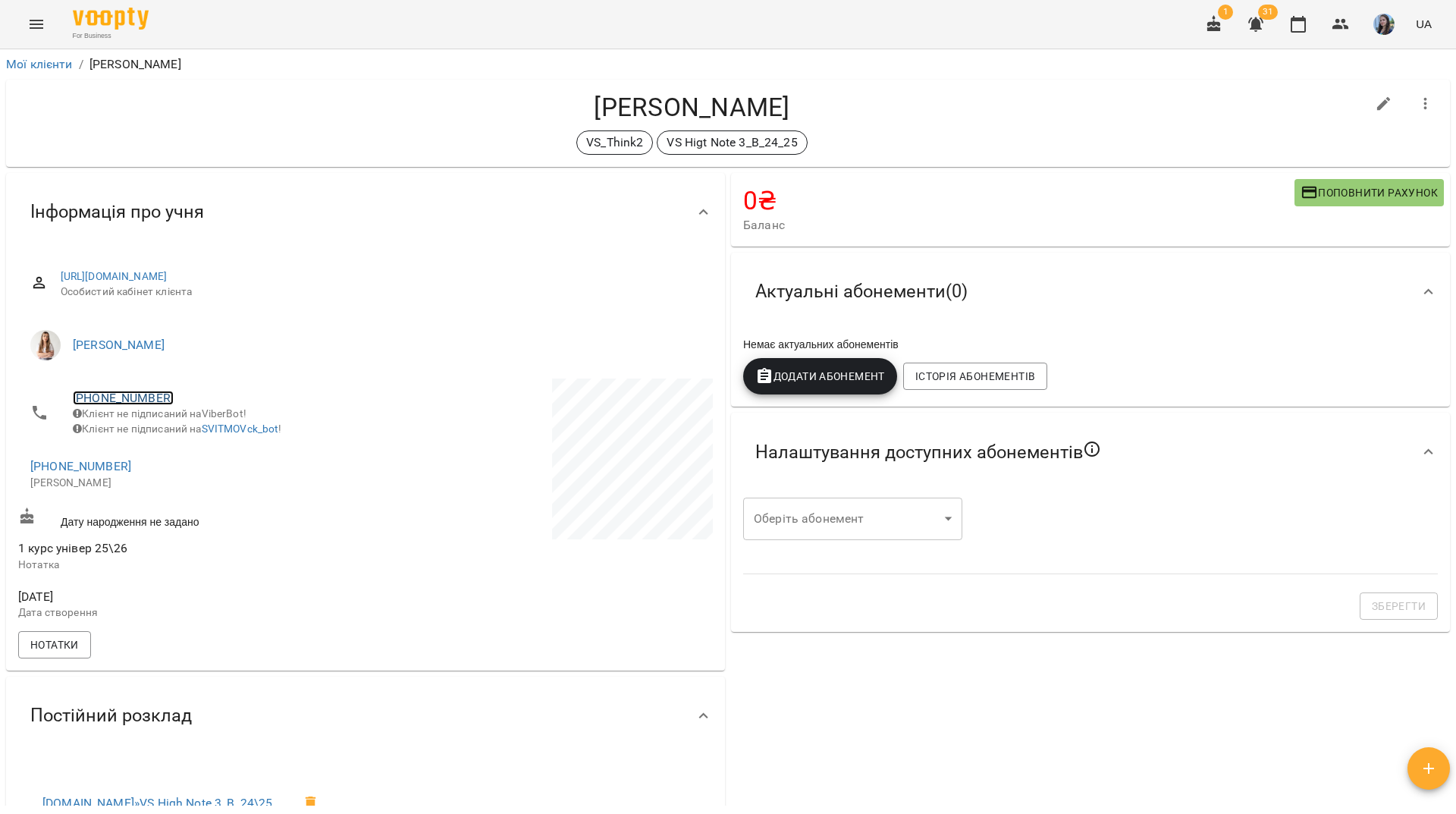
click at [122, 394] on link "[PHONE_NUMBER]" at bounding box center [124, 398] width 101 height 15
click at [180, 431] on img at bounding box center [185, 427] width 23 height 23
click at [510, 15] on div "For Business 1 31 UA" at bounding box center [728, 24] width 1456 height 49
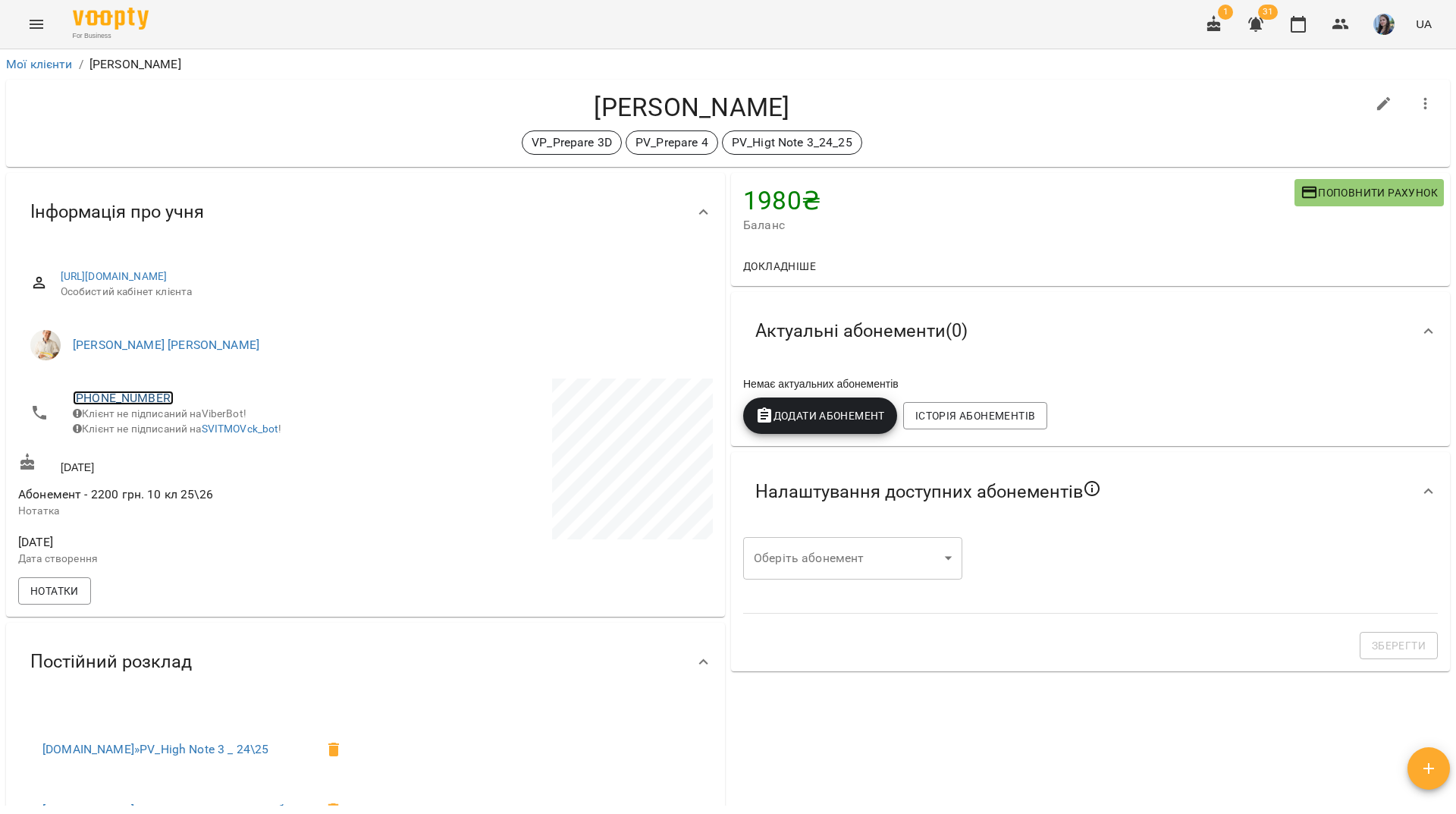
click at [149, 393] on link "+380678385535" at bounding box center [124, 398] width 101 height 15
click at [188, 426] on img at bounding box center [185, 427] width 23 height 23
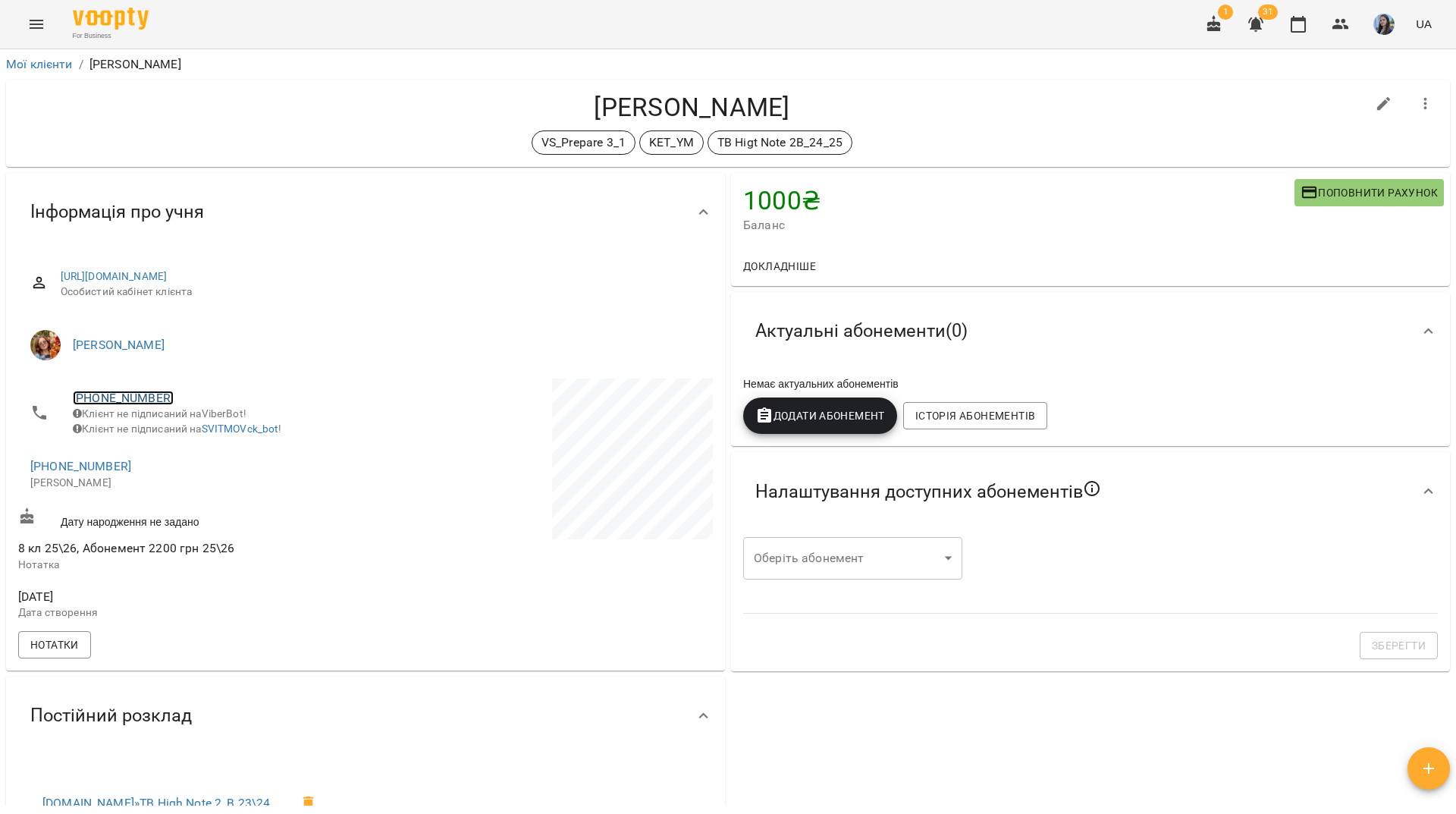
click at [124, 404] on link "+380674070949" at bounding box center [124, 398] width 101 height 15
click at [179, 436] on img at bounding box center [185, 427] width 23 height 23
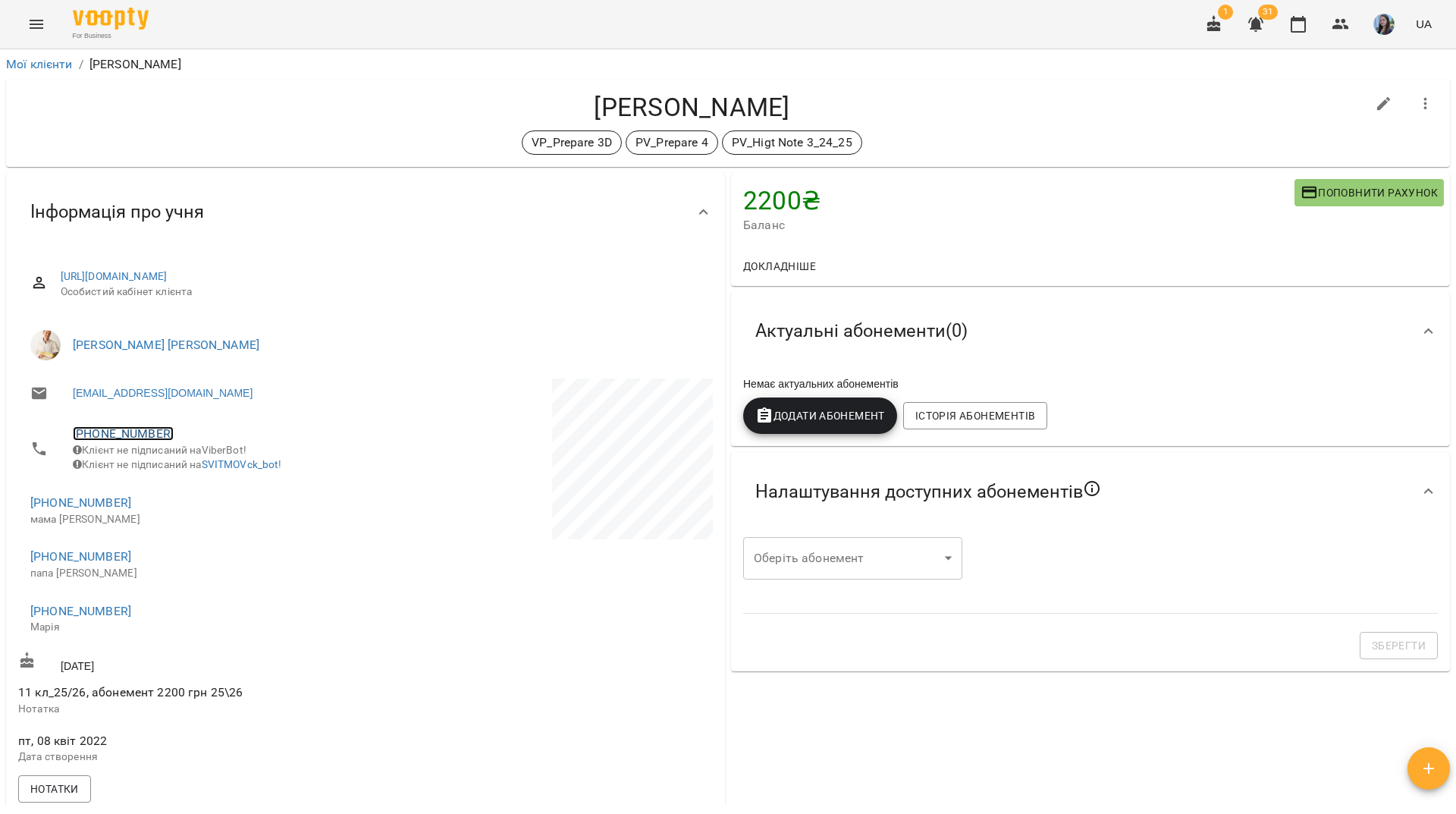
click at [141, 428] on link "[PHONE_NUMBER]" at bounding box center [124, 434] width 101 height 15
click at [188, 462] on img at bounding box center [185, 463] width 23 height 23
